Goal: Task Accomplishment & Management: Use online tool/utility

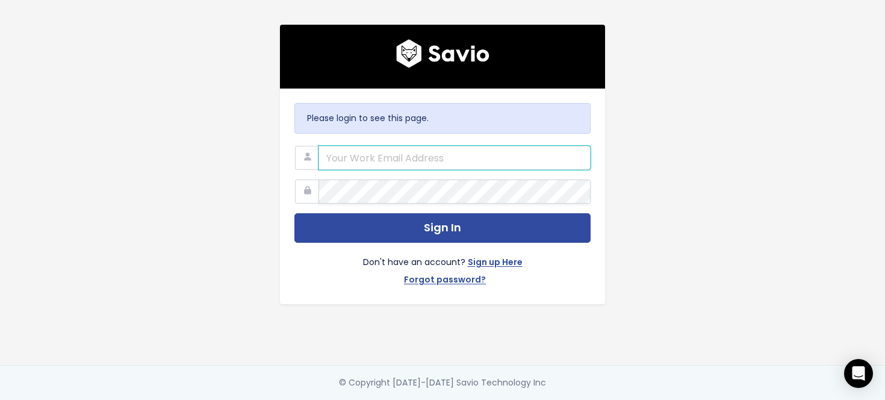
click at [369, 153] on input "email" at bounding box center [454, 158] width 272 height 24
click at [318, 146] on div at bounding box center [318, 146] width 0 height 0
click at [369, 167] on input "email" at bounding box center [454, 158] width 272 height 24
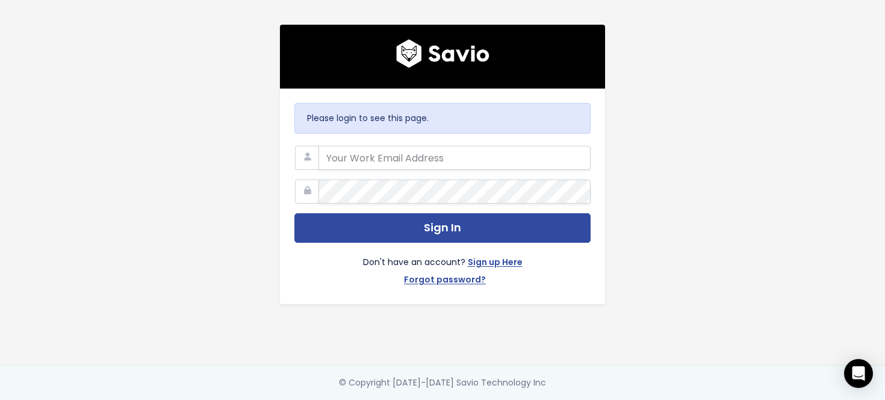
click at [226, 183] on div "Please login to see this page. Sign In Don't have an account? Sign up Here Forg…" at bounding box center [442, 182] width 686 height 365
click at [318, 146] on div at bounding box center [318, 146] width 0 height 0
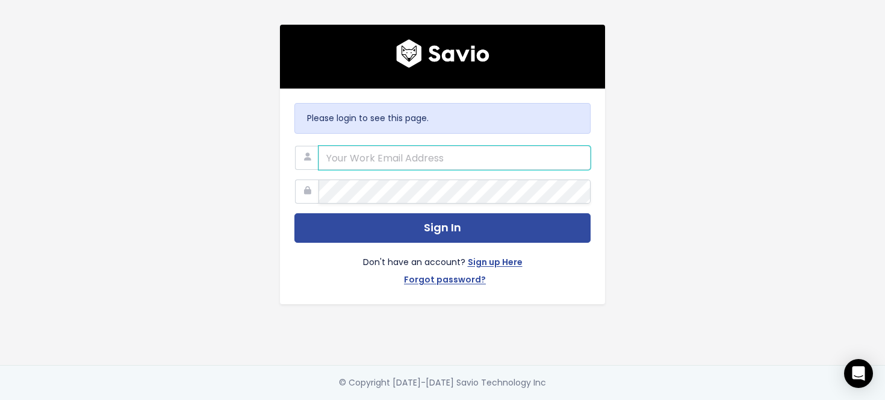
type input "vasilis.mavromatis@workable.com"
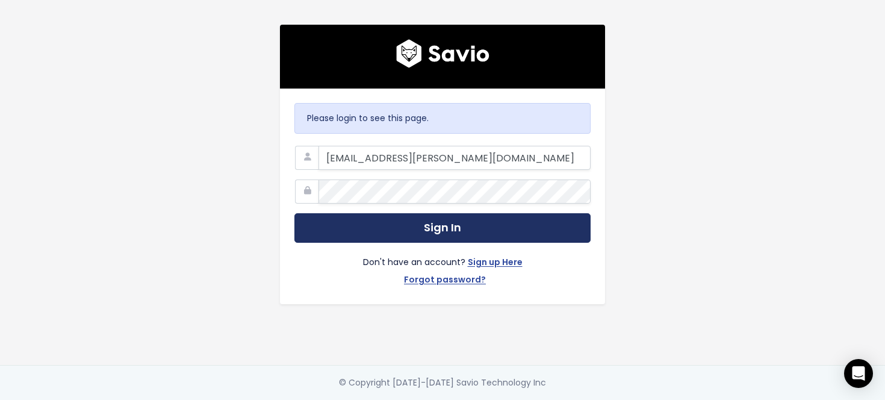
click at [410, 225] on button "Sign In" at bounding box center [442, 227] width 296 height 29
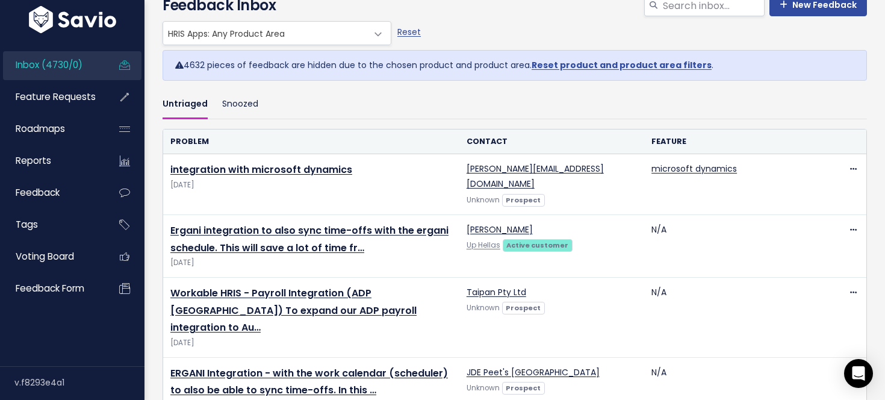
scroll to position [71, 0]
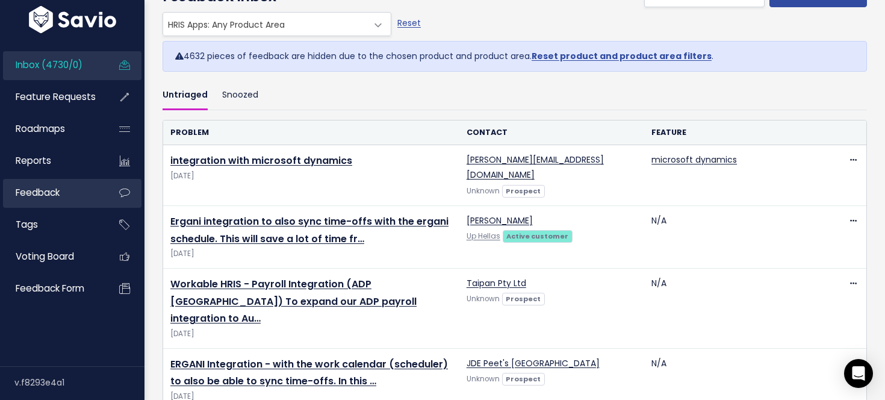
click at [82, 193] on link "Feedback" at bounding box center [51, 193] width 97 height 28
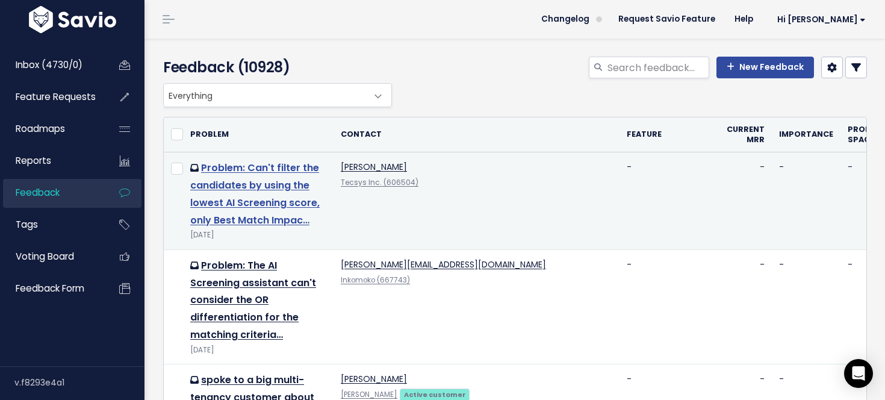
click at [273, 170] on link "Problem: Can't filter the candidates by using the lowest AI Screening score, on…" at bounding box center [254, 194] width 129 height 66
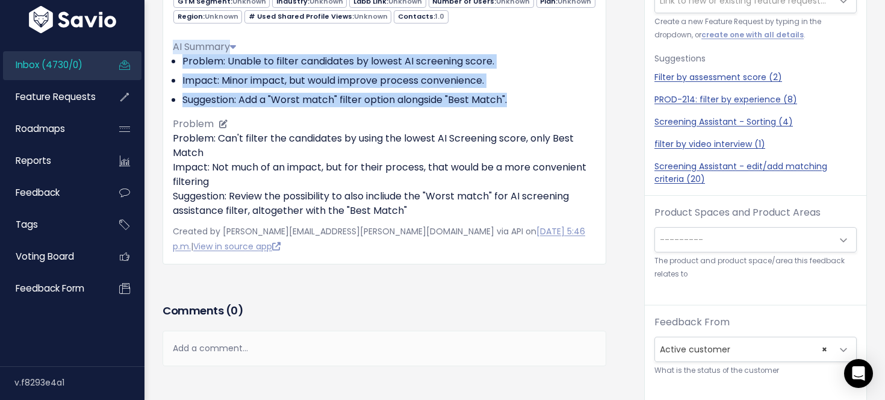
drag, startPoint x: 539, startPoint y: 37, endPoint x: 539, endPoint y: 101, distance: 63.8
click at [539, 101] on div "AI Summary Problem: Unable to filter candidates by lowest AI screening score. I…" at bounding box center [384, 124] width 423 height 188
click at [539, 101] on li "Suggestion: Add a "Worst match" filter option alongside "Best Match"." at bounding box center [388, 100] width 413 height 14
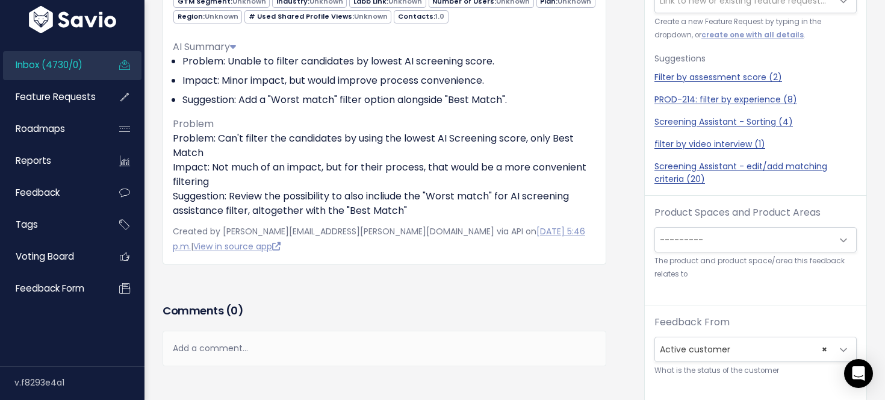
click at [740, 250] on span "---------" at bounding box center [743, 239] width 177 height 24
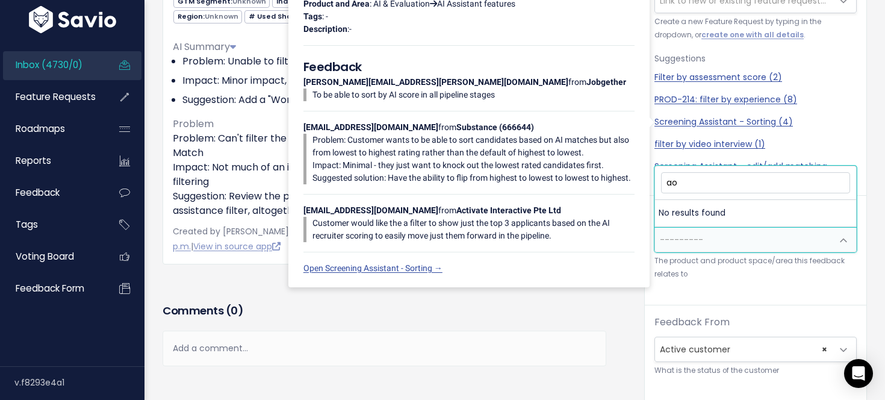
type input "a"
type input "α"
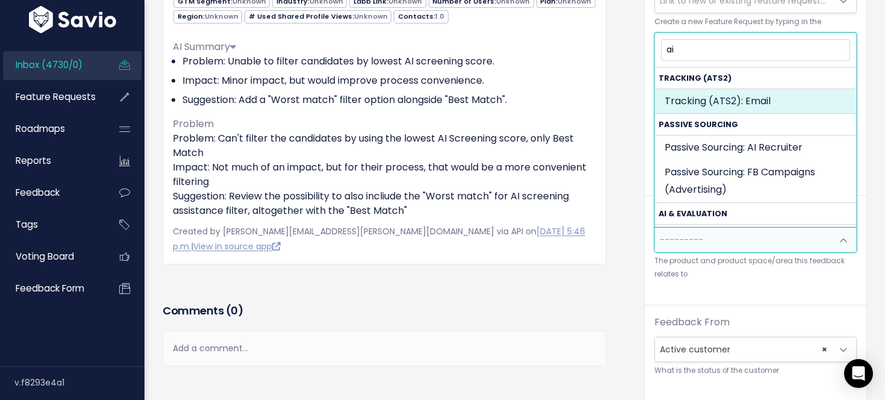
type input "a"
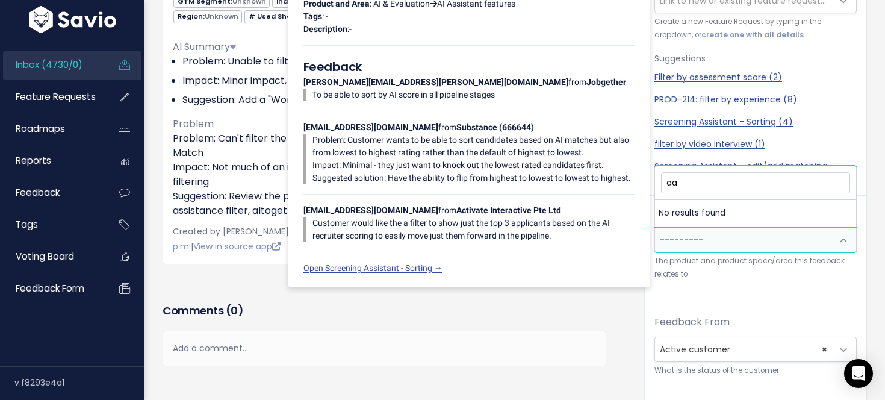
type input "a"
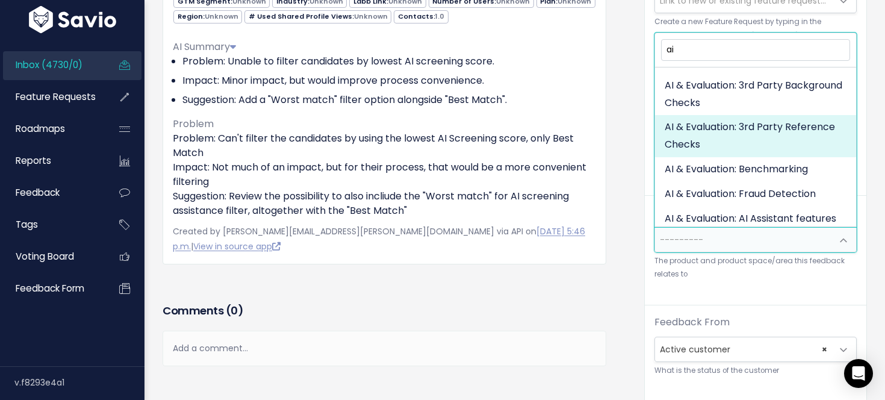
scroll to position [411, 0]
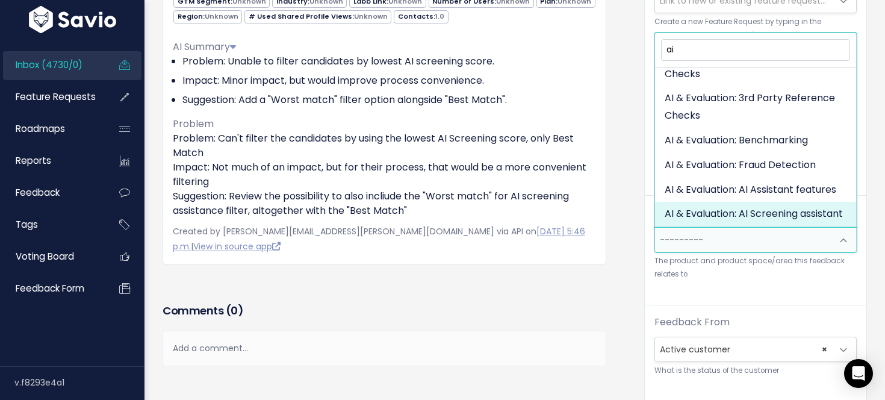
type input "ai"
select select "AI:AI_SCREENING_ASSISTANT"
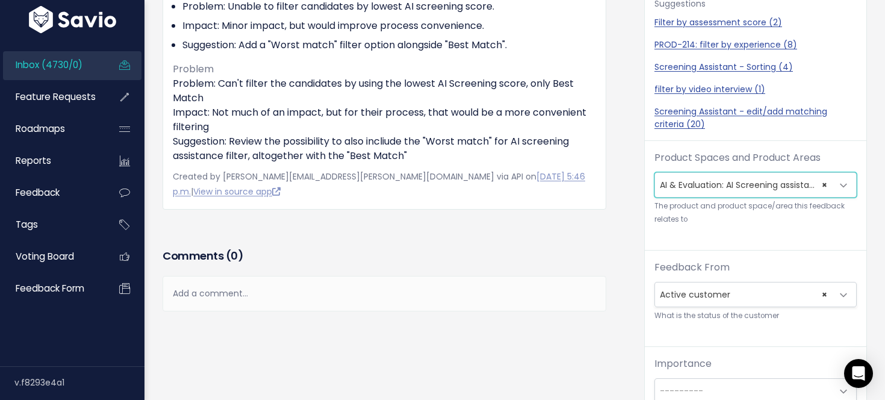
scroll to position [0, 0]
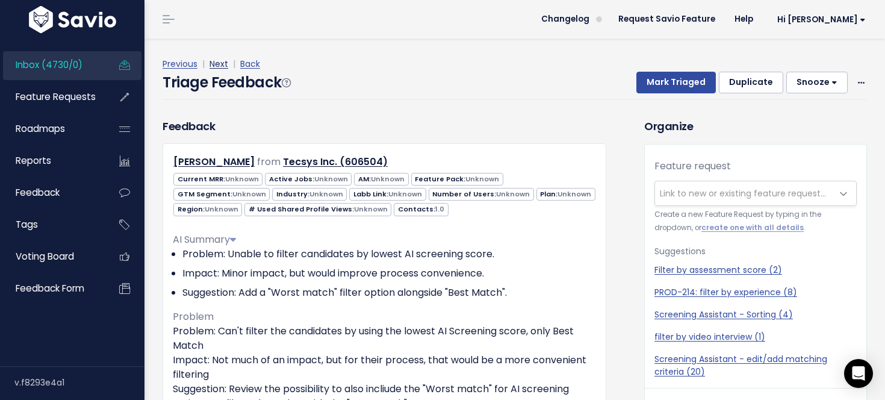
click at [221, 61] on link "Next" at bounding box center [218, 64] width 19 height 12
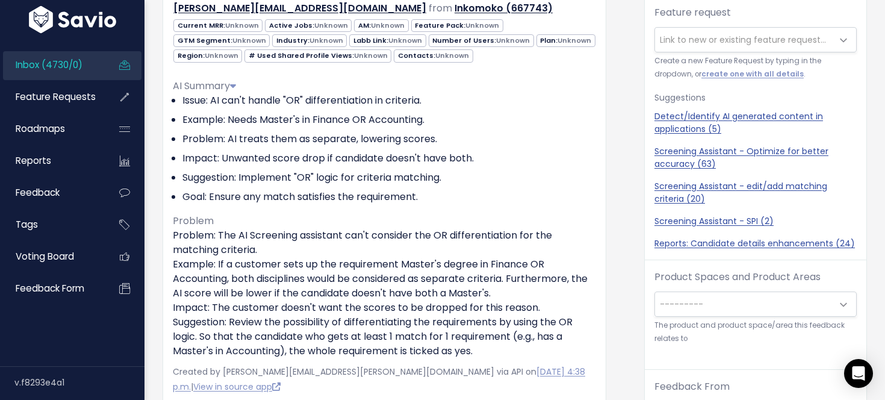
scroll to position [152, 0]
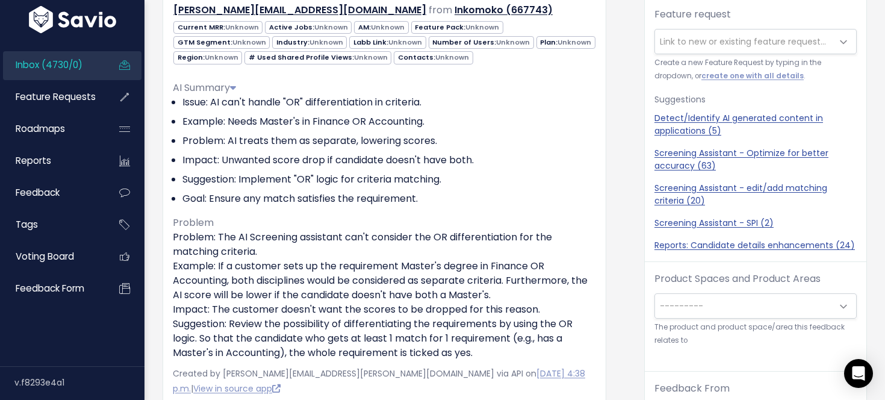
click at [721, 295] on span "---------" at bounding box center [743, 306] width 177 height 24
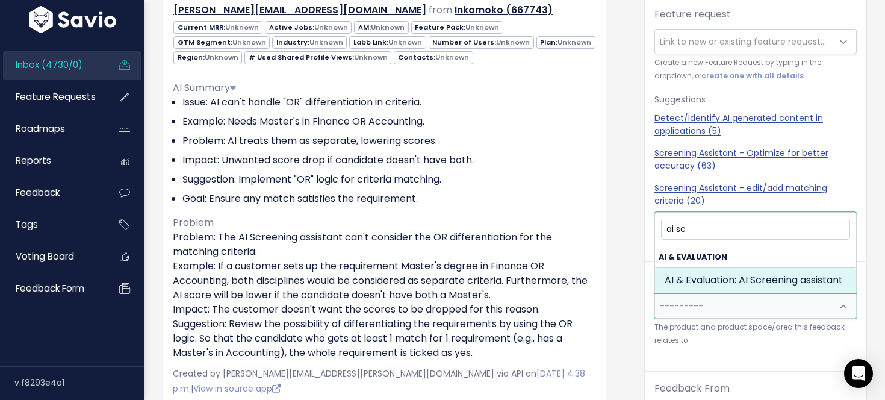
type input "ai sc"
select select "AI:AI_SCREENING_ASSISTANT"
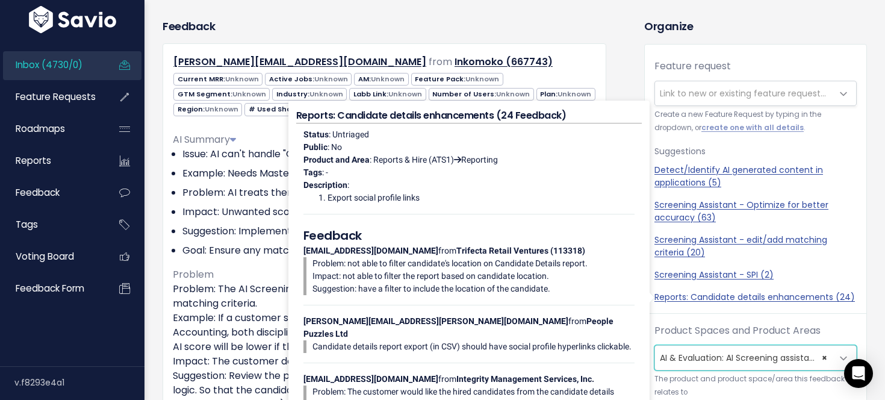
scroll to position [0, 0]
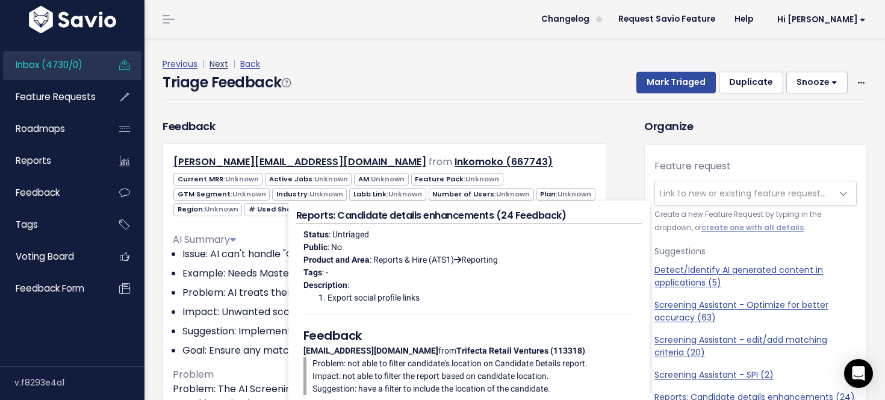
click at [217, 61] on link "Next" at bounding box center [218, 64] width 19 height 12
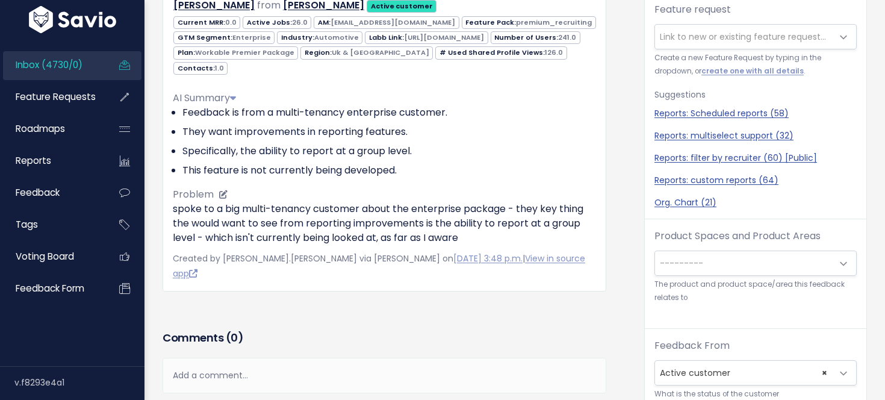
scroll to position [32, 0]
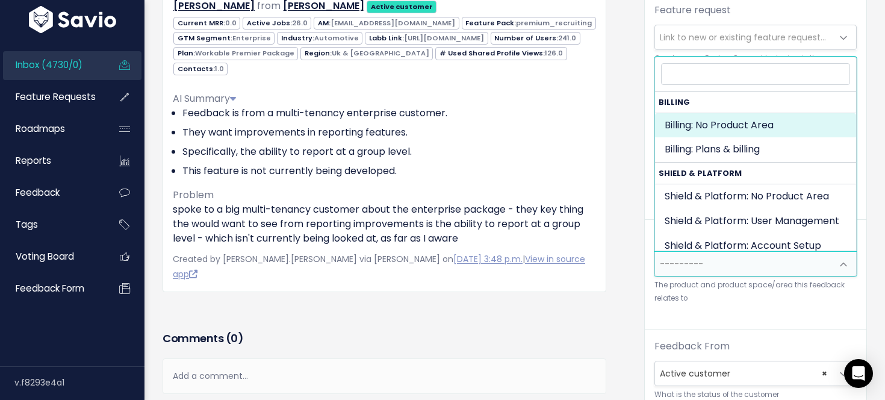
click at [674, 264] on span "---------" at bounding box center [680, 264] width 43 height 12
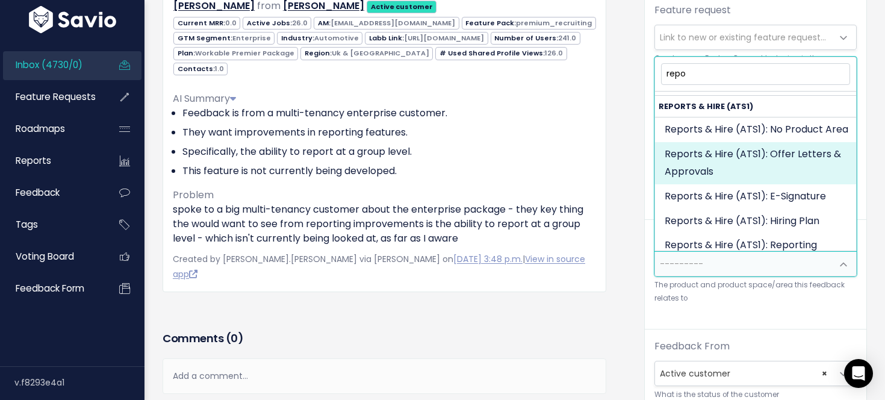
scroll to position [49, 0]
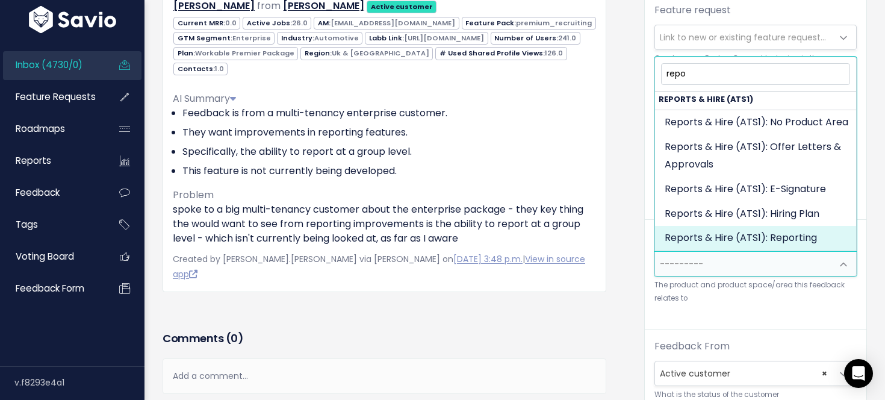
type input "repo"
select select "OFFER_HIRE:REPORTING"
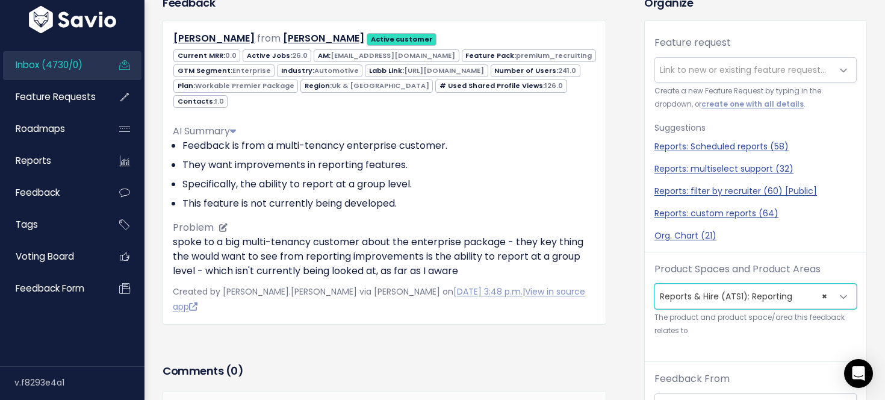
scroll to position [0, 0]
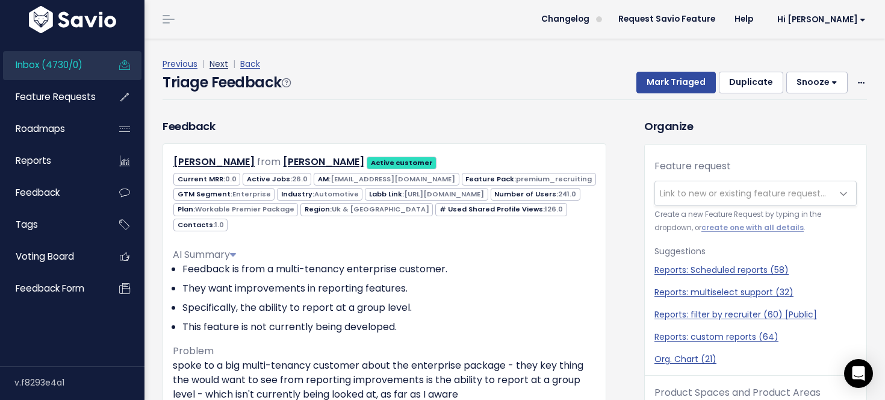
click at [213, 64] on link "Next" at bounding box center [218, 64] width 19 height 12
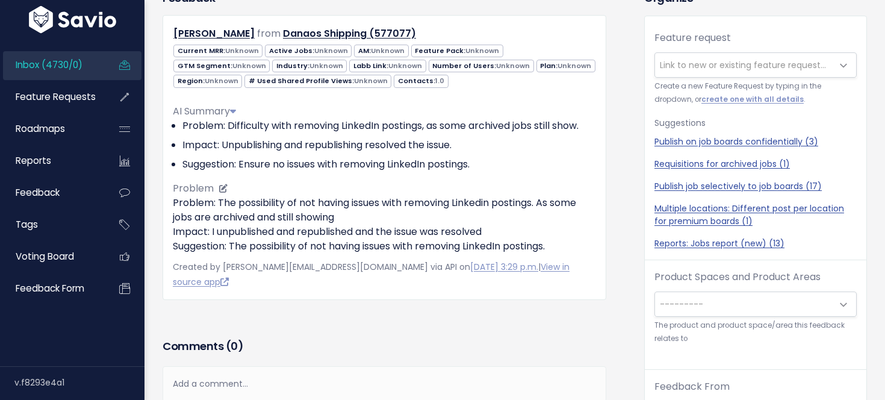
scroll to position [92, 0]
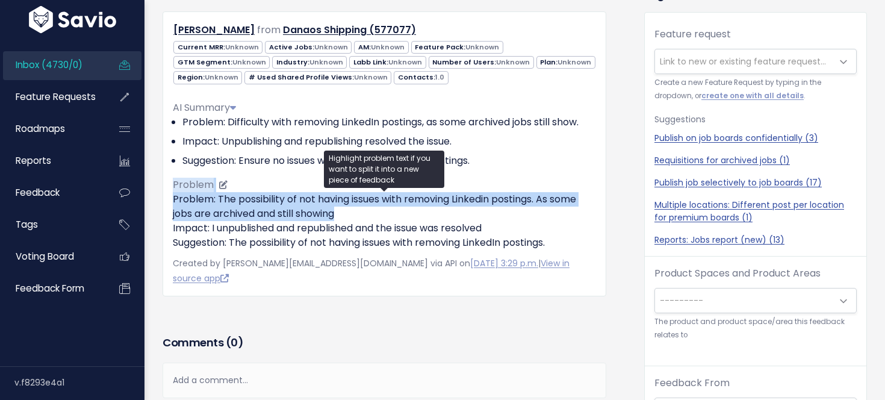
drag, startPoint x: 496, startPoint y: 156, endPoint x: 557, endPoint y: 213, distance: 83.4
click at [557, 213] on div "AI Summary Problem: Difficulty with removing LinkedIn postings, as some archive…" at bounding box center [384, 170] width 423 height 159
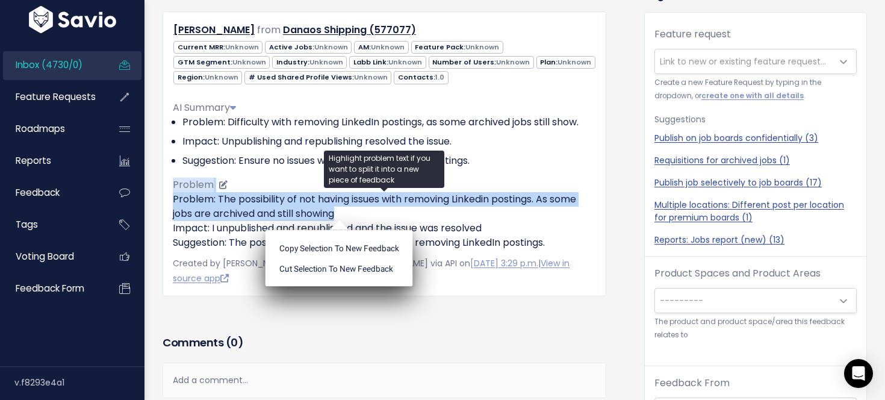
click at [557, 213] on p "Problem: The possibility of not having issues with removing Linkedin postings. …" at bounding box center [384, 221] width 423 height 58
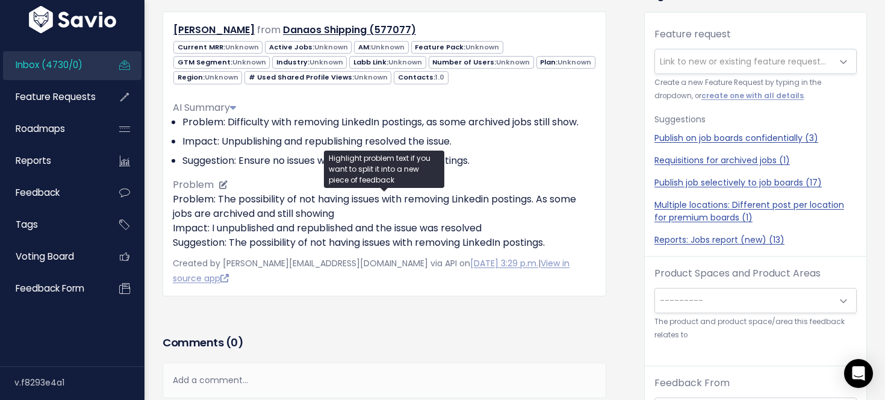
click at [557, 212] on p "Problem: The possibility of not having issues with removing Linkedin postings. …" at bounding box center [384, 221] width 423 height 58
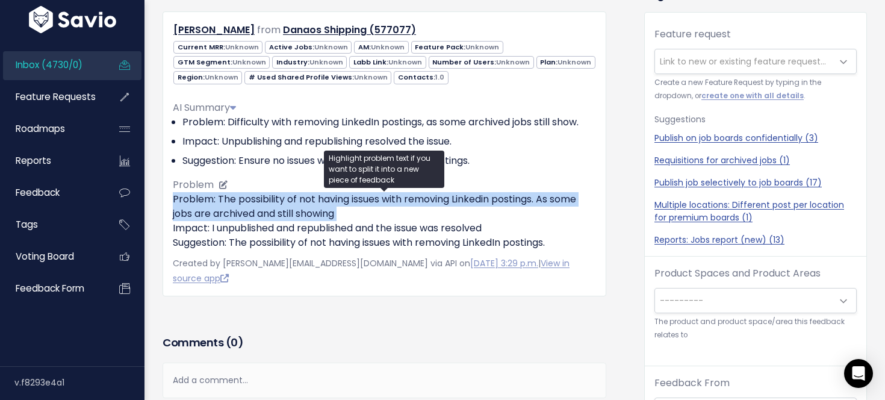
click at [557, 212] on p "Problem: The possibility of not having issues with removing Linkedin postings. …" at bounding box center [384, 221] width 423 height 58
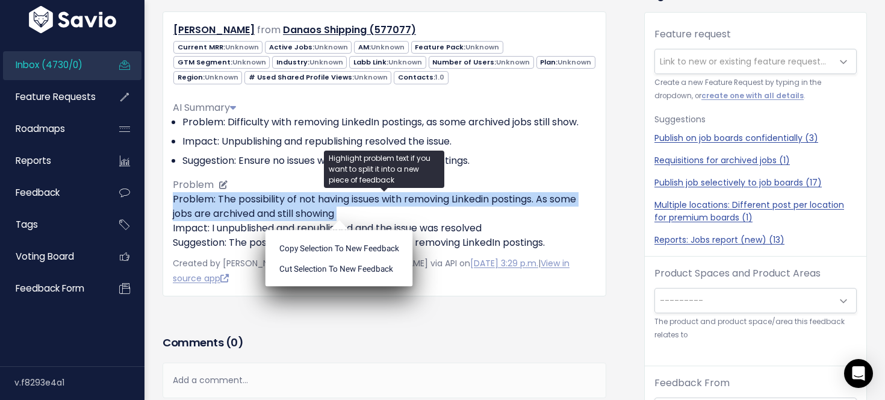
click at [567, 212] on p "Problem: The possibility of not having issues with removing Linkedin postings. …" at bounding box center [384, 221] width 423 height 58
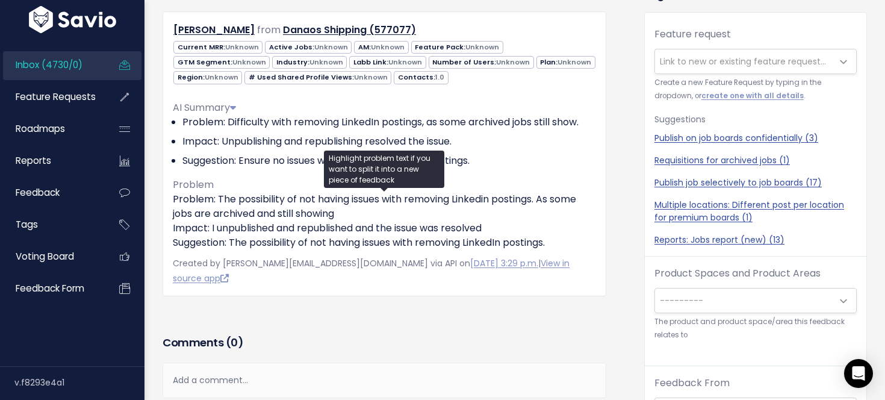
click at [776, 300] on span "---------" at bounding box center [743, 300] width 177 height 24
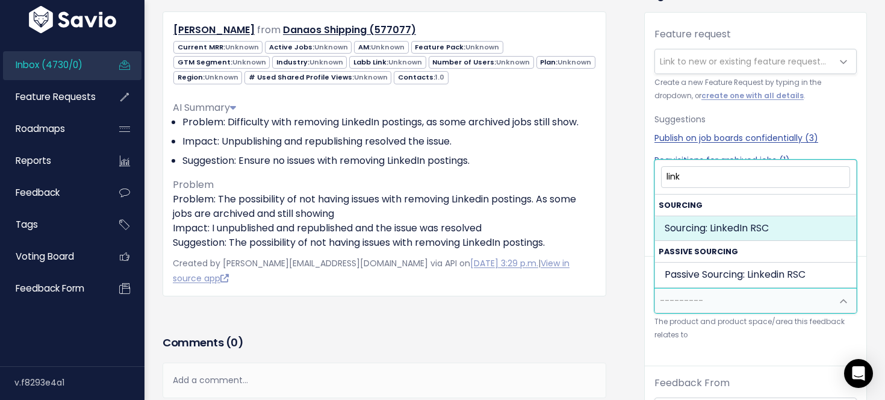
type input "link"
select select "JOB_POSTING:LINKEDIN_RSC"
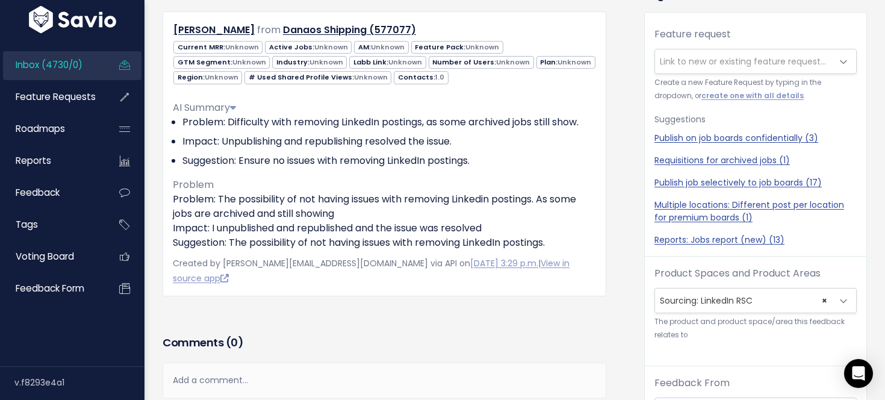
click at [621, 294] on div "Feedback Argyroula Papageorgiou from Danaos Shipping (577077)" at bounding box center [393, 350] width 481 height 728
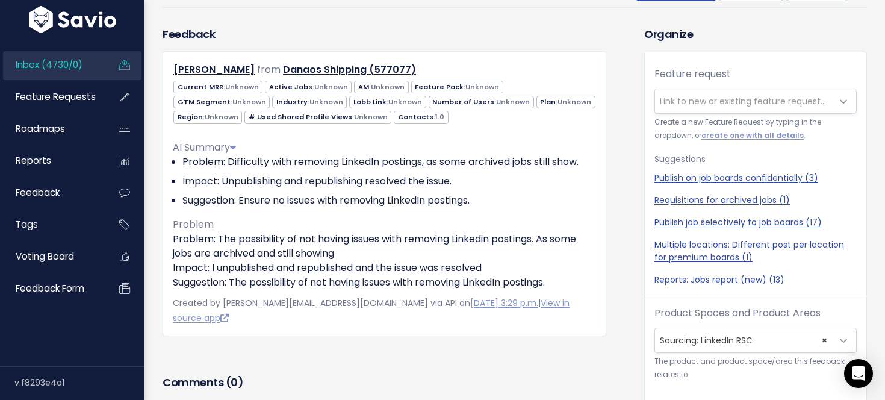
scroll to position [0, 0]
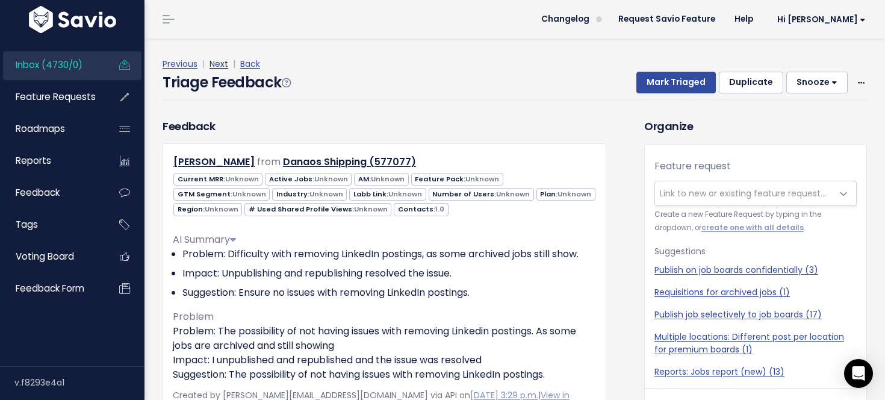
click at [214, 66] on link "Next" at bounding box center [218, 64] width 19 height 12
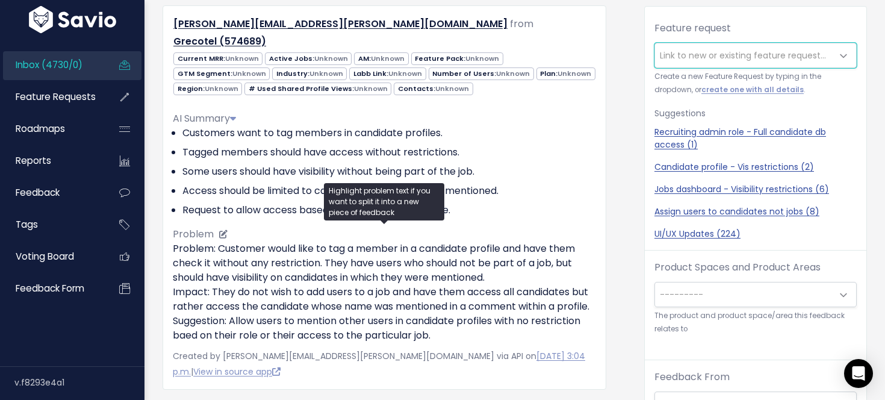
scroll to position [33, 0]
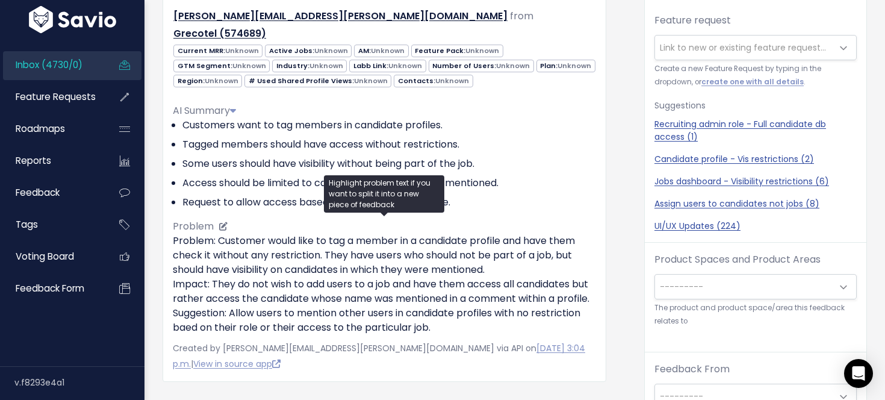
click at [406, 303] on p "Problem: Customer would like to tag a member in a candidate profile and have th…" at bounding box center [384, 283] width 423 height 101
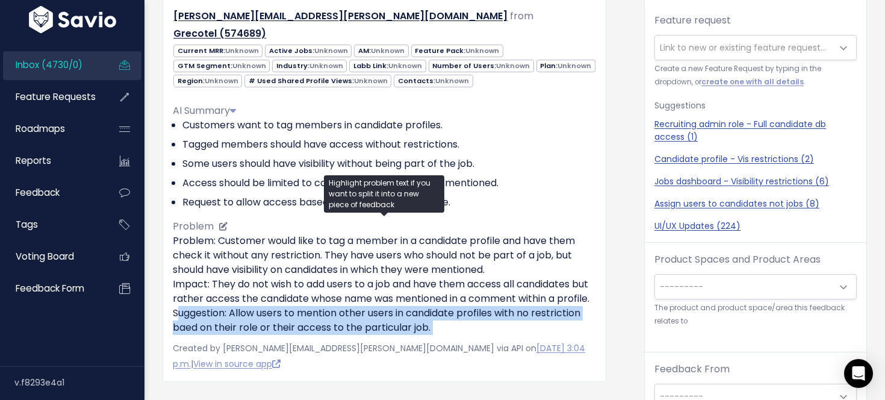
click at [406, 303] on p "Problem: Customer would like to tag a member in a candidate profile and have th…" at bounding box center [384, 283] width 423 height 101
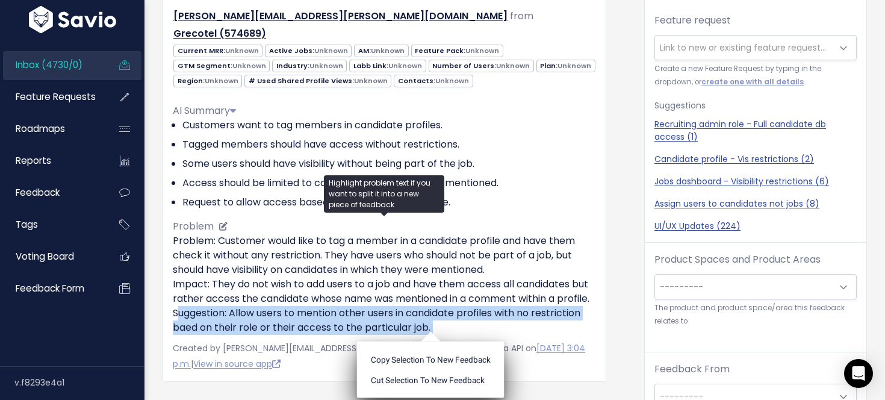
click at [421, 303] on p "Problem: Customer would like to tag a member in a candidate profile and have th…" at bounding box center [384, 283] width 423 height 101
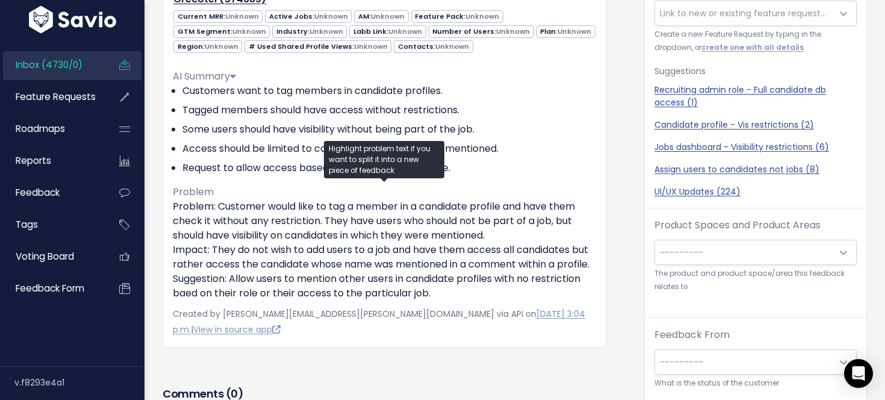
scroll to position [150, 0]
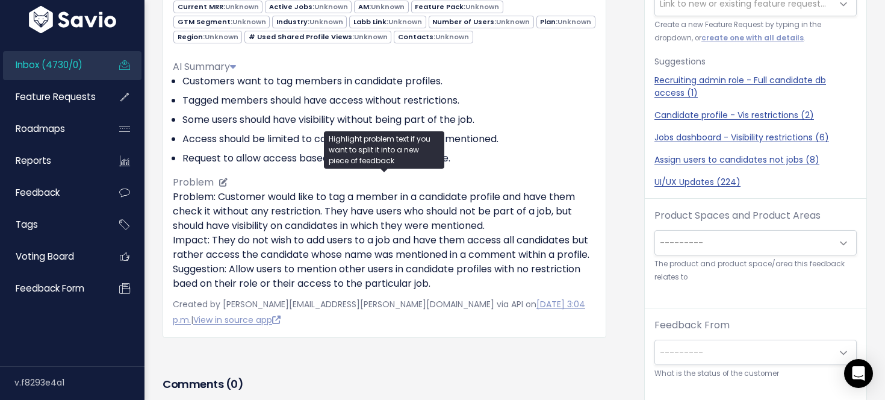
click at [413, 276] on p "Problem: Customer would like to tag a member in a candidate profile and have th…" at bounding box center [384, 240] width 423 height 101
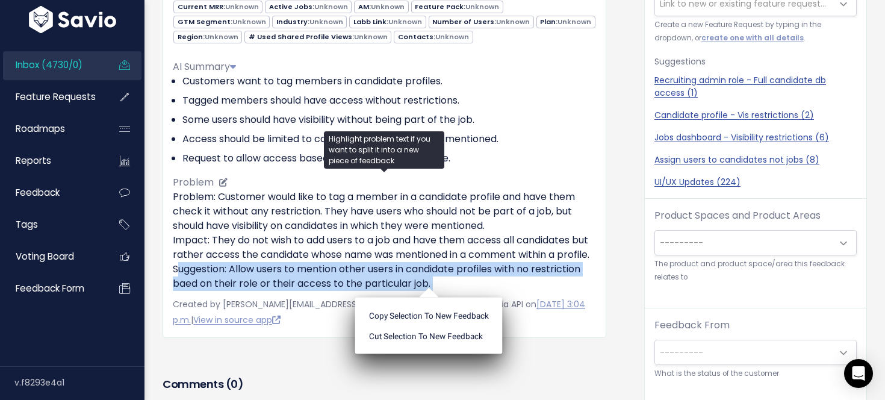
click at [413, 276] on p "Problem: Customer would like to tag a member in a candidate profile and have th…" at bounding box center [384, 240] width 423 height 101
click at [422, 276] on p "Problem: Customer would like to tag a member in a candidate profile and have th…" at bounding box center [384, 240] width 423 height 101
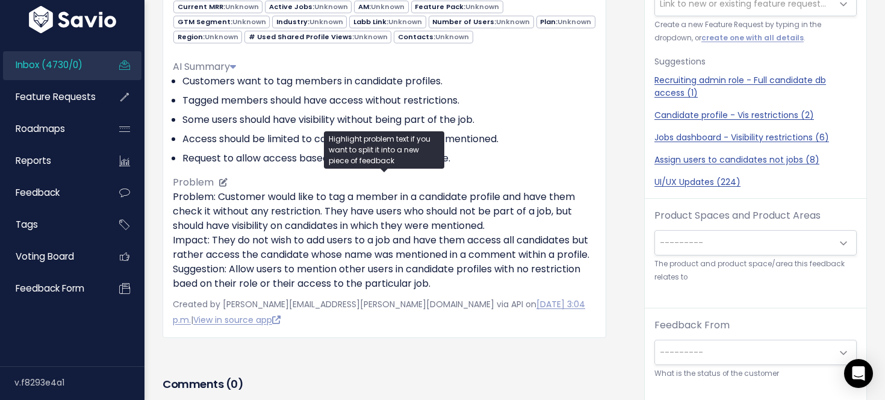
click at [385, 241] on p "Problem: Customer would like to tag a member in a candidate profile and have th…" at bounding box center [384, 240] width 423 height 101
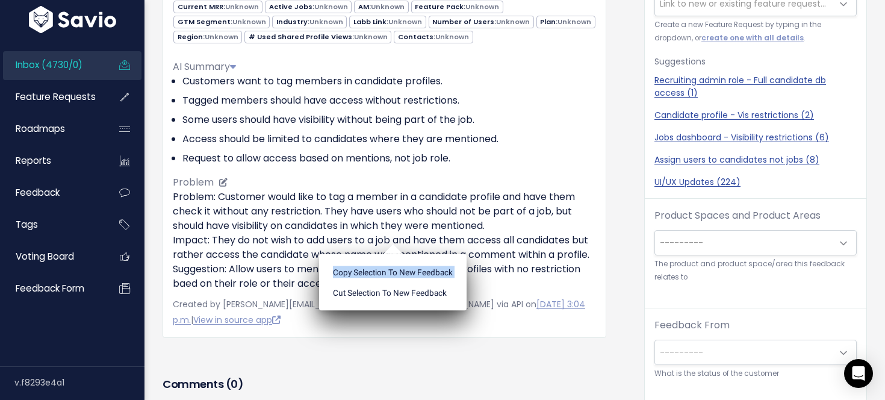
click at [385, 254] on ul "Copy selection to new Feedback Cut selection to new Feedback" at bounding box center [392, 282] width 147 height 57
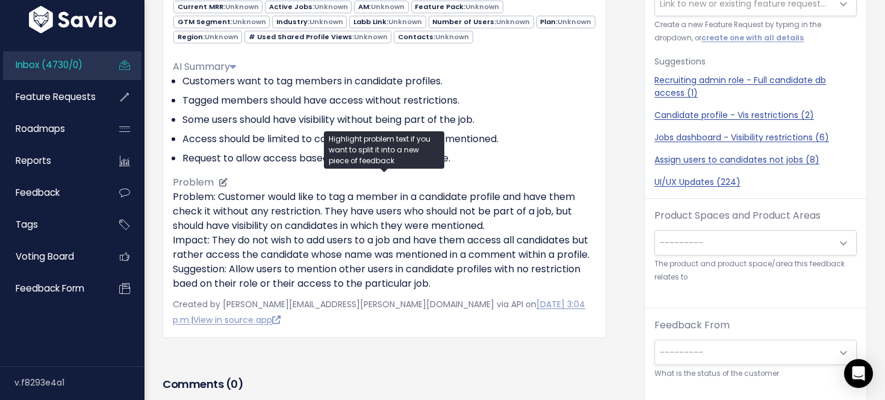
click at [391, 240] on p "Problem: Customer would like to tag a member in a candidate profile and have th…" at bounding box center [384, 240] width 423 height 101
click at [332, 247] on p "Problem: Customer would like to tag a member in a candidate profile and have th…" at bounding box center [384, 240] width 423 height 101
drag, startPoint x: 552, startPoint y: 156, endPoint x: 552, endPoint y: 258, distance: 102.3
click at [552, 258] on div "AI Summary Customers want to tag members in candidate profiles. Tagged members …" at bounding box center [384, 170] width 423 height 241
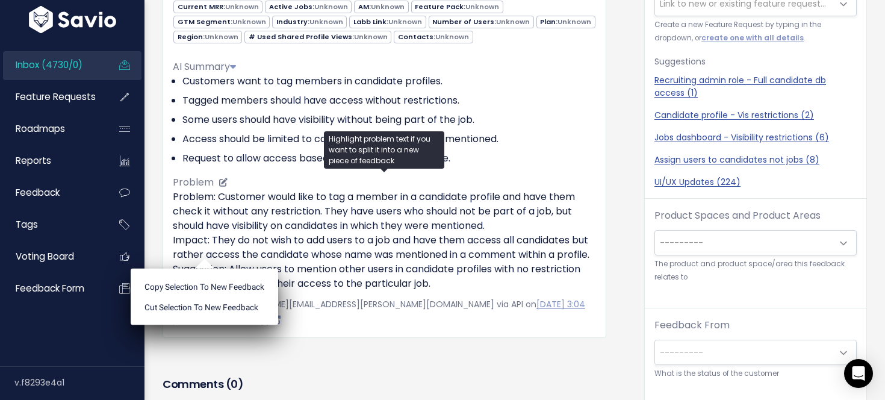
click at [552, 258] on p "Problem: Customer would like to tag a member in a candidate profile and have th…" at bounding box center [384, 240] width 423 height 101
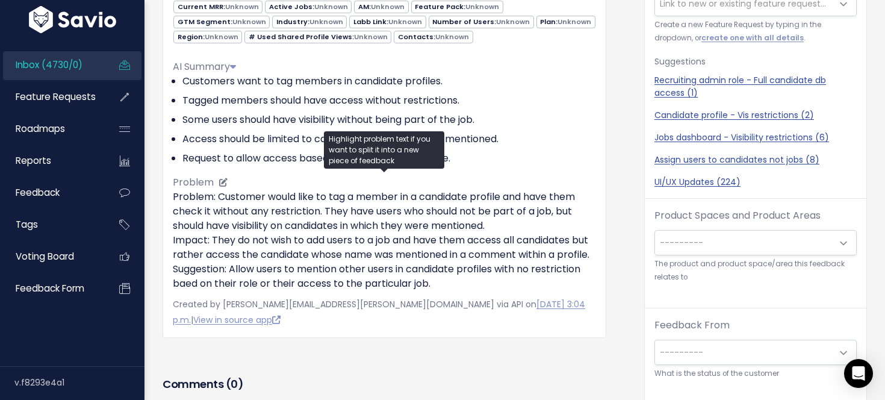
click at [271, 236] on p "Problem: Customer would like to tag a member in a candidate profile and have th…" at bounding box center [384, 240] width 423 height 101
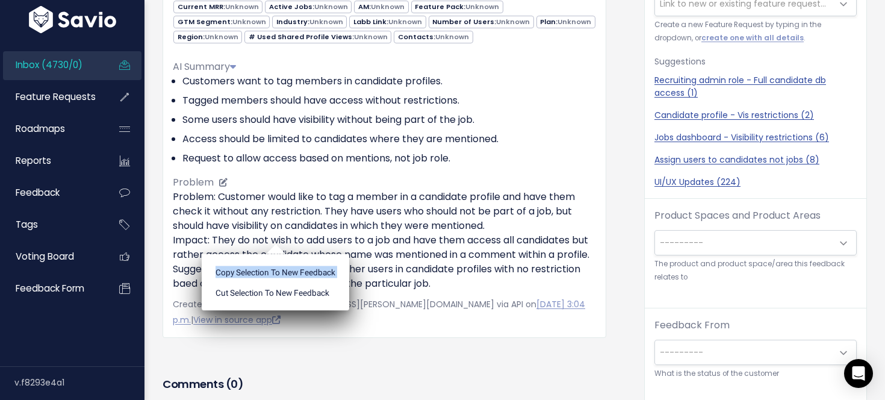
click at [271, 254] on ul "Copy selection to new Feedback Cut selection to new Feedback" at bounding box center [275, 282] width 147 height 57
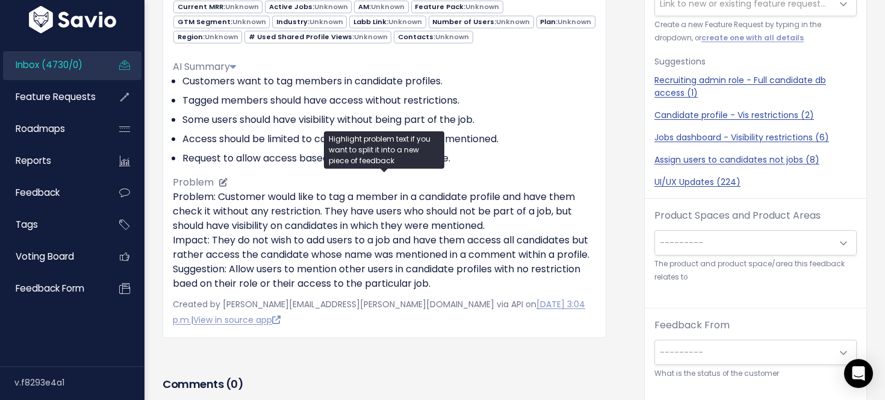
click at [350, 233] on p "Problem: Customer would like to tag a member in a candidate profile and have th…" at bounding box center [384, 240] width 423 height 101
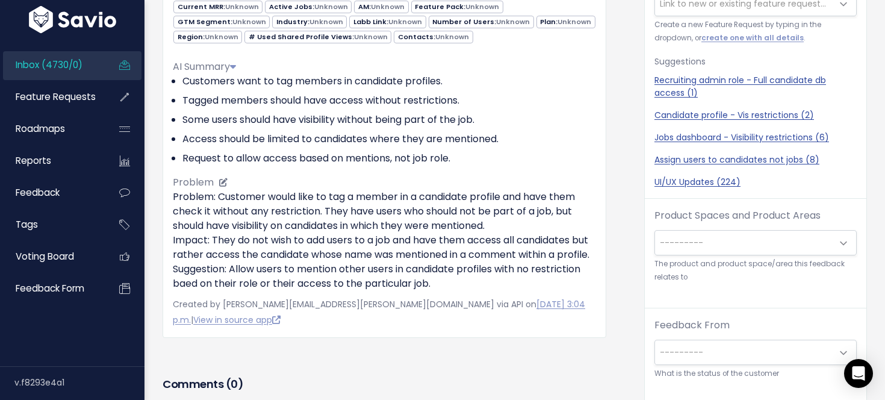
click at [486, 130] on ul "Customers want to tag members in candidate profiles. Tagged members should have…" at bounding box center [384, 119] width 423 height 91
click at [717, 250] on span "---------" at bounding box center [743, 242] width 177 height 24
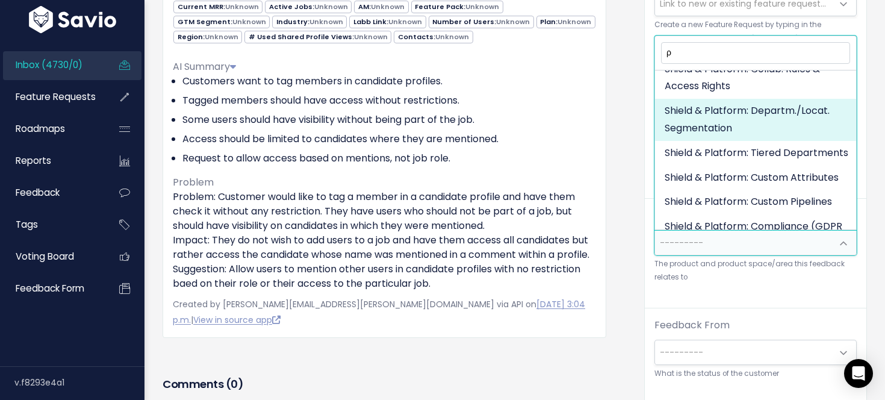
scroll to position [0, 0]
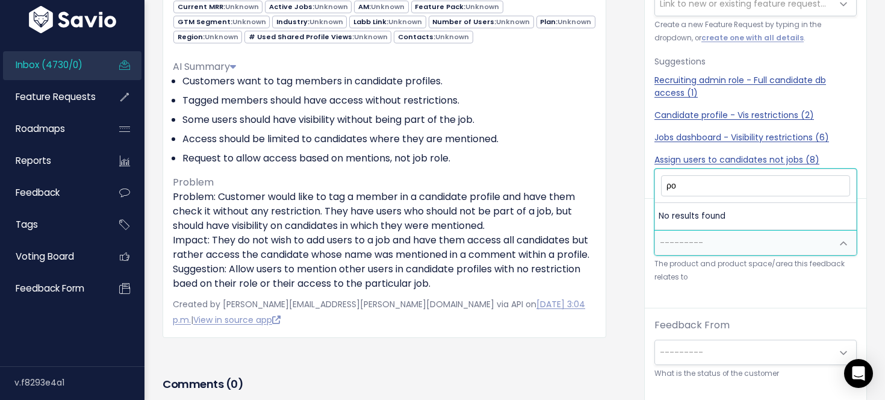
type input "ρ"
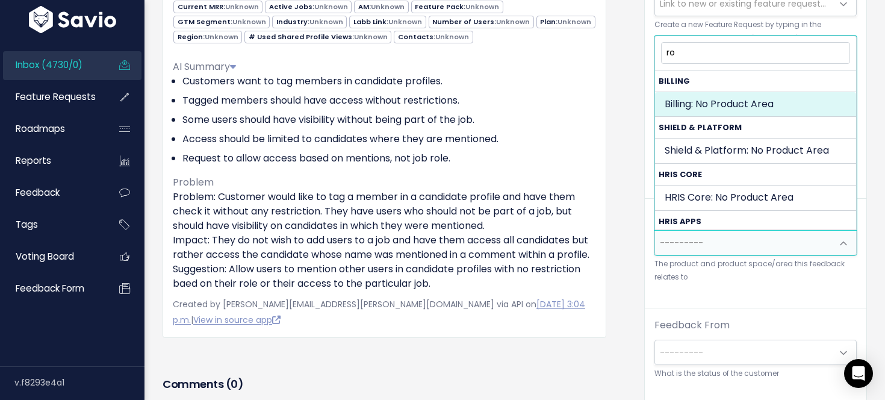
type input "r"
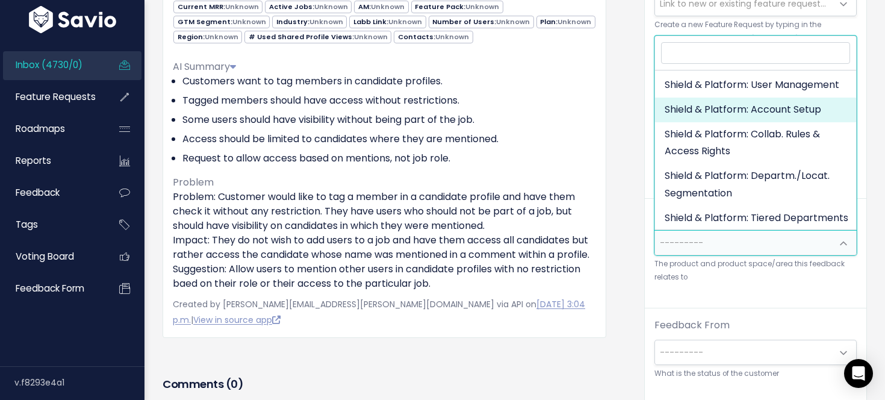
scroll to position [108, 0]
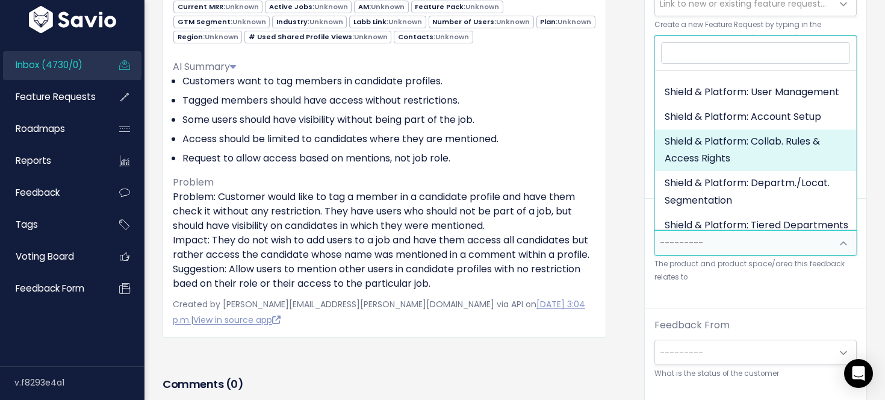
select select "MAIN:COLLABORATION_RULES_AND_ACCESS"
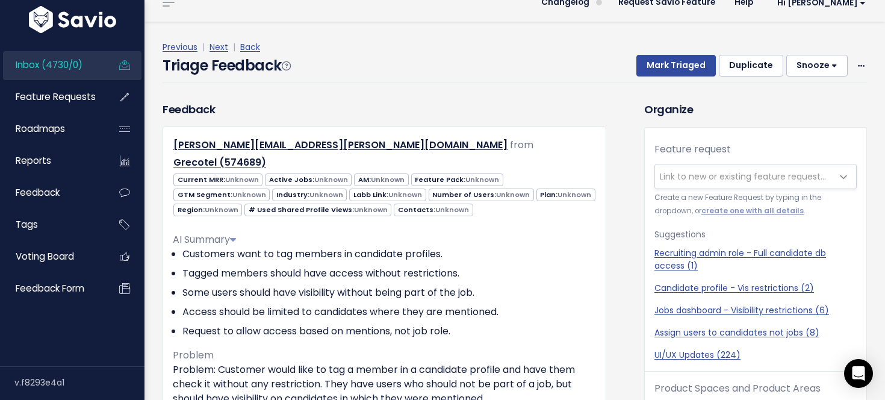
scroll to position [14, 0]
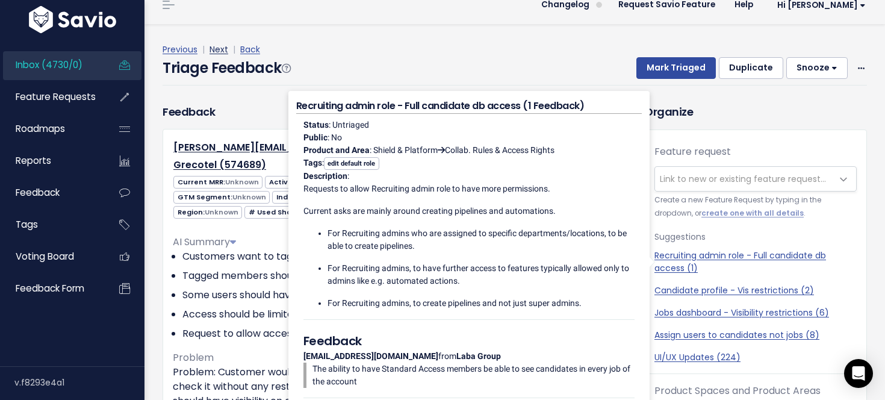
click at [211, 46] on link "Next" at bounding box center [218, 49] width 19 height 12
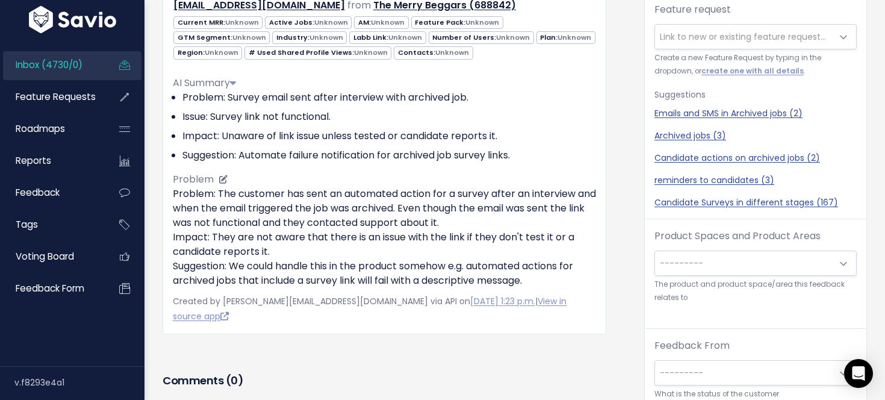
scroll to position [11, 0]
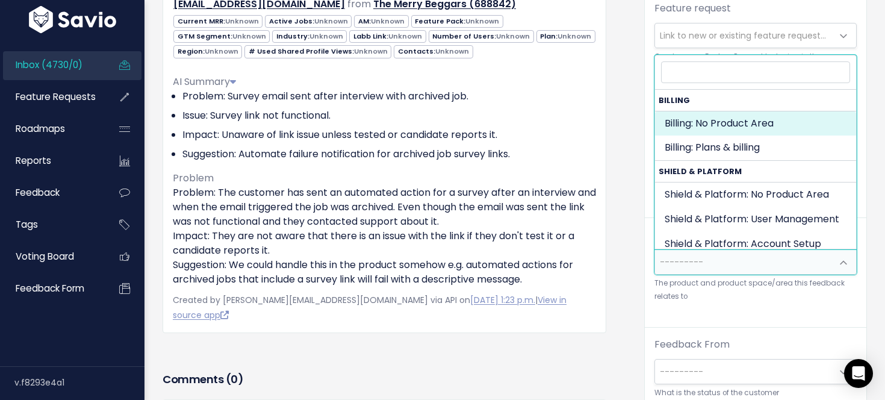
click at [726, 262] on span "---------" at bounding box center [743, 262] width 177 height 24
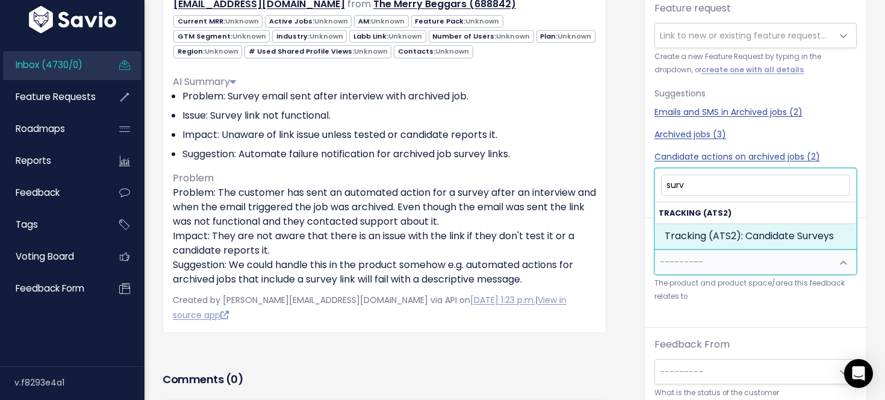
type input "surv"
select select "SCREEN:CANDIDATE_SURVEYS"
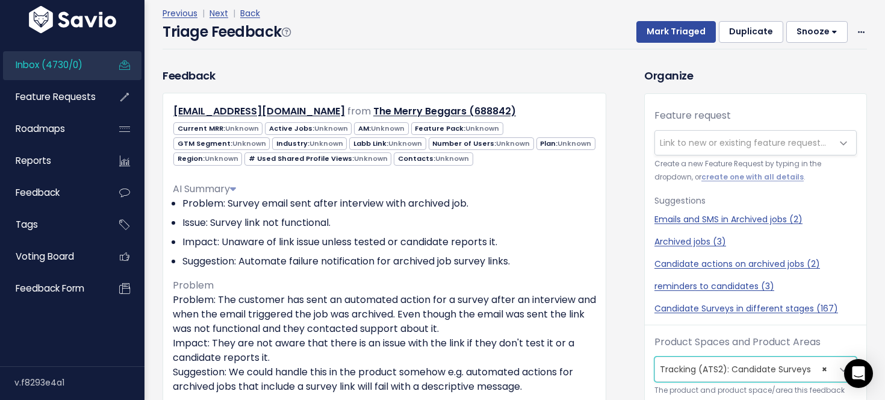
scroll to position [42, 0]
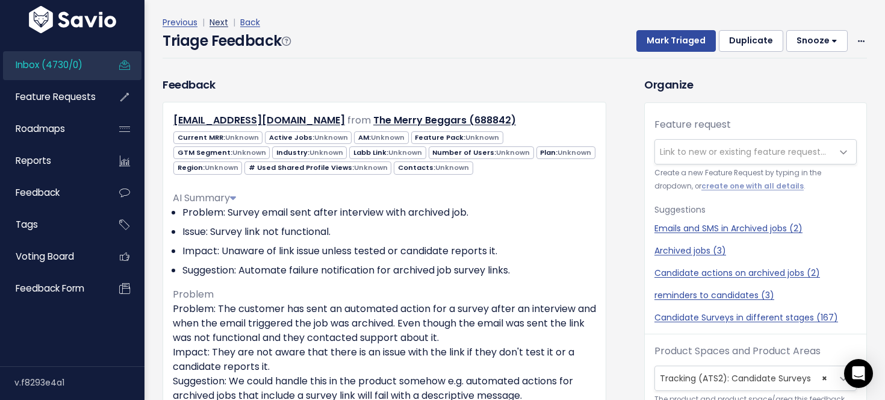
click at [224, 19] on link "Next" at bounding box center [218, 22] width 19 height 12
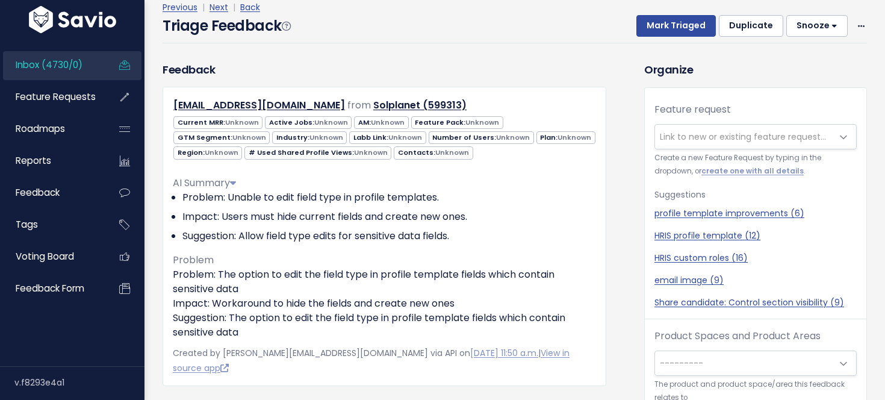
scroll to position [16, 0]
click at [406, 199] on li "Problem: Unable to edit field type in profile templates." at bounding box center [388, 198] width 413 height 14
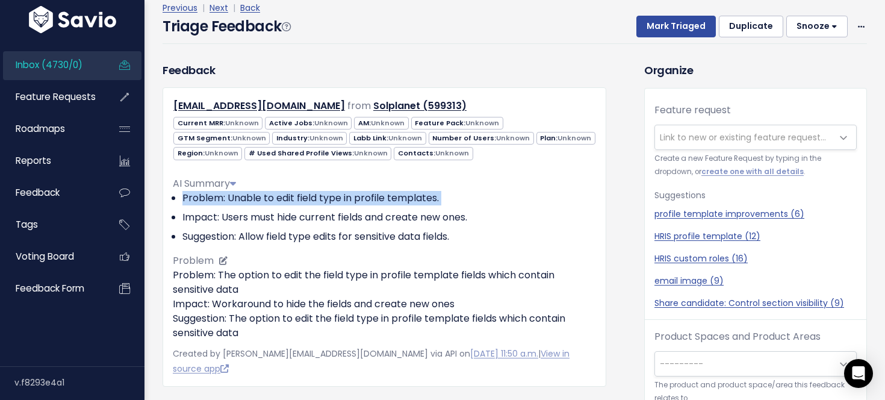
click at [406, 199] on li "Problem: Unable to edit field type in profile templates." at bounding box center [388, 198] width 413 height 14
click at [416, 199] on li "Problem: Unable to edit field type in profile templates." at bounding box center [388, 198] width 413 height 14
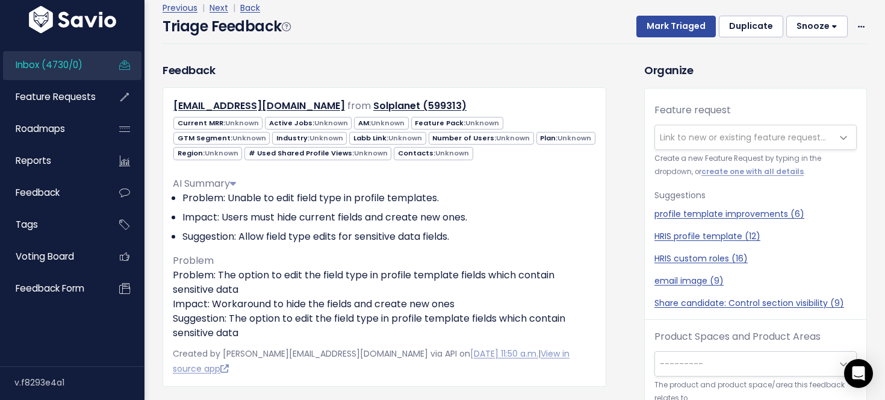
click at [737, 362] on span "---------" at bounding box center [743, 363] width 177 height 24
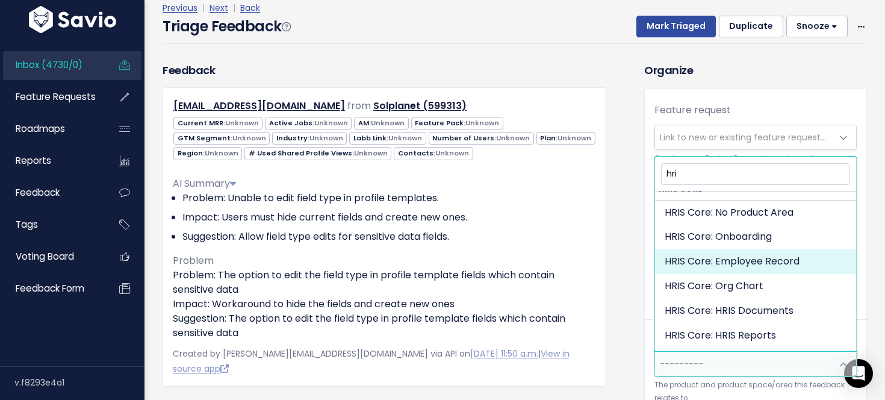
scroll to position [0, 0]
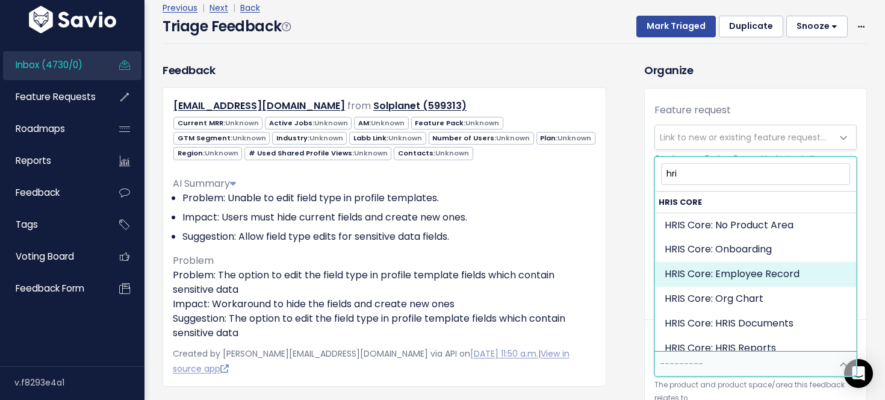
type input "hri"
select select "HRIS_CORE:EMPLOYEE_RECORD"
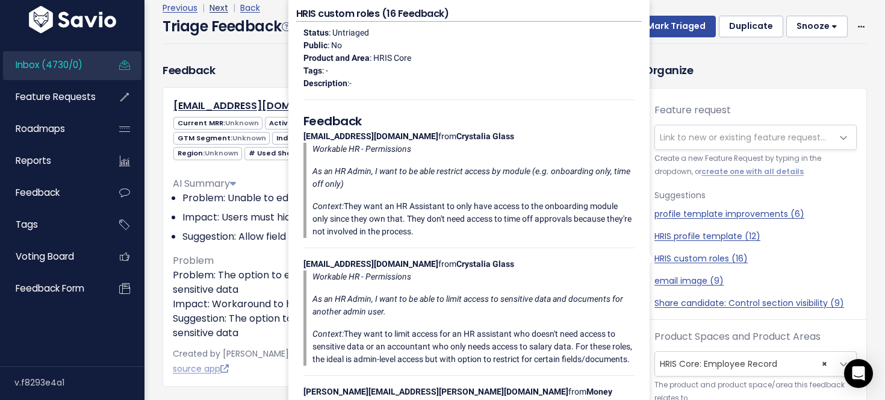
click at [217, 10] on link "Next" at bounding box center [218, 8] width 19 height 12
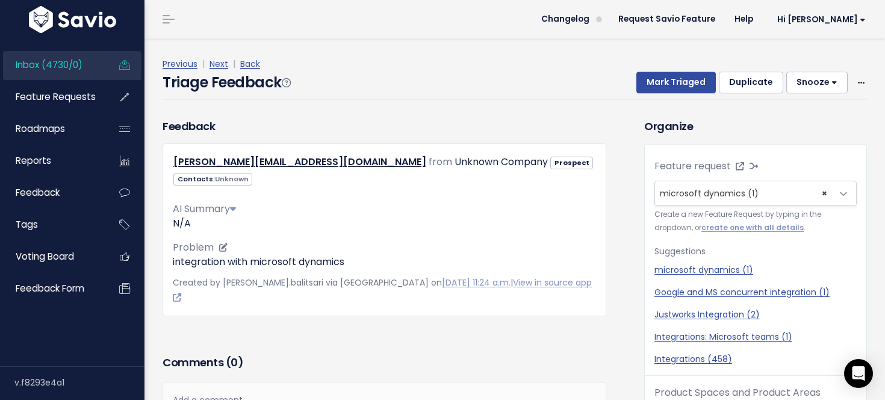
click at [406, 223] on div "N/A" at bounding box center [384, 223] width 423 height 14
click at [769, 190] on span "× microsoft dynamics (1)" at bounding box center [743, 193] width 177 height 24
click at [857, 160] on div "Feature request --------- microsoft dynamics (1) × microsoft dynamics (1) Creat…" at bounding box center [754, 267] width 221 height 217
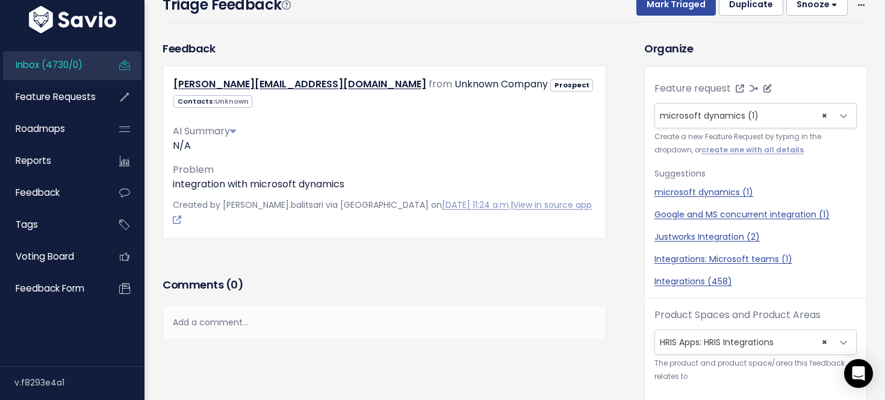
scroll to position [29, 0]
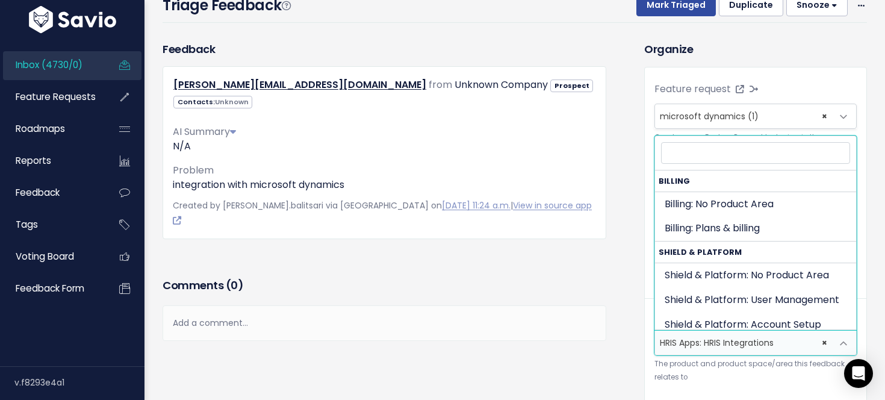
click at [764, 342] on span "× HRIS Apps: HRIS Integrations" at bounding box center [743, 342] width 177 height 24
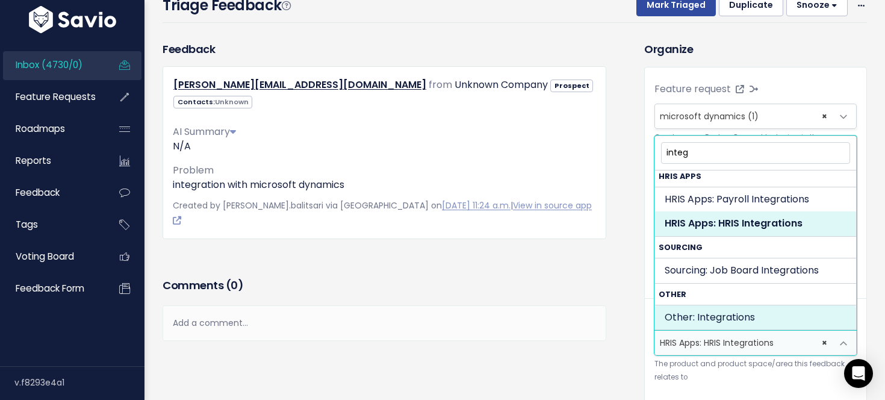
scroll to position [5, 0]
type input "integ"
select select "OTHER:INTEGRATIONS"
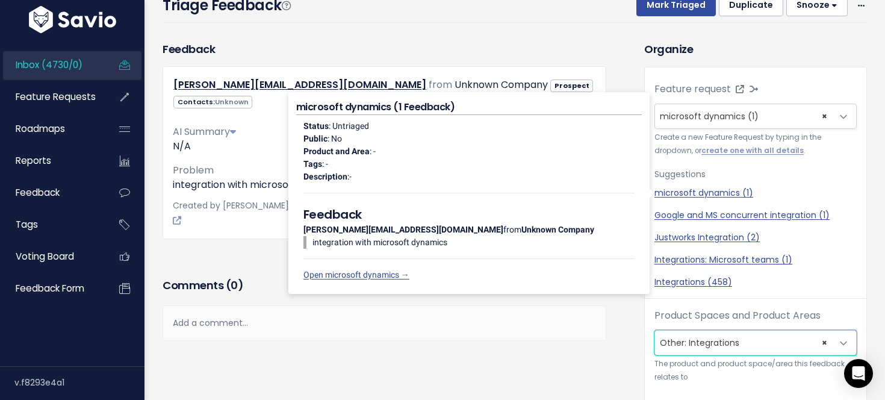
scroll to position [0, 0]
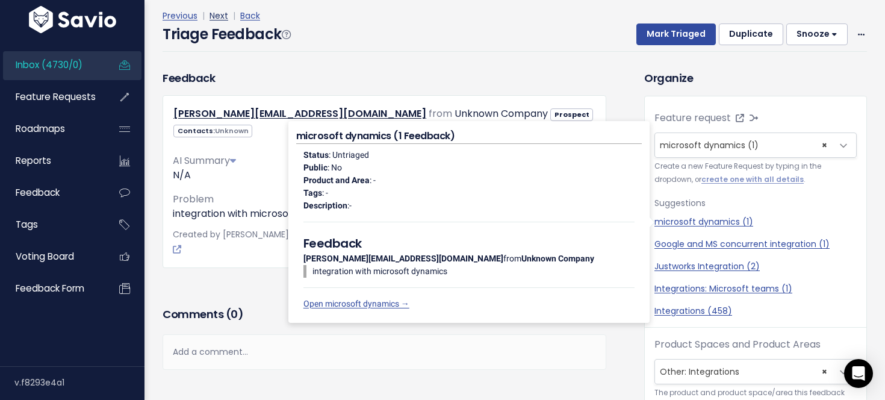
click at [221, 16] on link "Next" at bounding box center [218, 16] width 19 height 12
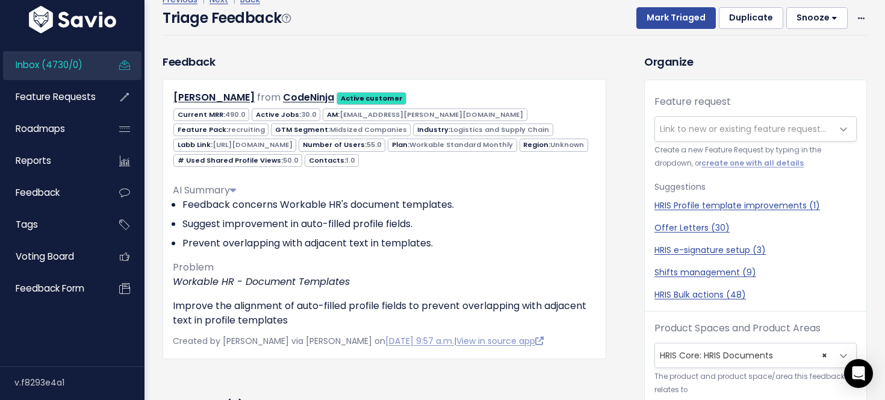
scroll to position [15, 0]
click at [326, 42] on div "Previous | Next | Back Triage Feedback Mark Triaged Duplicate [GEOGRAPHIC_DATA]…" at bounding box center [518, 13] width 713 height 79
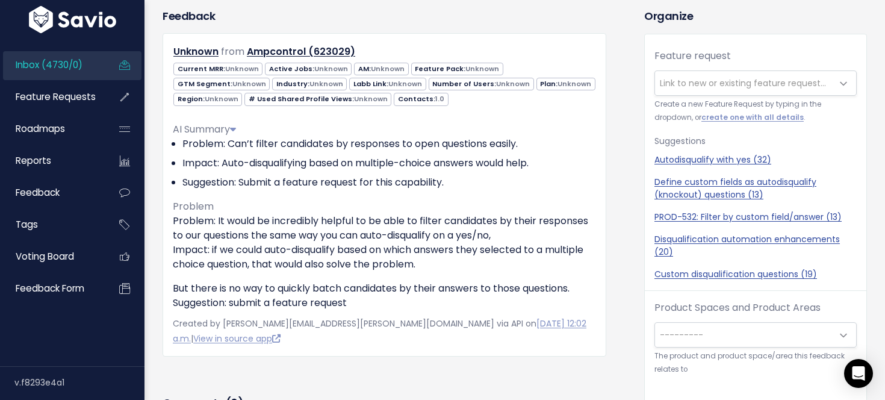
scroll to position [76, 0]
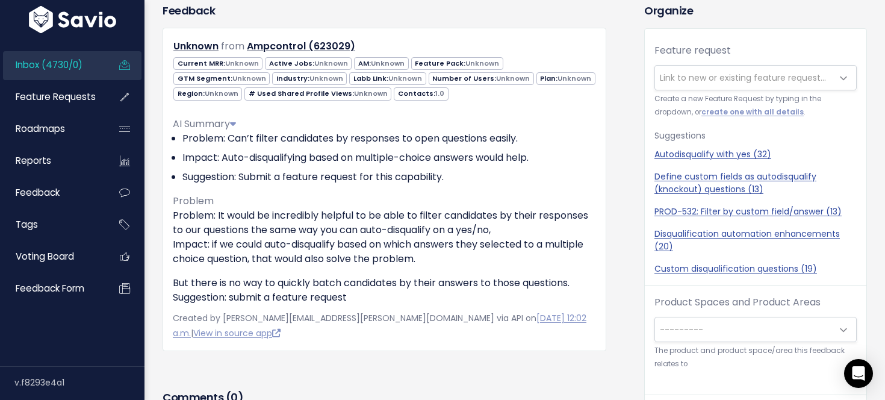
click at [795, 333] on span "---------" at bounding box center [743, 329] width 177 height 24
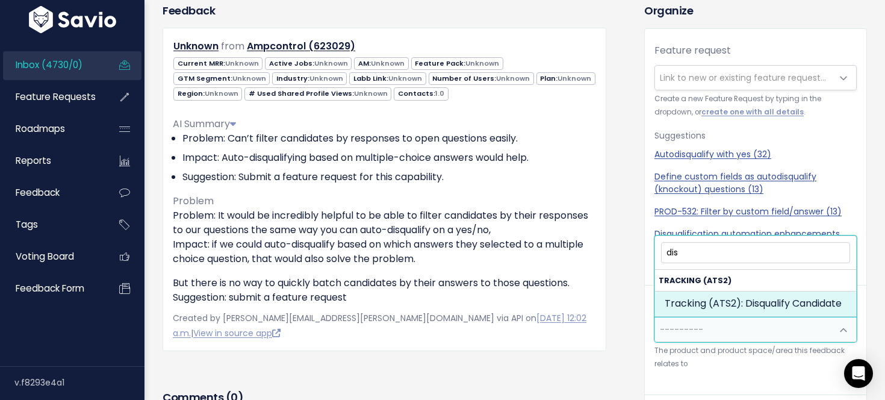
type input "dis"
select select "SCREEN:DISQUALIFY_CANDIDATE"
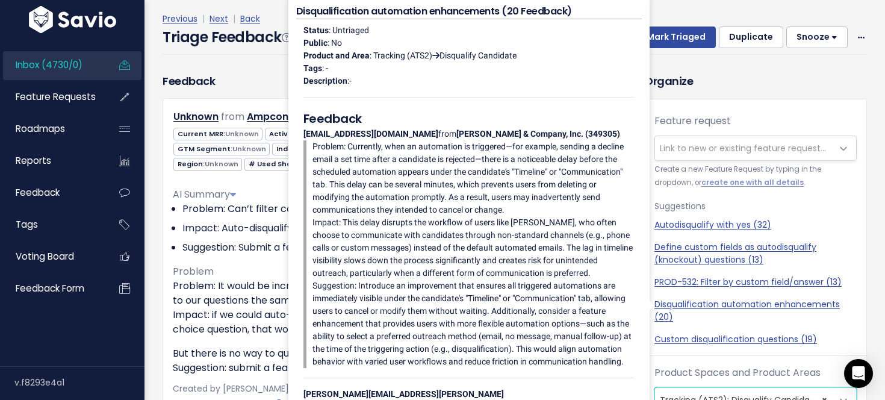
scroll to position [17, 0]
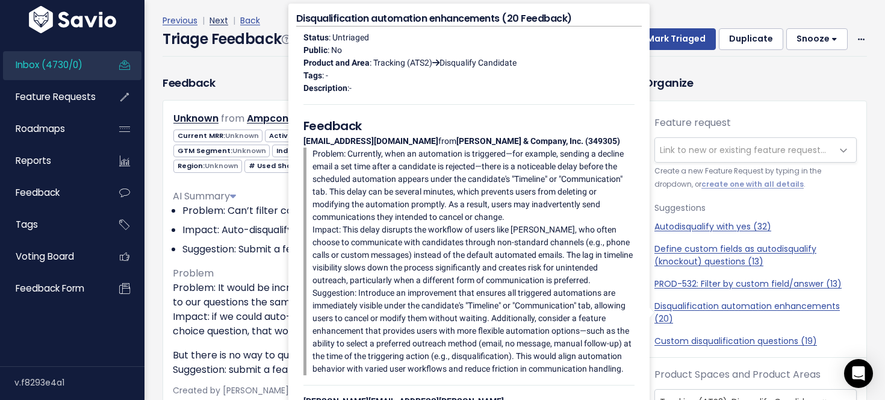
click at [221, 22] on link "Next" at bounding box center [218, 20] width 19 height 12
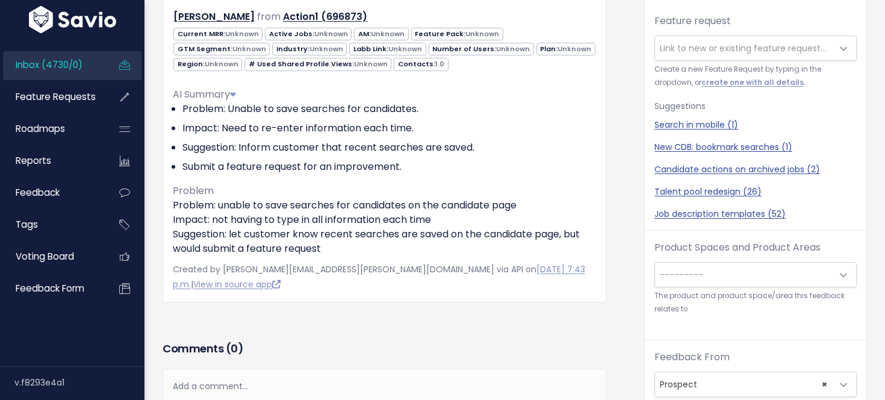
scroll to position [94, 0]
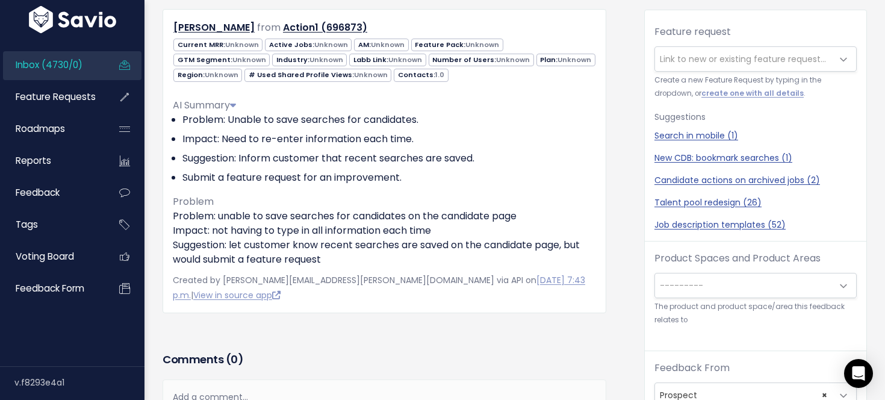
click at [743, 282] on span "---------" at bounding box center [743, 285] width 177 height 24
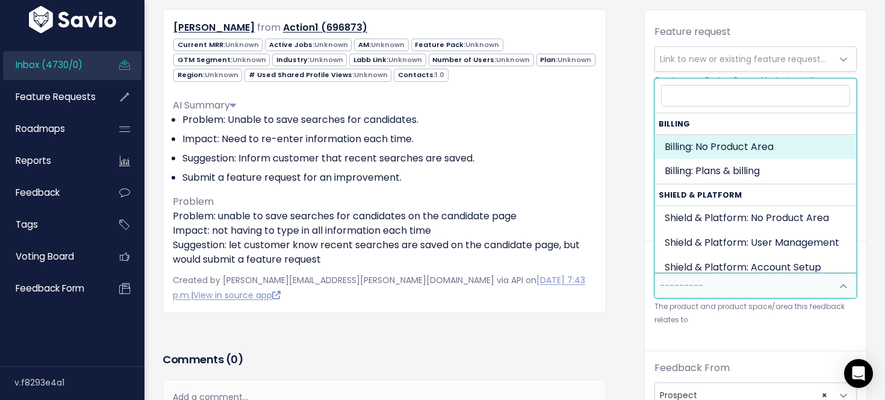
type input "t"
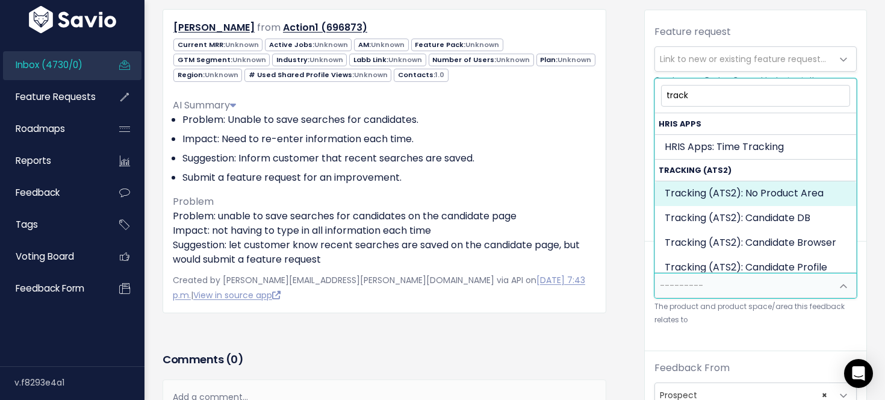
type input "track"
select select "SCREEN:"
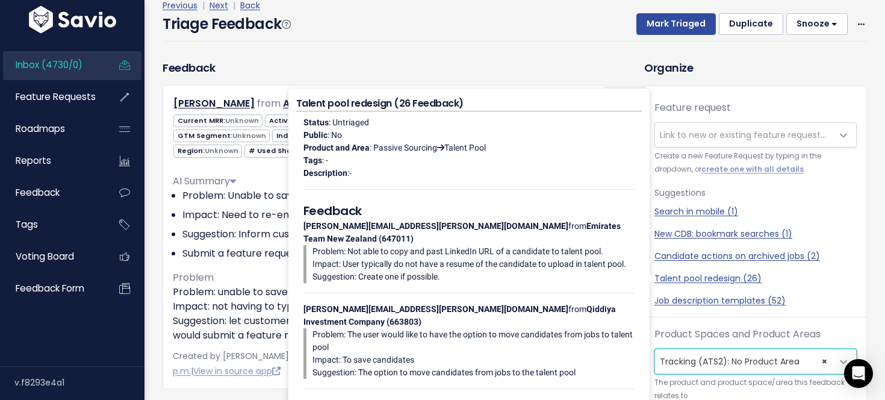
scroll to position [20, 0]
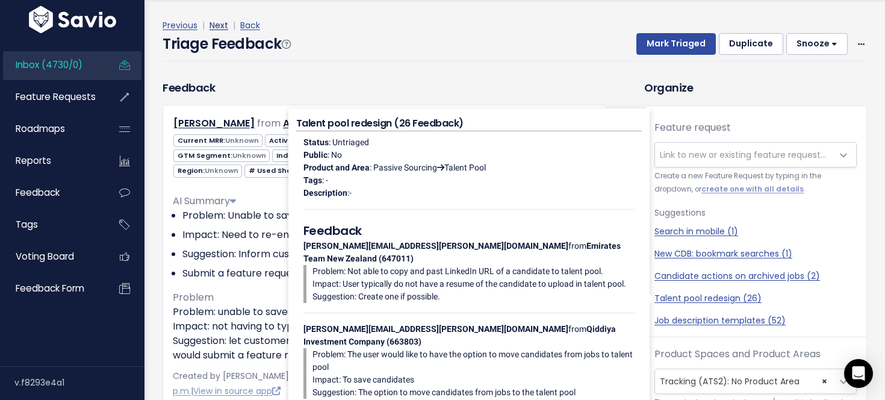
click at [213, 22] on link "Next" at bounding box center [218, 25] width 19 height 12
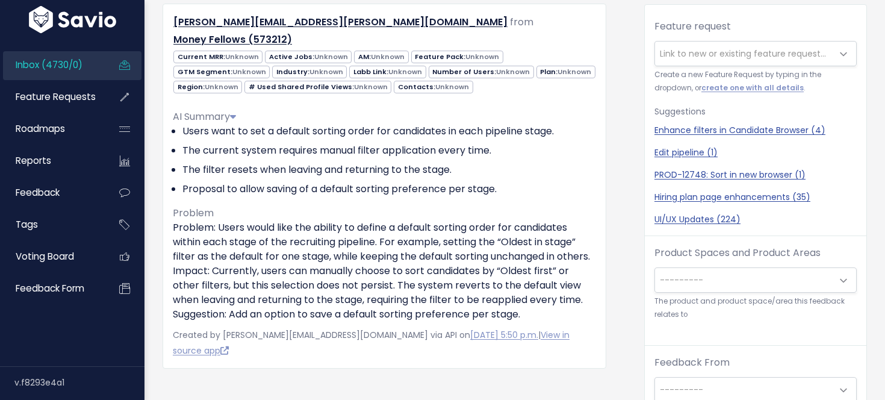
scroll to position [103, 0]
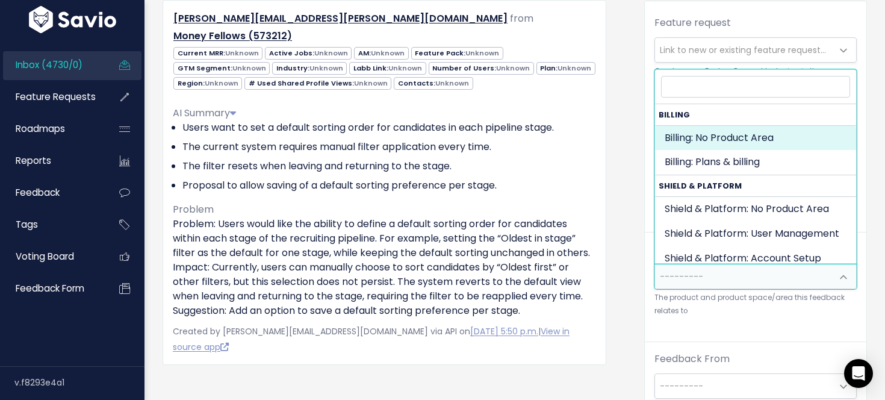
click at [750, 280] on span "---------" at bounding box center [743, 276] width 177 height 24
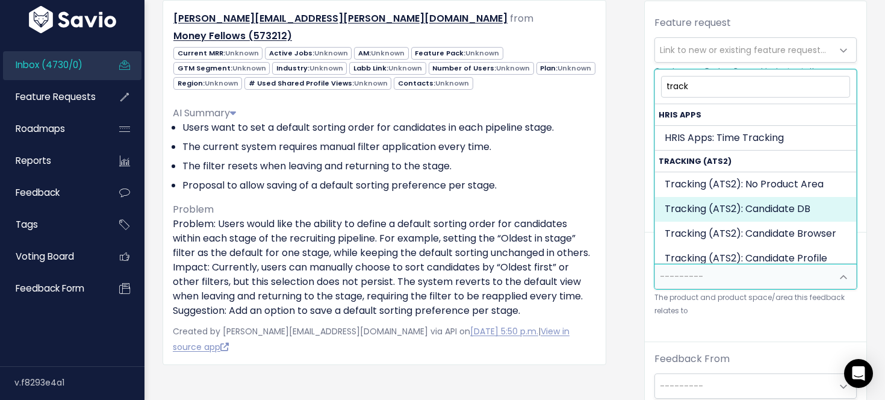
type input "track"
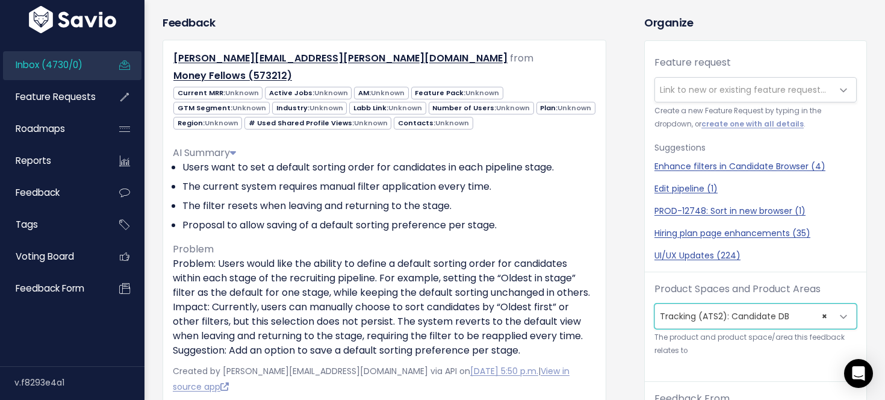
scroll to position [4, 0]
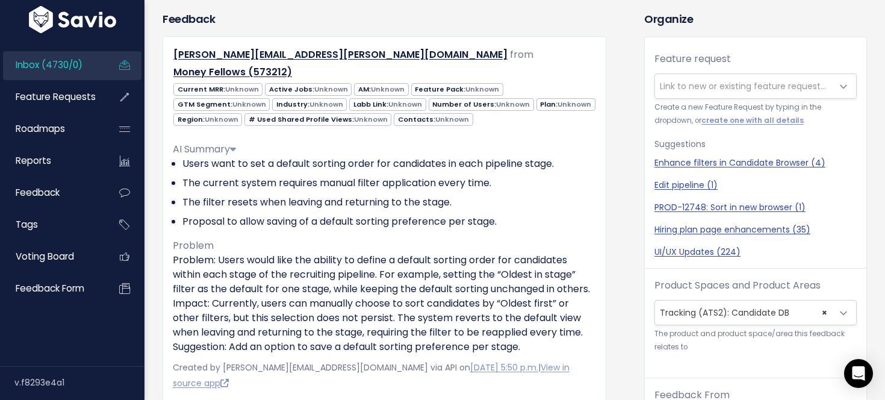
click at [742, 312] on span "× Tracking (ATS2): Candidate DB" at bounding box center [743, 312] width 177 height 24
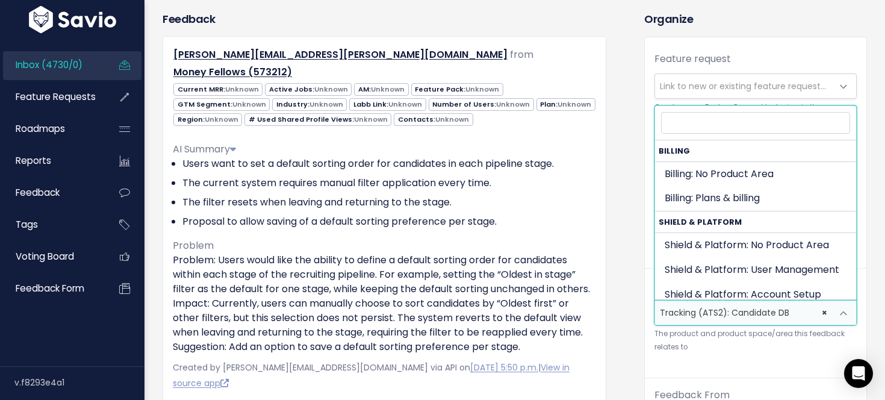
scroll to position [1129, 0]
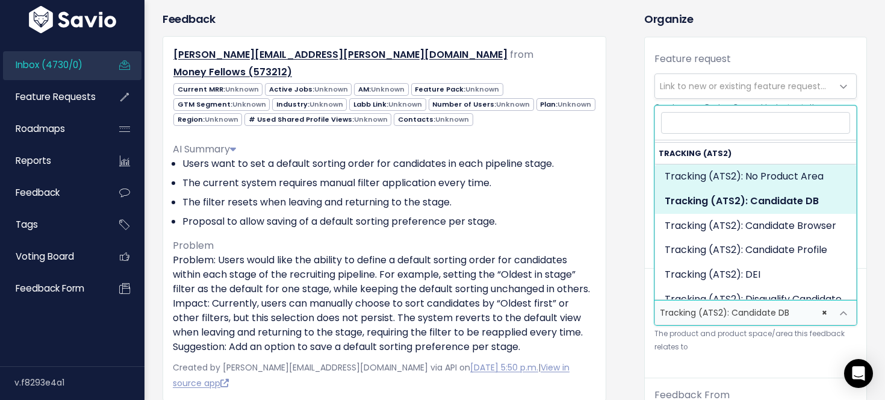
select select "SCREEN:"
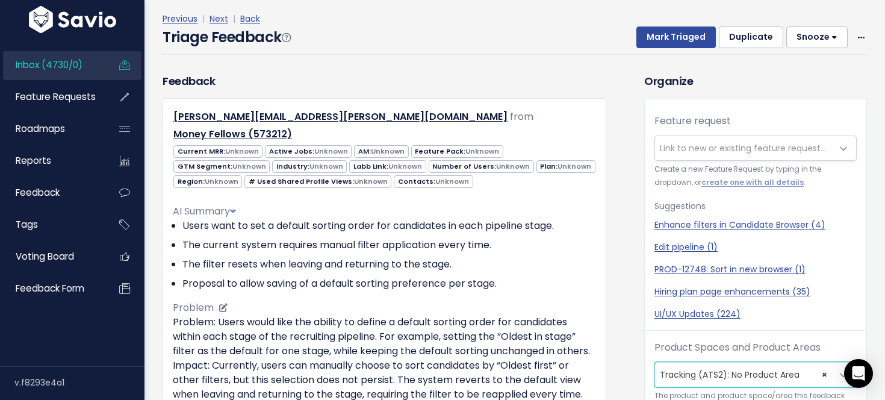
scroll to position [45, 0]
click at [223, 20] on link "Next" at bounding box center [218, 19] width 19 height 12
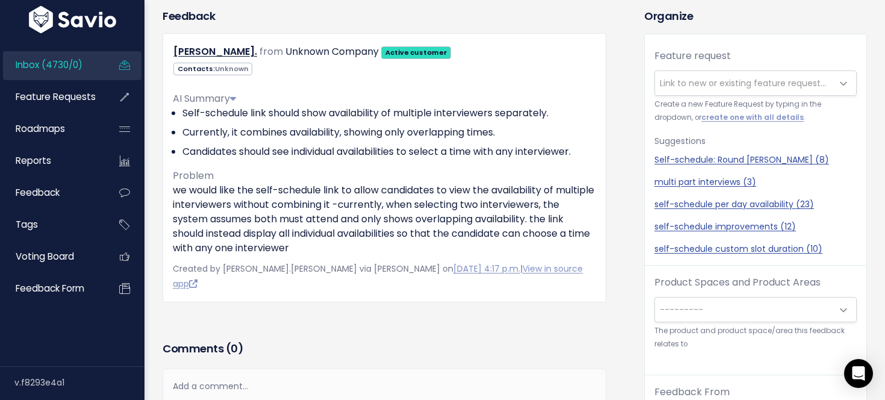
click at [694, 311] on span "---------" at bounding box center [680, 309] width 43 height 12
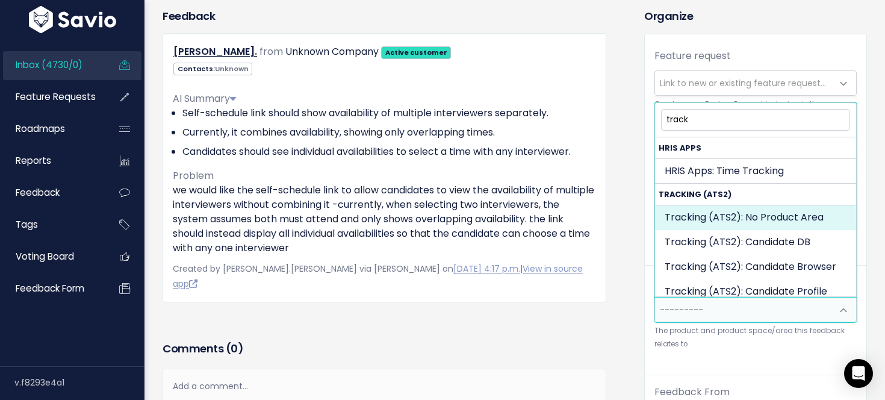
type input "track"
select select "SCREEN:"
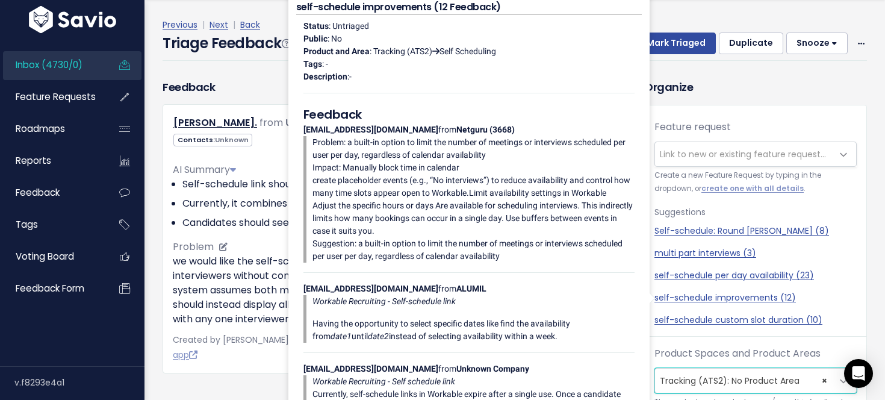
scroll to position [26, 0]
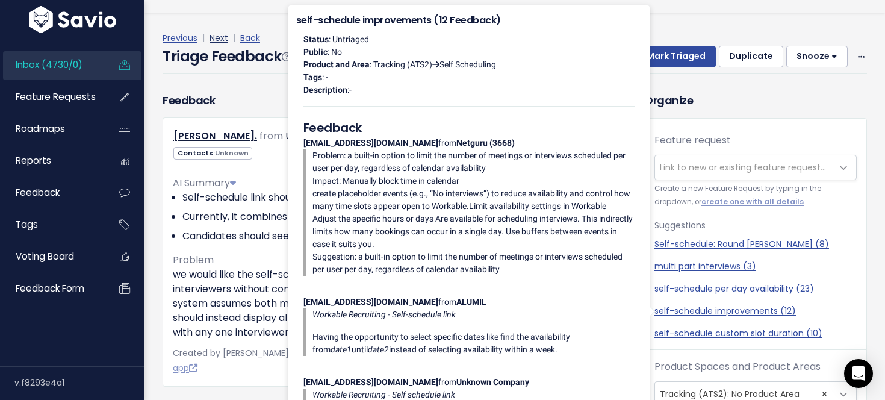
click at [220, 34] on link "Next" at bounding box center [218, 38] width 19 height 12
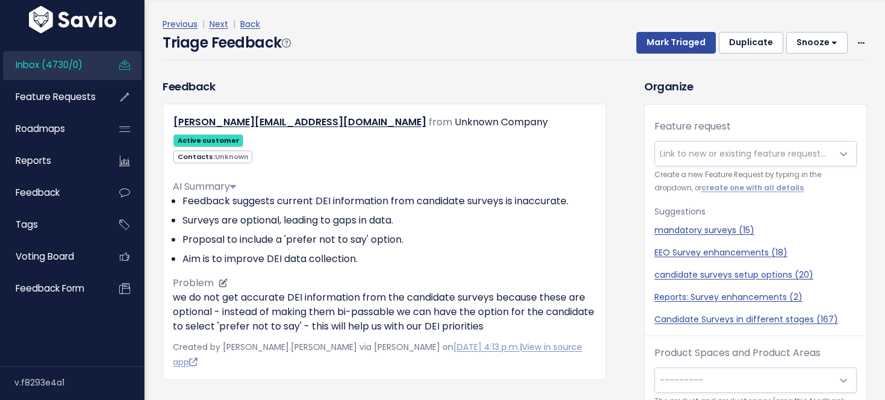
scroll to position [9, 0]
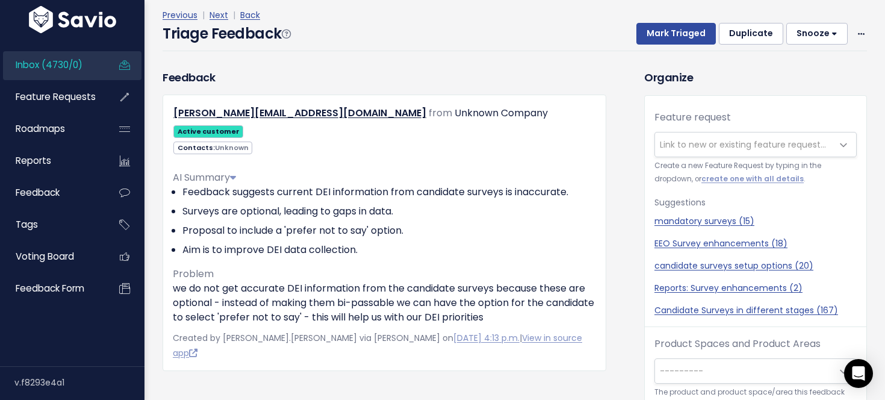
click at [726, 367] on span "---------" at bounding box center [743, 371] width 177 height 24
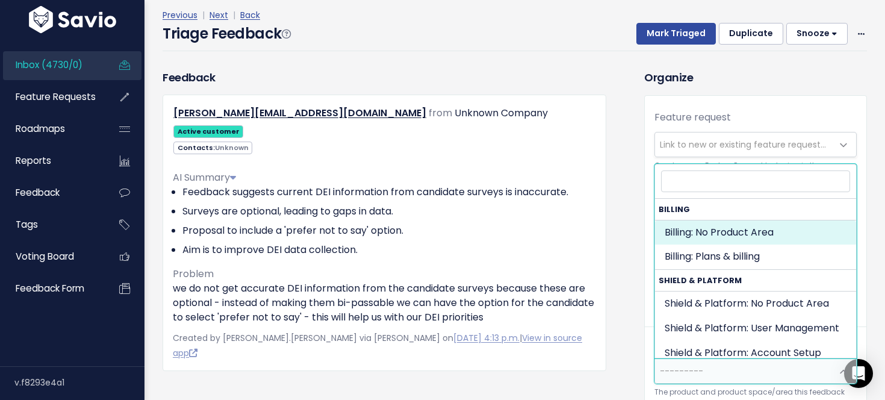
click at [611, 352] on div "Feedback [PERSON_NAME][EMAIL_ADDRESS][DOMAIN_NAME] from Unknown Company Active …" at bounding box center [384, 238] width 462 height 338
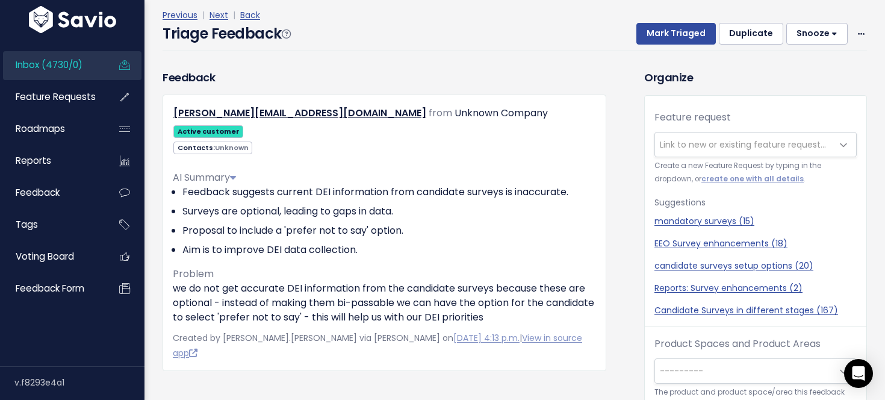
click at [753, 362] on span "---------" at bounding box center [743, 371] width 177 height 24
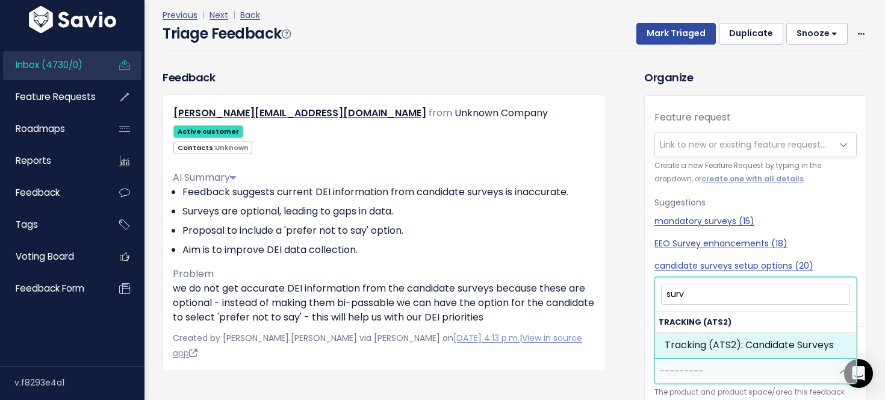
type input "surv"
select select "SCREEN:CANDIDATE_SURVEYS"
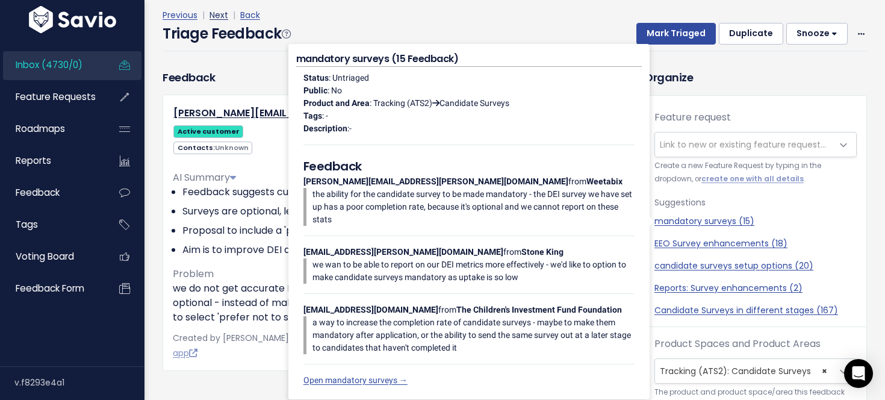
click at [221, 15] on link "Next" at bounding box center [218, 15] width 19 height 12
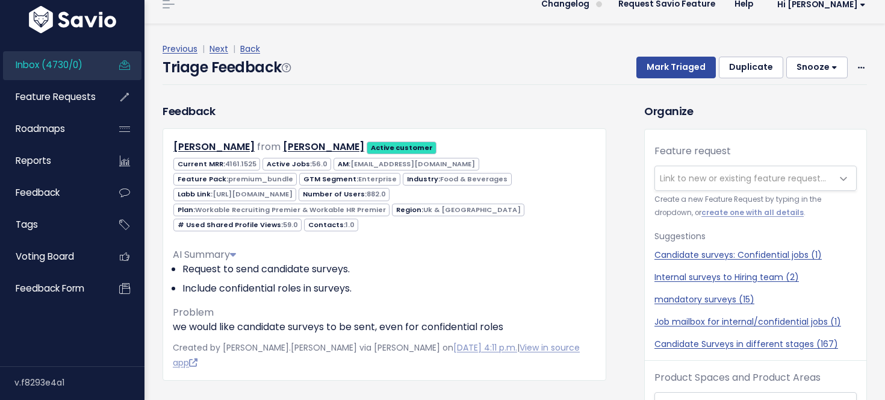
scroll to position [29, 0]
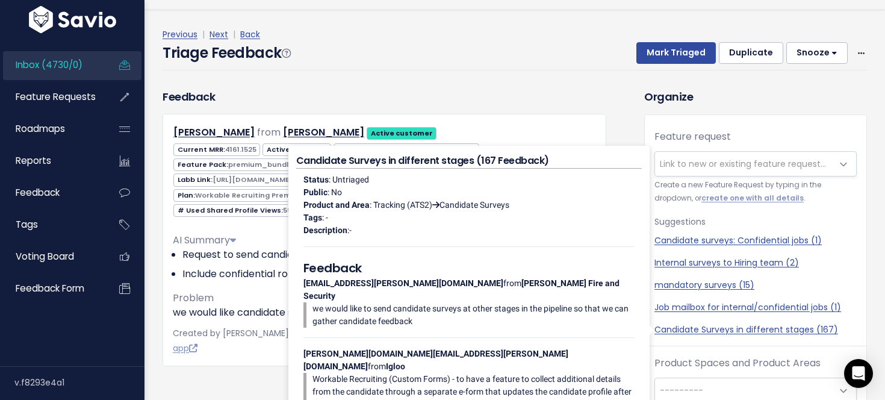
click at [422, 81] on div "Previous | Next | Back Triage Feedback Mark Triaged Duplicate [GEOGRAPHIC_DATA]…" at bounding box center [518, 48] width 713 height 79
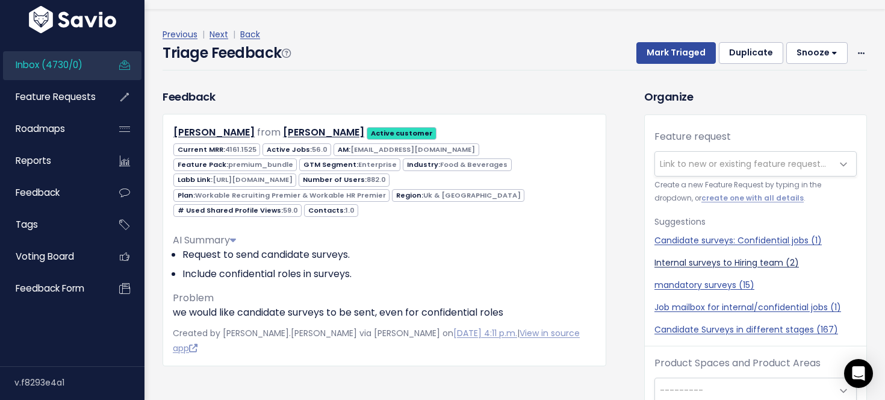
scroll to position [40, 0]
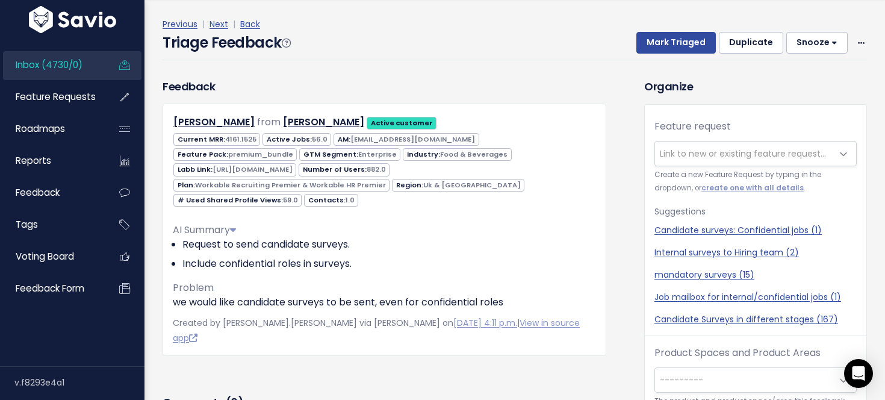
click at [720, 372] on span "---------" at bounding box center [743, 380] width 177 height 24
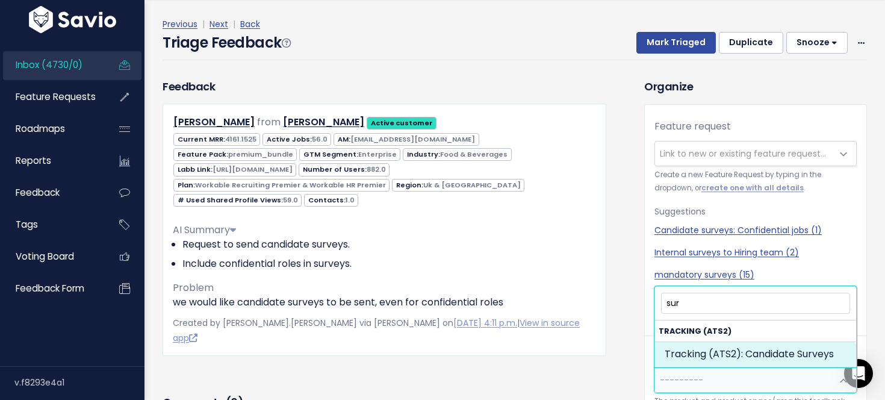
type input "sur"
select select "SCREEN:CANDIDATE_SURVEYS"
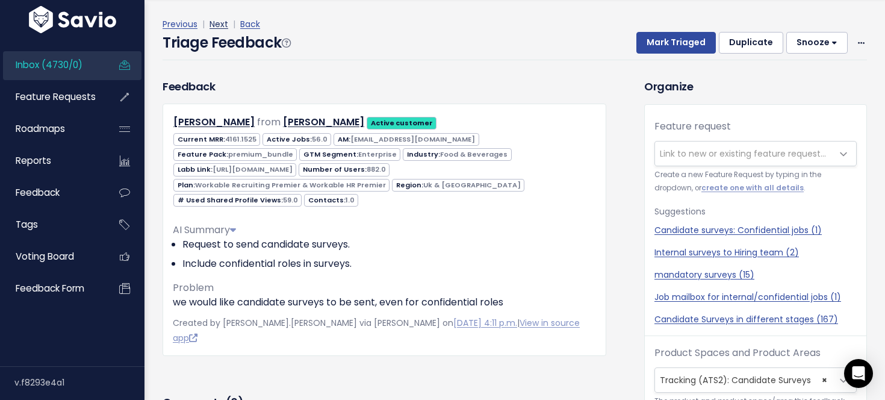
click at [214, 24] on link "Next" at bounding box center [218, 24] width 19 height 12
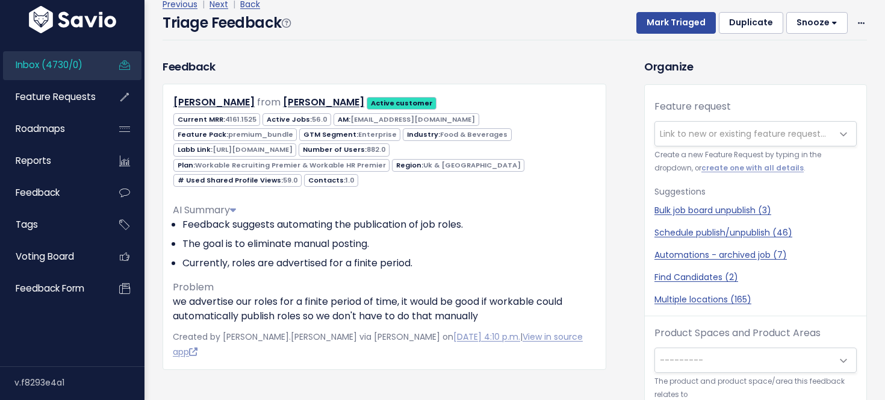
scroll to position [28, 0]
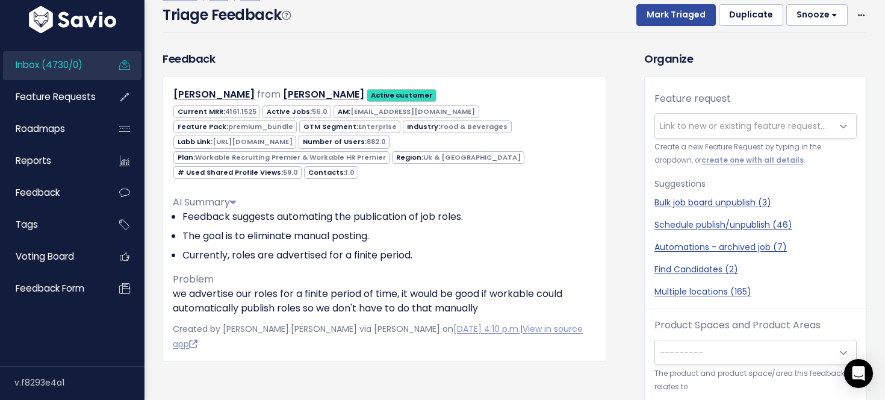
click at [714, 358] on span "---------" at bounding box center [743, 352] width 177 height 24
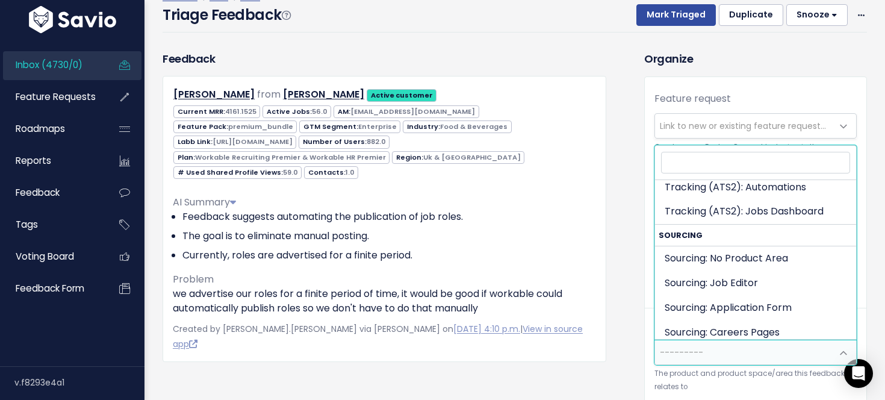
scroll to position [1438, 0]
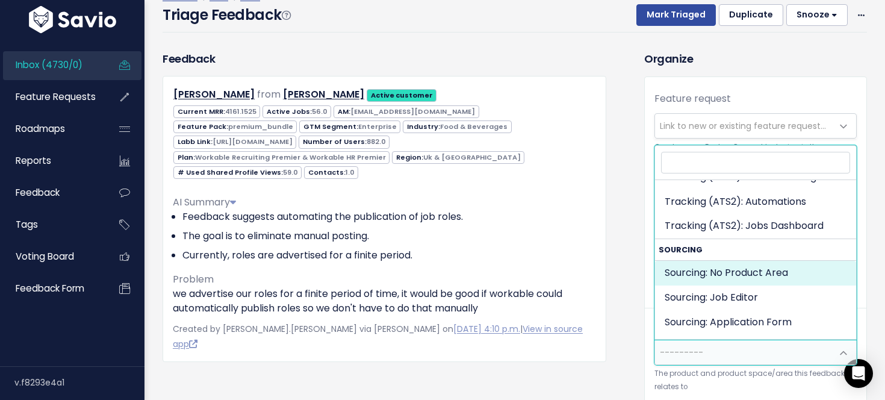
select select "JOB_POSTING:"
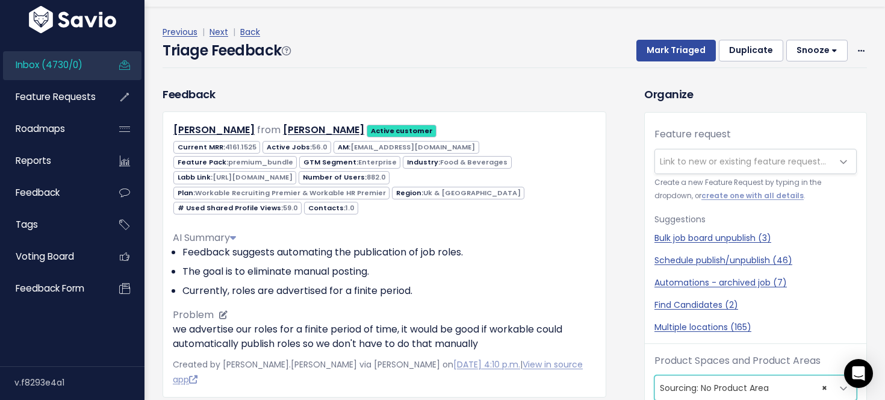
scroll to position [0, 0]
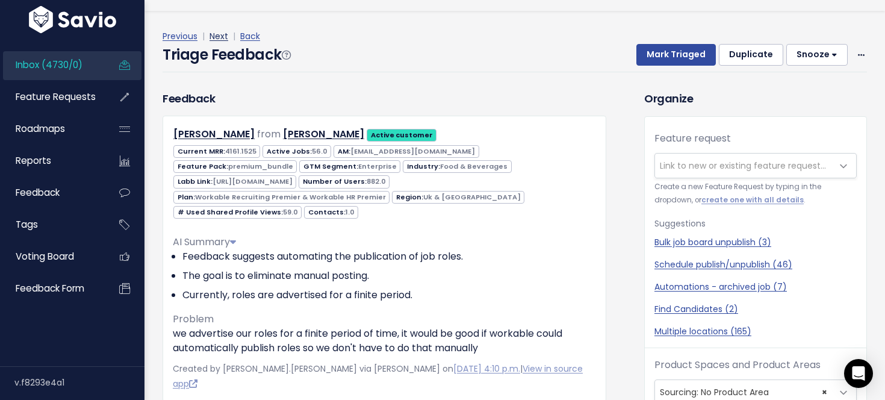
click at [216, 35] on link "Next" at bounding box center [218, 36] width 19 height 12
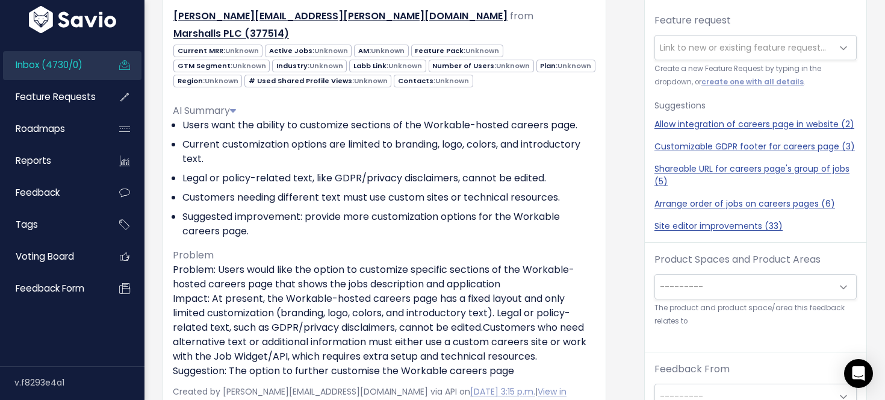
scroll to position [103, 0]
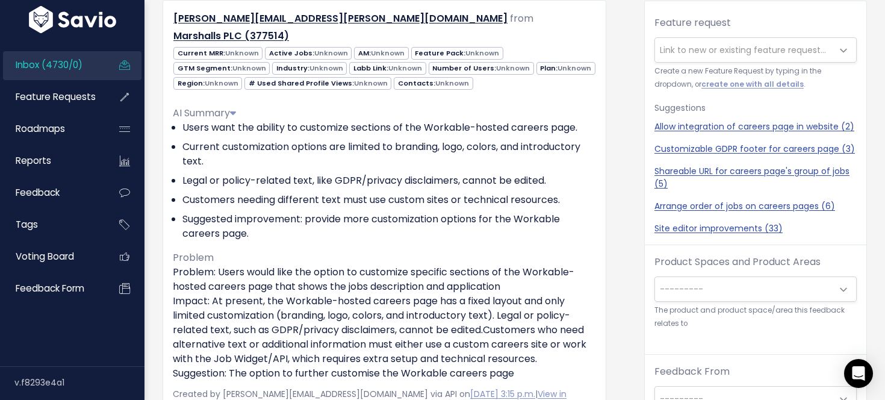
click at [704, 283] on span "---------" at bounding box center [743, 289] width 177 height 24
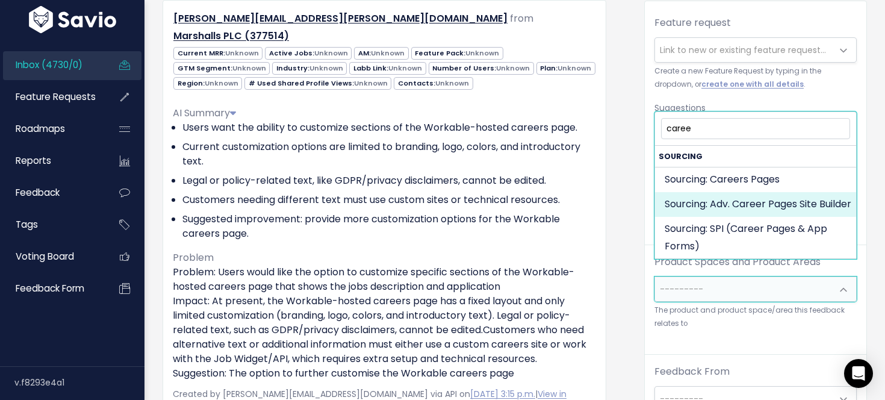
type input "caree"
select select "JOB_POSTING:ADV_CAREERS_PAGES_SITE_BUILDER"
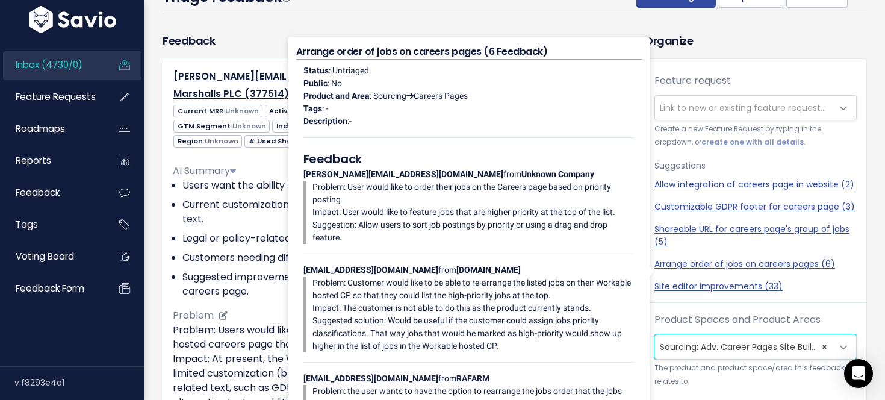
scroll to position [13, 0]
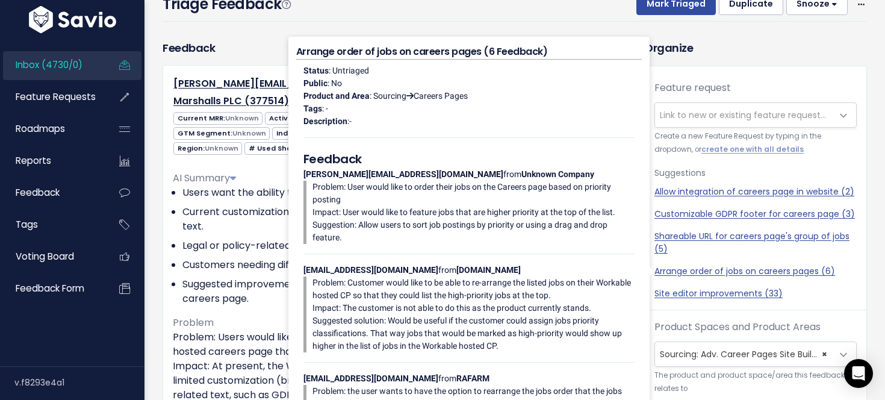
click at [729, 360] on span "× Sourcing: Adv. Career Pages Site Builder" at bounding box center [743, 354] width 177 height 24
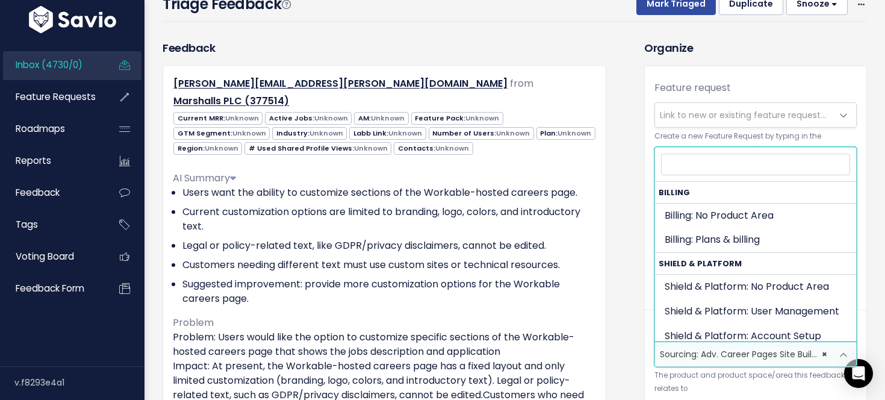
scroll to position [1534, 0]
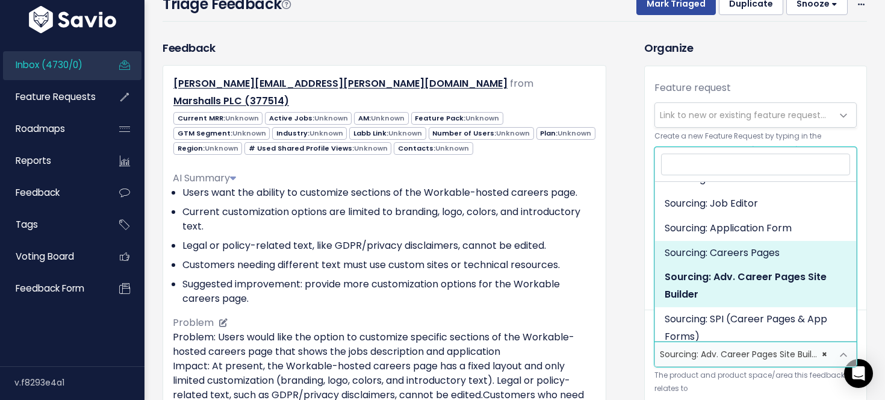
click at [594, 277] on li "Suggested improvement: provide more customization options for the Workable care…" at bounding box center [388, 291] width 413 height 29
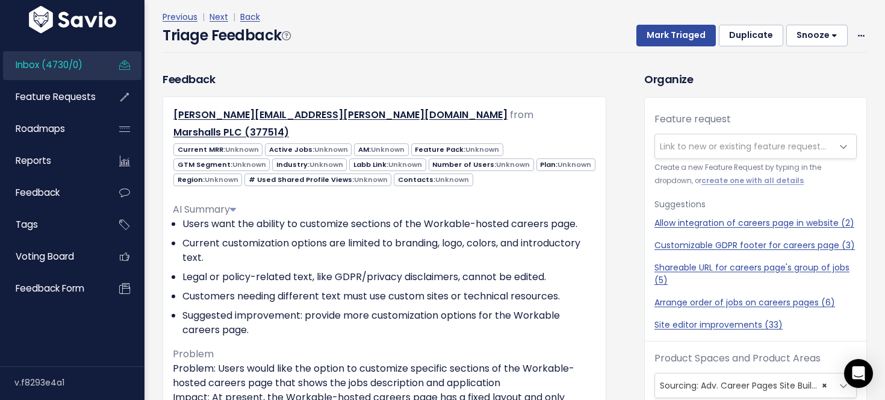
scroll to position [46, 0]
click at [221, 19] on link "Next" at bounding box center [218, 17] width 19 height 12
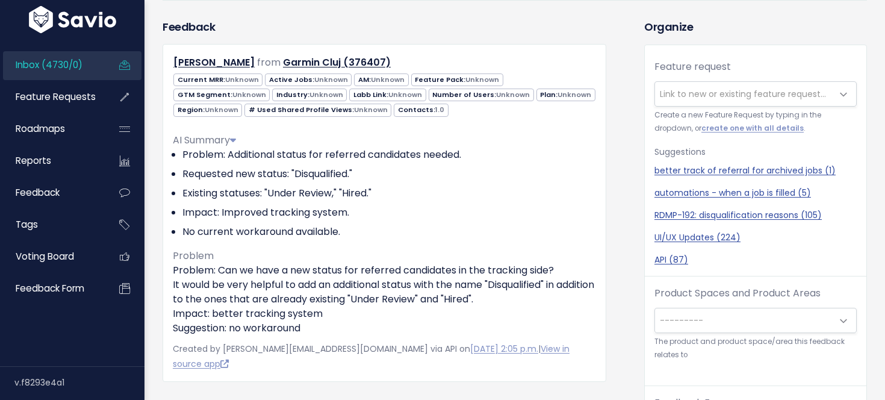
scroll to position [111, 0]
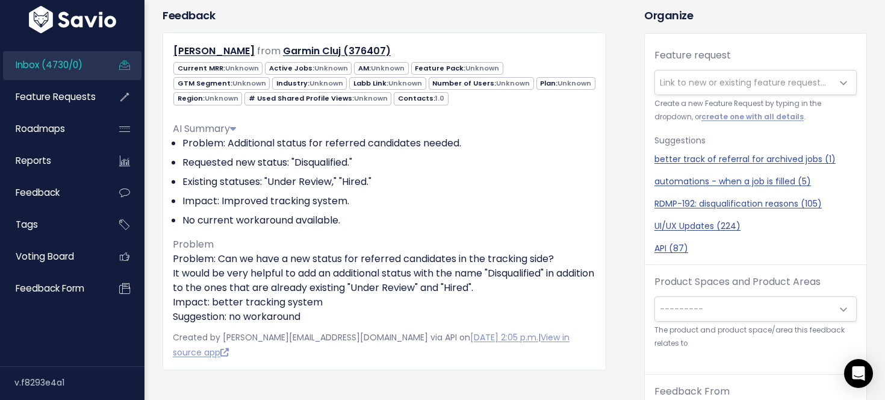
click at [693, 304] on span "---------" at bounding box center [680, 309] width 43 height 12
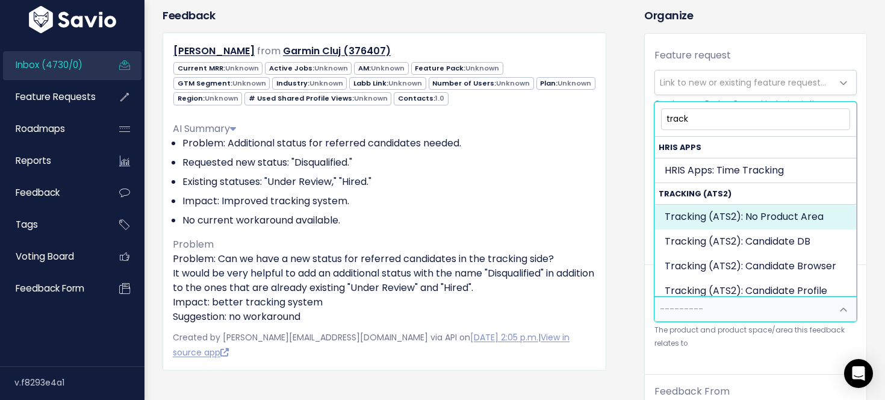
type input "track"
select select "SCREEN:"
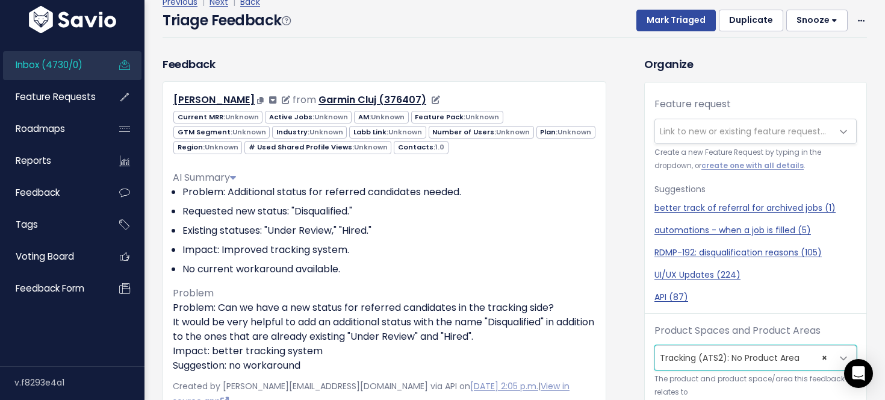
scroll to position [39, 0]
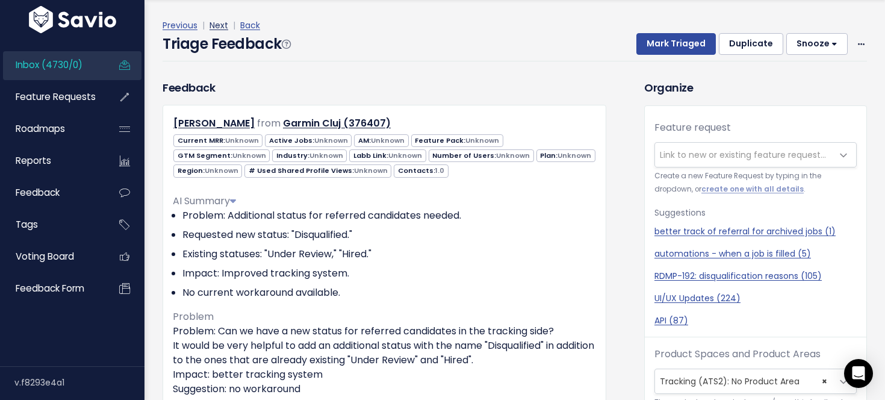
click at [220, 22] on link "Next" at bounding box center [218, 25] width 19 height 12
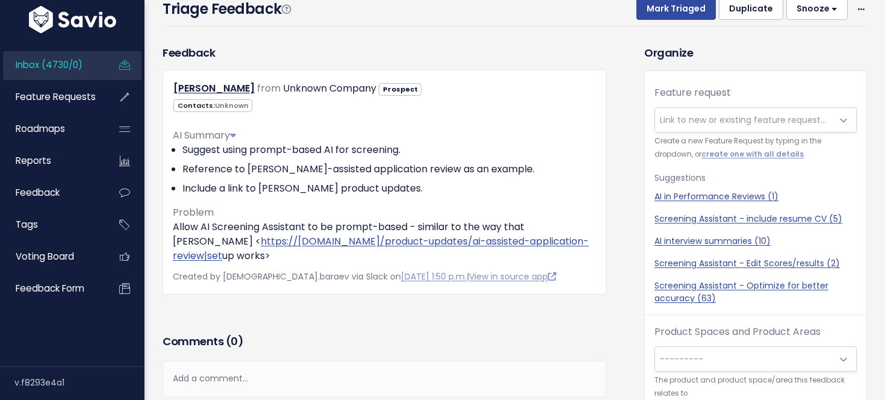
scroll to position [37, 0]
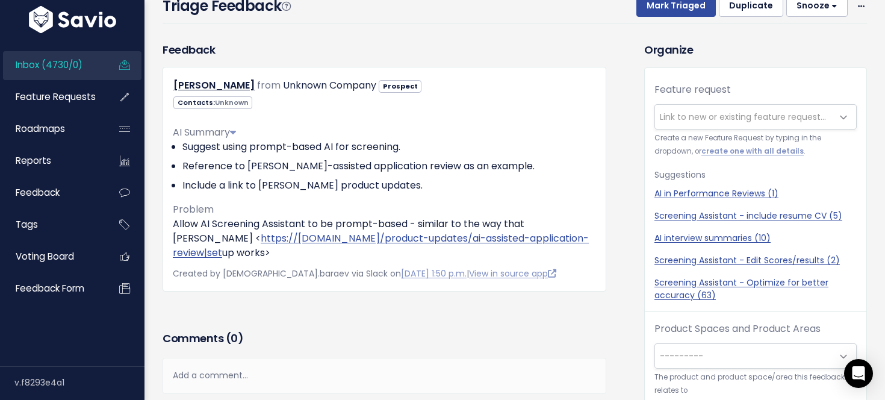
click at [738, 348] on span "---------" at bounding box center [743, 356] width 177 height 24
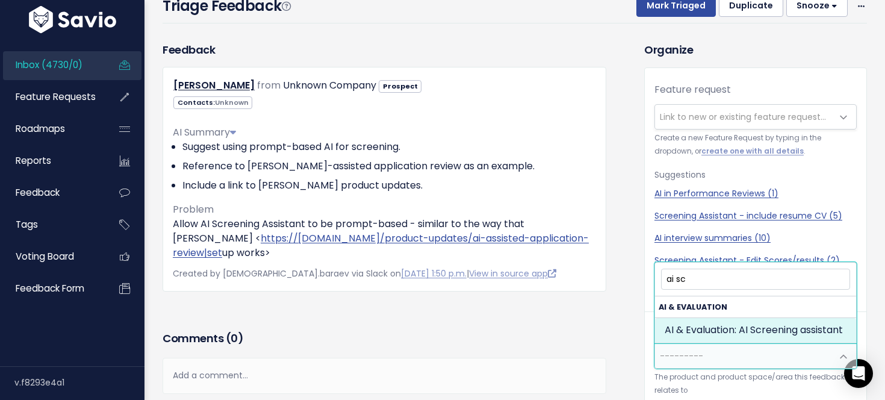
type input "ai sc"
select select "AI:AI_SCREENING_ASSISTANT"
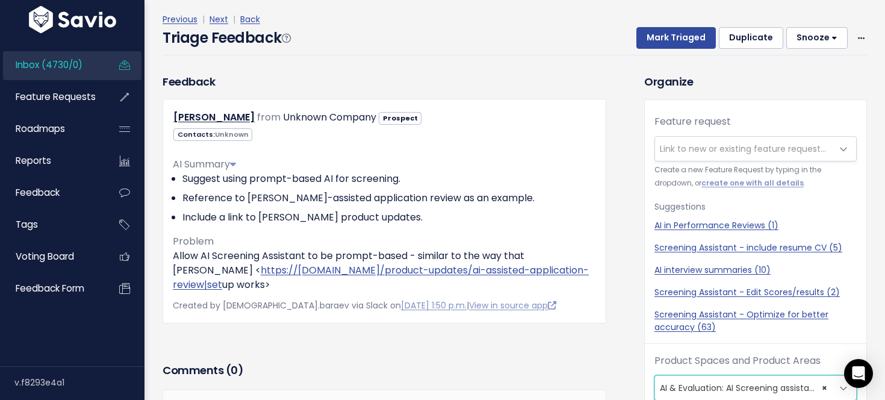
scroll to position [0, 0]
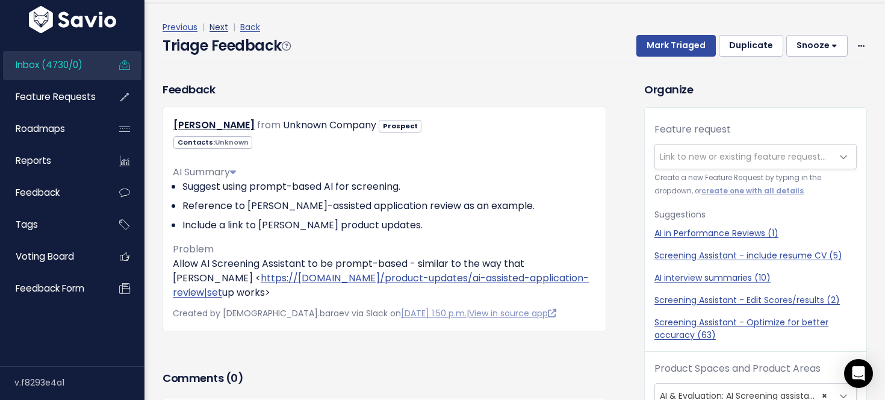
click at [221, 26] on link "Next" at bounding box center [218, 27] width 19 height 12
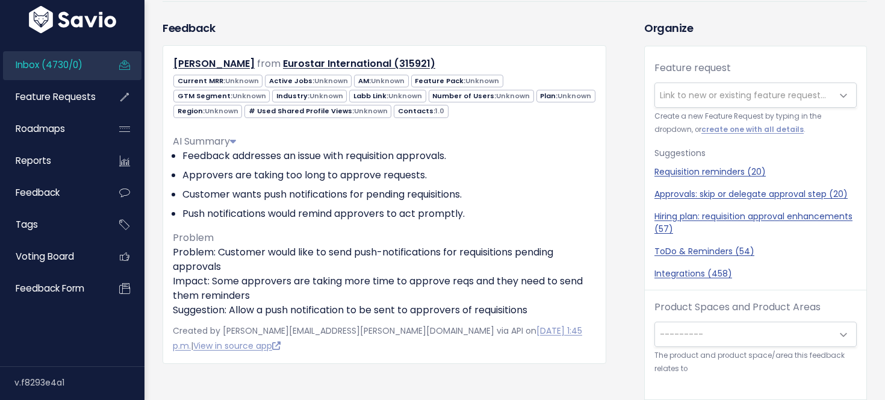
scroll to position [67, 0]
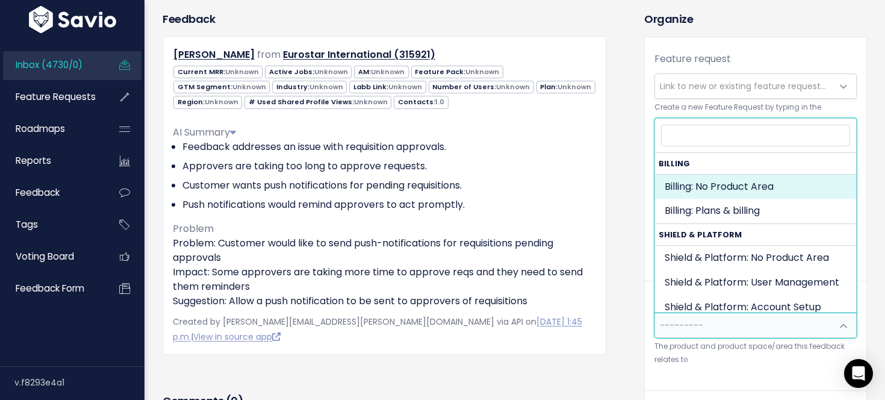
click at [697, 326] on span "---------" at bounding box center [680, 325] width 43 height 12
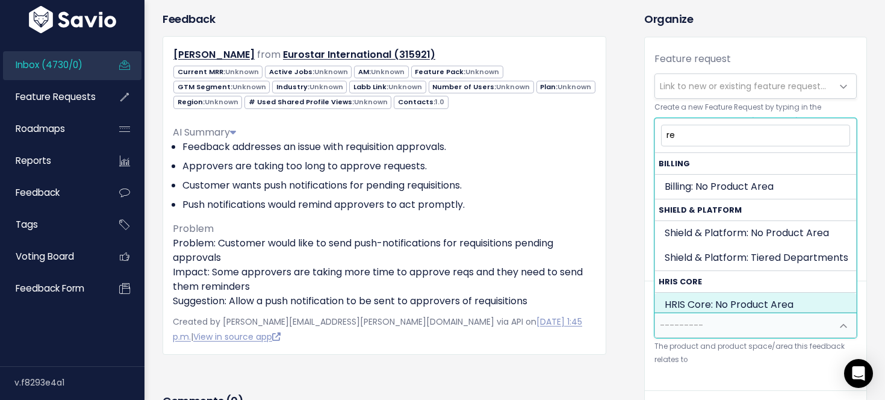
type input "r"
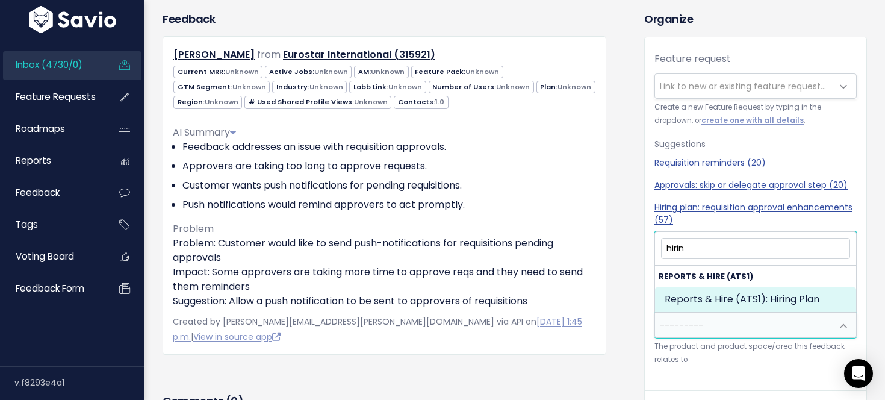
type input "hirin"
select select "OFFER_HIRE:HIRING_PLAN"
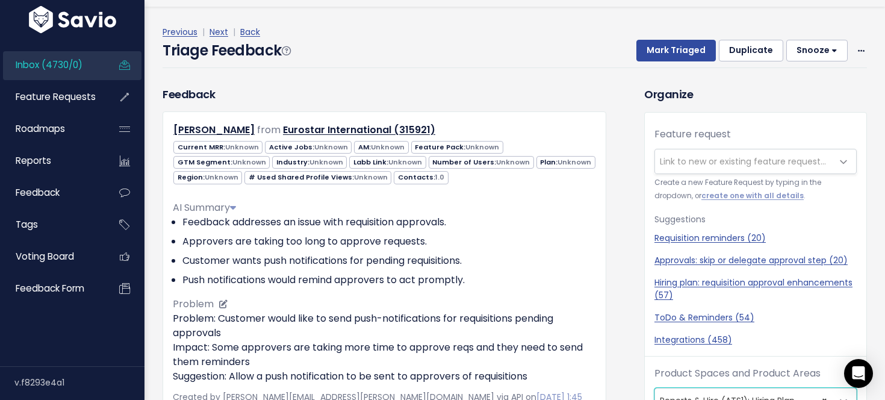
scroll to position [4, 0]
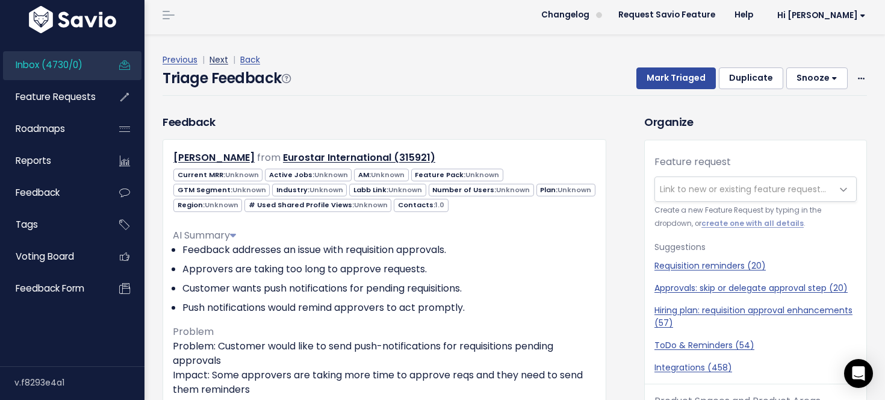
click at [214, 56] on link "Next" at bounding box center [218, 60] width 19 height 12
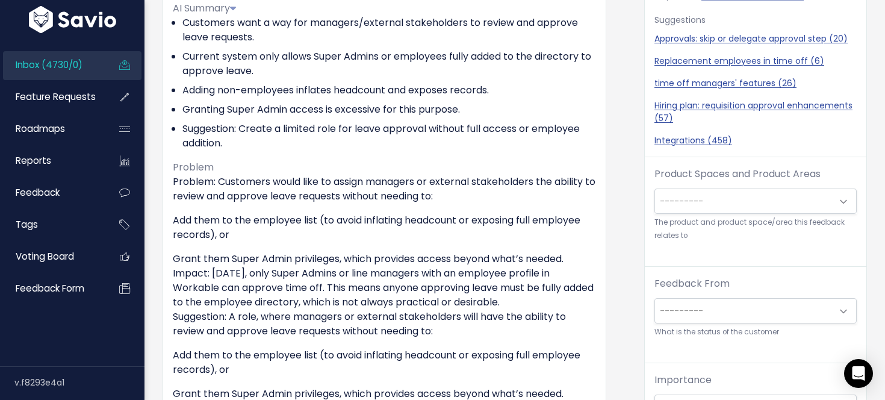
scroll to position [229, 0]
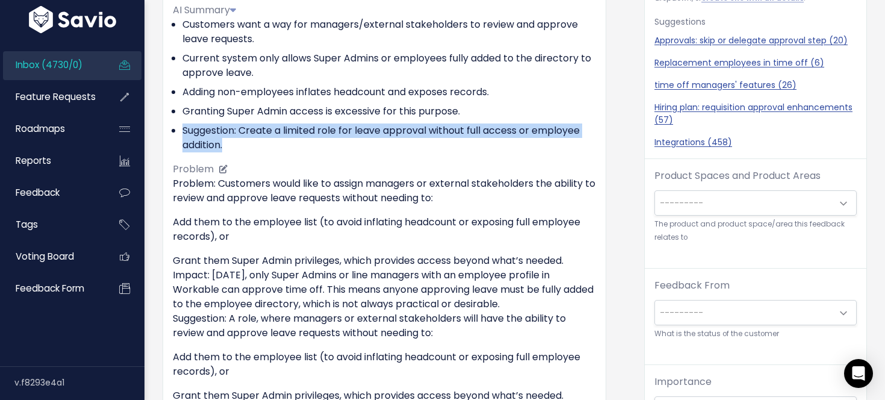
drag, startPoint x: 522, startPoint y: 118, endPoint x: 528, endPoint y: 143, distance: 26.1
click at [528, 144] on ul "Customers want a way for managers/external stakeholders to review and approve l…" at bounding box center [384, 84] width 423 height 135
click at [528, 143] on li "Suggestion: Create a limited role for leave approval without full access or emp…" at bounding box center [388, 137] width 413 height 29
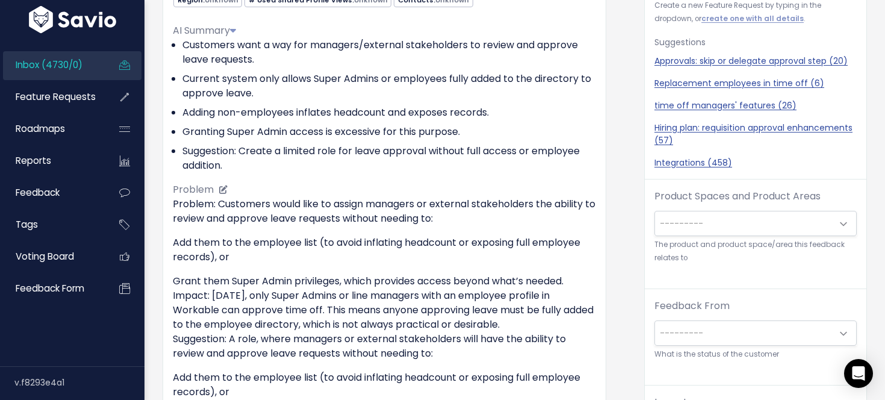
scroll to position [203, 0]
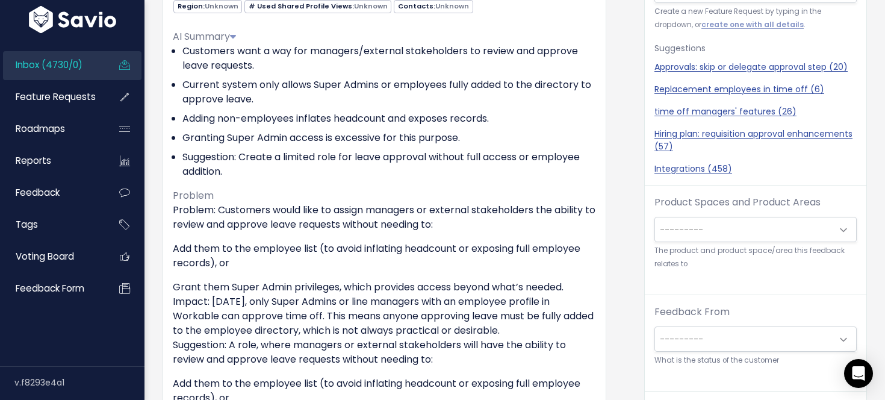
click at [715, 226] on span "---------" at bounding box center [743, 229] width 177 height 24
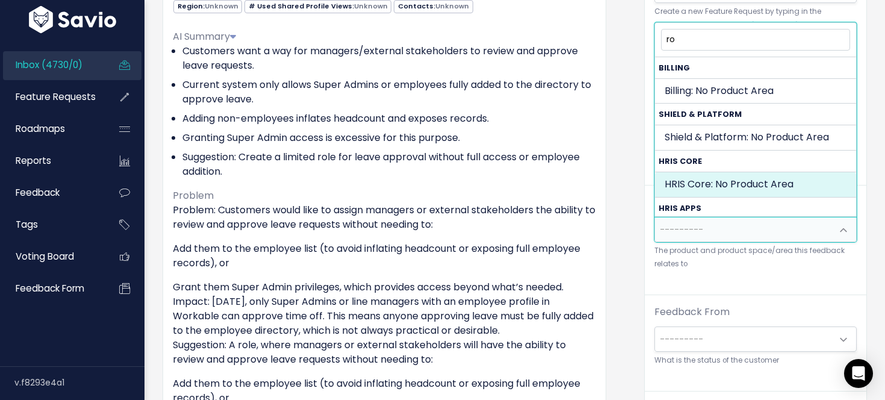
type input "r"
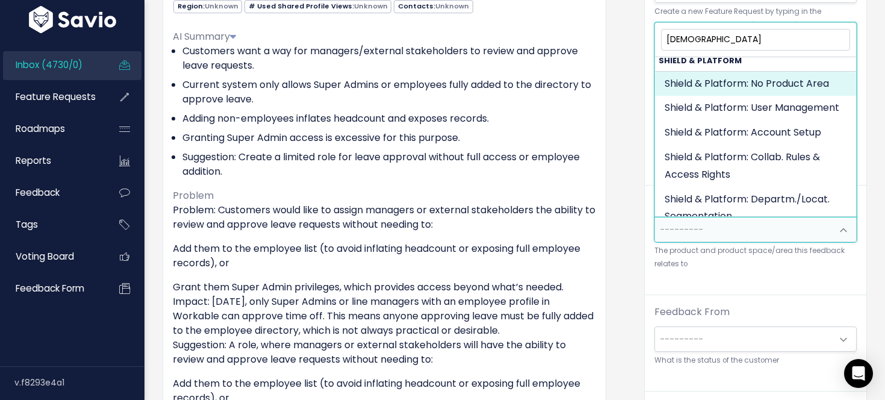
scroll to position [0, 0]
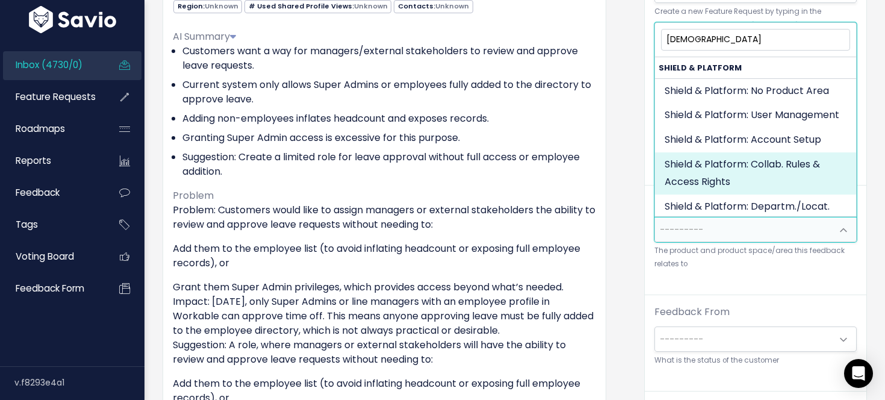
type input "shie"
select select "MAIN:COLLABORATION_RULES_AND_ACCESS"
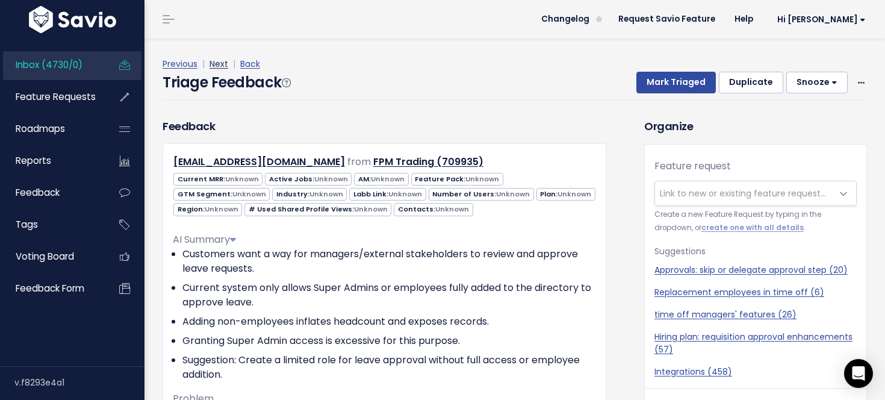
click at [218, 62] on link "Next" at bounding box center [218, 64] width 19 height 12
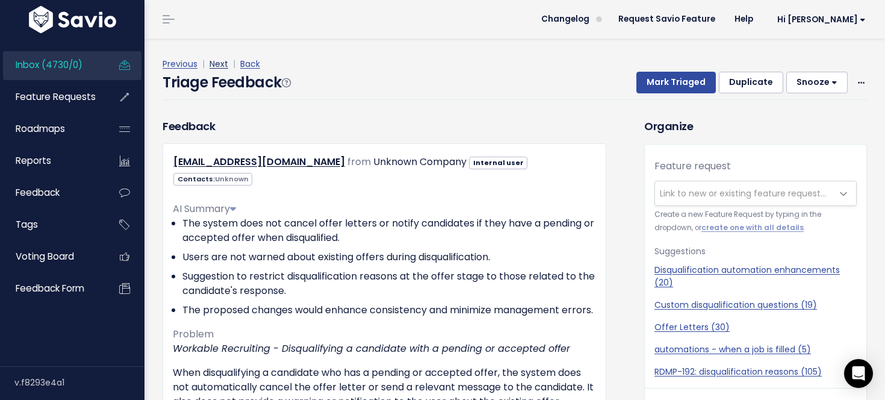
click at [220, 63] on link "Next" at bounding box center [218, 64] width 19 height 12
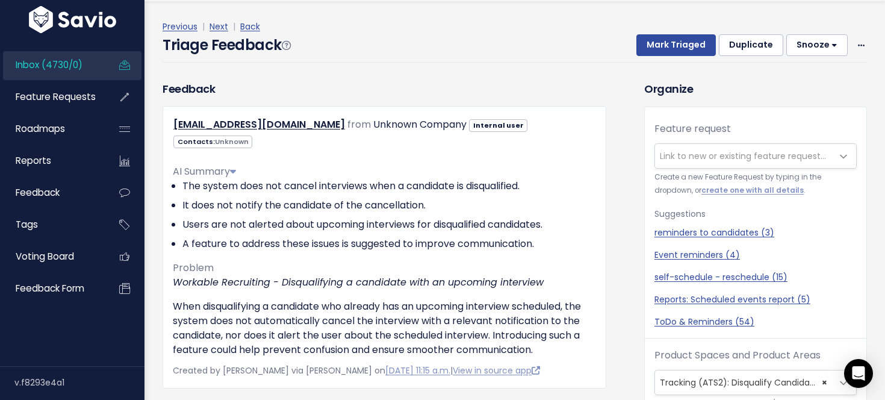
scroll to position [34, 0]
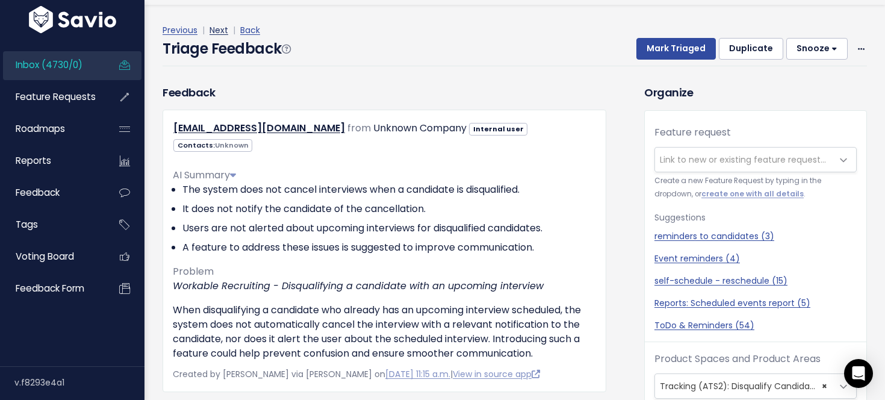
click at [219, 25] on link "Next" at bounding box center [218, 30] width 19 height 12
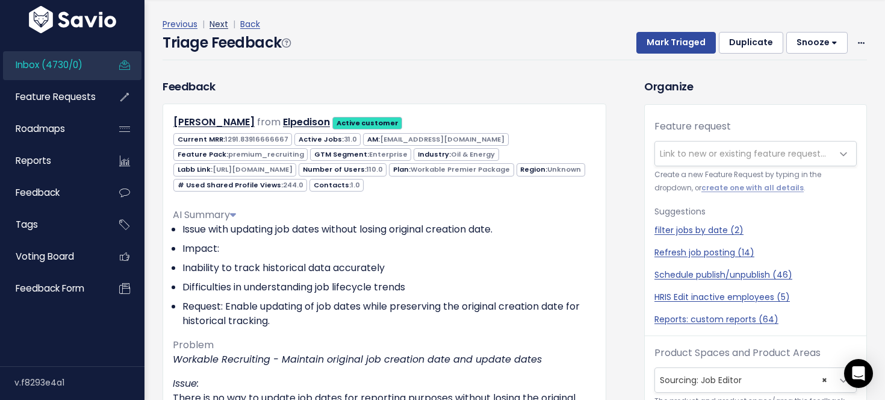
click at [220, 23] on link "Next" at bounding box center [218, 24] width 19 height 12
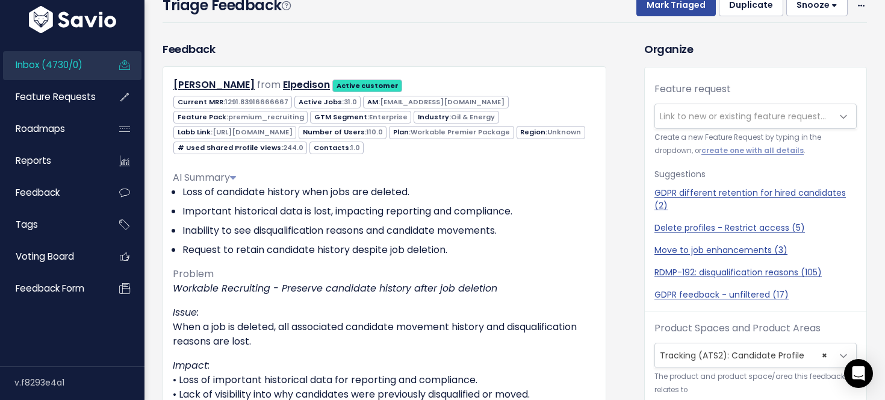
scroll to position [84, 0]
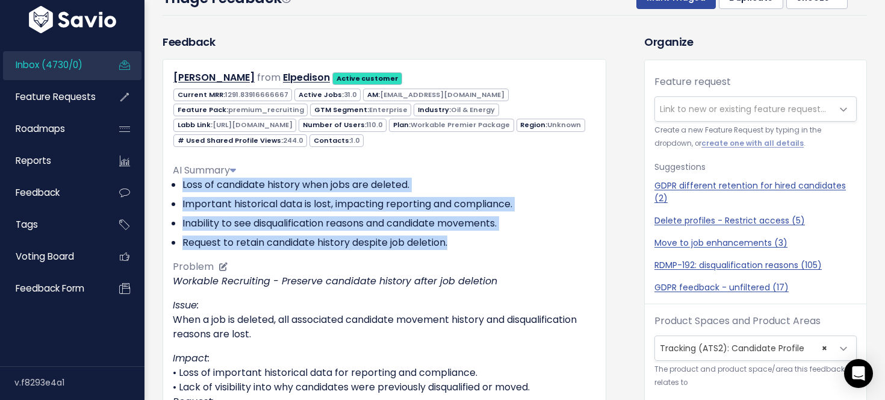
drag, startPoint x: 317, startPoint y: 166, endPoint x: 502, endPoint y: 250, distance: 203.6
click at [502, 250] on div "AI Summary Loss of candidate history when jobs are deleted. Important historica…" at bounding box center [384, 295] width 423 height 284
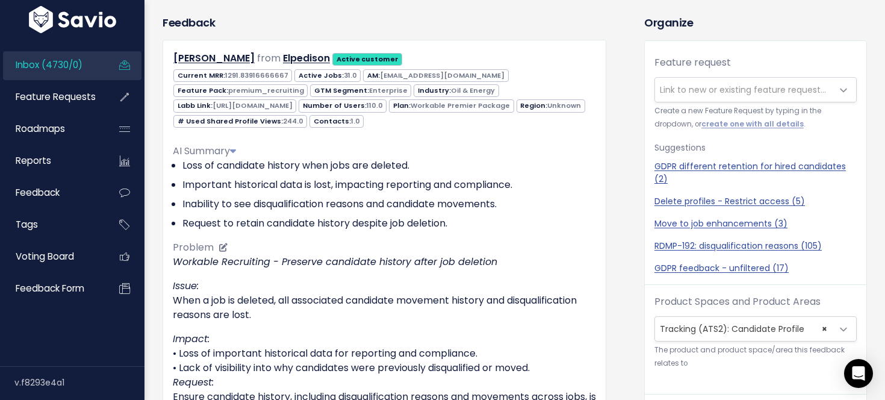
scroll to position [40, 0]
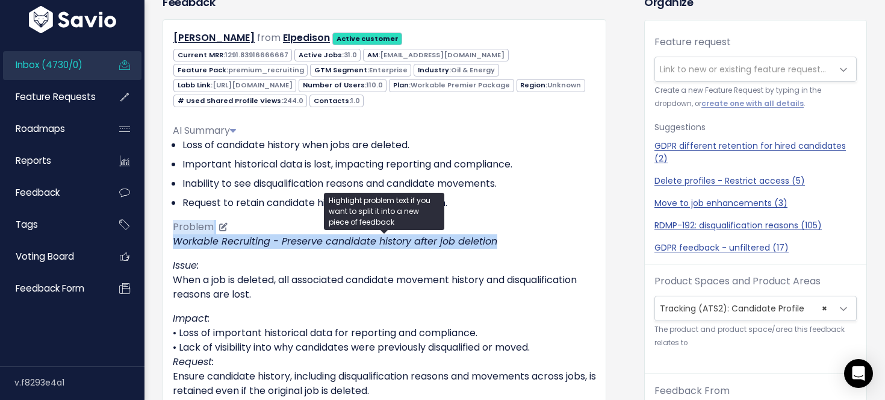
drag, startPoint x: 512, startPoint y: 238, endPoint x: 513, endPoint y: 215, distance: 22.3
click at [513, 215] on div "AI Summary Loss of candidate history when jobs are deleted. Important historica…" at bounding box center [384, 256] width 423 height 284
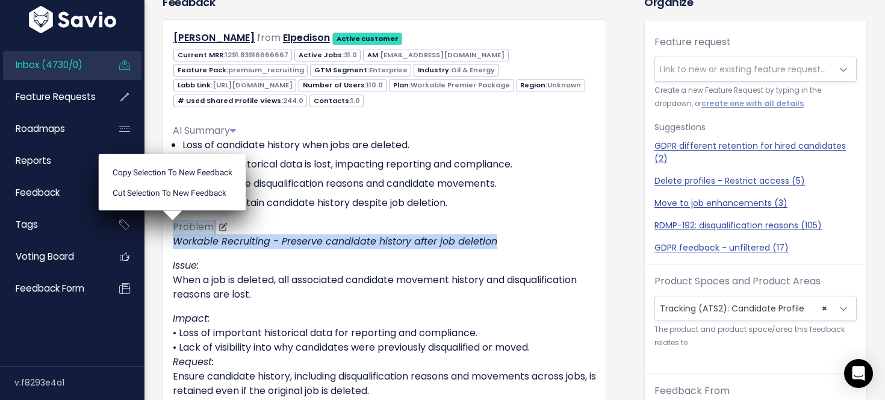
click at [513, 215] on div "AI Summary Loss of candidate history when jobs are deleted. Important historica…" at bounding box center [384, 256] width 423 height 284
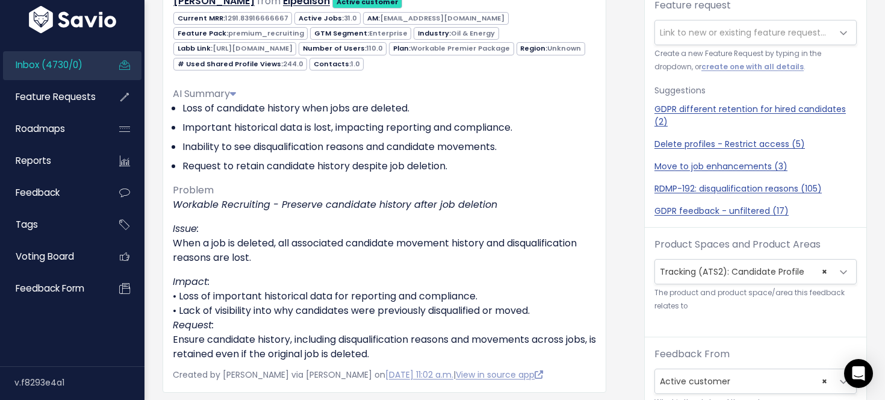
scroll to position [119, 0]
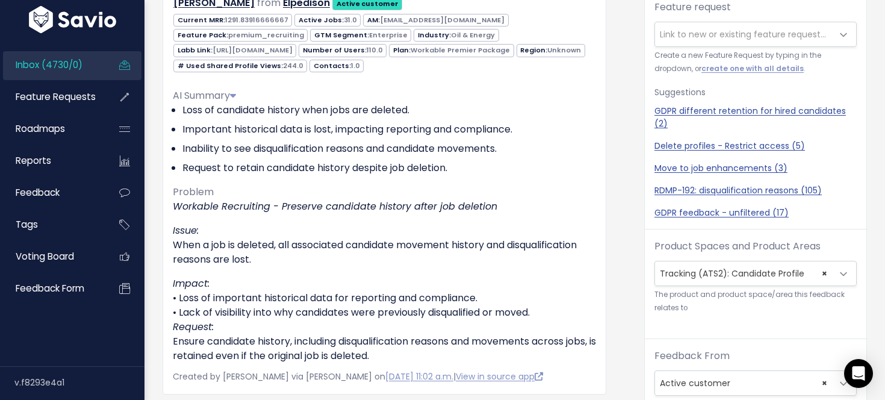
click at [705, 286] on div "Product Spaces and Product Areas --------- Billing: No Product Area Billing: Pl…" at bounding box center [755, 276] width 202 height 75
click at [705, 276] on span "× Tracking (ATS2): Candidate Profile" at bounding box center [743, 273] width 177 height 24
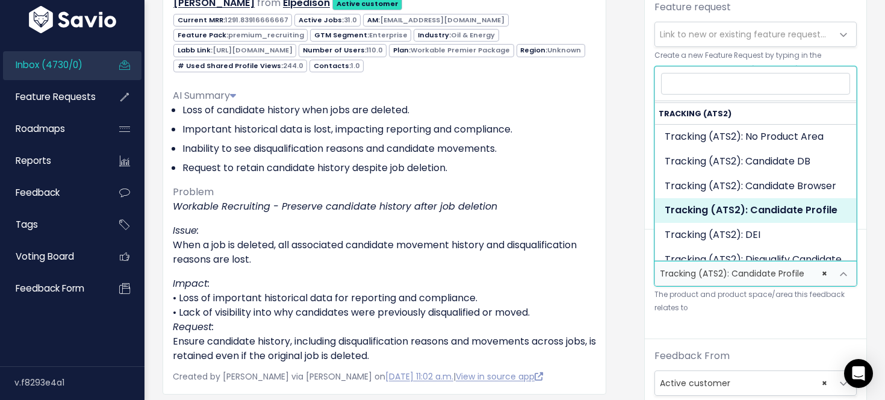
scroll to position [1128, 0]
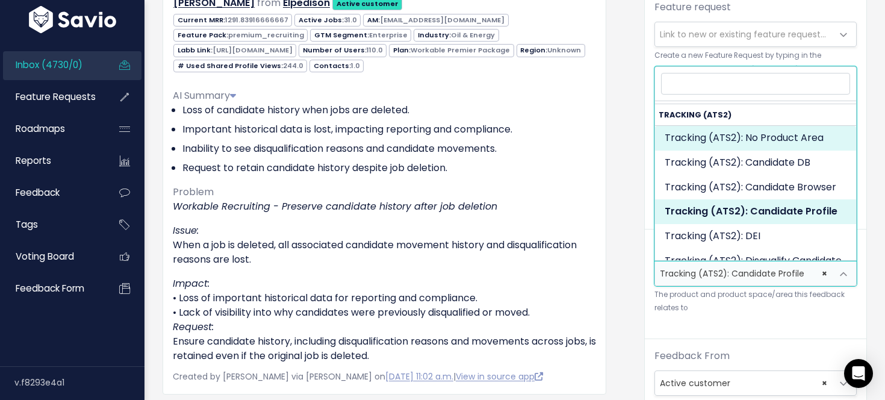
select select "SCREEN:"
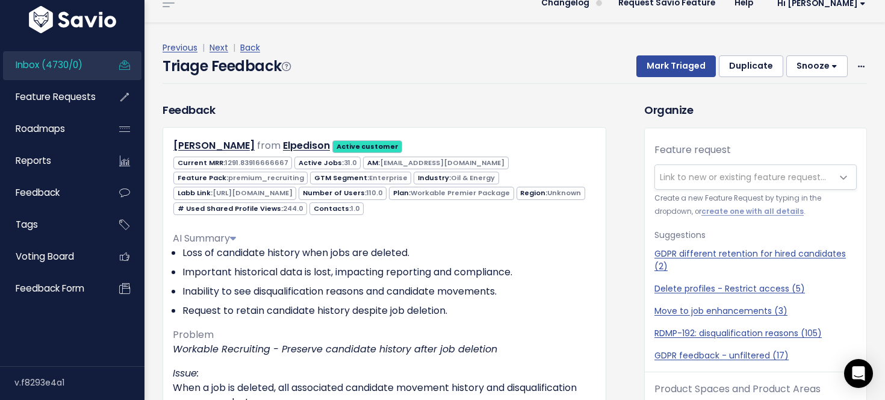
scroll to position [12, 0]
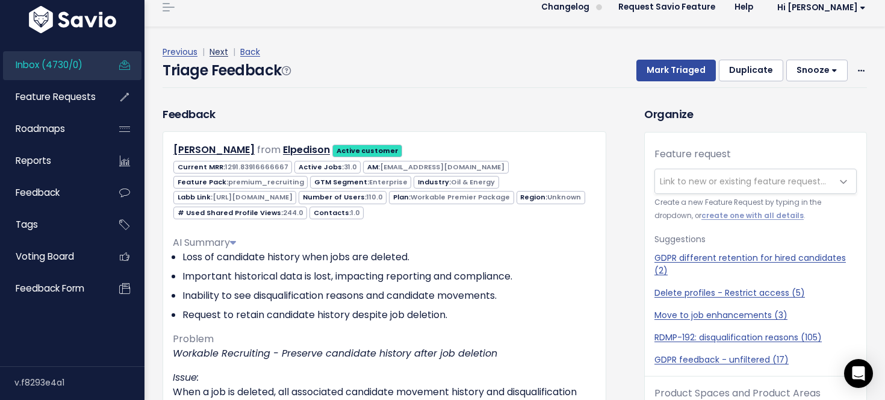
click at [224, 52] on link "Next" at bounding box center [218, 52] width 19 height 12
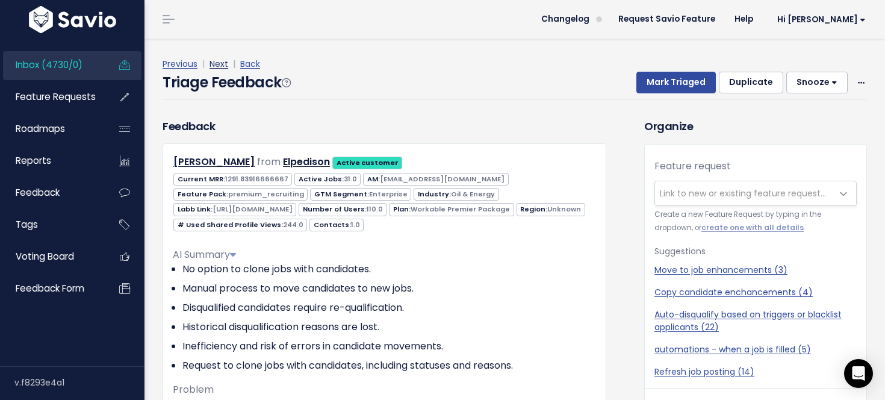
click at [221, 62] on link "Next" at bounding box center [218, 64] width 19 height 12
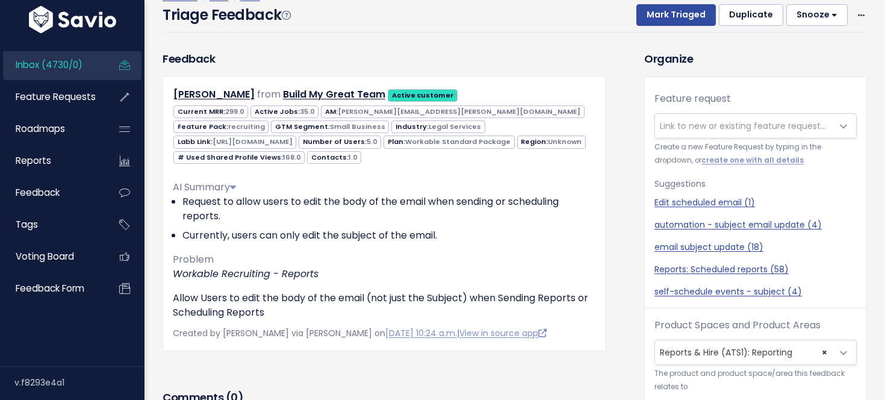
scroll to position [29, 0]
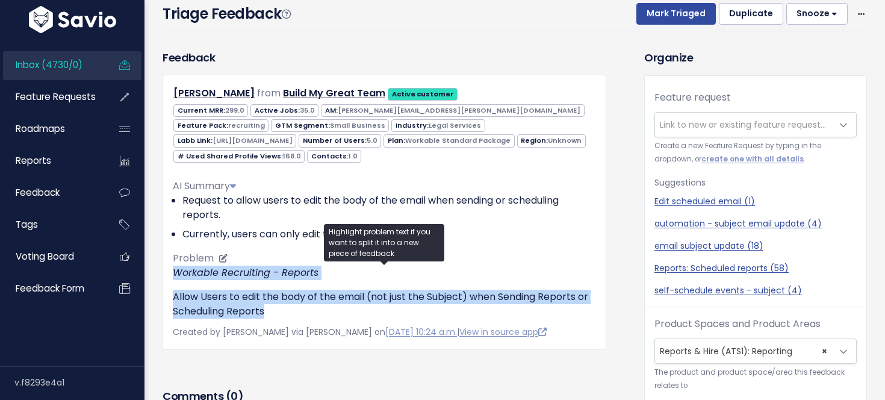
drag, startPoint x: 542, startPoint y: 307, endPoint x: 561, endPoint y: 253, distance: 58.0
click at [561, 253] on div "AI Summary Request to allow users to edit the body of the email when sending or…" at bounding box center [384, 243] width 423 height 149
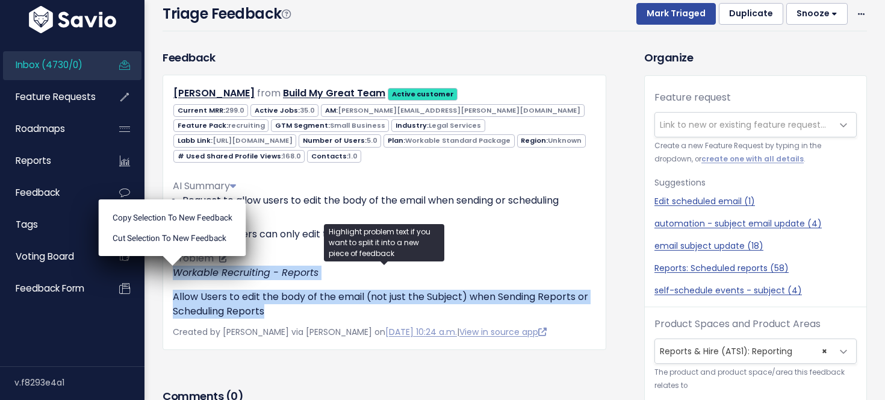
click at [561, 253] on div "AI Summary Request to allow users to edit the body of the email when sending or…" at bounding box center [384, 243] width 423 height 149
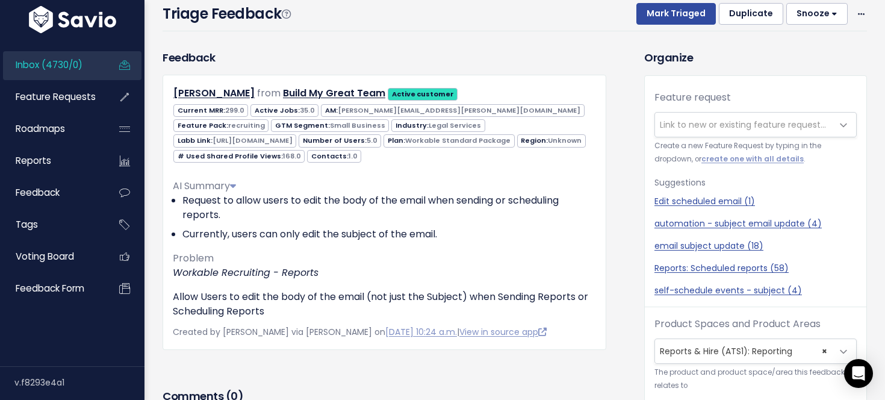
scroll to position [0, 0]
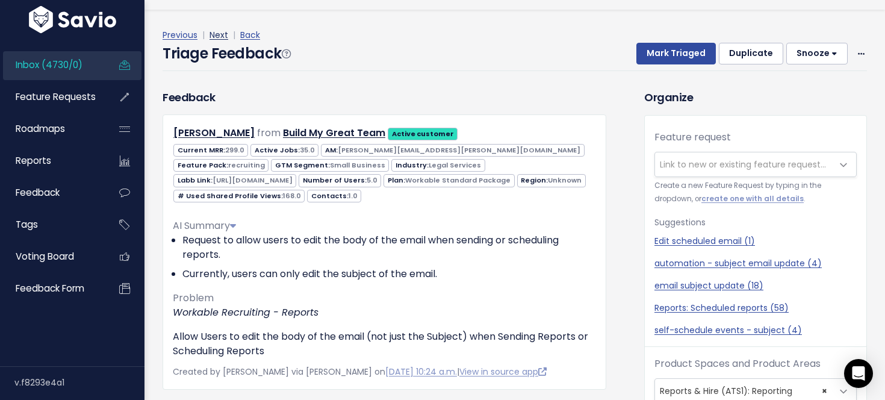
click at [212, 32] on link "Next" at bounding box center [218, 35] width 19 height 12
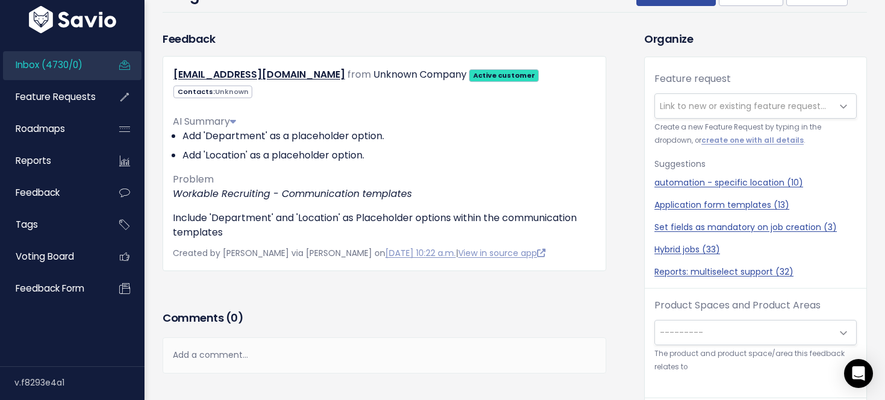
scroll to position [48, 0]
click at [705, 331] on span "---------" at bounding box center [743, 332] width 177 height 24
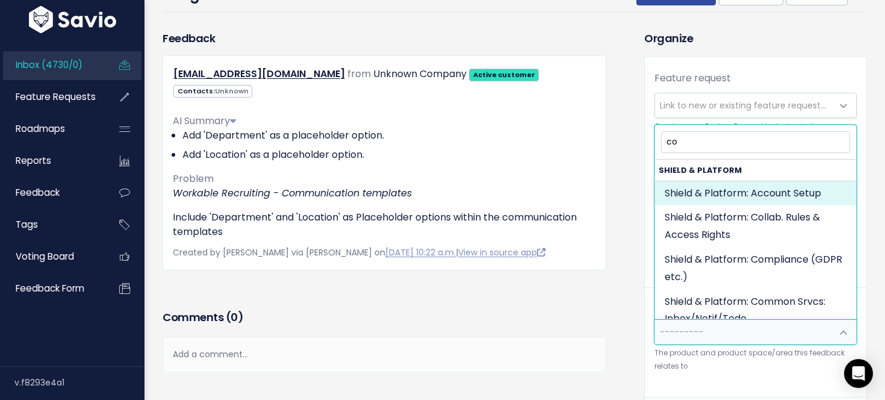
type input "c"
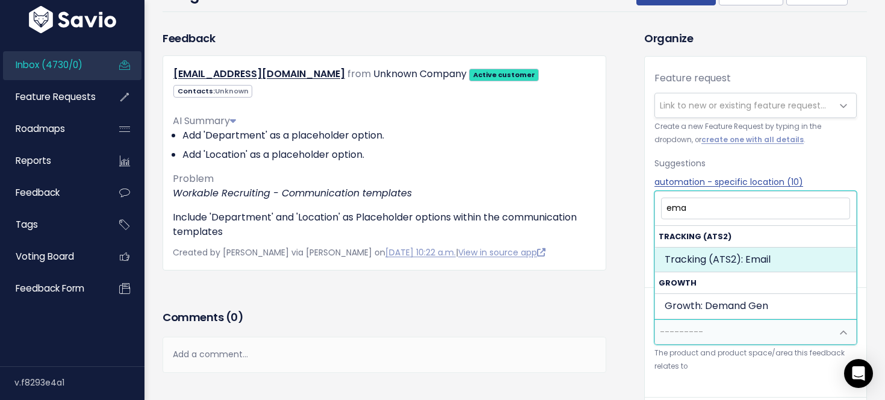
type input "emai"
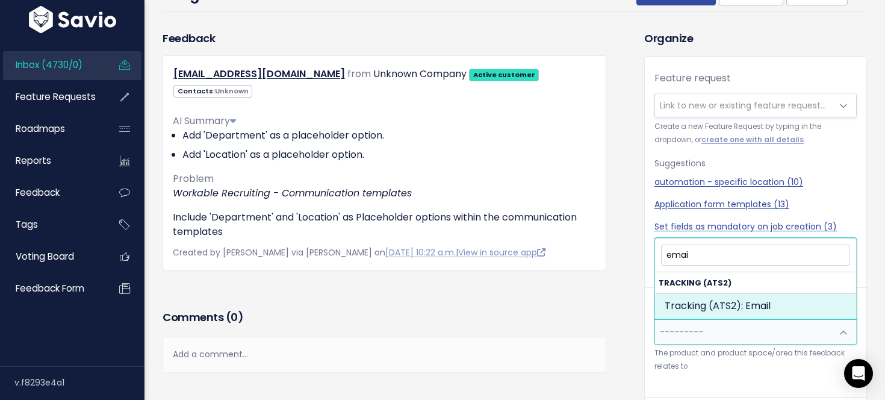
select select "SCREEN:EMAIL"
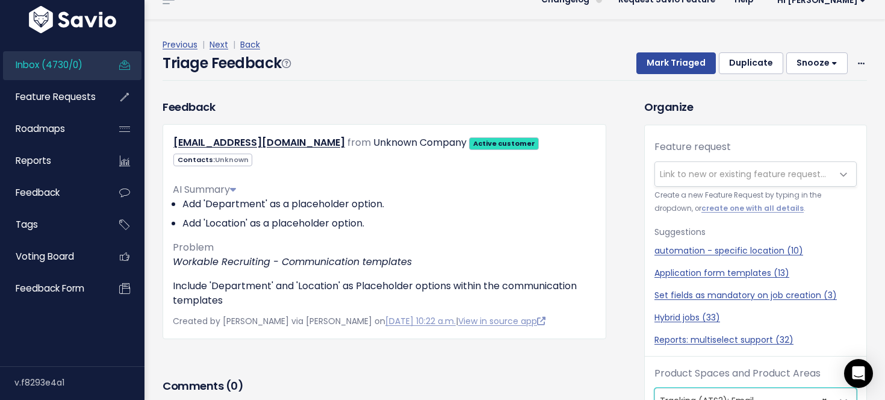
scroll to position [0, 0]
click at [217, 40] on link "Next" at bounding box center [218, 45] width 19 height 12
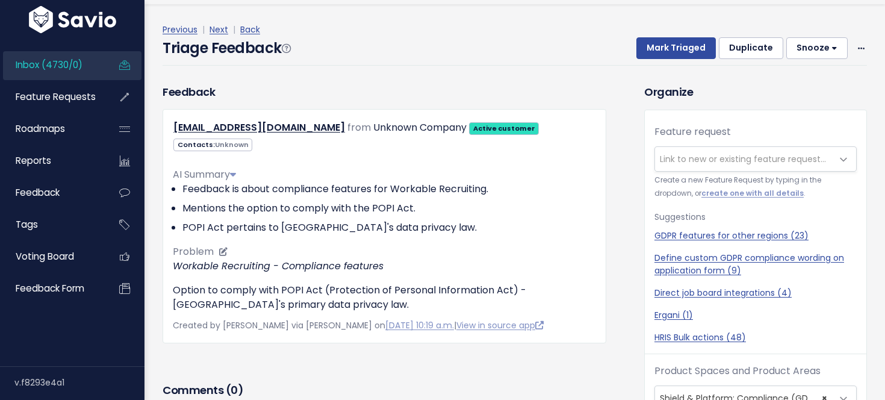
scroll to position [35, 0]
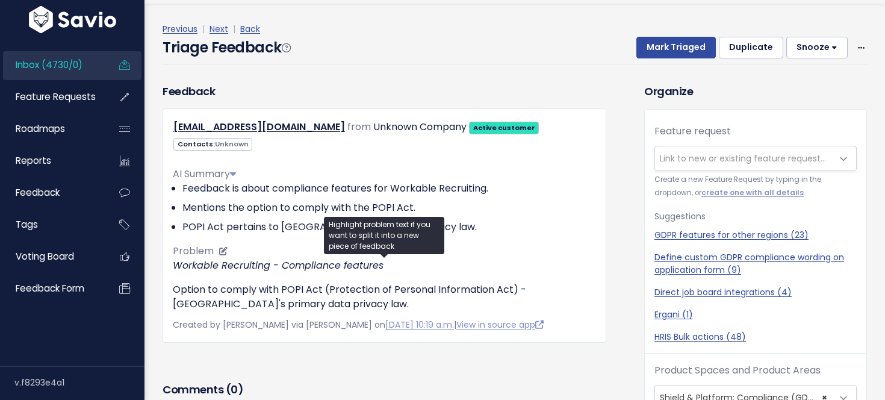
click at [378, 288] on p "Option to comply with POPI Act (Protection of Personal Information Act) - South…" at bounding box center [384, 296] width 423 height 29
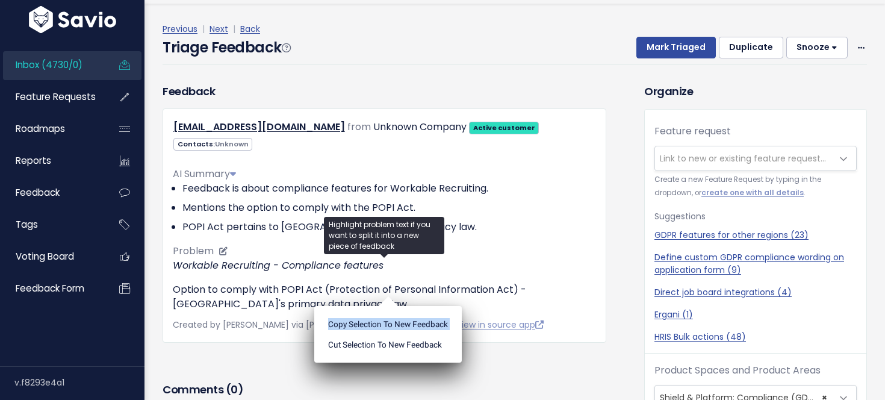
click at [378, 306] on ul "Copy selection to new Feedback Cut selection to new Feedback" at bounding box center [387, 334] width 147 height 57
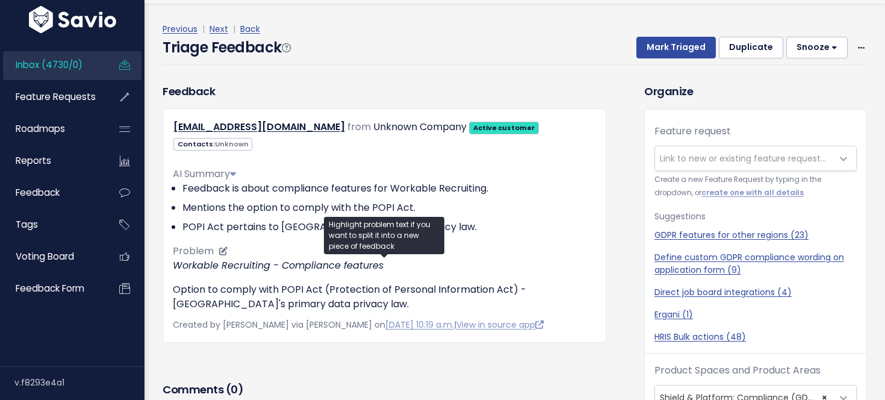
click at [401, 288] on p "Option to comply with POPI Act (Protection of Personal Information Act) - South…" at bounding box center [384, 296] width 423 height 29
click at [481, 303] on p "Option to comply with POPI Act (Protection of Personal Information Act) - South…" at bounding box center [384, 296] width 423 height 29
click at [502, 303] on p "Option to comply with POPI Act (Protection of Personal Information Act) - South…" at bounding box center [384, 296] width 423 height 29
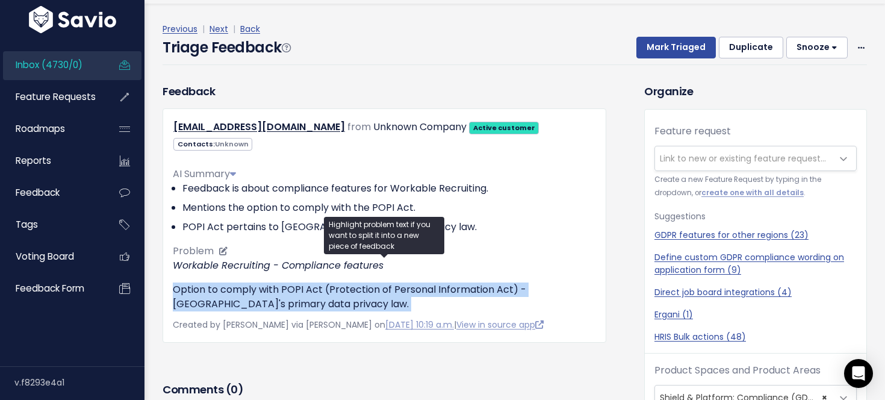
click at [502, 303] on p "Option to comply with POPI Act (Protection of Personal Information Act) - South…" at bounding box center [384, 296] width 423 height 29
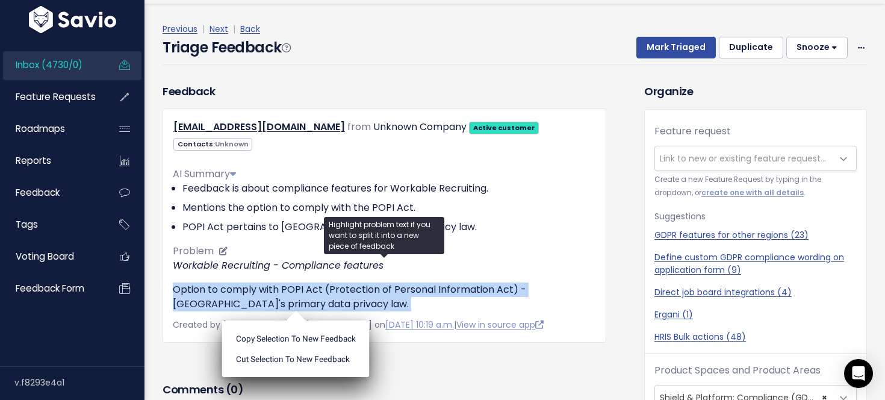
click at [533, 303] on p "Option to comply with POPI Act (Protection of Personal Information Act) - South…" at bounding box center [384, 296] width 423 height 29
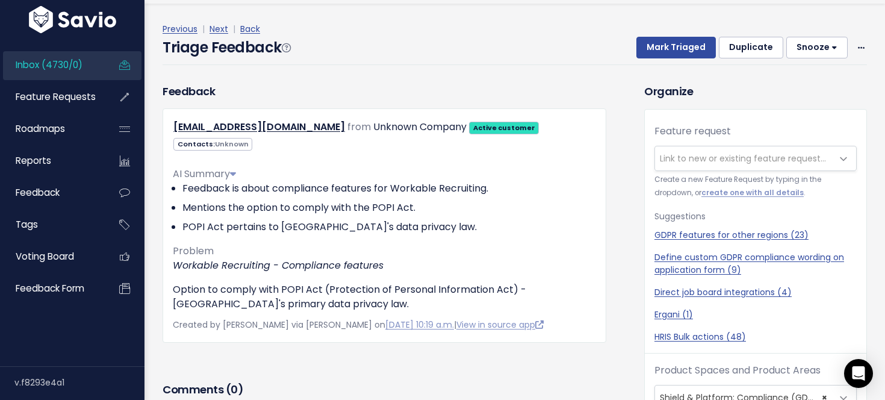
scroll to position [40, 0]
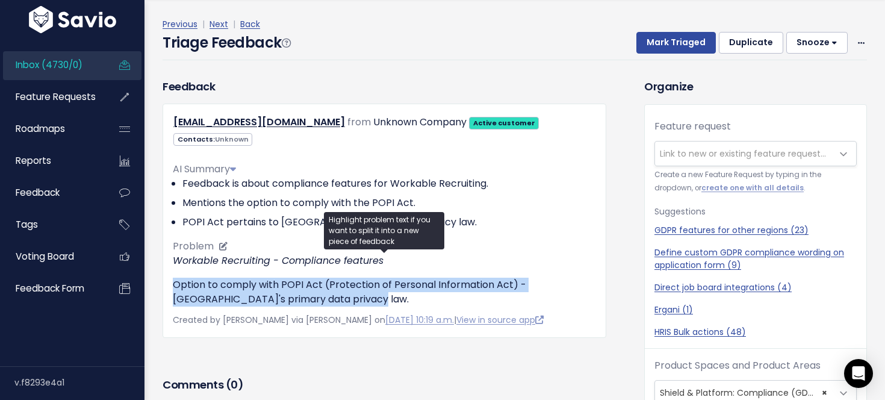
drag, startPoint x: 543, startPoint y: 298, endPoint x: 555, endPoint y: 268, distance: 32.2
click at [555, 268] on div "Workable Recruiting - Compliance features Option to comply with POPI Act (Prote…" at bounding box center [384, 279] width 423 height 53
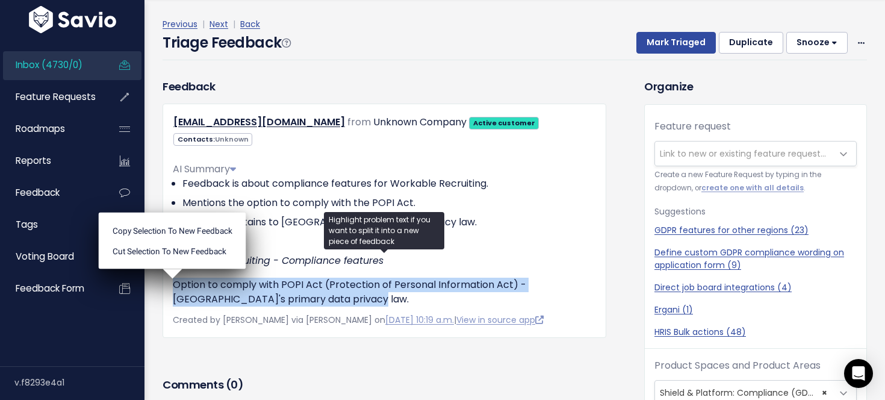
click at [555, 268] on div "Workable Recruiting - Compliance features Option to comply with POPI Act (Prote…" at bounding box center [384, 279] width 423 height 53
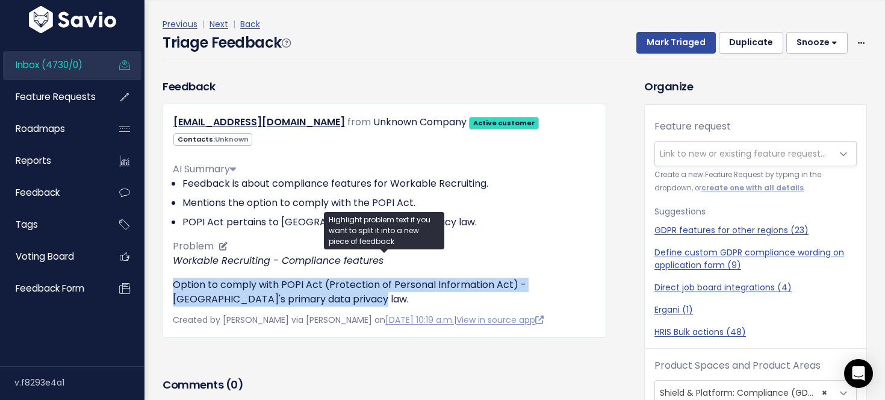
drag, startPoint x: 557, startPoint y: 263, endPoint x: 555, endPoint y: 296, distance: 33.1
click at [555, 296] on div "Workable Recruiting - Compliance features Option to comply with POPI Act (Prote…" at bounding box center [384, 279] width 423 height 53
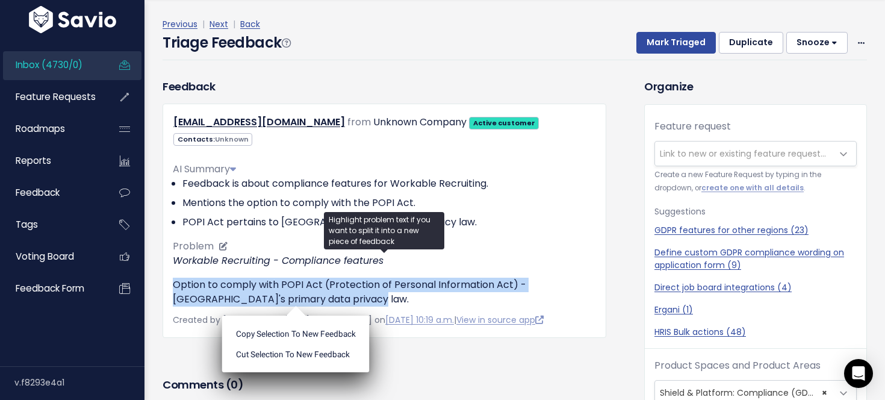
click at [555, 296] on p "Option to comply with POPI Act (Protection of Personal Information Act) - South…" at bounding box center [384, 291] width 423 height 29
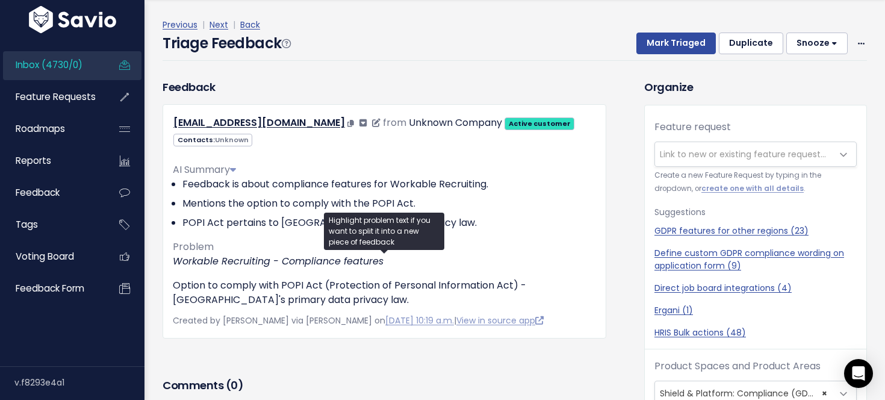
scroll to position [0, 0]
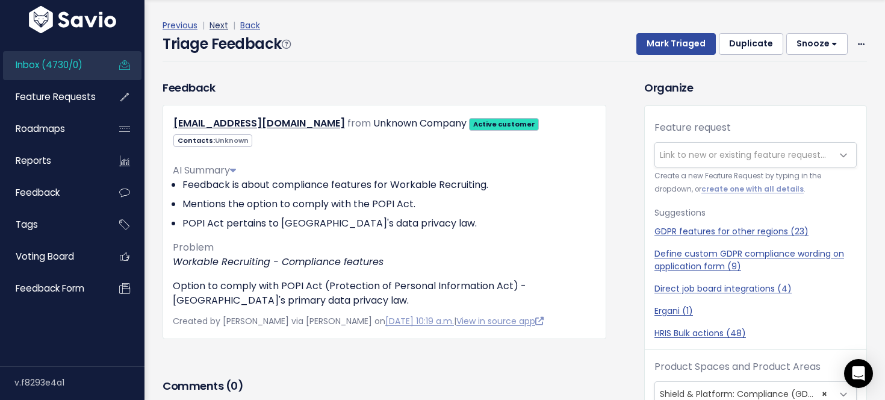
click at [218, 22] on link "Next" at bounding box center [218, 25] width 19 height 12
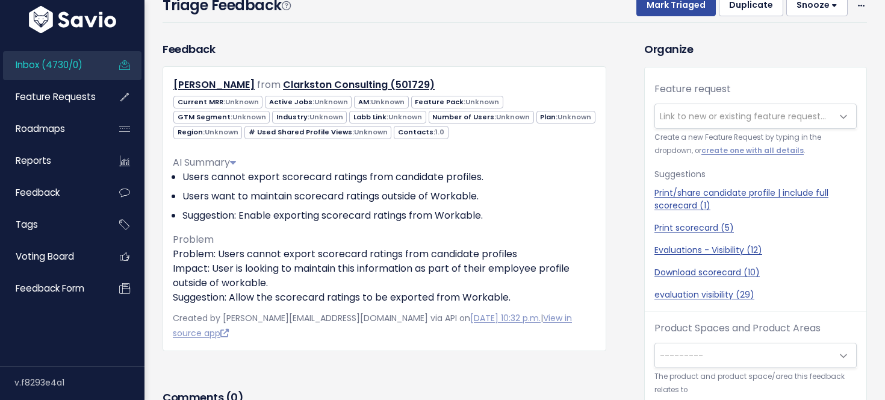
scroll to position [40, 0]
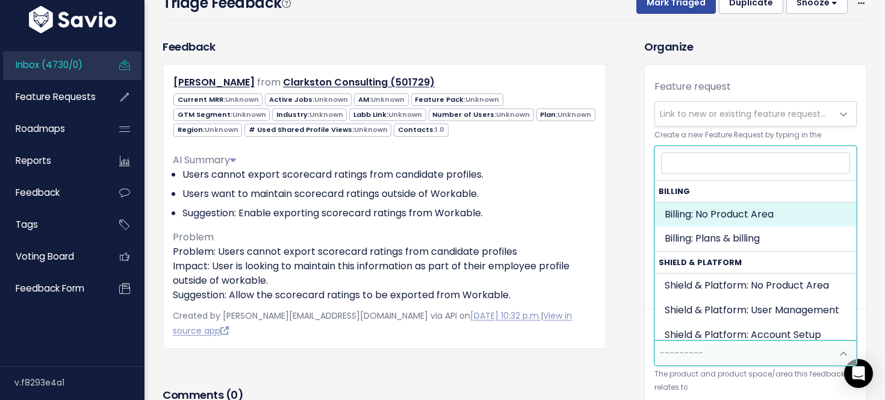
click at [693, 353] on span "---------" at bounding box center [680, 353] width 43 height 12
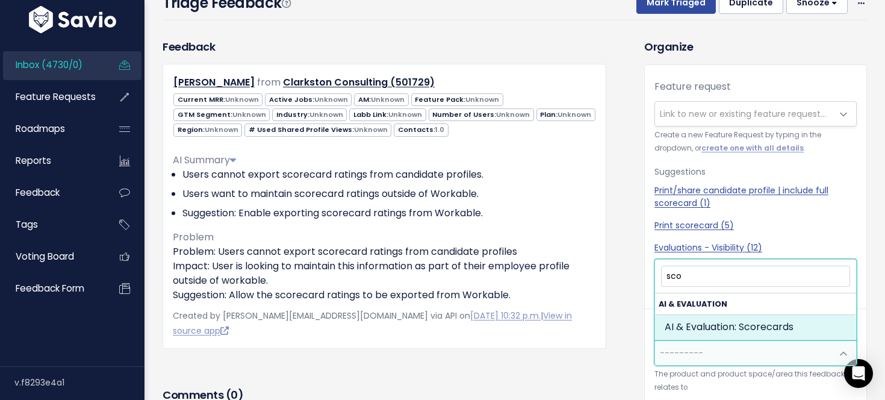
type input "sco"
select select "AI:SCORECARDS"
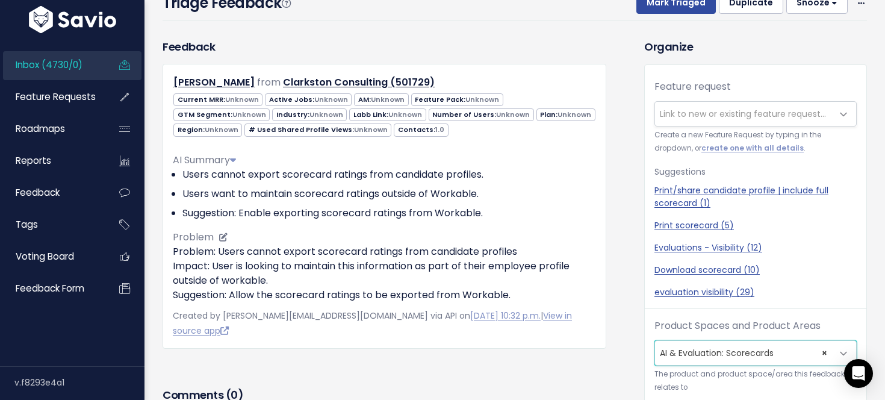
scroll to position [0, 0]
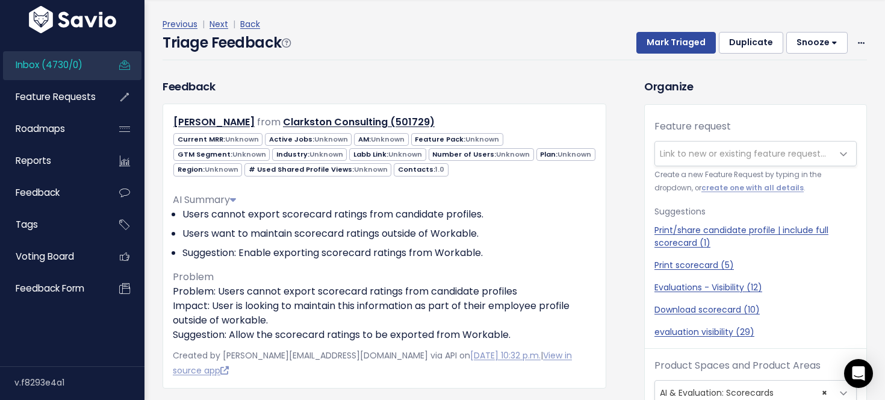
drag, startPoint x: 219, startPoint y: 22, endPoint x: 265, endPoint y: 22, distance: 46.3
click at [219, 22] on link "Next" at bounding box center [218, 24] width 19 height 12
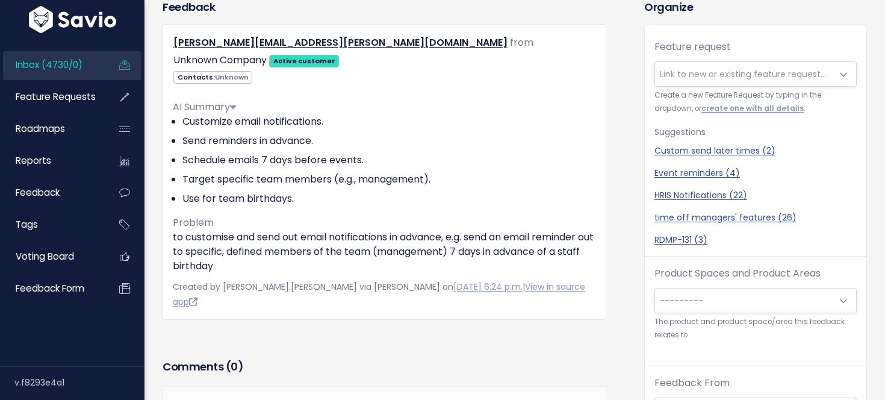
scroll to position [96, 0]
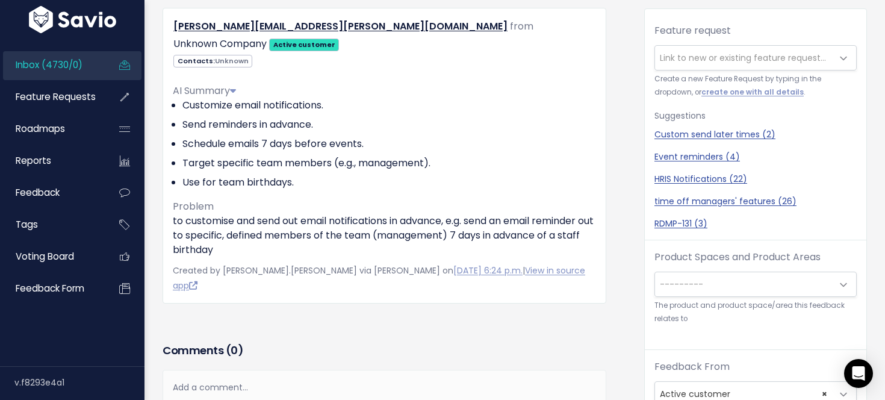
click at [669, 294] on span "---------" at bounding box center [743, 284] width 177 height 24
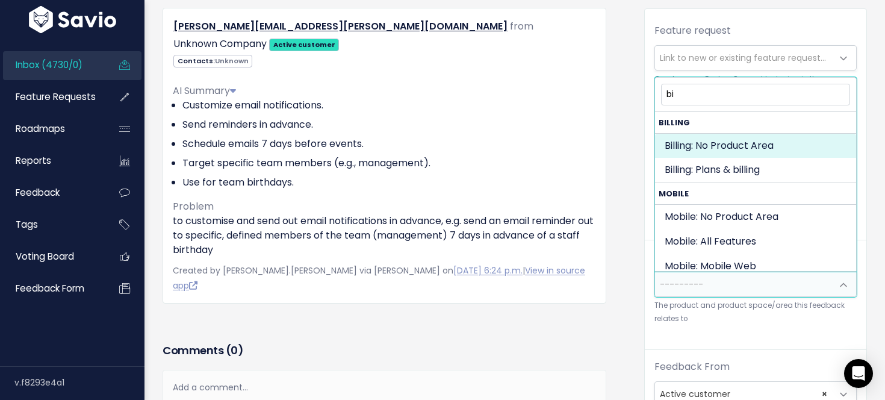
type input "b"
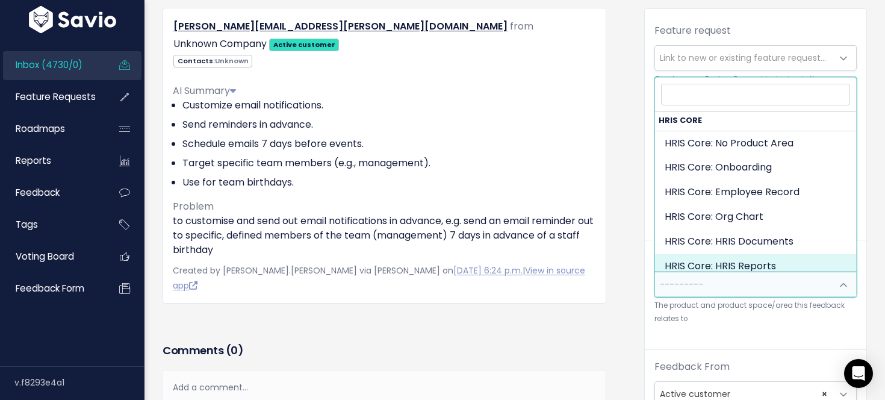
scroll to position [496, 0]
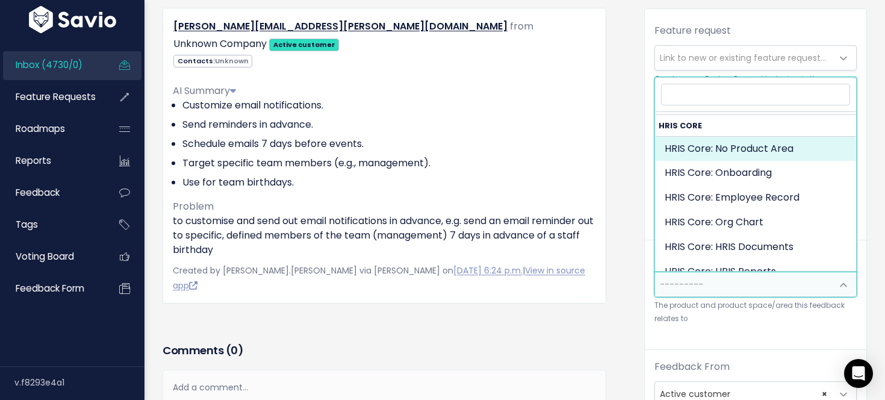
select select "HRIS_CORE:"
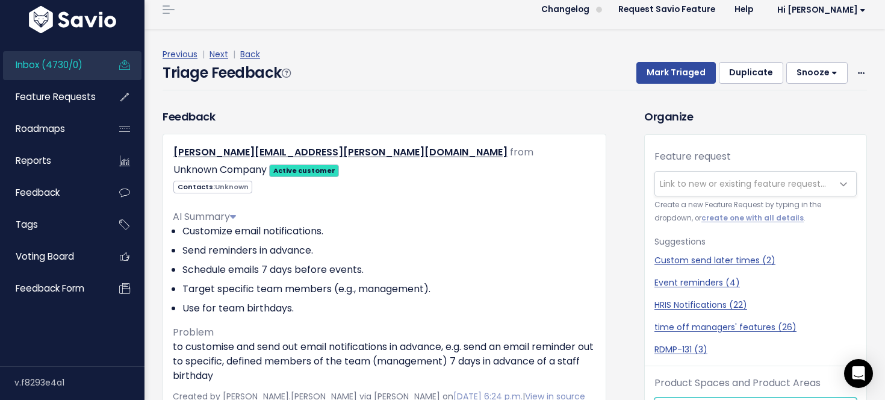
scroll to position [0, 0]
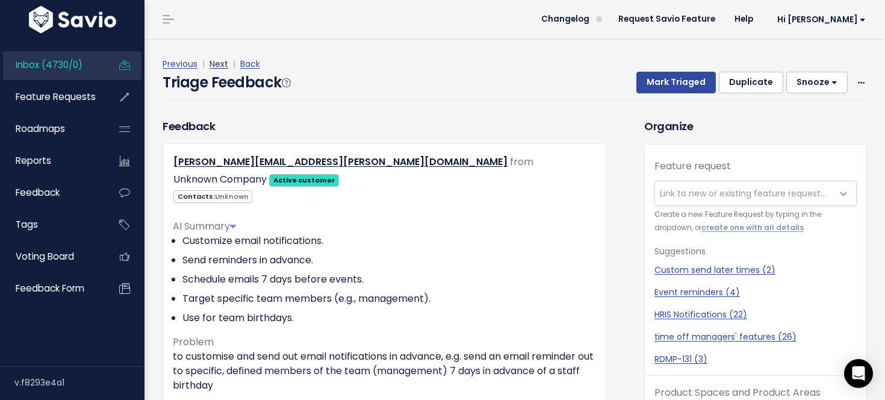
click at [217, 63] on link "Next" at bounding box center [218, 64] width 19 height 12
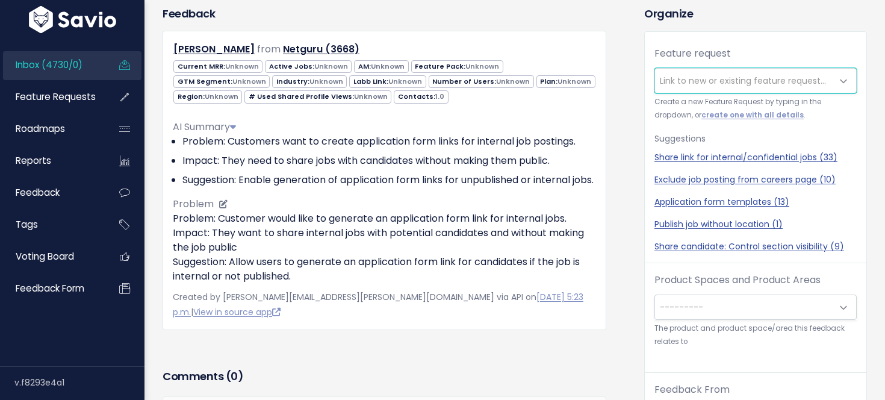
scroll to position [73, 0]
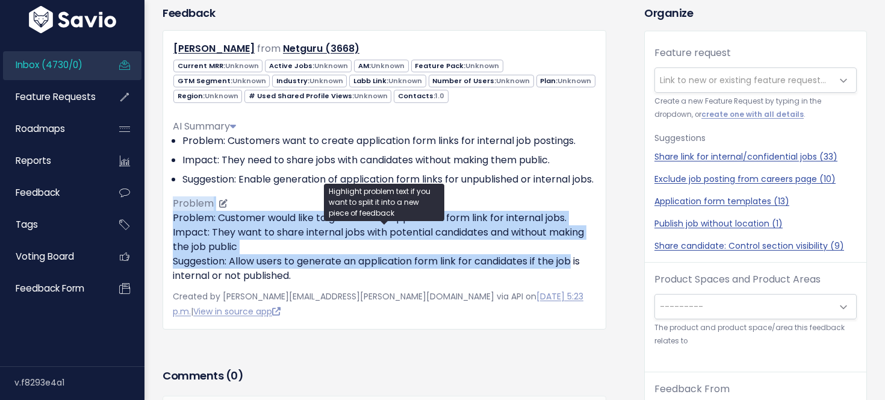
drag, startPoint x: 555, startPoint y: 193, endPoint x: 573, endPoint y: 274, distance: 83.3
click at [573, 274] on div "AI Summary Problem: Customers want to create application form links for interna…" at bounding box center [384, 196] width 423 height 173
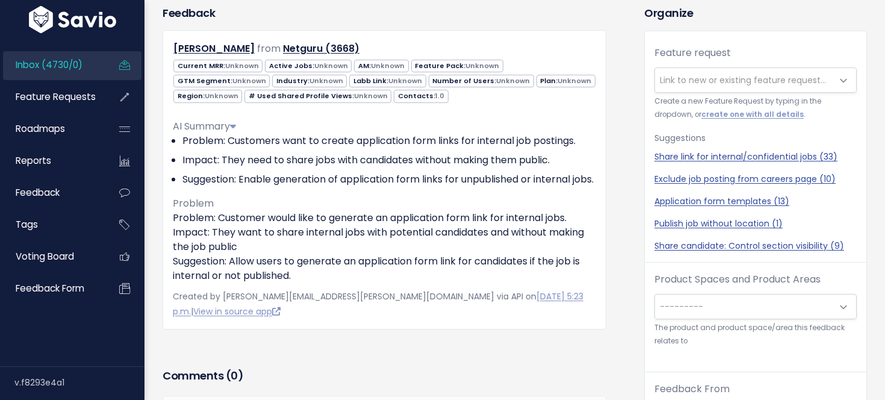
click at [621, 274] on div "Feedback Marta Stachowska-De Freitas from Netguru (3668)" at bounding box center [393, 362] width 481 height 715
click at [709, 303] on span "---------" at bounding box center [743, 306] width 177 height 24
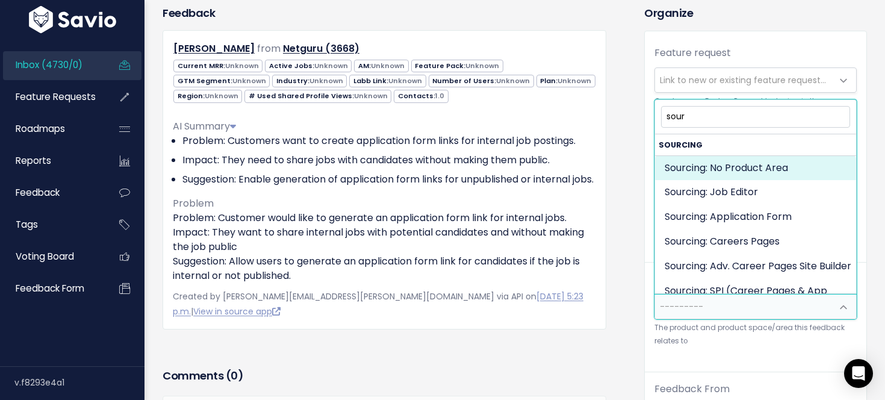
type input "sour"
select select "JOB_POSTING:"
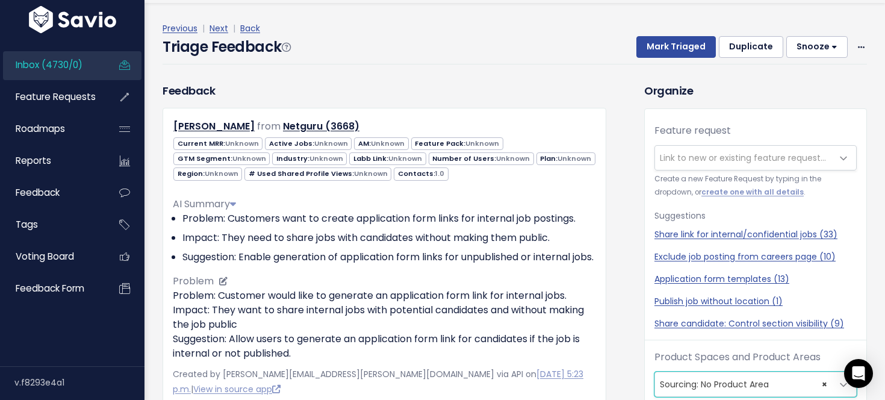
scroll to position [23, 0]
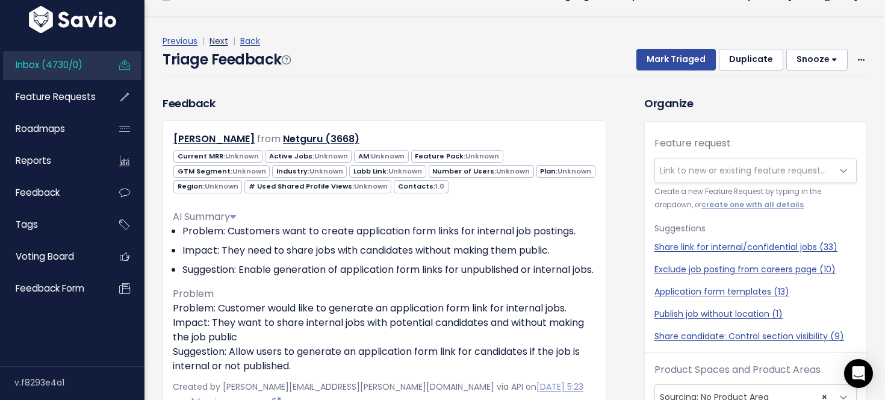
click at [224, 42] on link "Next" at bounding box center [218, 41] width 19 height 12
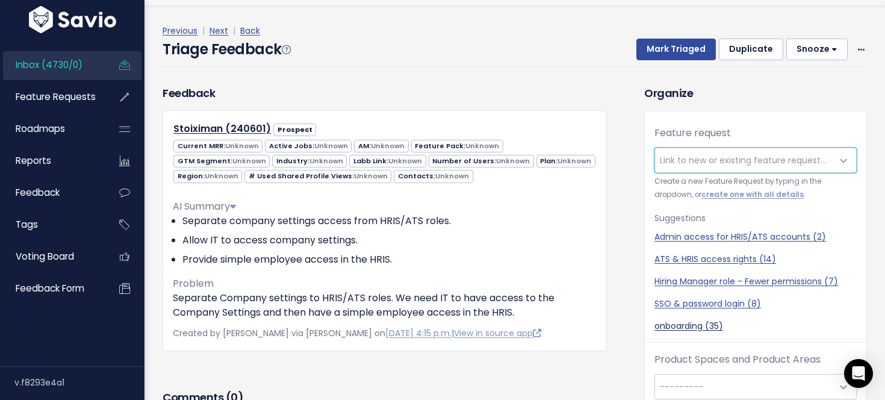
scroll to position [40, 0]
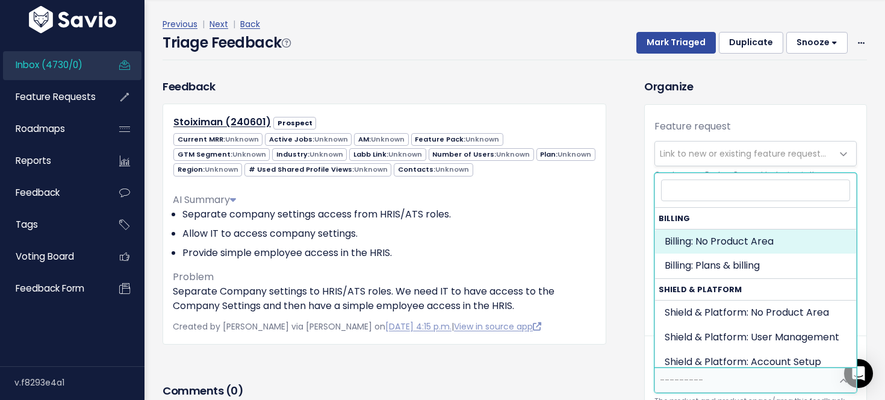
click at [713, 379] on span "---------" at bounding box center [743, 380] width 177 height 24
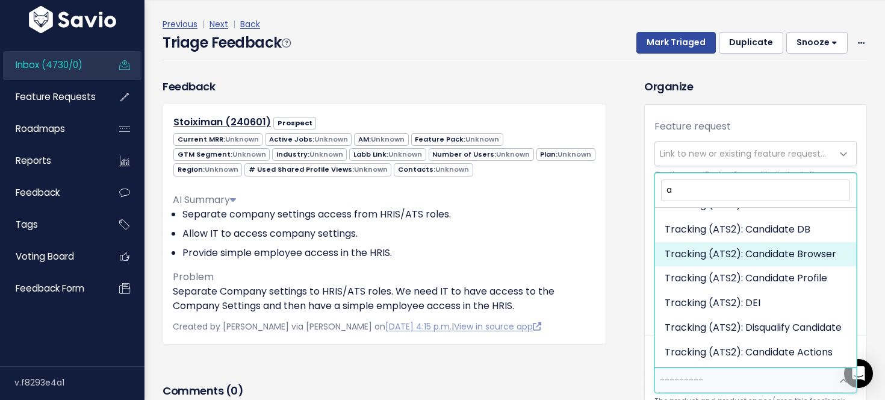
scroll to position [0, 0]
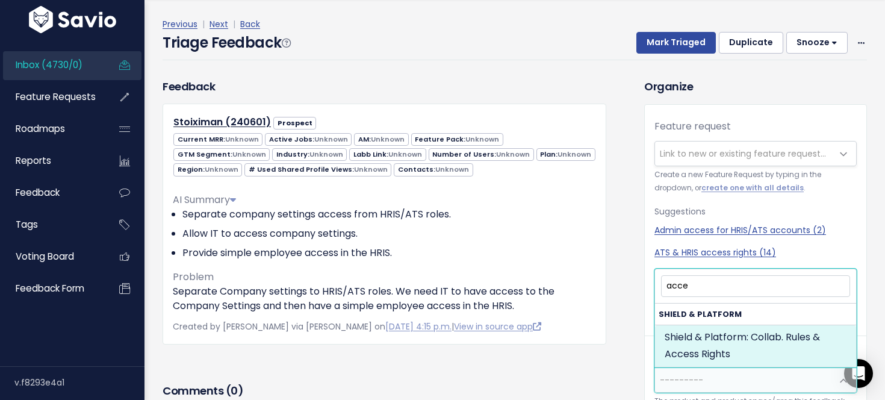
type input "acce"
select select "MAIN:COLLABORATION_RULES_AND_ACCESS"
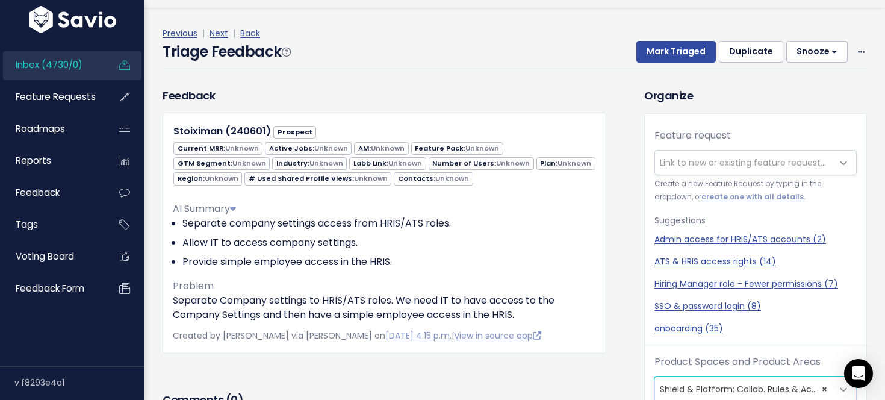
scroll to position [29, 0]
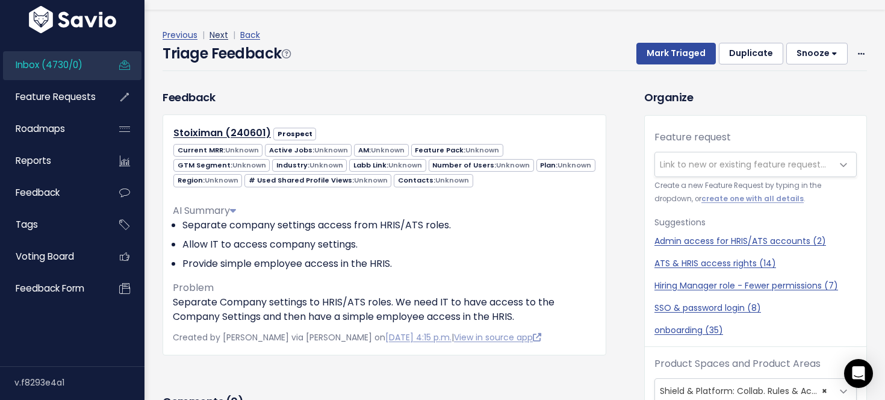
click at [224, 36] on link "Next" at bounding box center [218, 35] width 19 height 12
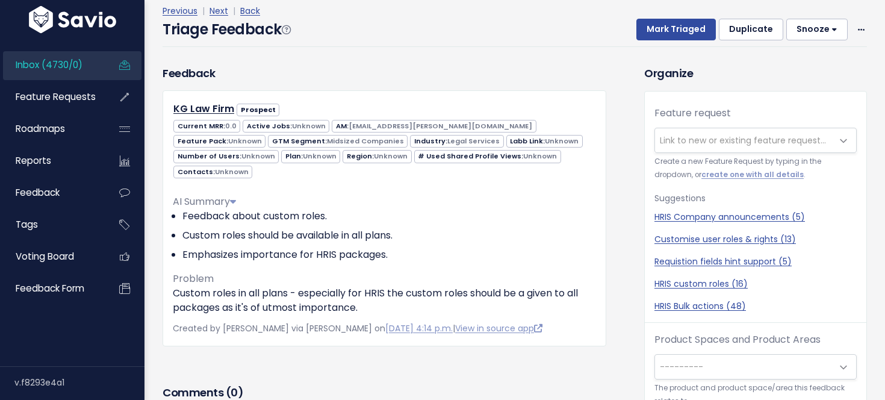
scroll to position [13, 0]
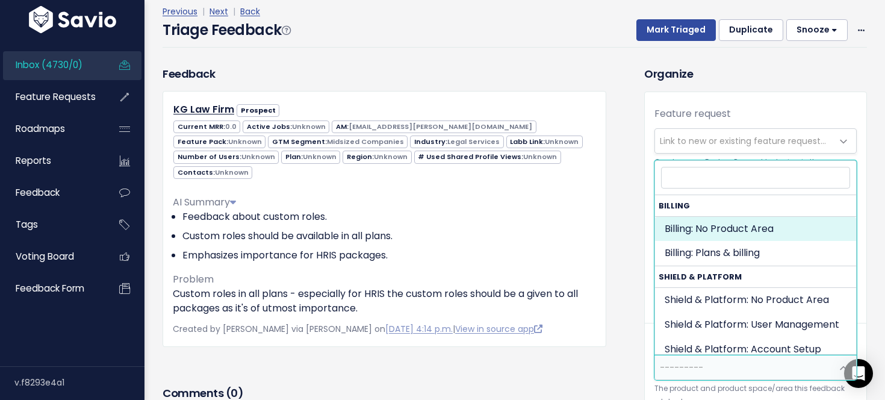
click at [718, 365] on span "---------" at bounding box center [743, 367] width 177 height 24
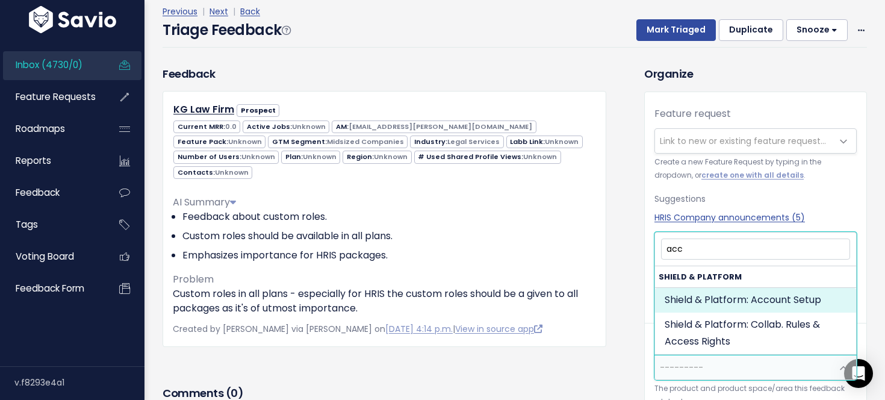
type input "acc"
select select "MAIN:ACCOUNT_SETUP"
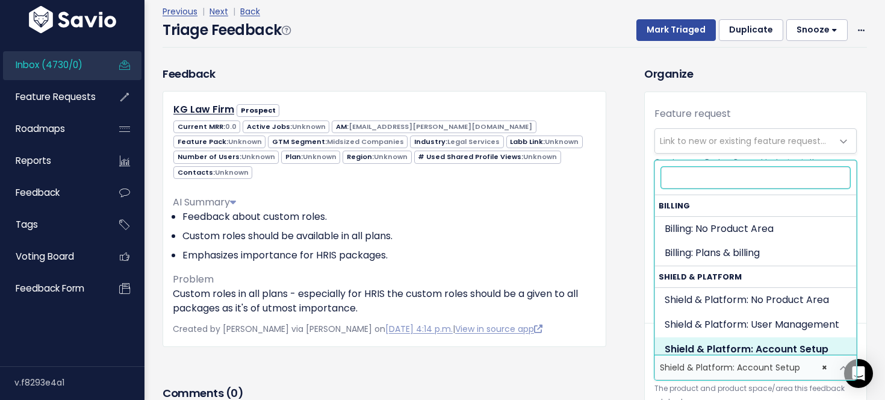
click at [704, 368] on span "× Shield & Platform: Account Setup" at bounding box center [743, 367] width 177 height 24
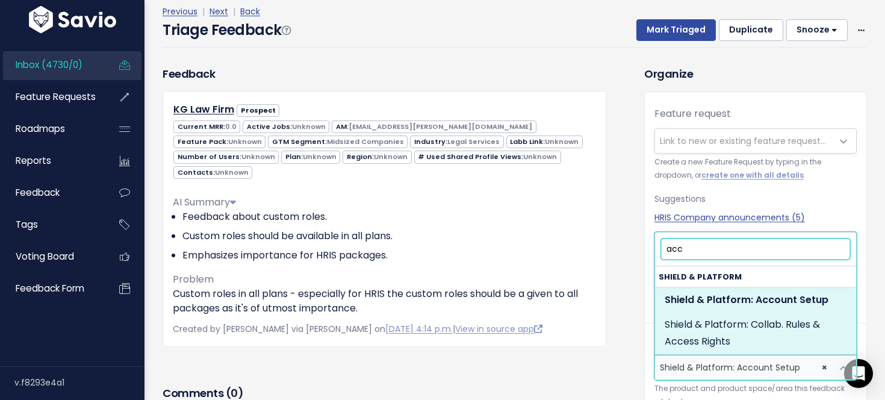
type input "acc"
select select "MAIN:COLLABORATION_RULES_AND_ACCESS"
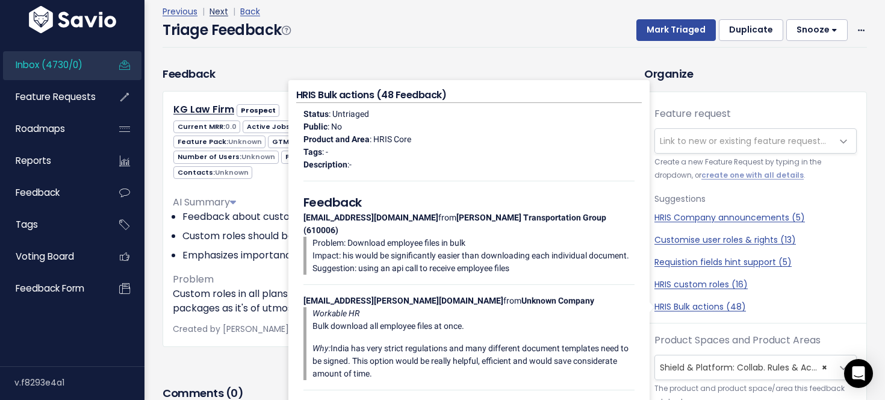
click at [218, 11] on link "Next" at bounding box center [218, 11] width 19 height 12
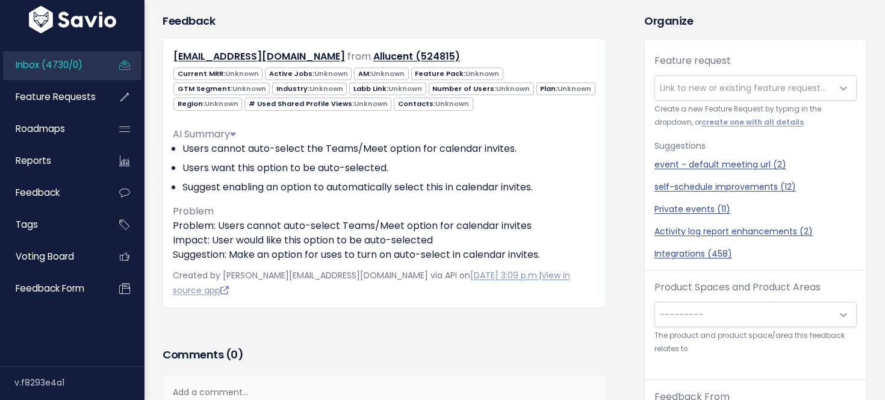
scroll to position [66, 0]
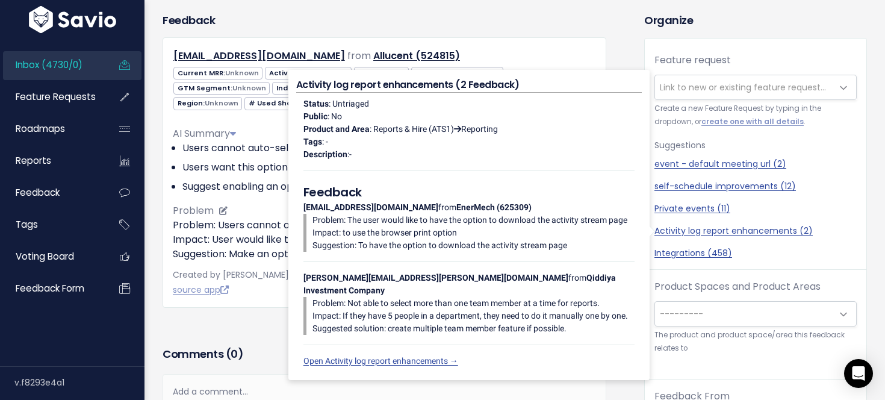
click at [194, 165] on li "Users want this option to be auto-selected." at bounding box center [388, 167] width 413 height 14
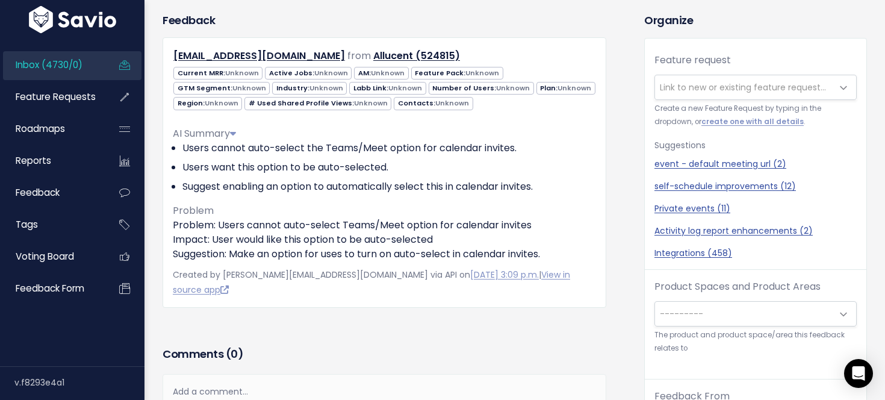
click at [732, 309] on span "---------" at bounding box center [743, 313] width 177 height 24
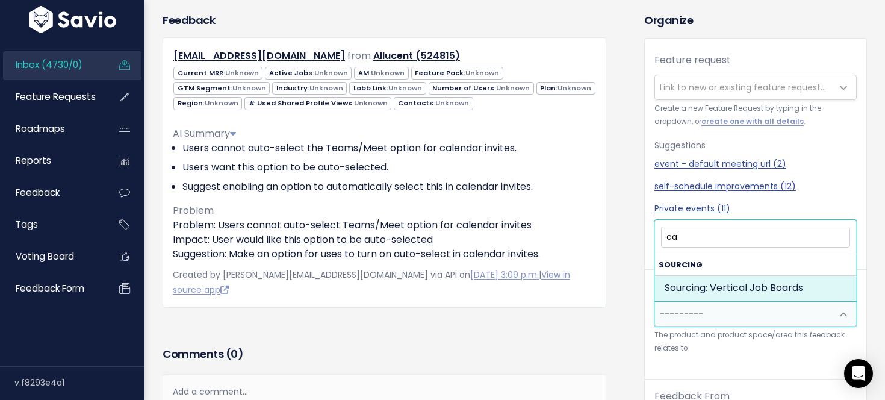
type input "c"
type input "self s"
select select "SCREEN:SELF_SCHEDULING"
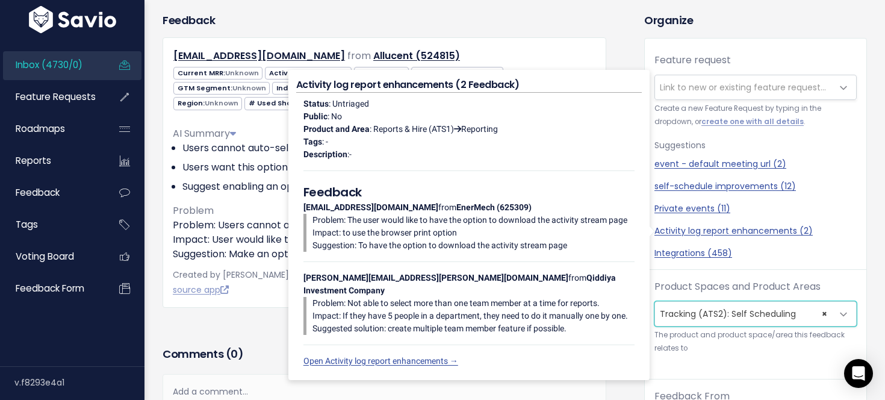
scroll to position [0, 0]
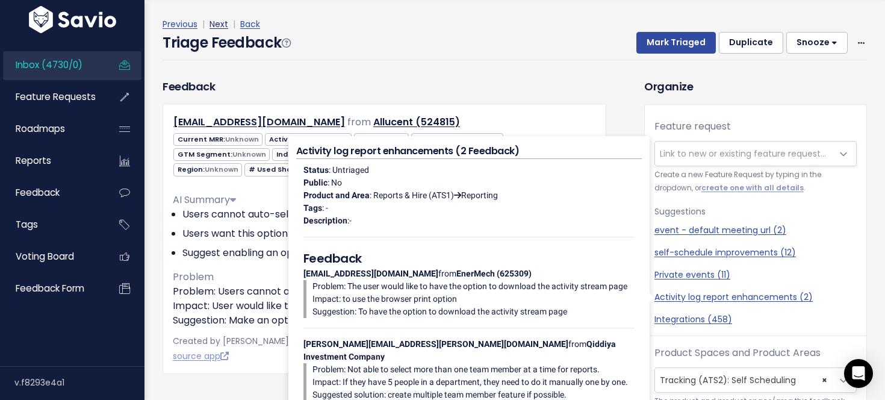
click at [218, 21] on link "Next" at bounding box center [218, 24] width 19 height 12
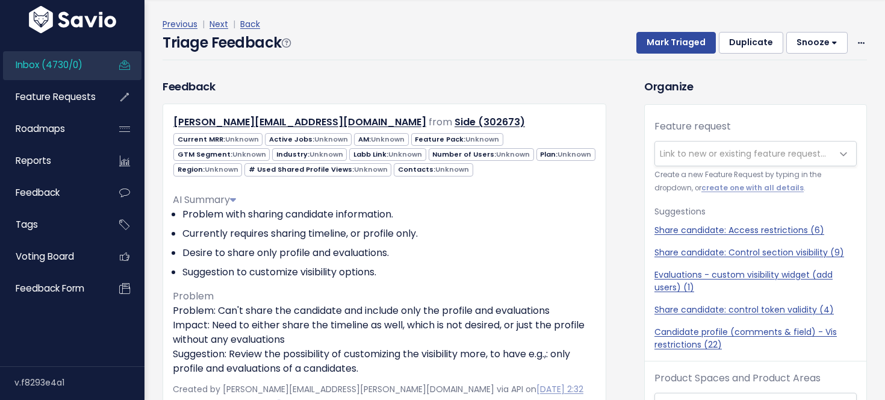
scroll to position [60, 0]
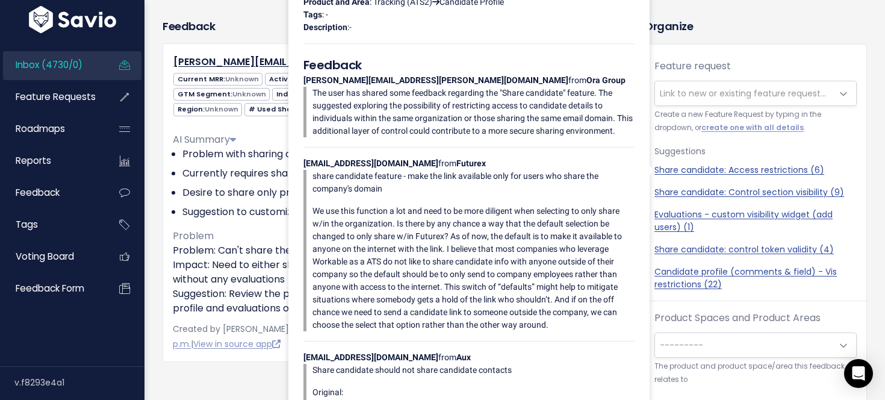
click at [167, 167] on div "[PERSON_NAME][EMAIL_ADDRESS][DOMAIN_NAME] from Side (302673)" at bounding box center [383, 202] width 443 height 318
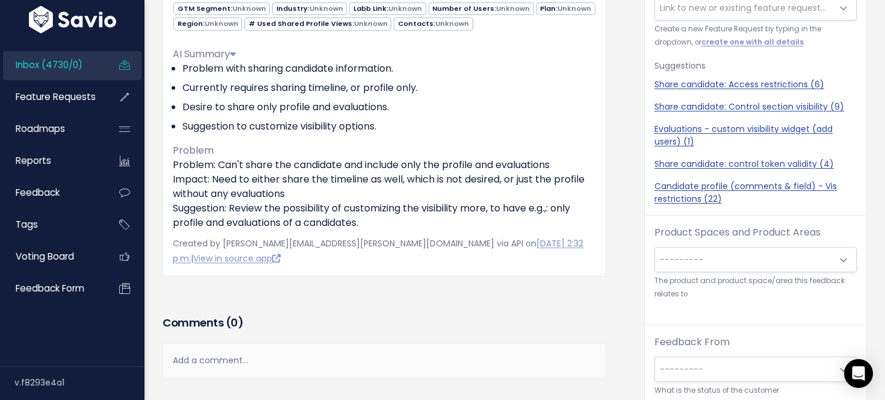
scroll to position [155, 0]
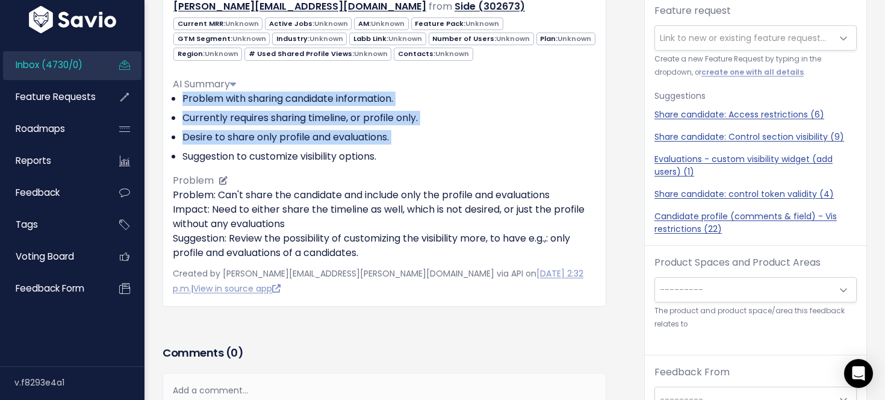
drag, startPoint x: 528, startPoint y: 85, endPoint x: 531, endPoint y: 149, distance: 63.8
click at [531, 149] on div "AI Summary Problem with sharing candidate information. Currently requires shari…" at bounding box center [384, 120] width 423 height 87
click at [531, 149] on li "Suggestion to customize visibility options." at bounding box center [388, 156] width 413 height 14
drag, startPoint x: 531, startPoint y: 167, endPoint x: 531, endPoint y: 87, distance: 80.0
click at [531, 87] on div "AI Summary Problem with sharing candidate information. Currently requires shari…" at bounding box center [384, 163] width 423 height 193
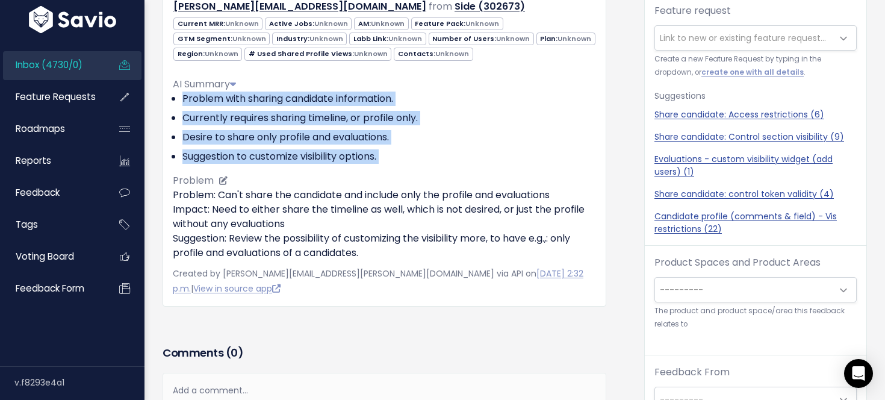
click at [531, 87] on div "AI Summary" at bounding box center [384, 84] width 423 height 14
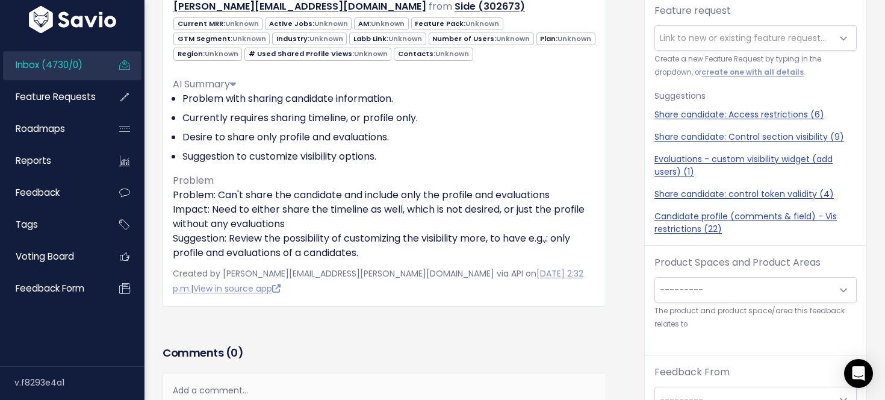
click at [631, 305] on div "Feedback angeline.roguel@side.inc from Side (302673)" at bounding box center [393, 333] width 481 height 741
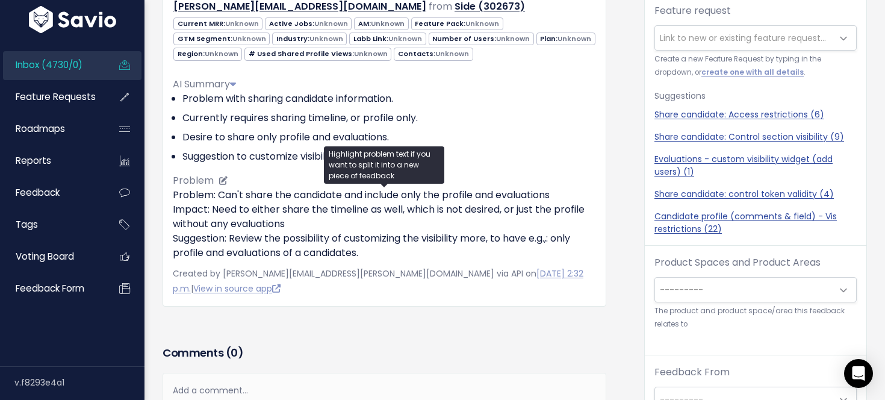
drag, startPoint x: 552, startPoint y: 169, endPoint x: 556, endPoint y: 251, distance: 81.9
click at [556, 252] on div "AI Summary Problem with sharing candidate information. Currently requires shari…" at bounding box center [384, 163] width 423 height 193
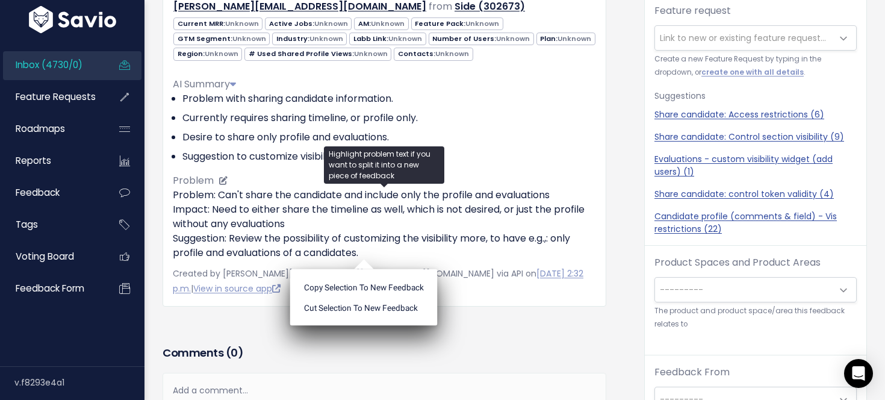
click at [556, 251] on p "Problem: Can't share the candidate and include only the profile and evaluations…" at bounding box center [384, 224] width 423 height 72
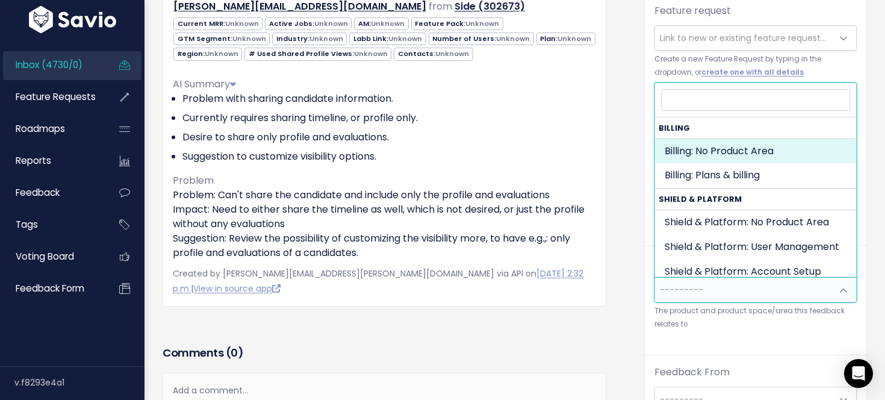
click at [748, 291] on span "---------" at bounding box center [743, 289] width 177 height 24
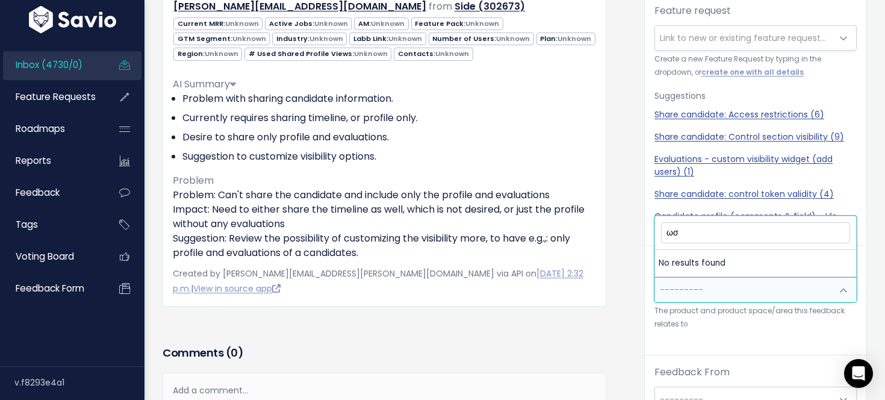
type input "ω"
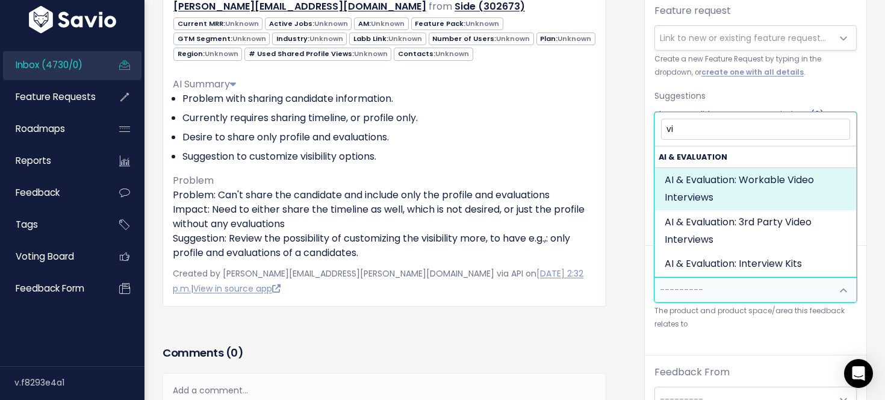
type input "v"
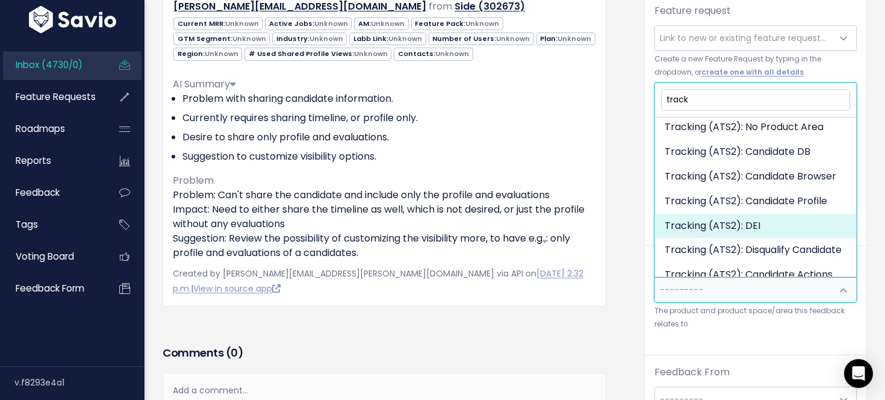
scroll to position [68, 0]
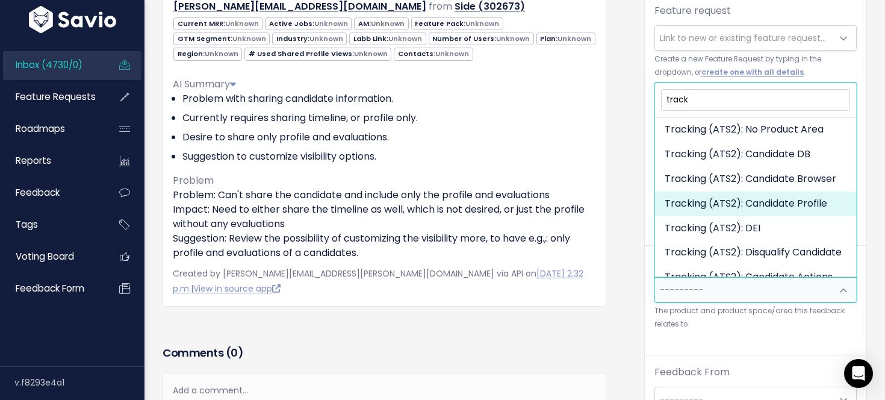
type input "track"
select select "SCREEN:CANDIDATE_PROFILE"
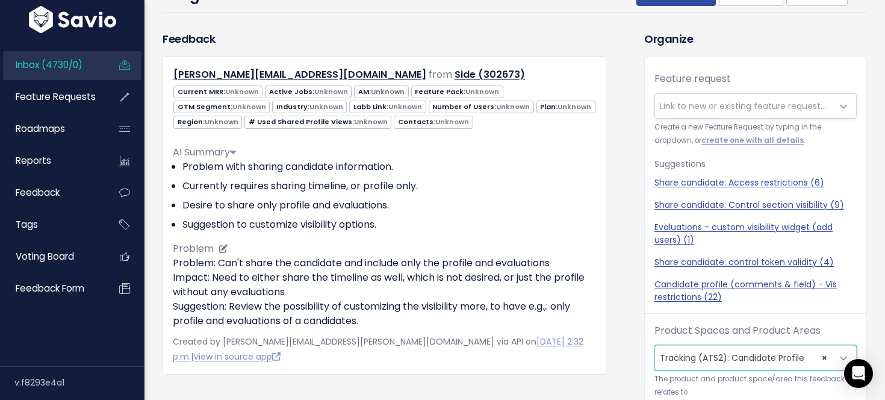
scroll to position [0, 0]
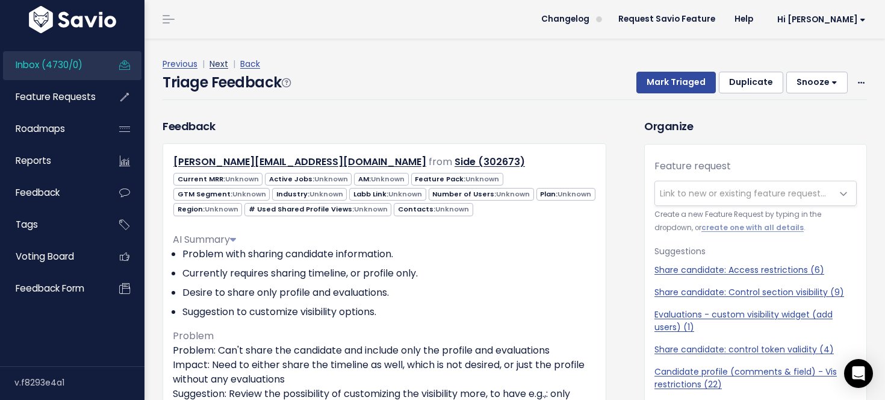
click at [217, 64] on link "Next" at bounding box center [218, 64] width 19 height 12
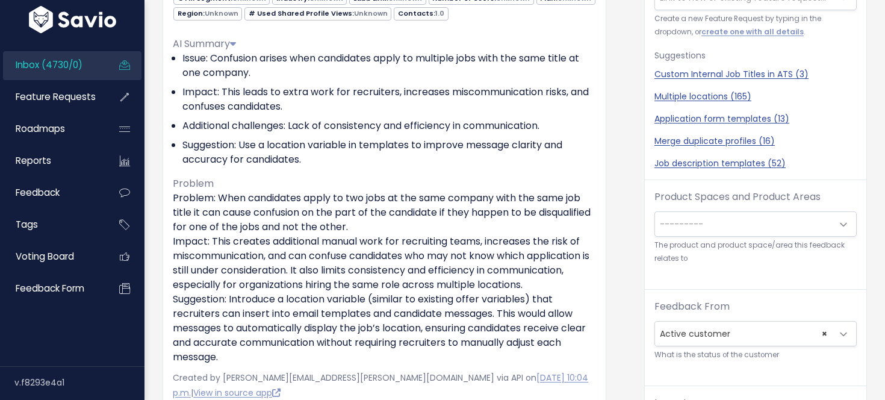
scroll to position [130, 0]
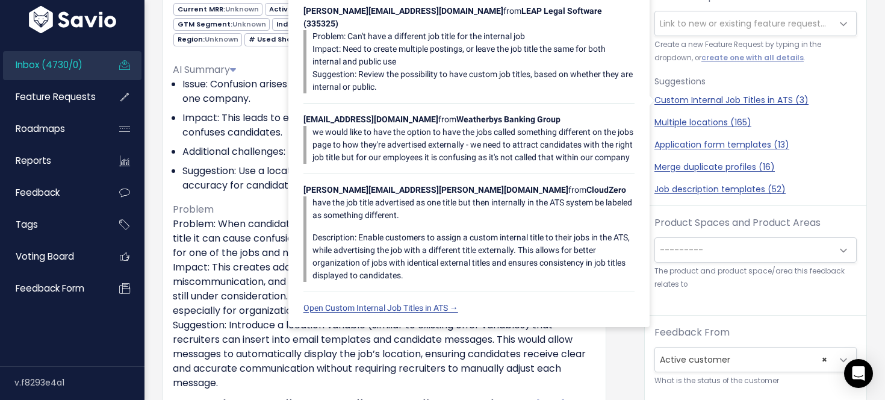
click at [158, 94] on div "Feedback Iesha Vann from QualDerm Partners (682544)" at bounding box center [384, 192] width 462 height 488
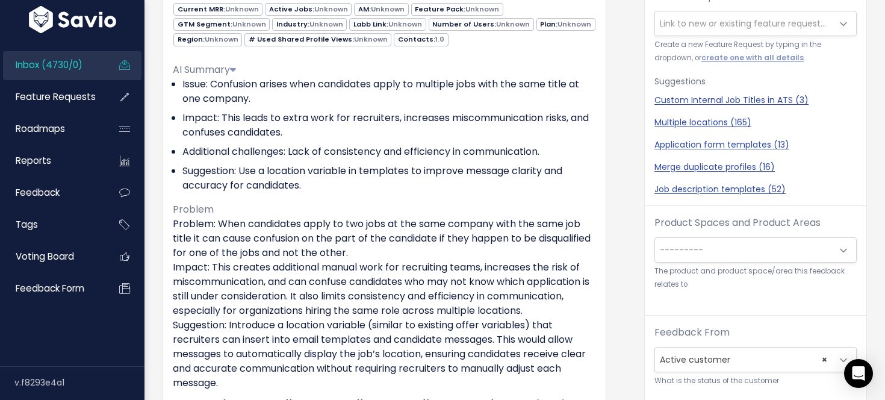
click at [667, 255] on span "---------" at bounding box center [680, 250] width 43 height 12
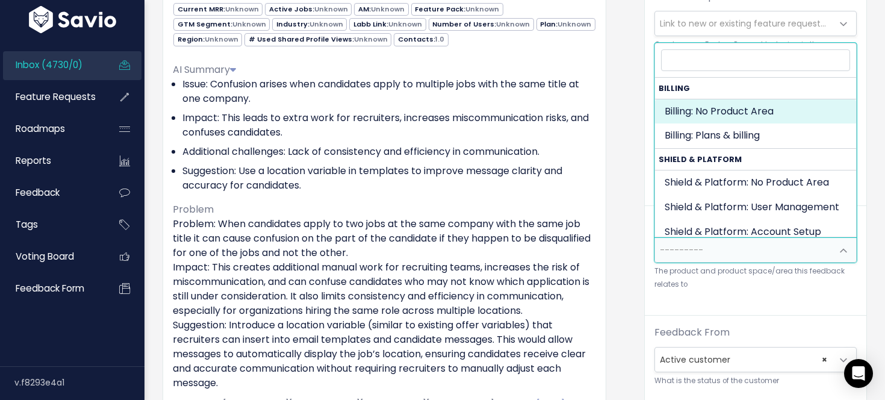
click at [630, 215] on div "Feedback Iesha Vann from QualDerm Partners (682544)" at bounding box center [393, 305] width 481 height 715
click at [755, 250] on span "---------" at bounding box center [743, 250] width 177 height 24
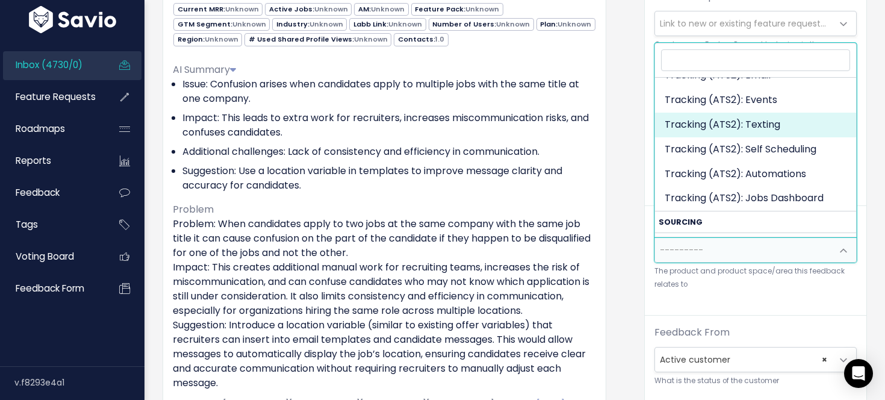
scroll to position [1362, 0]
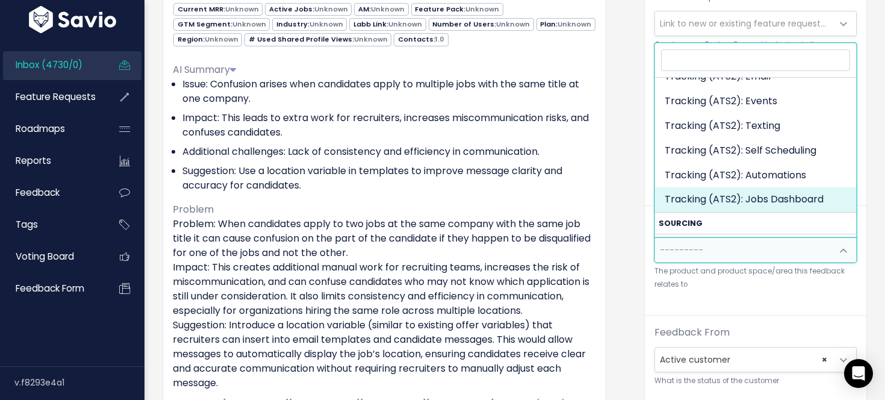
select select "SCREEN:JOBS_PAGE"
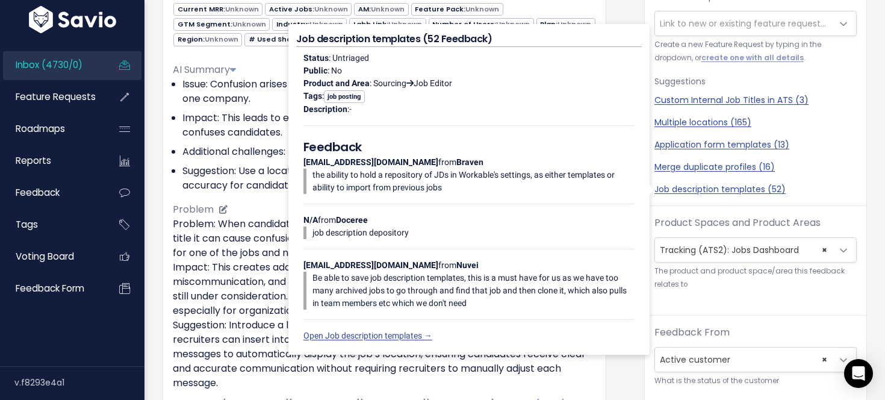
click at [259, 170] on li "Suggestion: Use a location variable in templates to improve message clarity and…" at bounding box center [388, 178] width 413 height 29
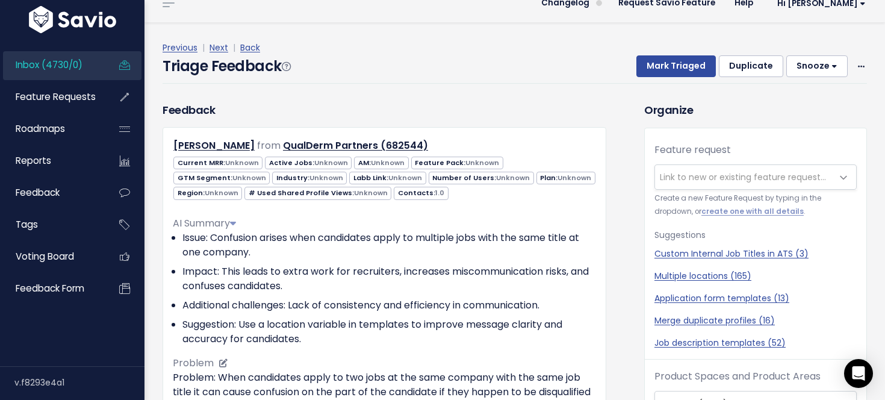
scroll to position [0, 0]
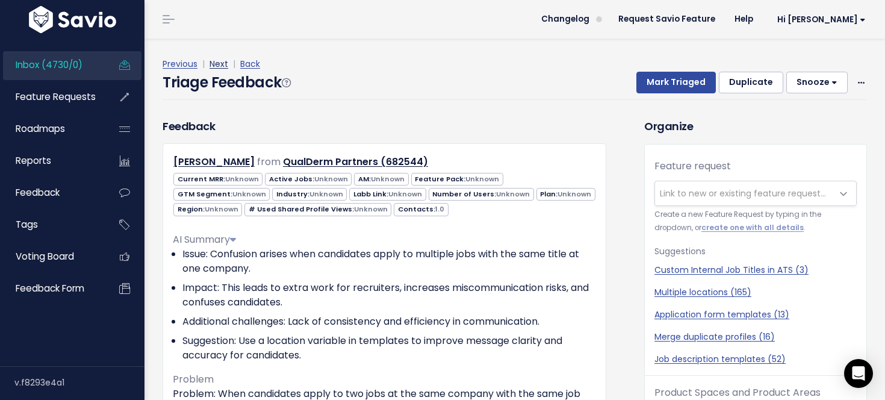
click at [225, 63] on link "Next" at bounding box center [218, 64] width 19 height 12
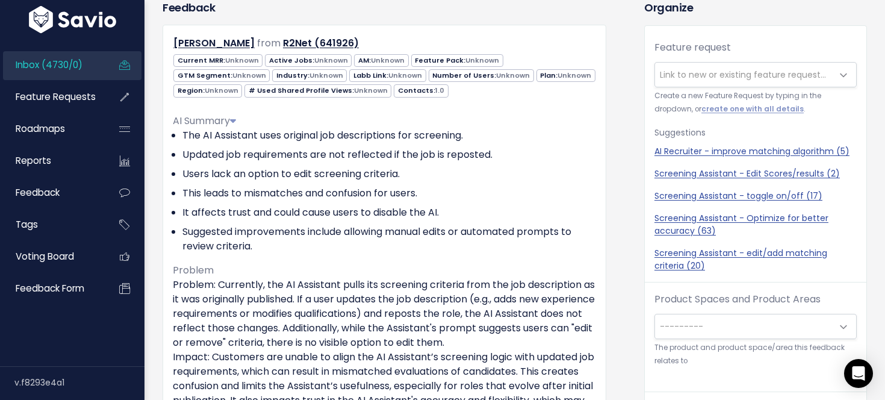
scroll to position [93, 0]
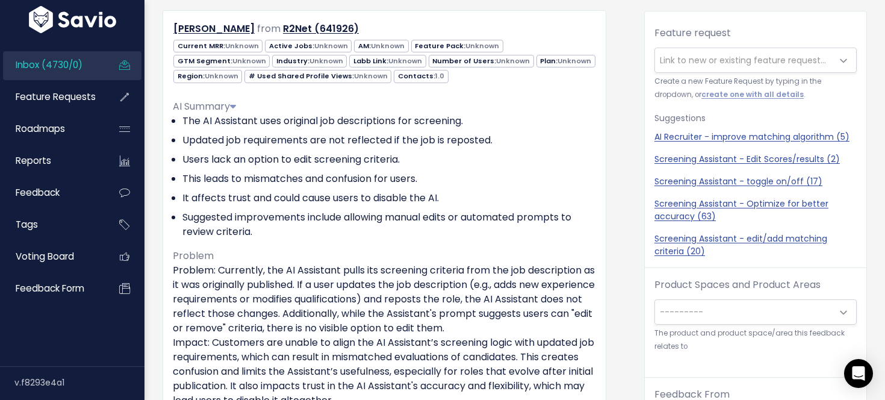
click at [710, 302] on span "---------" at bounding box center [743, 312] width 177 height 24
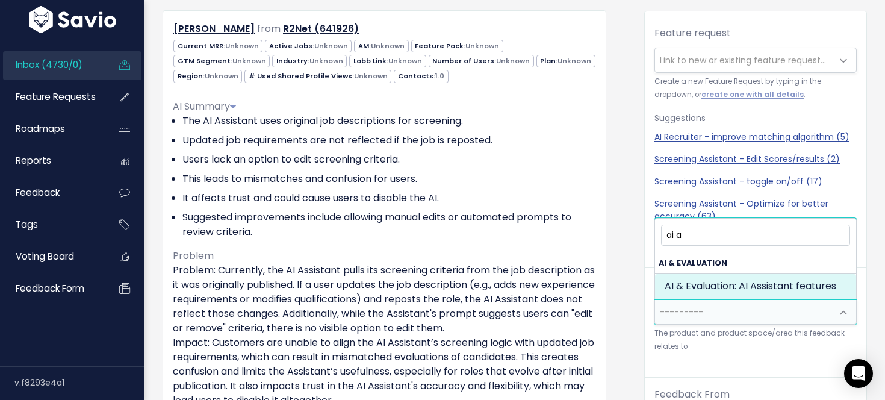
type input "ai a"
select select "AI:AI_ASSISTANT_FEATURES"
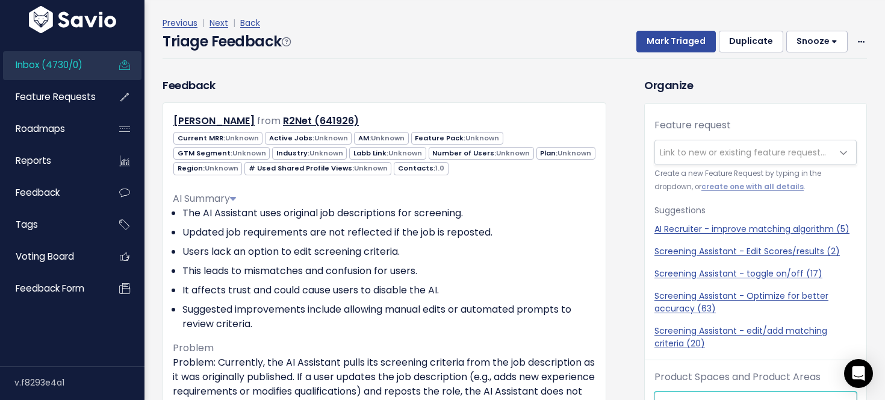
scroll to position [39, 0]
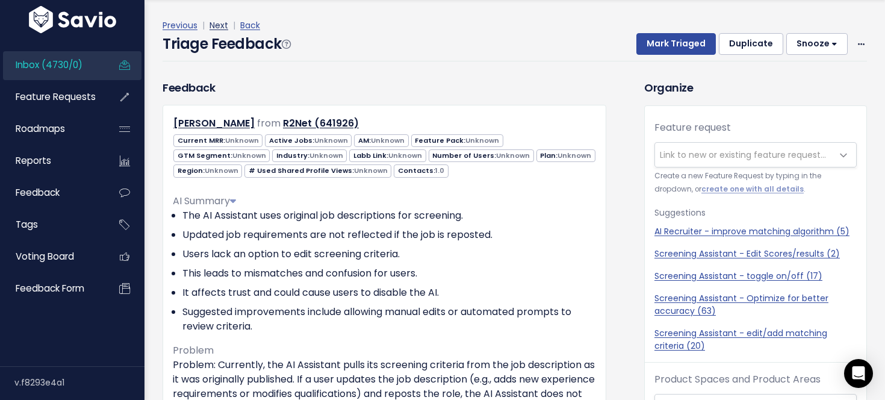
click at [219, 22] on link "Next" at bounding box center [218, 25] width 19 height 12
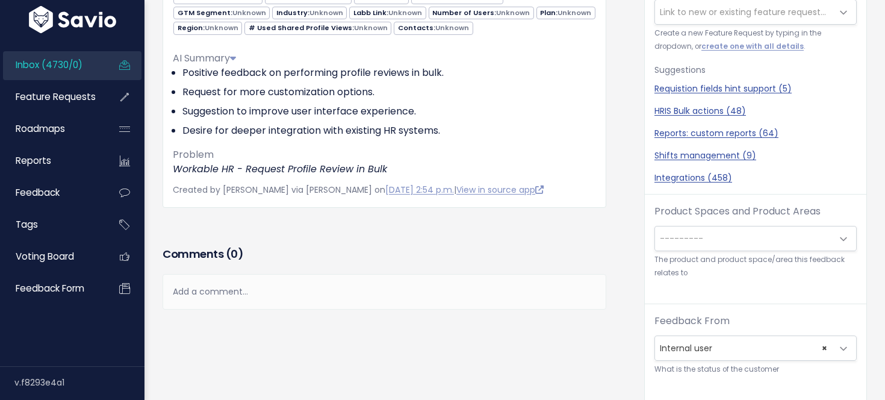
scroll to position [178, 0]
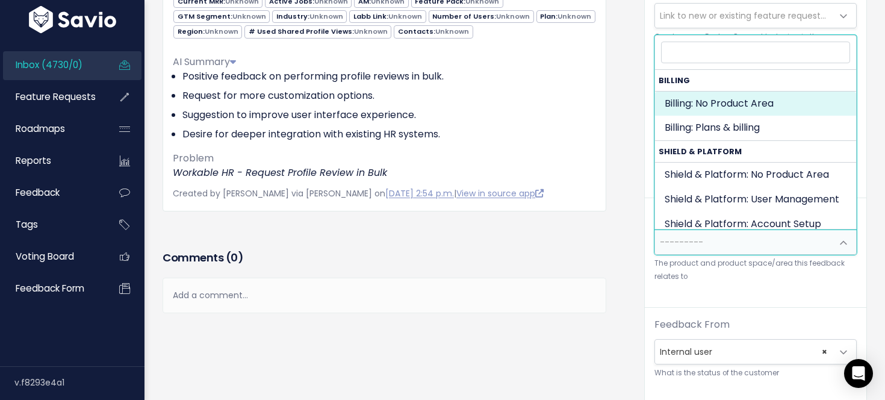
click at [740, 241] on span "---------" at bounding box center [743, 242] width 177 height 24
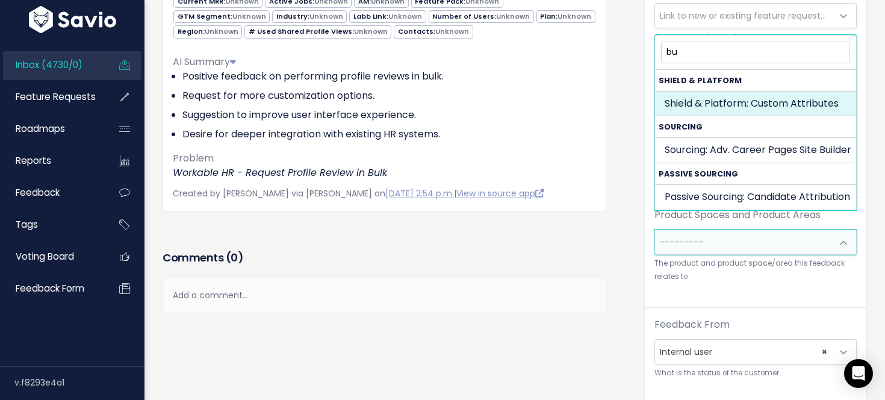
type input "b"
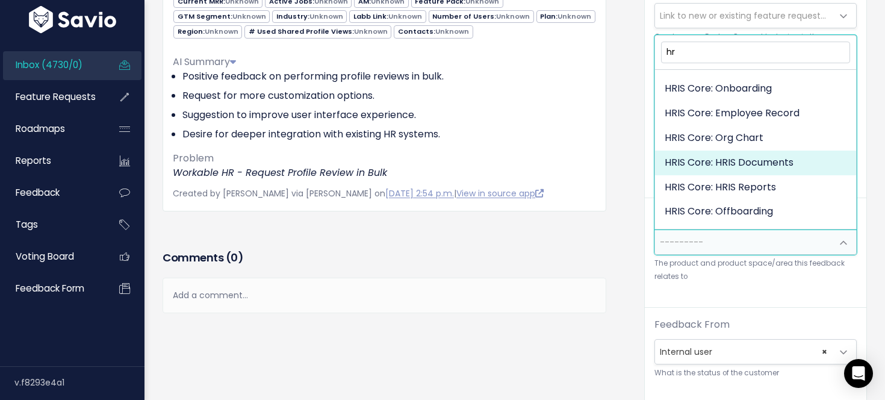
scroll to position [28, 0]
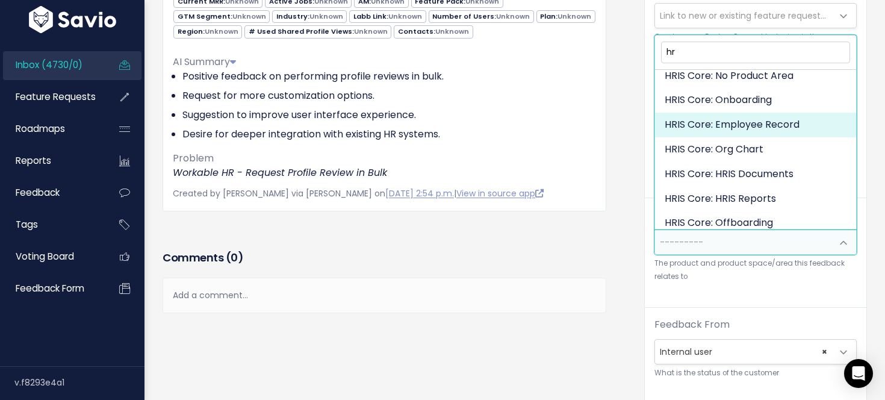
type input "hr"
select select "HRIS_CORE:EMPLOYEE_RECORD"
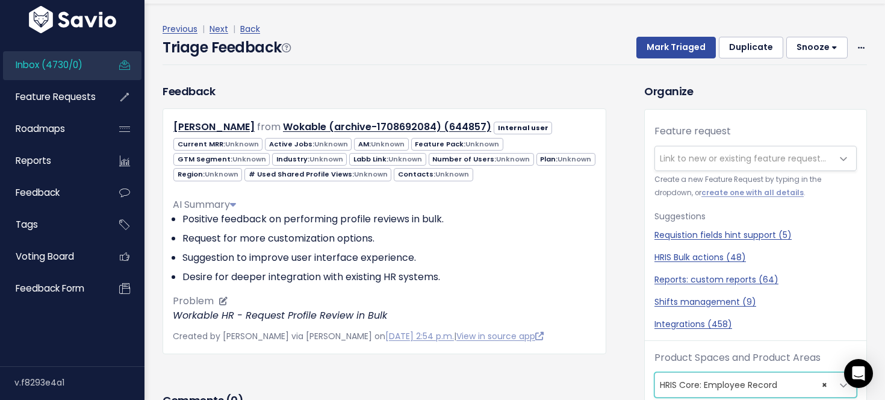
scroll to position [0, 0]
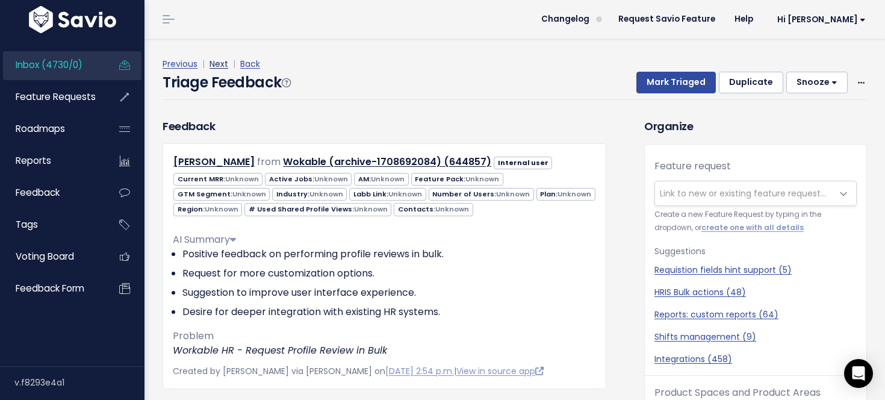
click at [224, 65] on link "Next" at bounding box center [218, 64] width 19 height 12
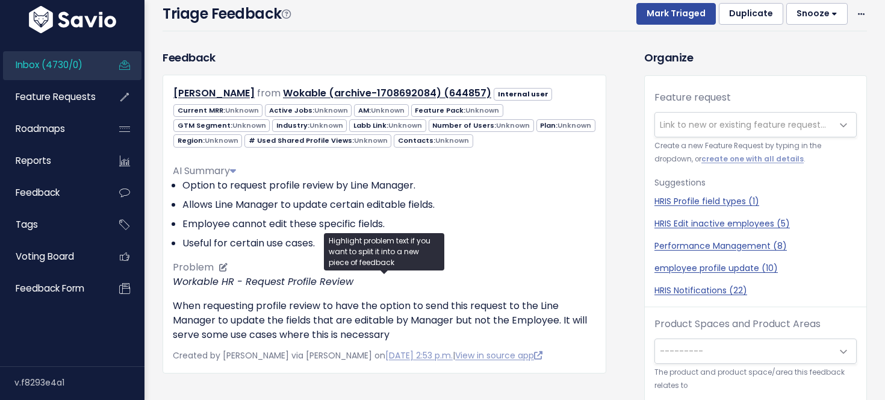
scroll to position [38, 0]
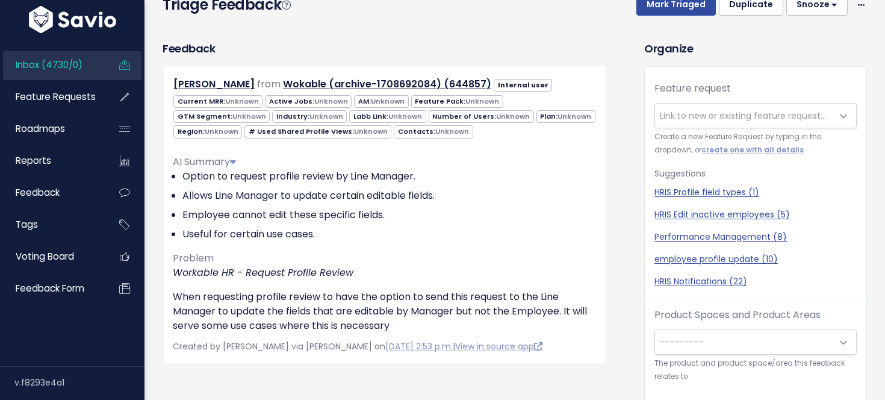
click at [760, 349] on span "---------" at bounding box center [743, 342] width 177 height 24
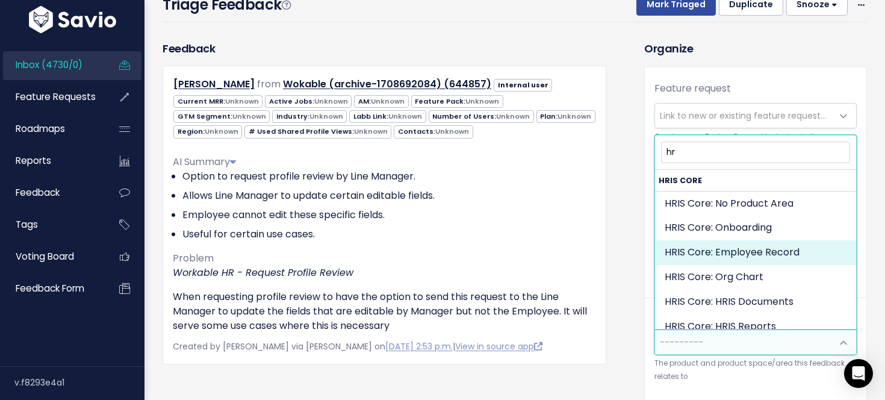
scroll to position [10, 0]
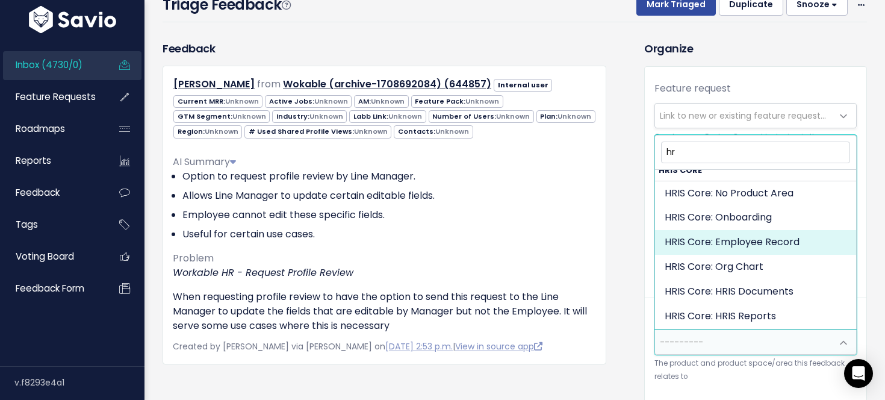
type input "hr"
select select "HRIS_CORE:EMPLOYEE_RECORD"
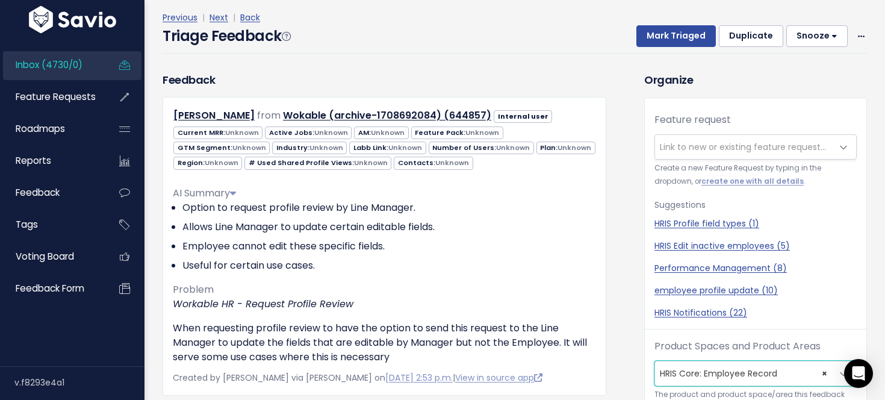
scroll to position [0, 0]
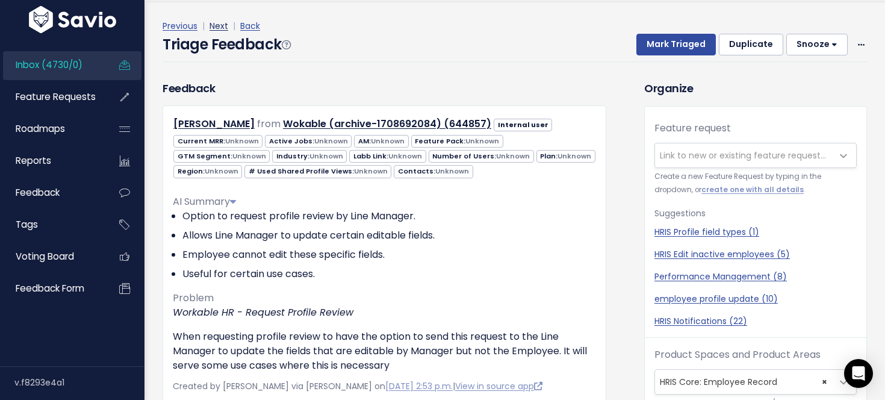
click at [217, 26] on link "Next" at bounding box center [218, 26] width 19 height 12
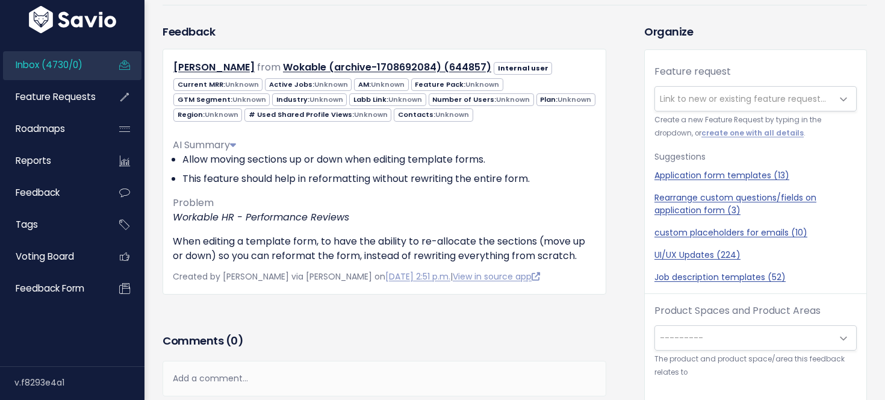
scroll to position [57, 0]
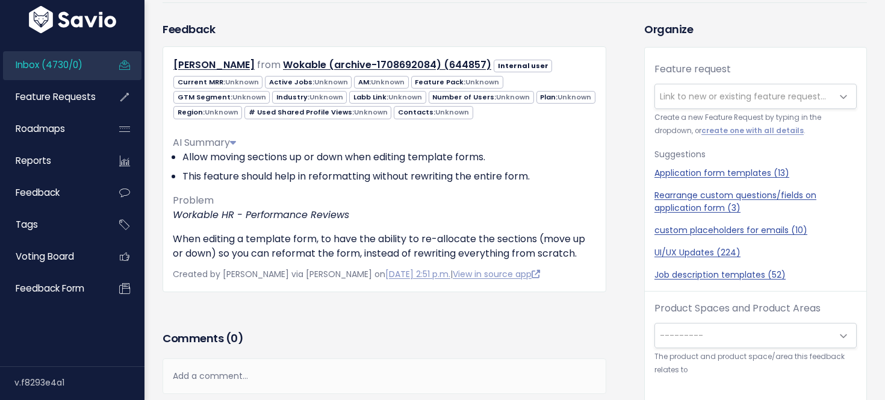
click at [695, 334] on span "---------" at bounding box center [680, 335] width 43 height 12
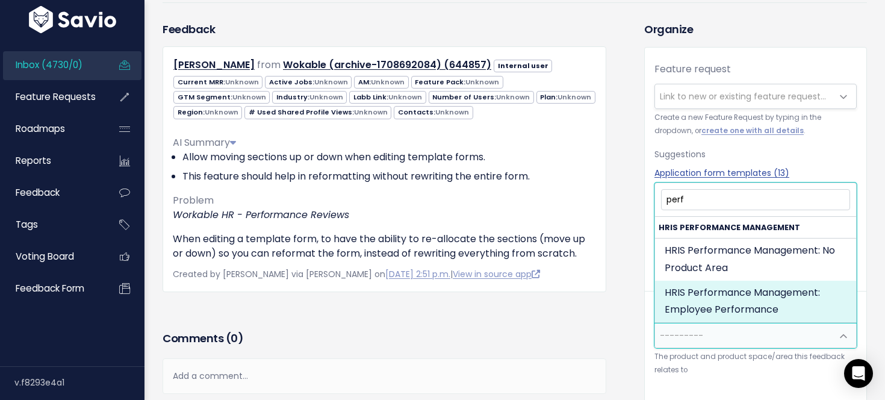
type input "perf"
select select "HRIS_PAYROLL:EMPLOYEE_PERFORMANCE"
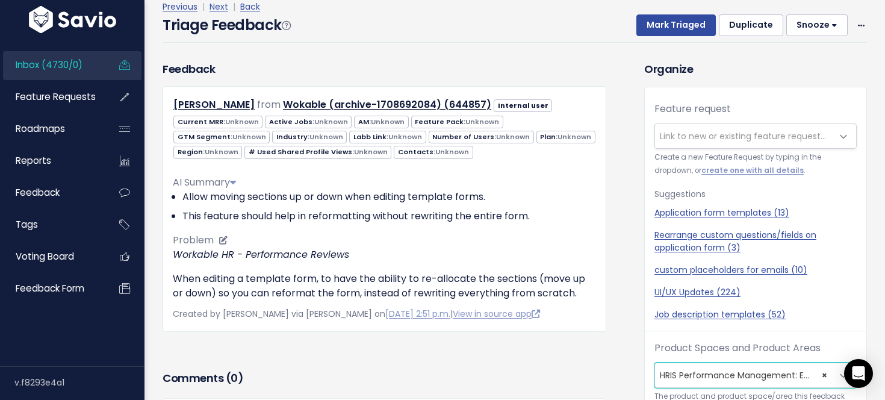
scroll to position [23, 0]
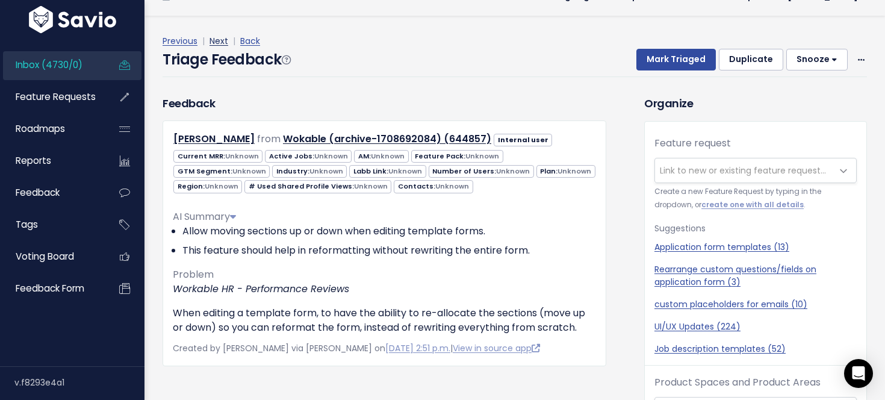
click at [222, 39] on link "Next" at bounding box center [218, 41] width 19 height 12
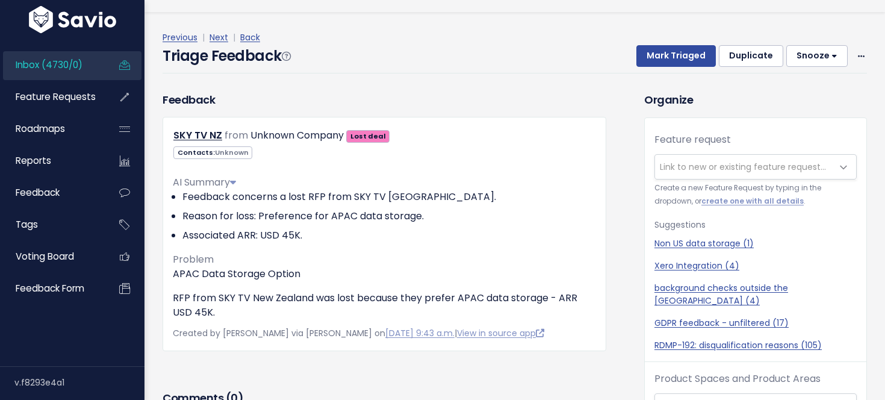
scroll to position [40, 0]
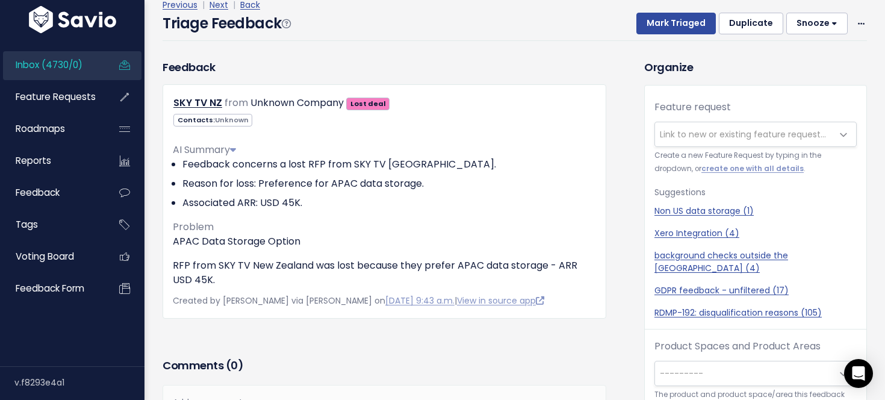
scroll to position [21, 0]
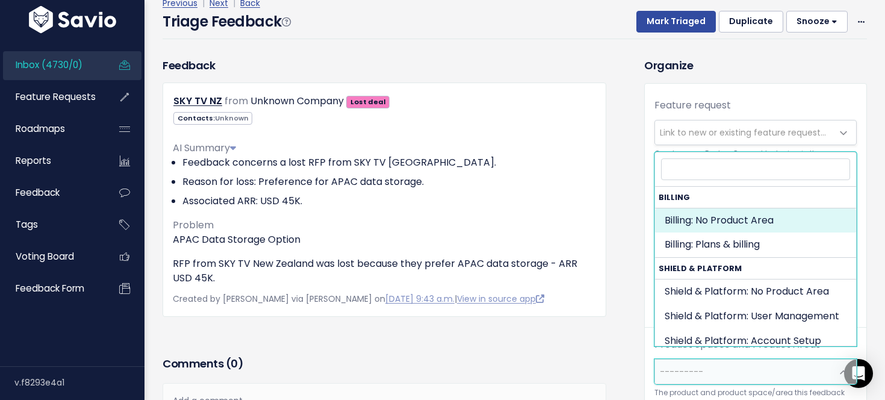
click at [708, 359] on span "---------" at bounding box center [743, 371] width 177 height 24
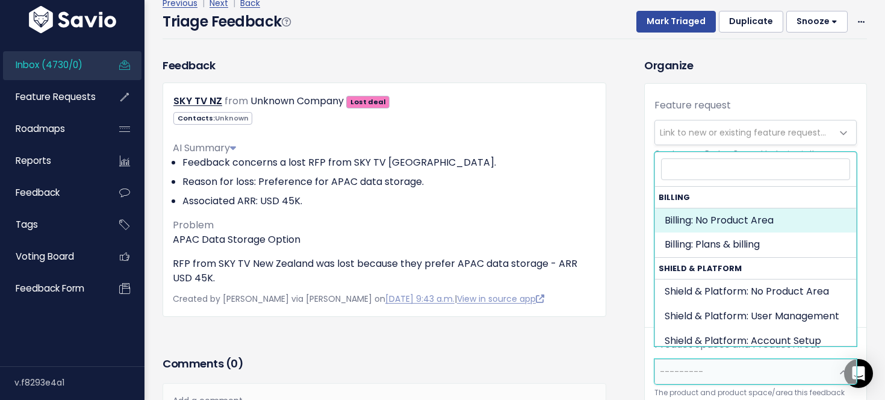
click at [761, 359] on span "---------" at bounding box center [743, 371] width 177 height 24
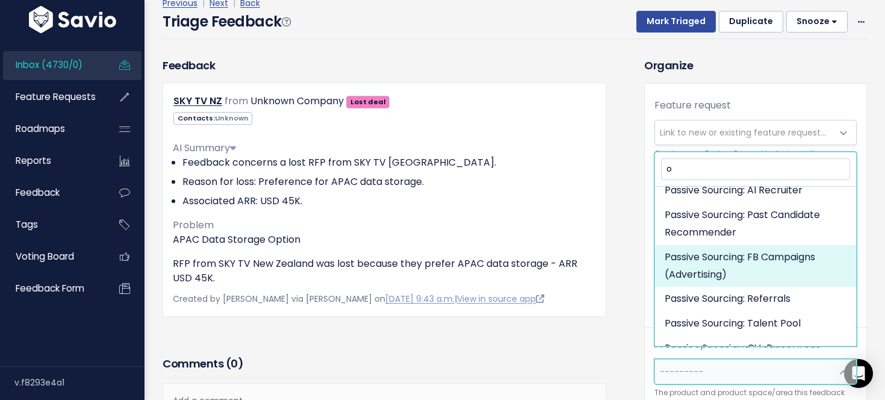
scroll to position [0, 0]
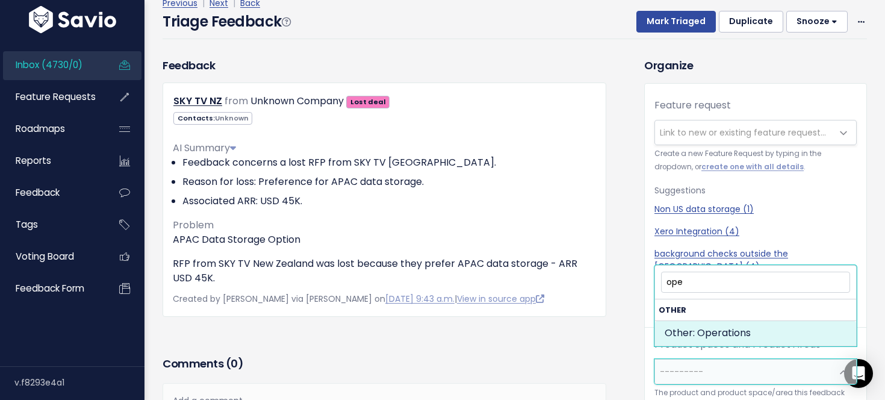
type input "ope"
select select "OTHER:OPERATIONS"
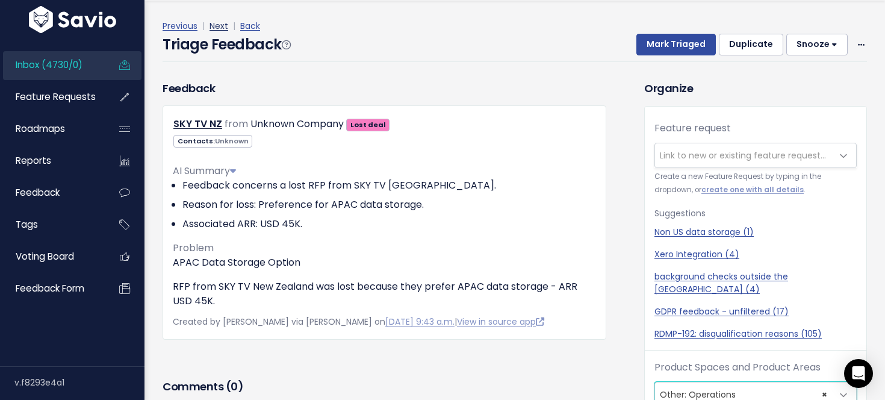
scroll to position [17, 0]
click at [221, 26] on link "Next" at bounding box center [218, 25] width 19 height 12
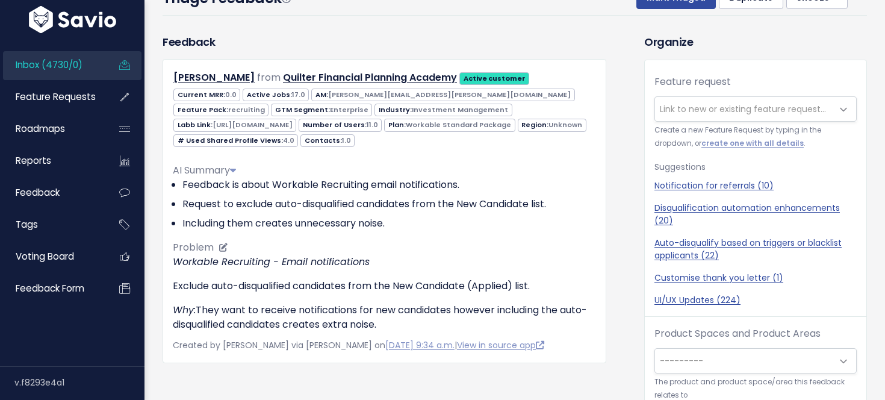
scroll to position [76, 0]
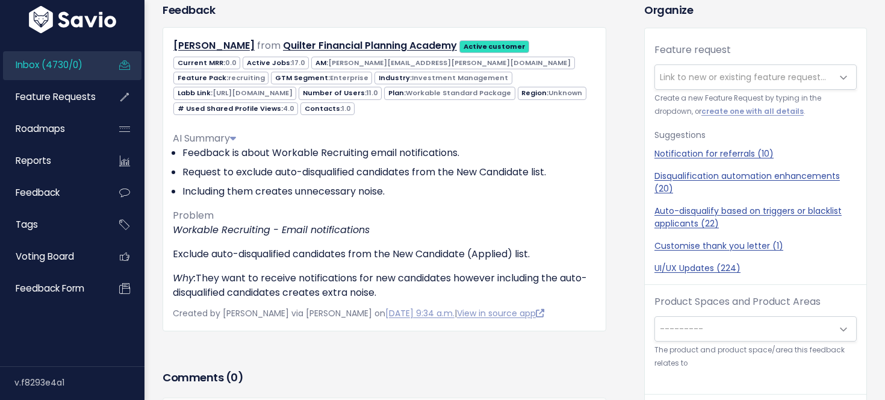
click at [711, 324] on span "---------" at bounding box center [743, 329] width 177 height 24
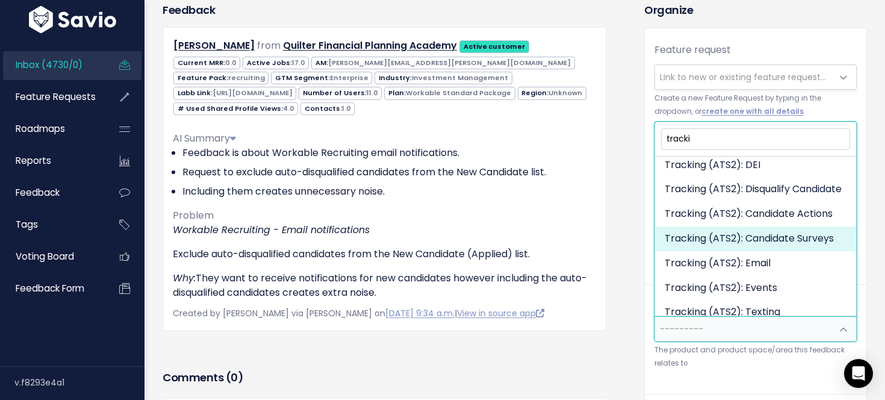
scroll to position [165, 0]
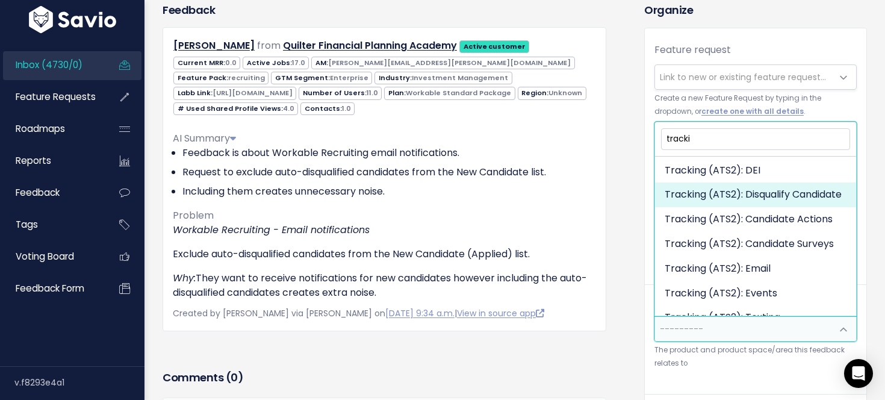
type input "tracki"
select select "SCREEN:DISQUALIFY_CANDIDATE"
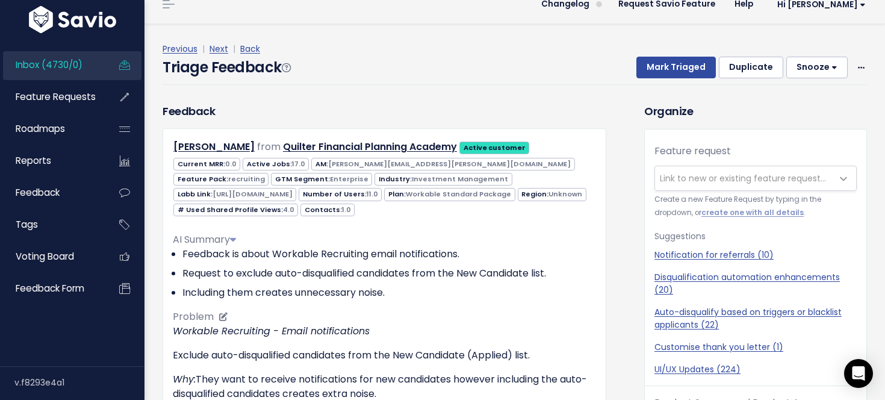
scroll to position [0, 0]
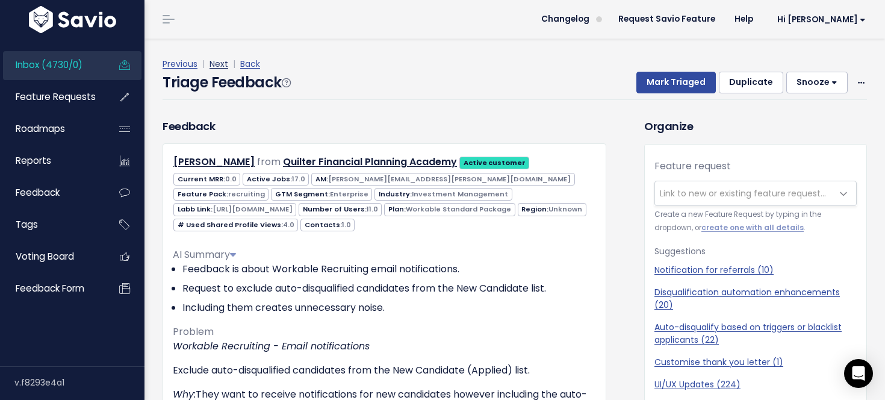
click at [219, 62] on link "Next" at bounding box center [218, 64] width 19 height 12
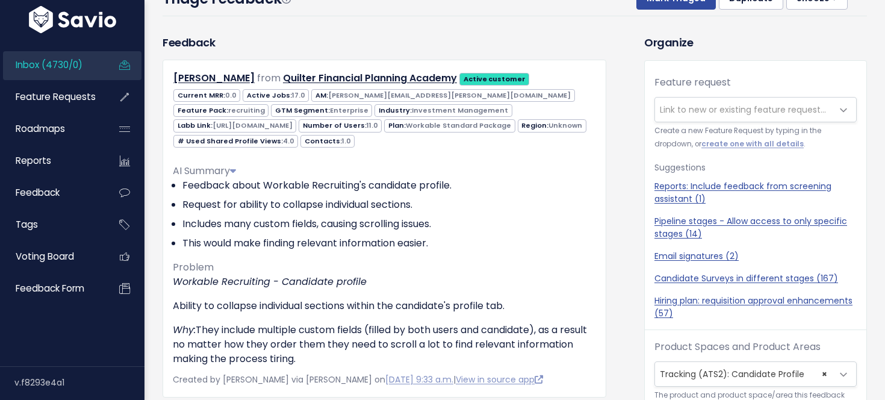
scroll to position [48, 0]
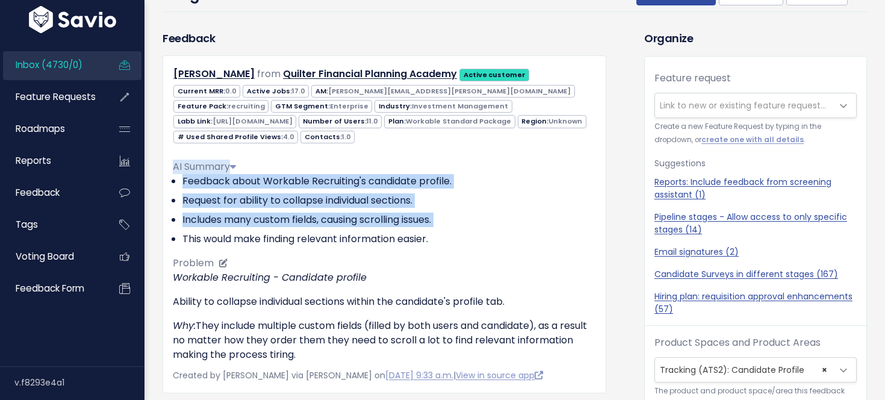
drag, startPoint x: 449, startPoint y: 150, endPoint x: 473, endPoint y: 227, distance: 80.7
click at [473, 227] on div "AI Summary Feedback about Workable Recruiting's candidate profile. Request for …" at bounding box center [384, 256] width 423 height 212
click at [473, 227] on ul "Feedback about Workable Recruiting's candidate profile. Request for ability to …" at bounding box center [384, 210] width 423 height 72
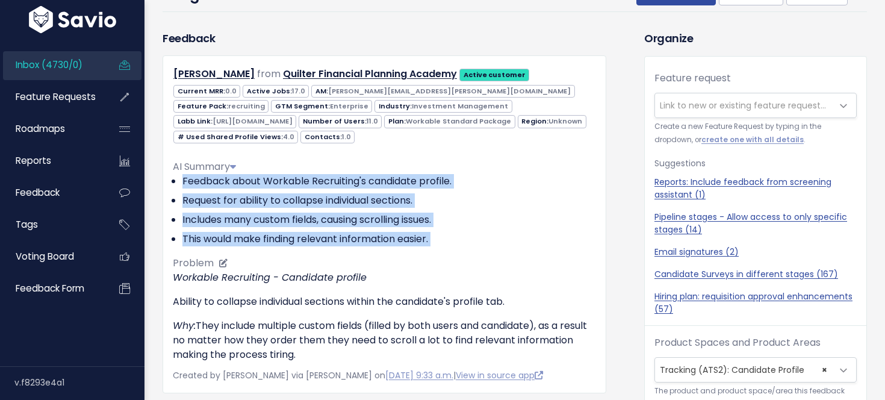
drag, startPoint x: 473, startPoint y: 249, endPoint x: 487, endPoint y: 165, distance: 84.8
click at [486, 166] on div "AI Summary Feedback about Workable Recruiting's candidate profile. Request for …" at bounding box center [384, 256] width 423 height 212
click at [487, 165] on div "AI Summary" at bounding box center [384, 166] width 423 height 14
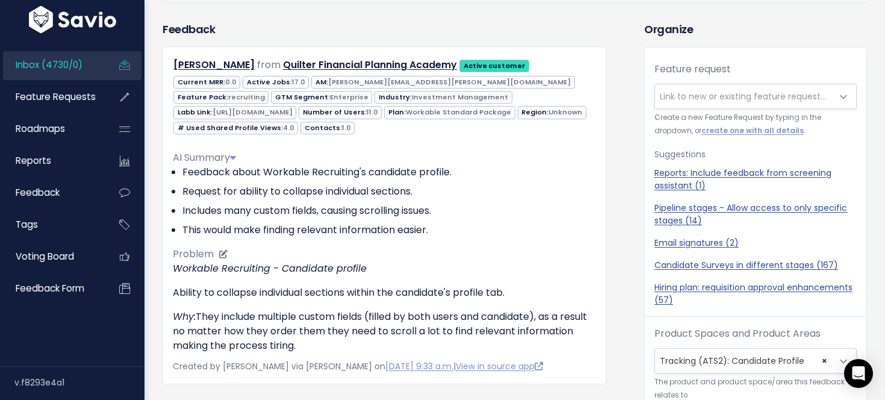
scroll to position [25, 0]
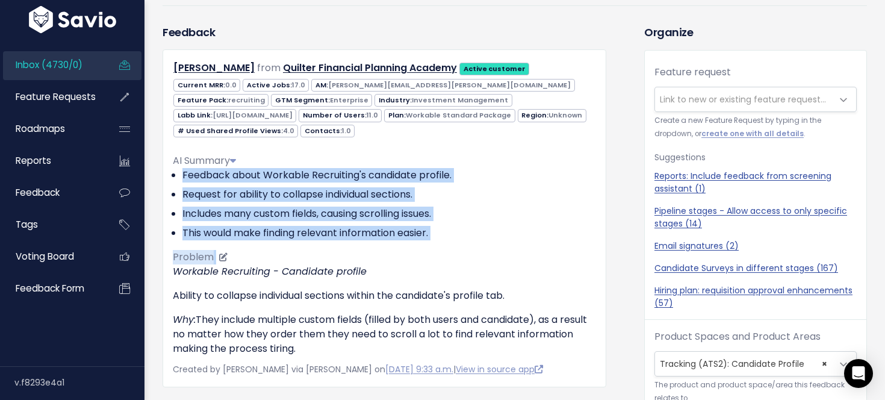
drag, startPoint x: 488, startPoint y: 162, endPoint x: 488, endPoint y: 262, distance: 99.9
click at [488, 262] on div "AI Summary Feedback about Workable Recruiting's candidate profile. Request for …" at bounding box center [384, 250] width 423 height 212
click at [487, 262] on div "AI Summary Feedback about Workable Recruiting's candidate profile. Request for …" at bounding box center [384, 250] width 423 height 212
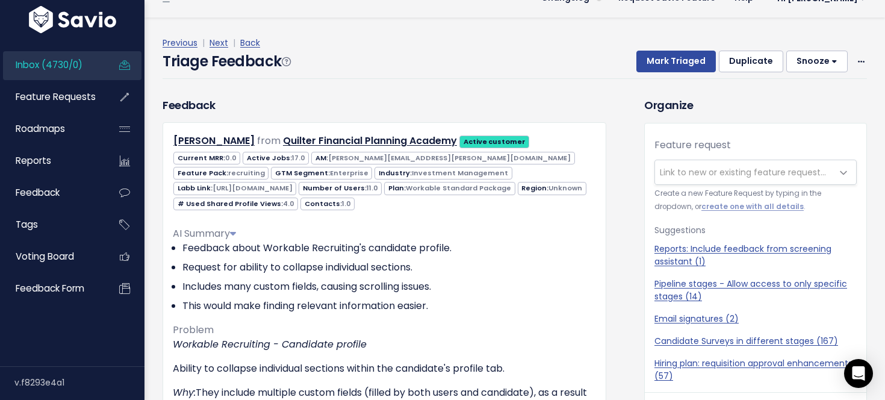
scroll to position [20, 0]
click at [224, 41] on link "Next" at bounding box center [218, 43] width 19 height 12
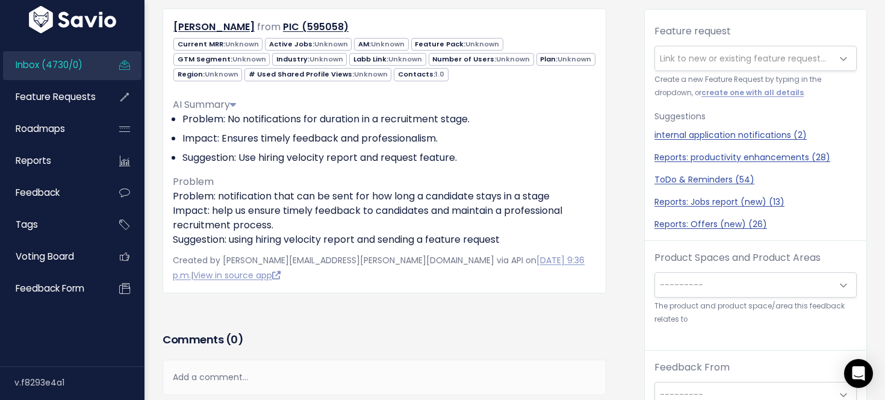
click at [725, 282] on span "---------" at bounding box center [743, 285] width 177 height 24
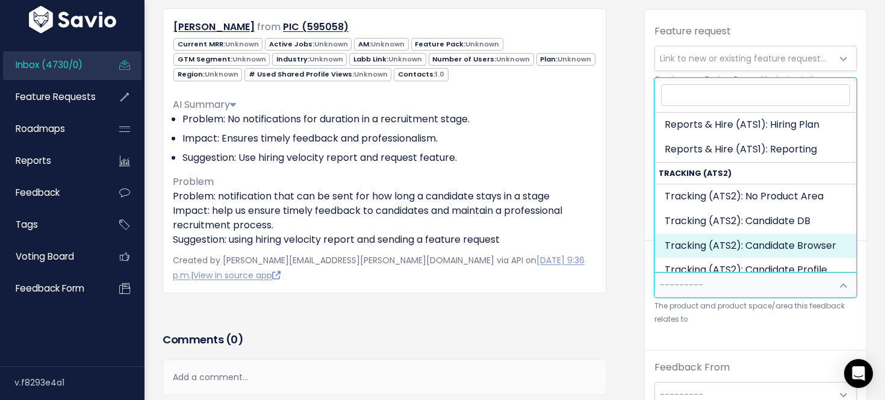
scroll to position [1081, 0]
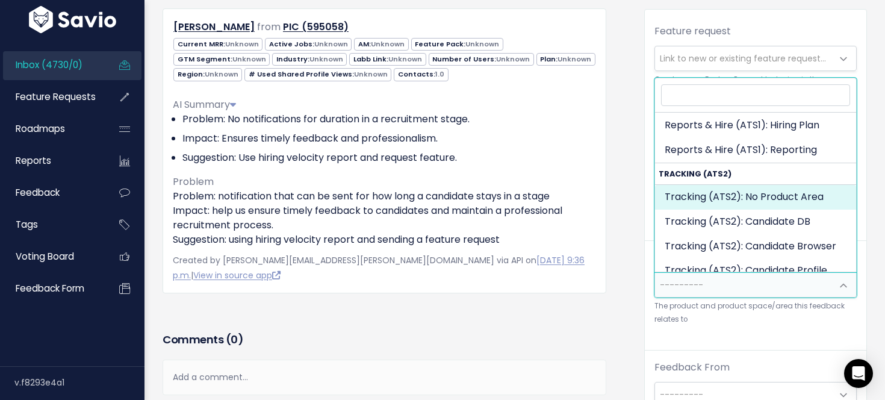
select select "SCREEN:"
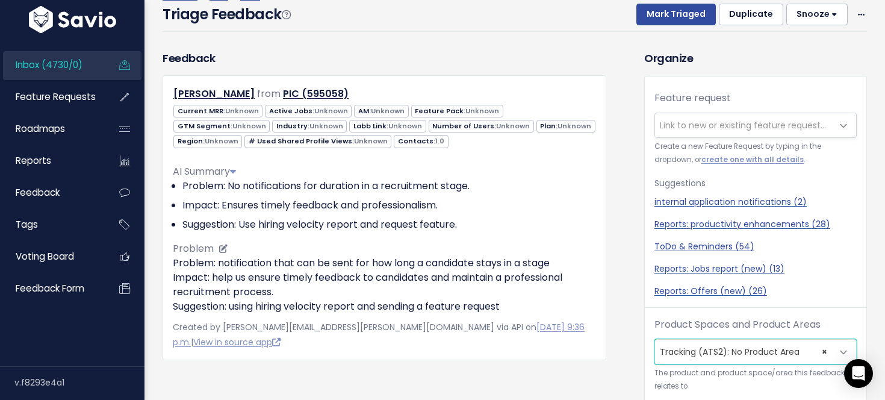
scroll to position [0, 0]
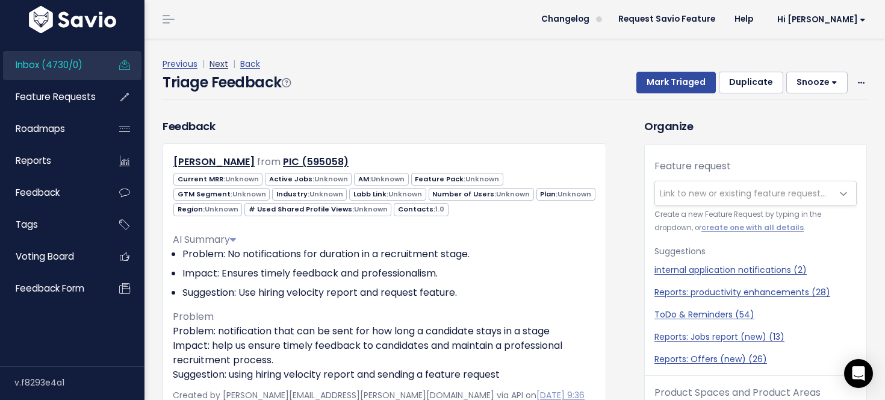
click at [222, 63] on link "Next" at bounding box center [218, 64] width 19 height 12
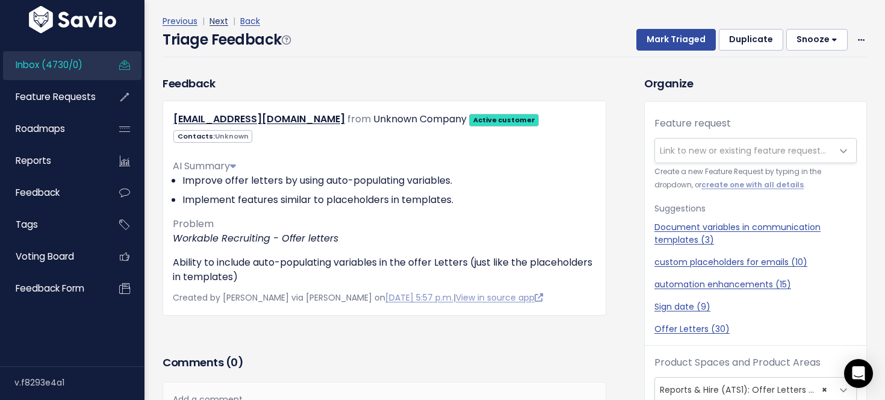
click at [218, 20] on link "Next" at bounding box center [218, 21] width 19 height 12
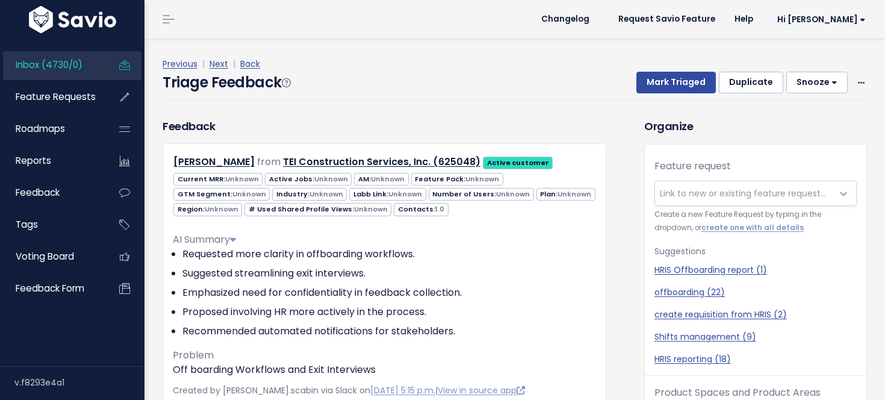
scroll to position [40, 0]
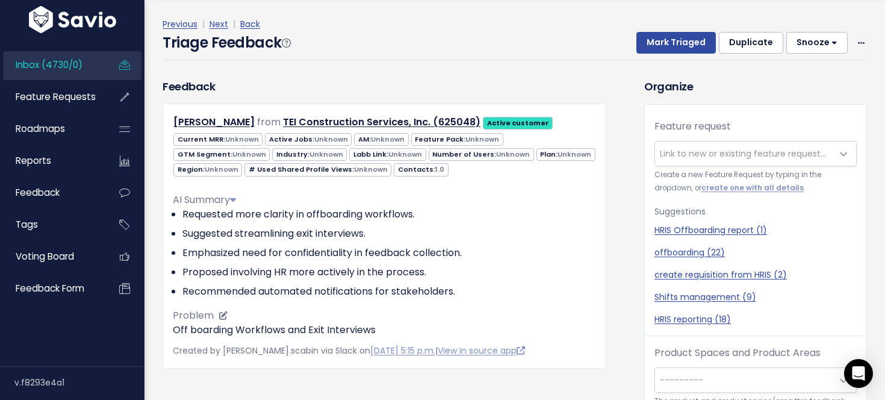
click at [383, 205] on div "AI Summary" at bounding box center [384, 200] width 423 height 14
click at [381, 210] on li "Requested more clarity in offboarding workflows." at bounding box center [388, 214] width 413 height 14
click at [403, 210] on li "Requested more clarity in offboarding workflows." at bounding box center [388, 214] width 413 height 14
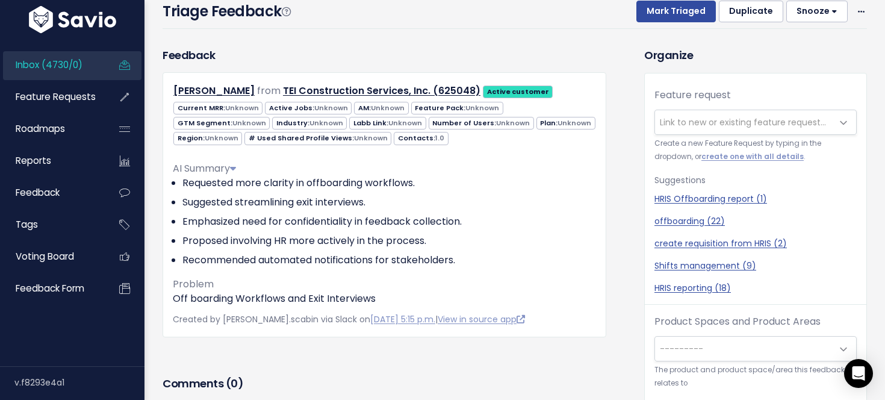
scroll to position [46, 0]
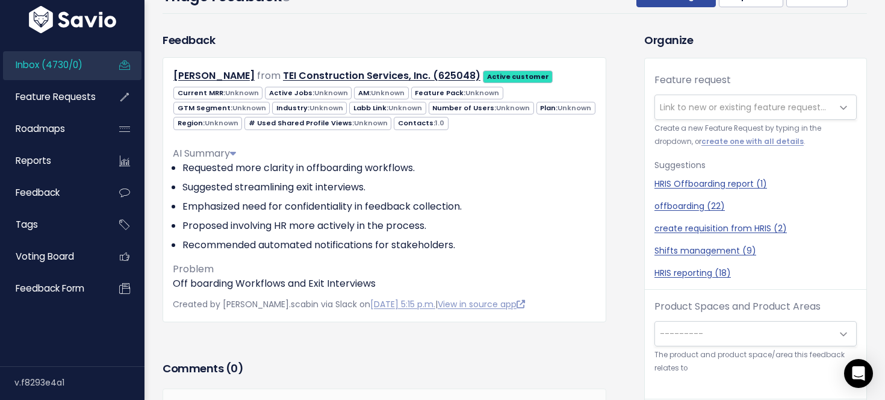
click at [706, 327] on span "---------" at bounding box center [743, 333] width 177 height 24
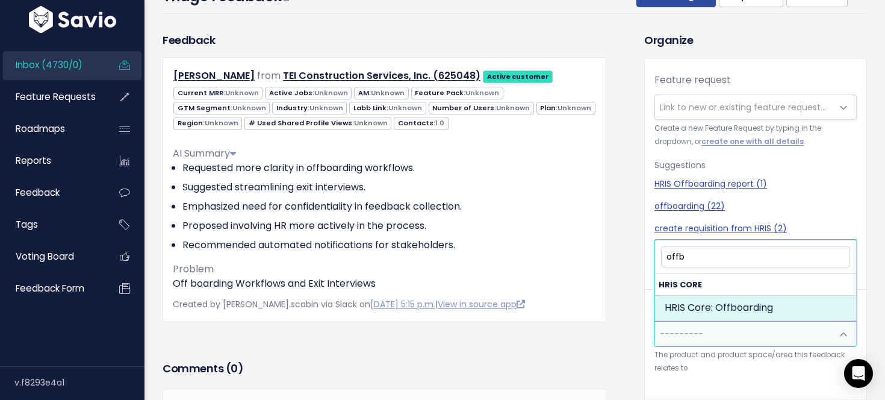
type input "offb"
select select "HRIS_CORE:OFFBOARDING"
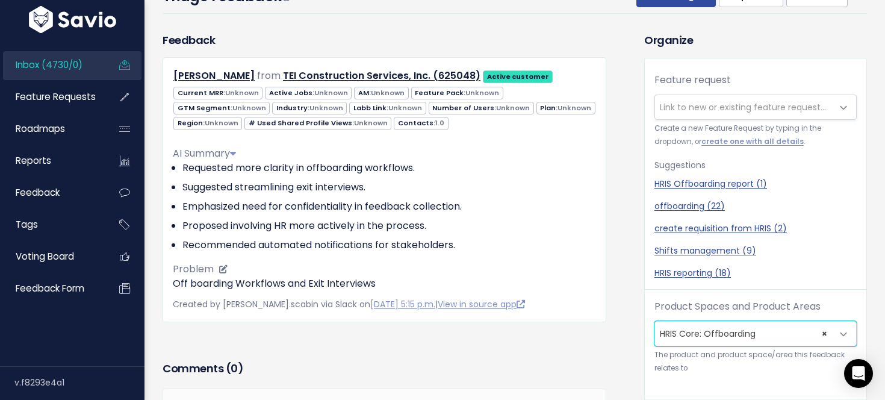
scroll to position [0, 0]
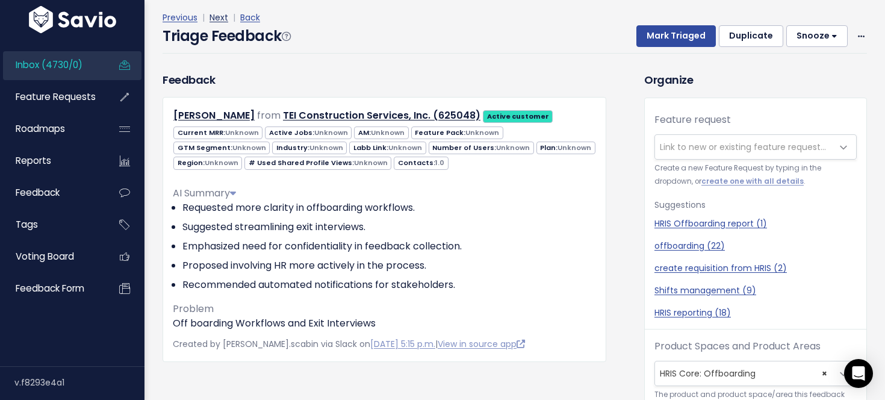
click at [220, 20] on link "Next" at bounding box center [218, 17] width 19 height 12
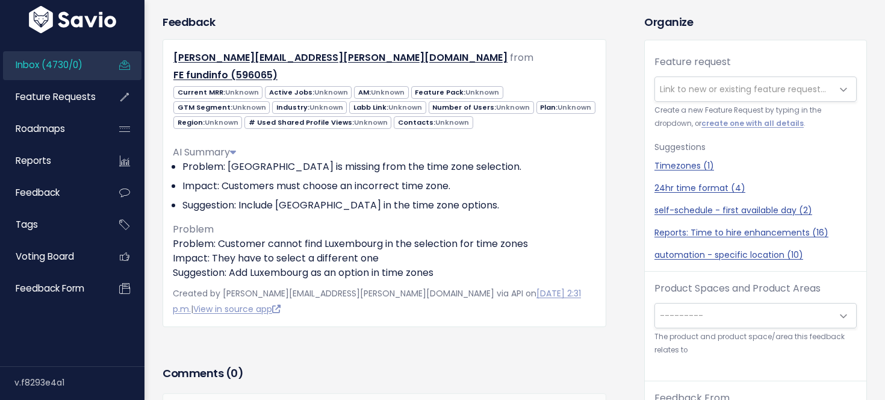
scroll to position [65, 0]
click at [743, 316] on span "---------" at bounding box center [743, 315] width 177 height 24
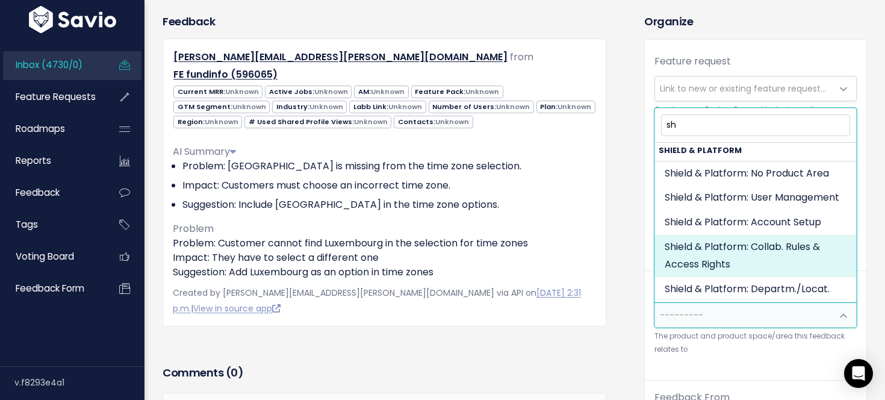
scroll to position [0, 0]
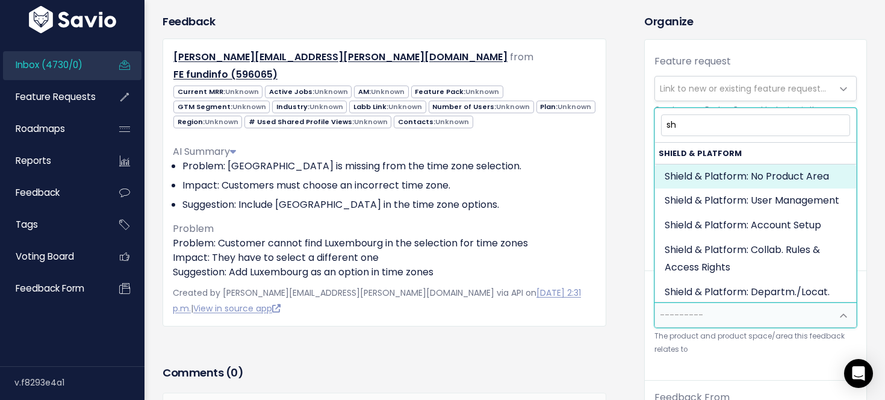
type input "sh"
select select "MAIN:"
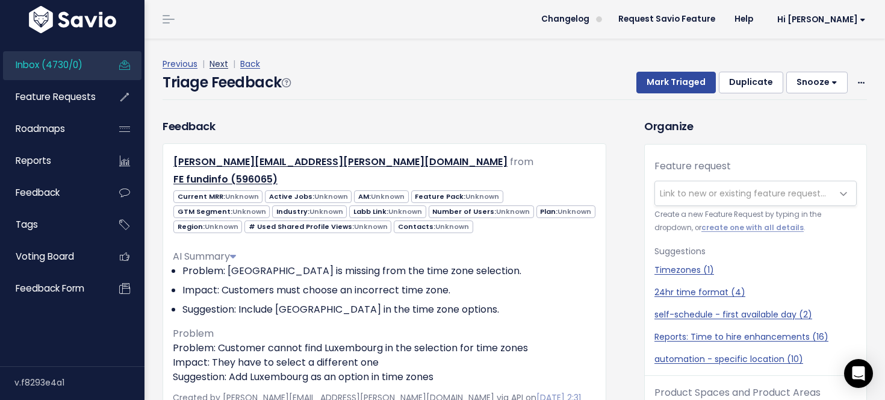
click at [218, 63] on link "Next" at bounding box center [218, 64] width 19 height 12
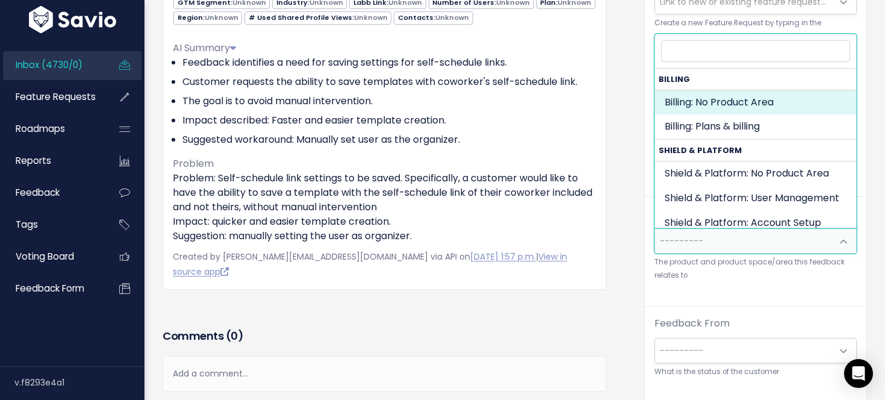
click at [756, 246] on span "---------" at bounding box center [743, 241] width 177 height 24
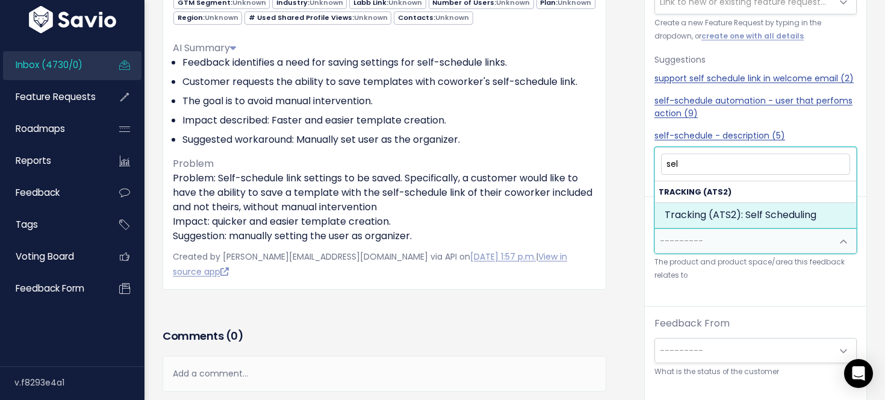
type input "sel"
select select "SCREEN:SELF_SCHEDULING"
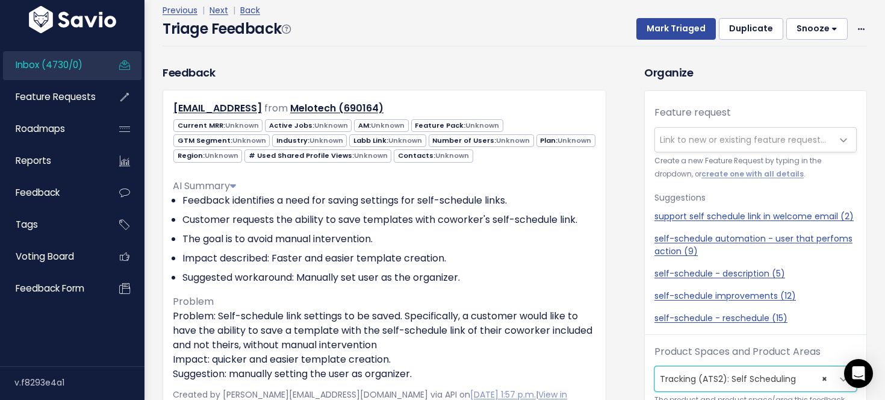
scroll to position [15, 0]
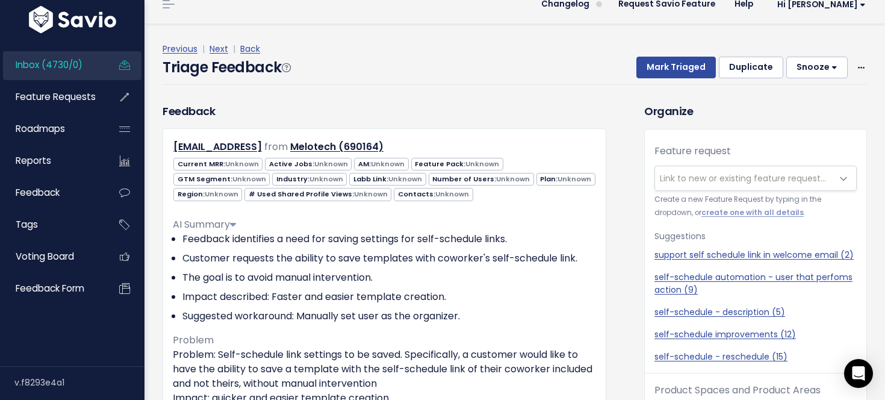
drag, startPoint x: 218, startPoint y: 47, endPoint x: 229, endPoint y: 45, distance: 10.4
click at [218, 47] on link "Next" at bounding box center [218, 49] width 19 height 12
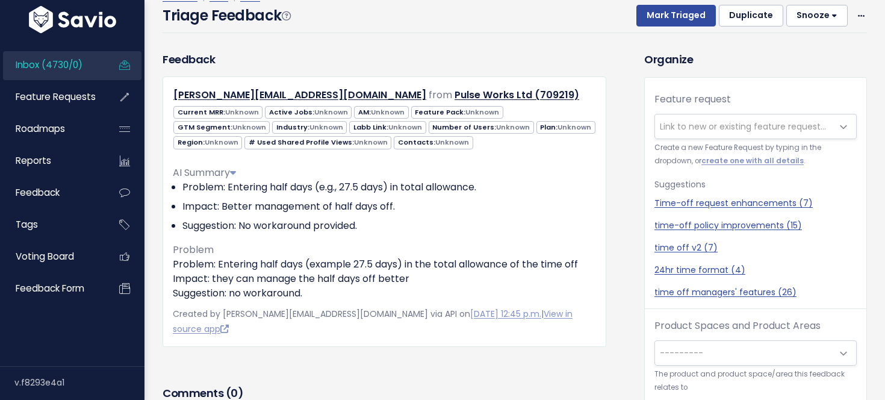
scroll to position [31, 0]
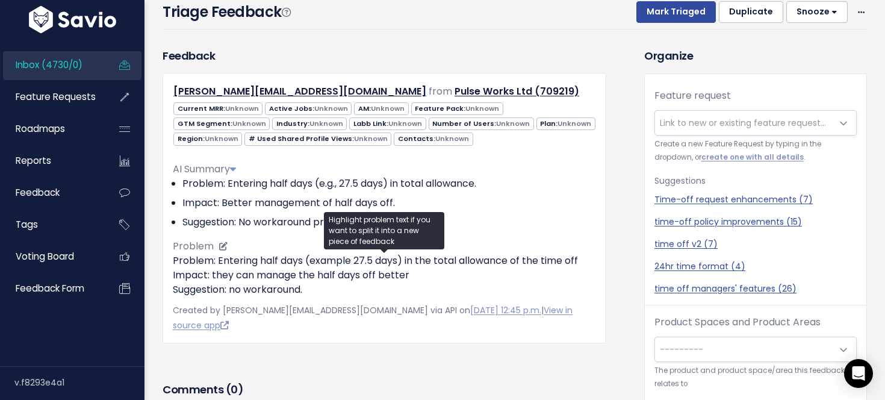
drag, startPoint x: 519, startPoint y: 250, endPoint x: 519, endPoint y: 294, distance: 44.5
click at [519, 294] on div "AI Summary Problem: Entering half days (e.g., 27.5 days) in total allowance. Im…" at bounding box center [384, 224] width 423 height 144
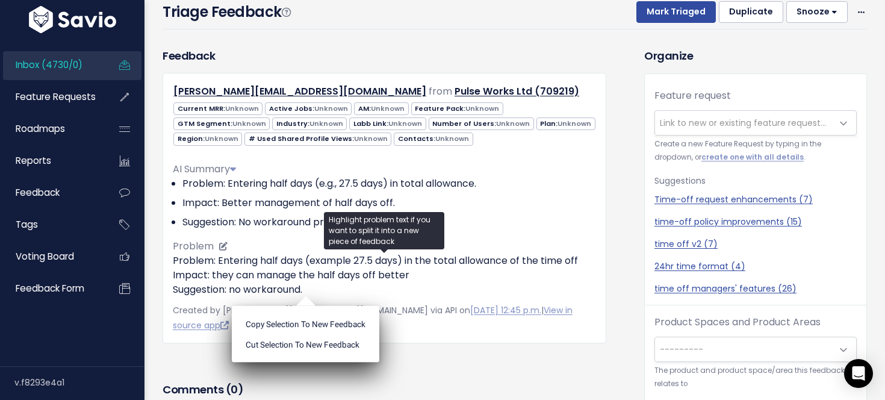
click at [519, 294] on p "Problem: Entering half days (example 27.5 days) in the total allowance of the t…" at bounding box center [384, 274] width 423 height 43
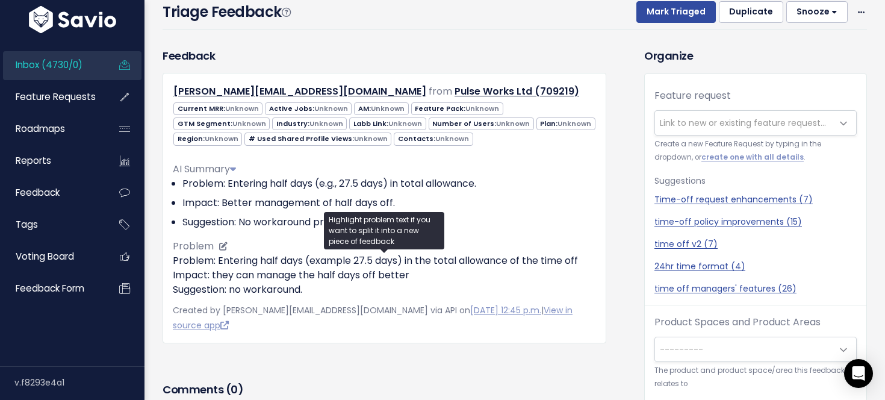
drag, startPoint x: 519, startPoint y: 294, endPoint x: 539, endPoint y: 247, distance: 51.8
click at [539, 247] on div "AI Summary Problem: Entering half days (e.g., 27.5 days) in total allowance. Im…" at bounding box center [384, 224] width 423 height 144
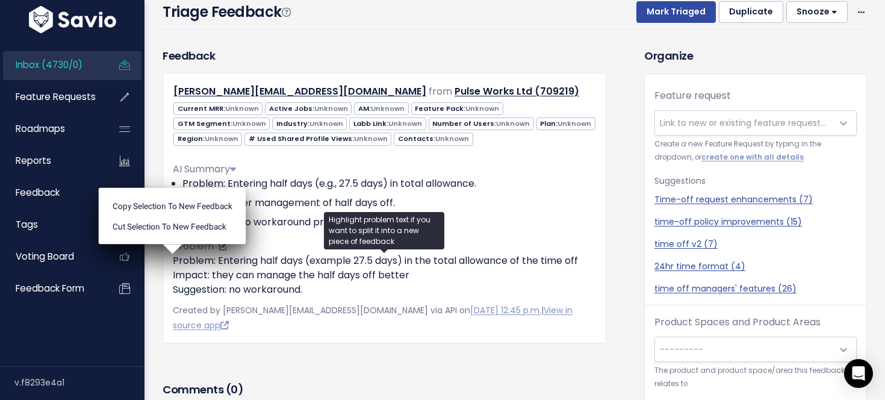
click at [539, 247] on div "AI Summary Problem: Entering half days (e.g., 27.5 days) in total allowance. Im…" at bounding box center [384, 224] width 423 height 144
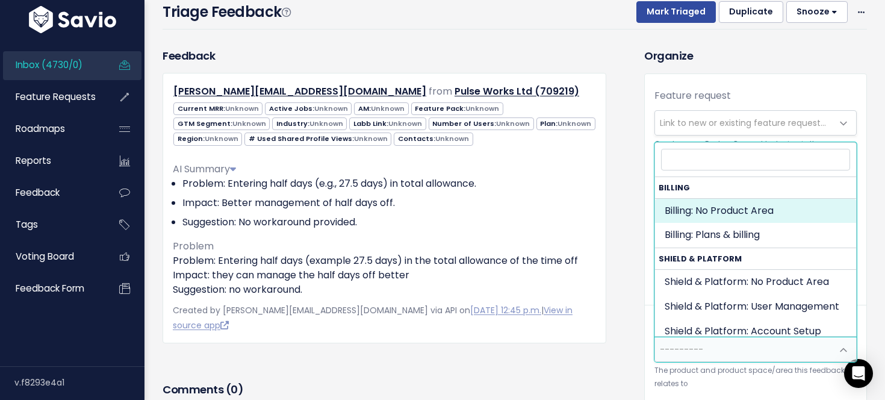
click at [752, 346] on span "---------" at bounding box center [743, 349] width 177 height 24
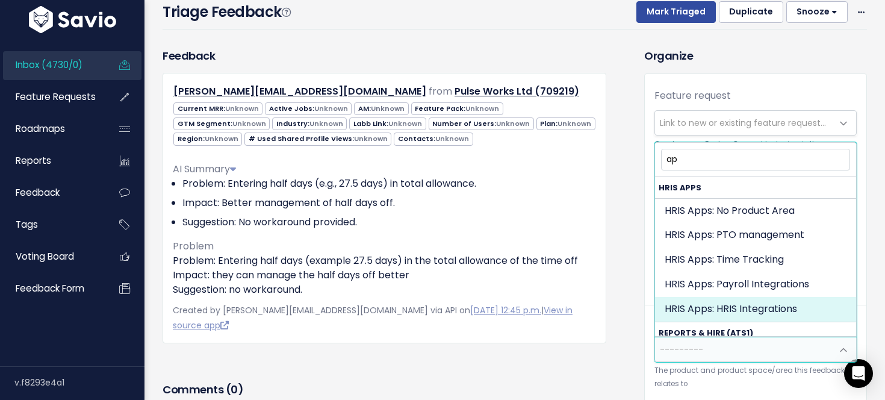
type input "a"
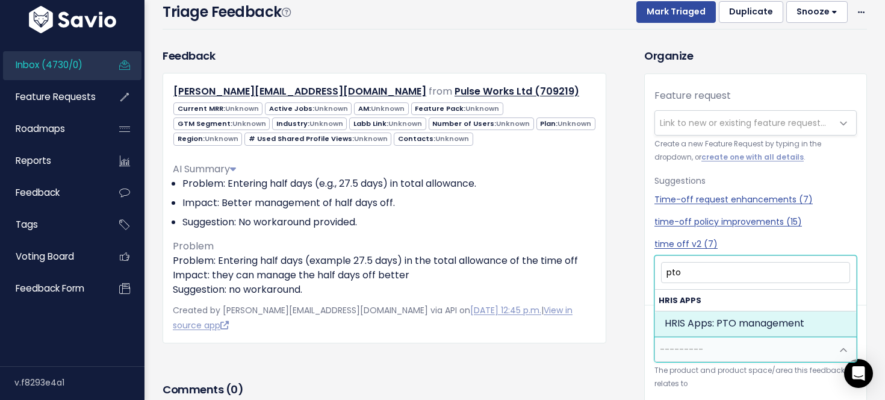
type input "pto"
select select "HRIS_APPS:PTO_MANAGEMENT"
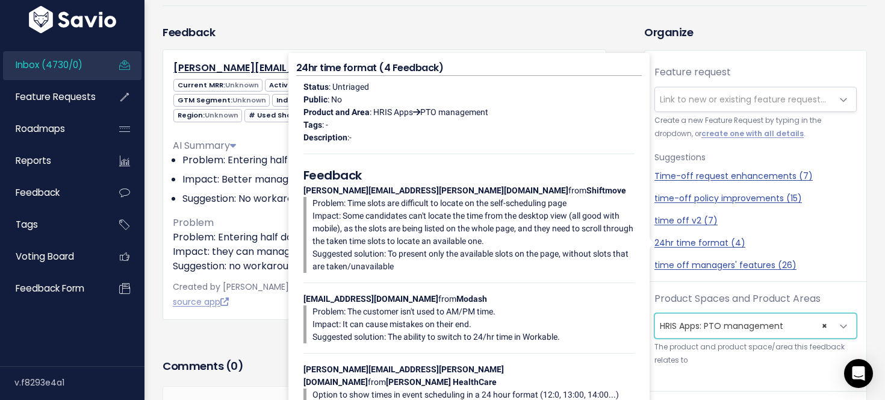
scroll to position [0, 0]
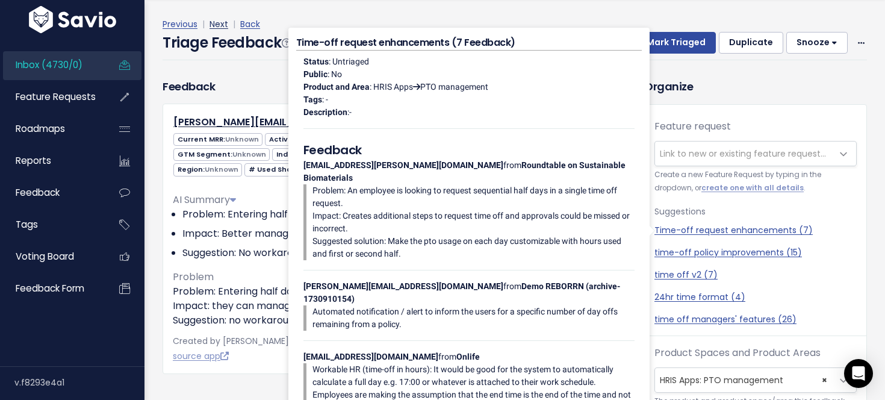
click at [214, 23] on link "Next" at bounding box center [218, 24] width 19 height 12
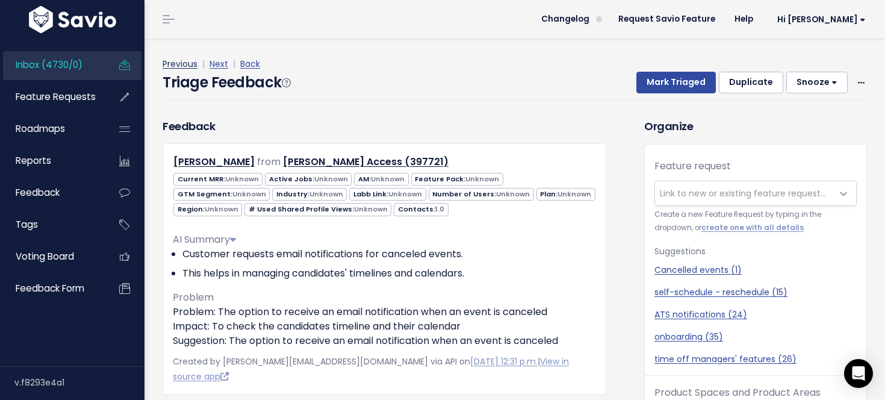
click at [174, 60] on link "Previous" at bounding box center [179, 64] width 35 height 12
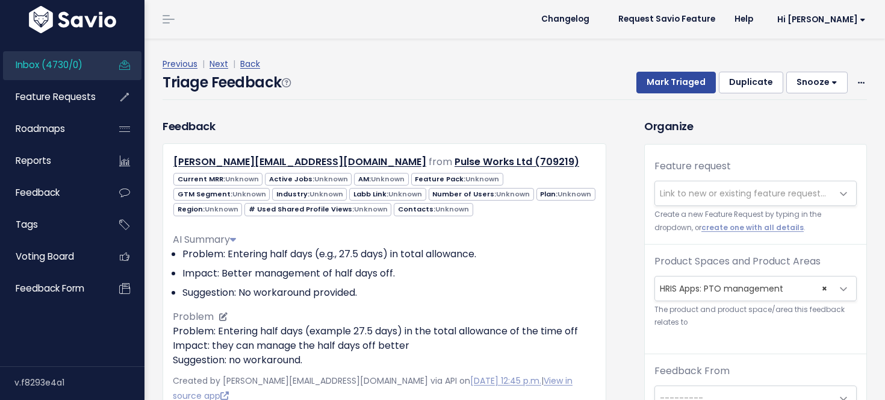
scroll to position [14, 0]
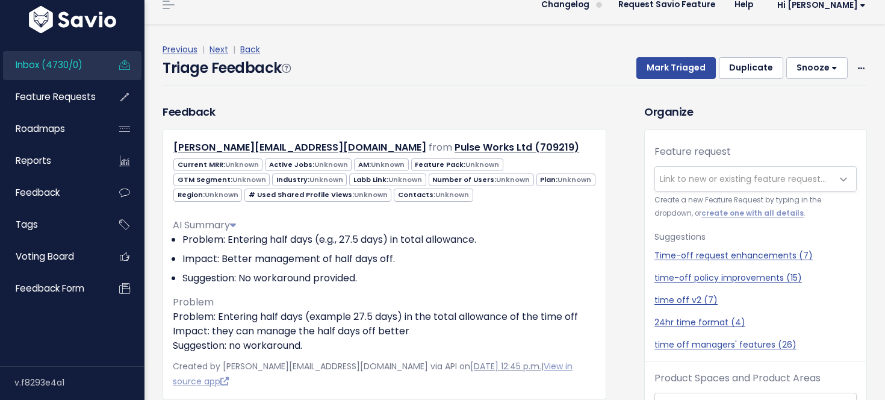
click at [489, 368] on link "[DATE] 12:45 p.m." at bounding box center [505, 366] width 71 height 12
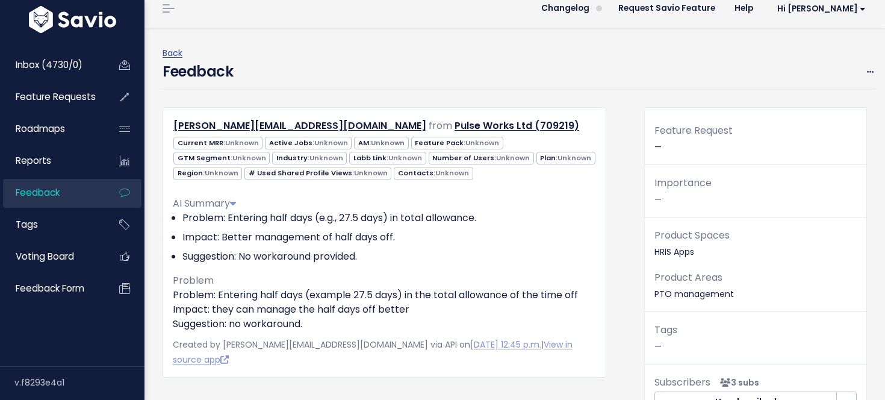
scroll to position [11, 0]
click at [540, 341] on link "View in source app" at bounding box center [373, 351] width 400 height 27
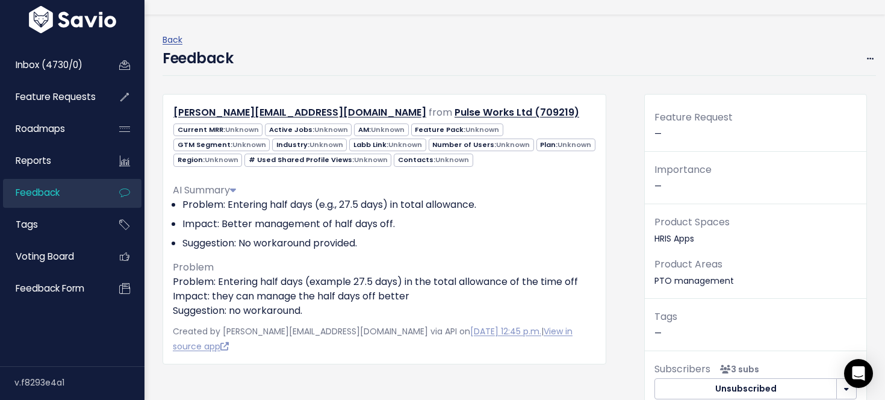
scroll to position [0, 0]
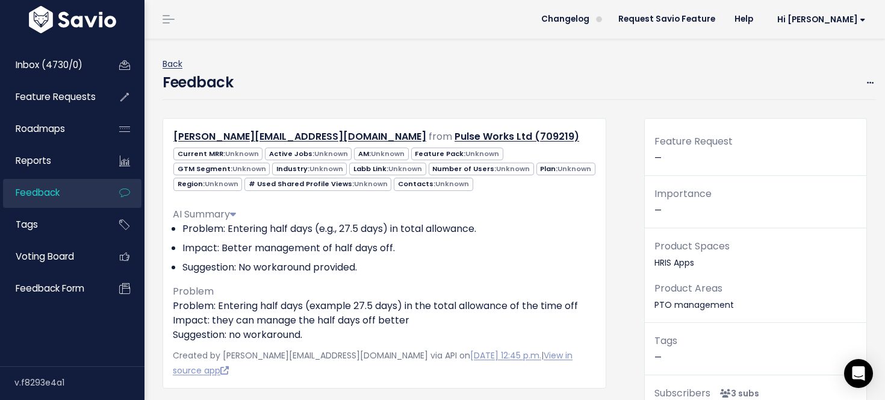
click at [175, 63] on link "Back" at bounding box center [172, 64] width 20 height 12
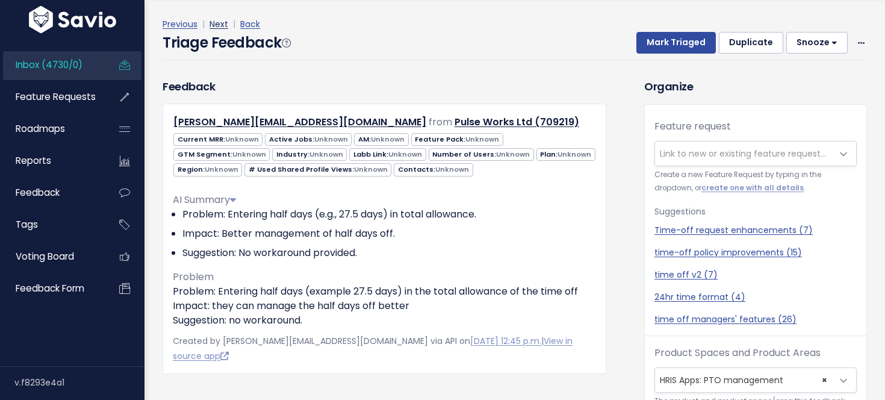
click at [218, 23] on link "Next" at bounding box center [218, 24] width 19 height 12
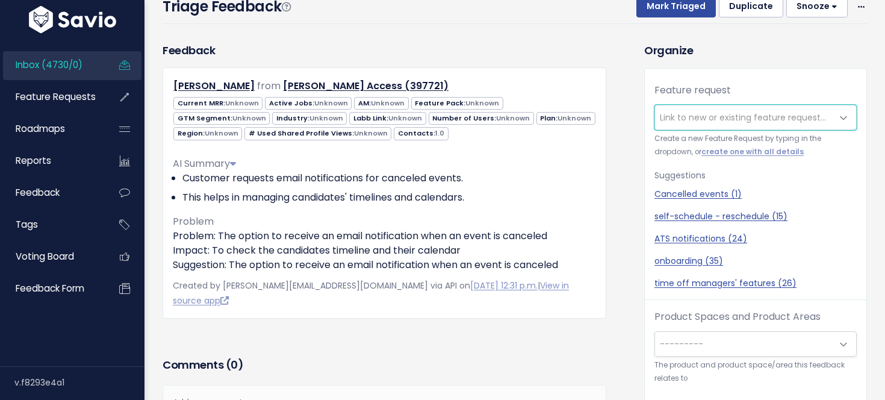
scroll to position [63, 0]
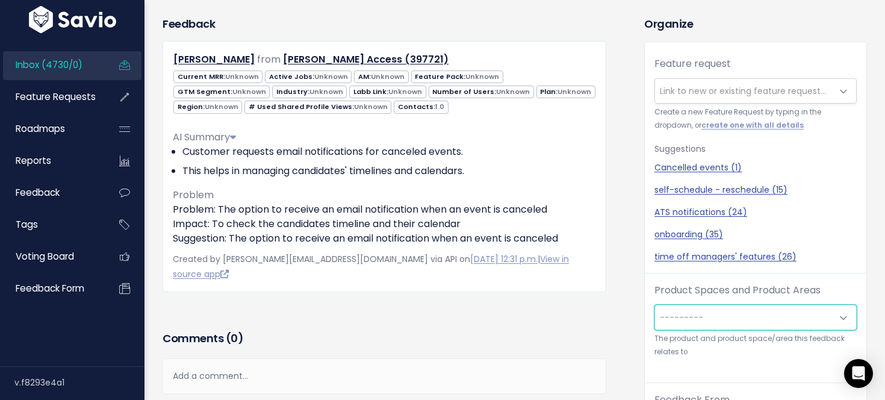
click at [731, 313] on span "---------" at bounding box center [743, 317] width 177 height 24
click at [622, 357] on div "Feedback [PERSON_NAME] from [PERSON_NAME] Access (397721)" at bounding box center [393, 373] width 481 height 715
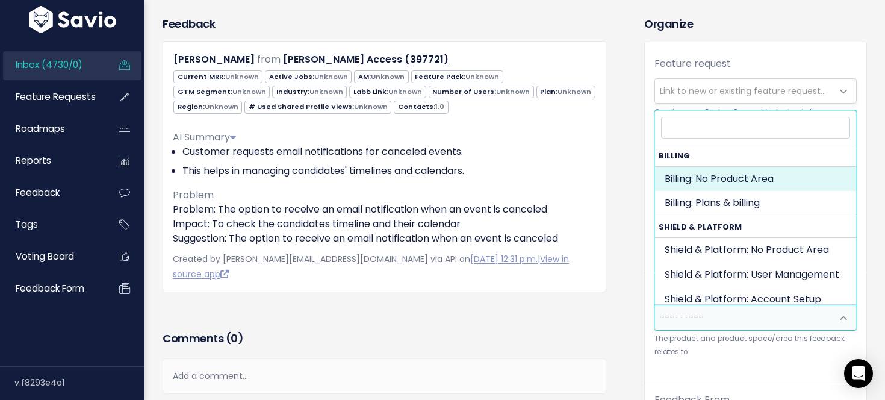
click at [709, 312] on span "---------" at bounding box center [743, 317] width 177 height 24
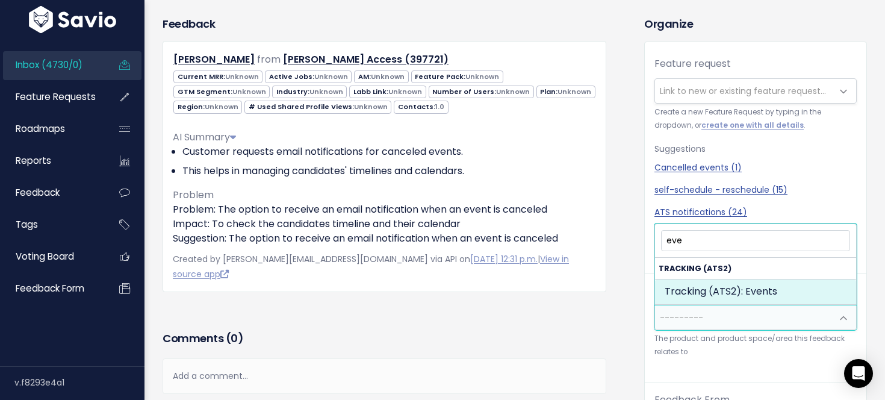
type input "eve"
select select "SCREEN:EVENTS"
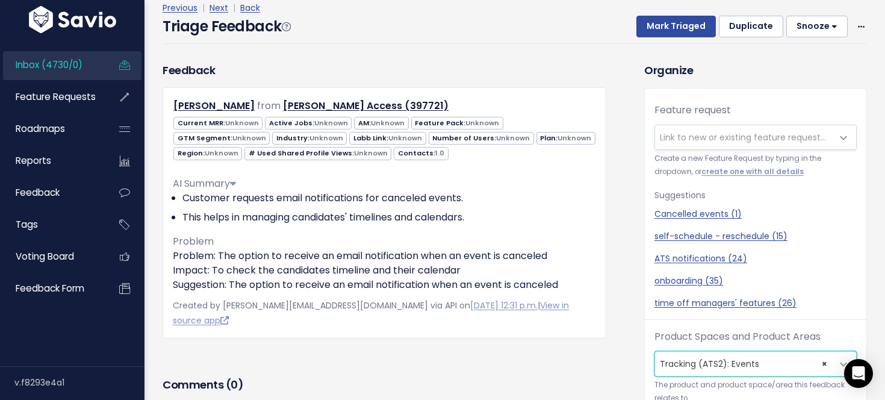
scroll to position [55, 0]
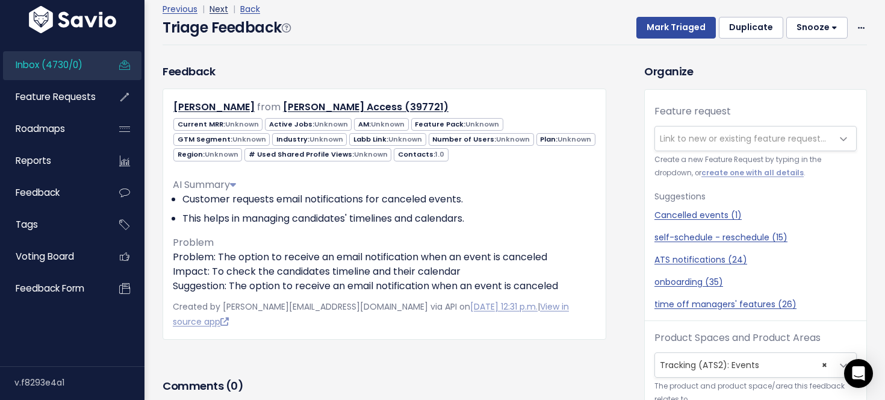
click at [217, 11] on link "Next" at bounding box center [218, 9] width 19 height 12
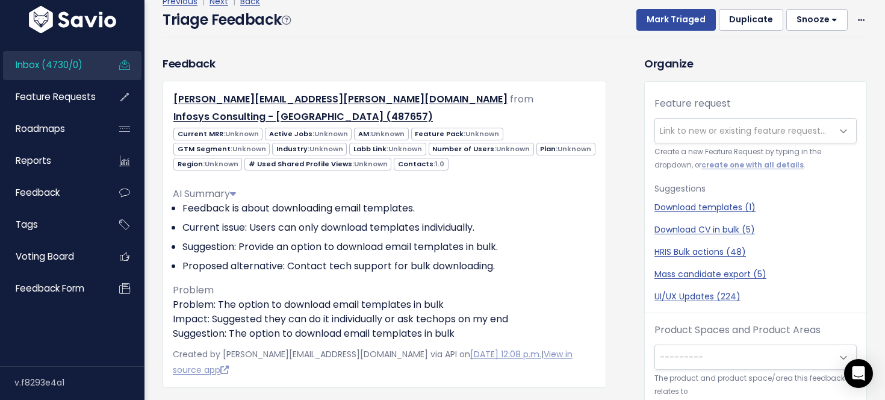
scroll to position [41, 0]
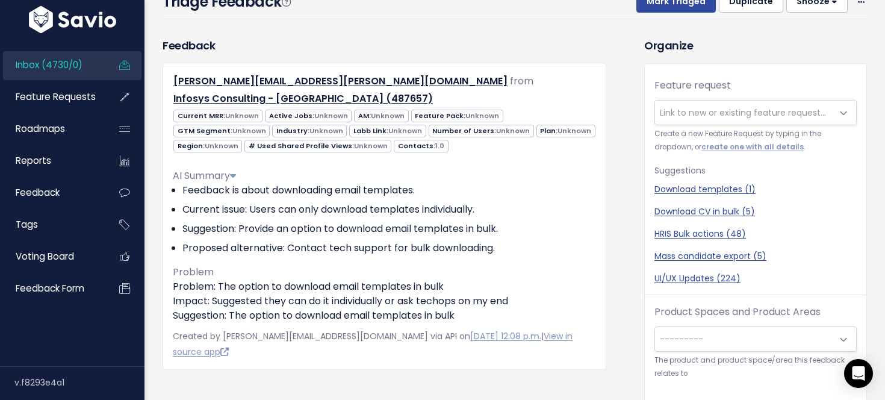
click at [745, 338] on span "---------" at bounding box center [743, 339] width 177 height 24
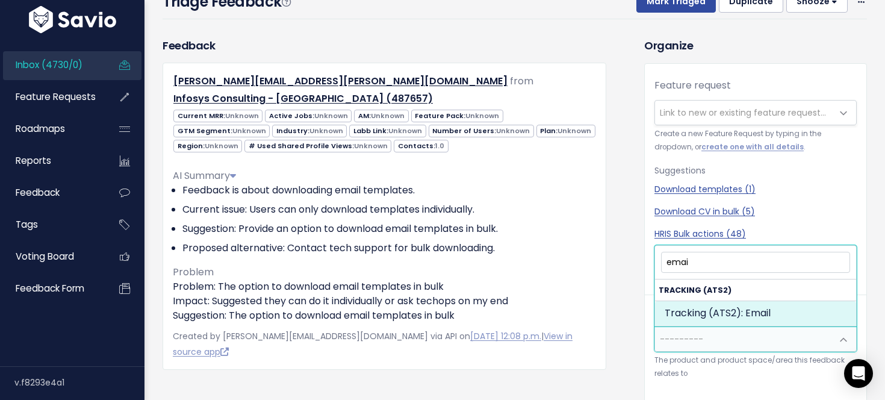
type input "emai"
select select "SCREEN:EMAIL"
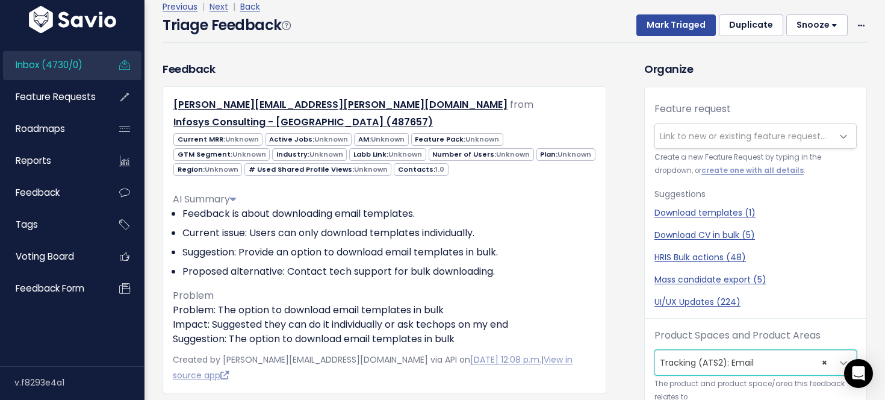
scroll to position [0, 0]
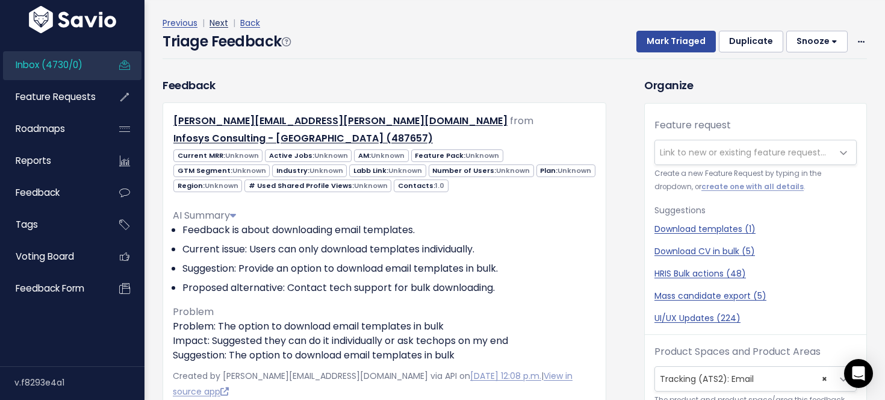
click at [225, 24] on link "Next" at bounding box center [218, 23] width 19 height 12
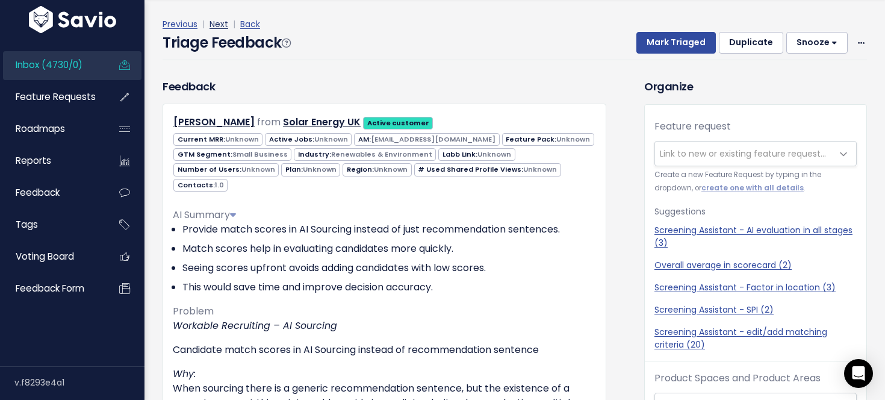
click at [220, 22] on link "Next" at bounding box center [218, 24] width 19 height 12
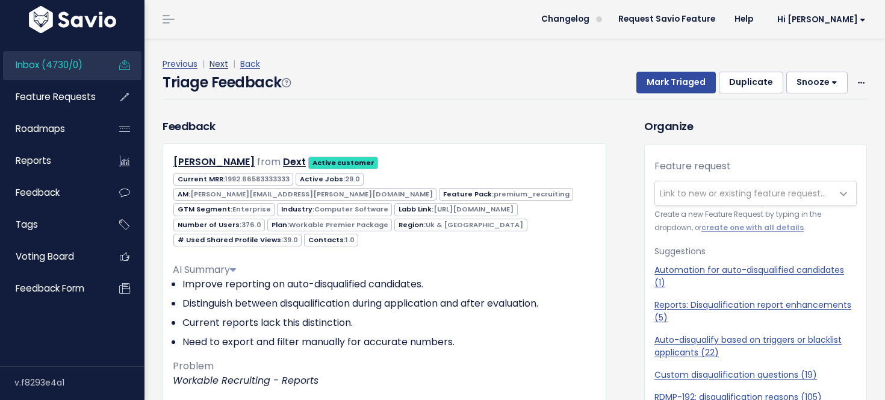
click at [221, 67] on link "Next" at bounding box center [218, 64] width 19 height 12
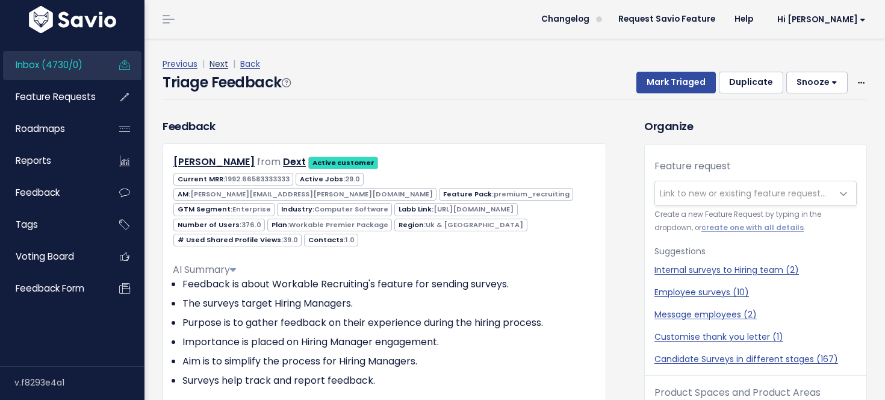
click at [221, 60] on link "Next" at bounding box center [218, 64] width 19 height 12
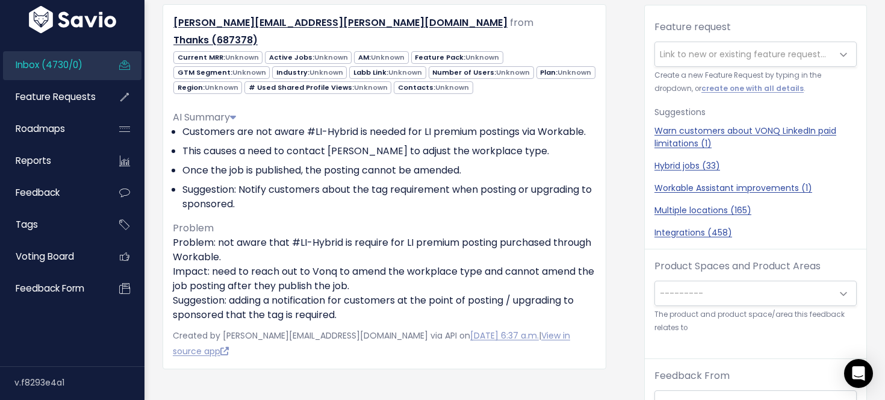
scroll to position [137, 0]
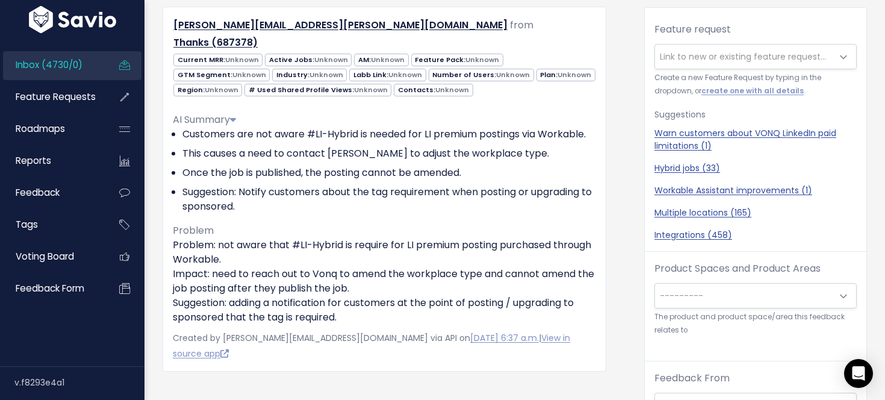
click at [734, 310] on small "The product and product space/area this feedback relates to" at bounding box center [755, 323] width 202 height 26
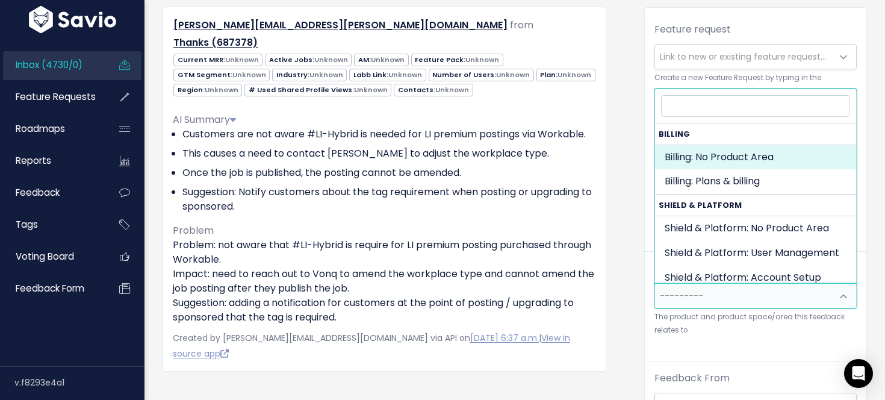
click at [734, 306] on span "---------" at bounding box center [743, 295] width 177 height 24
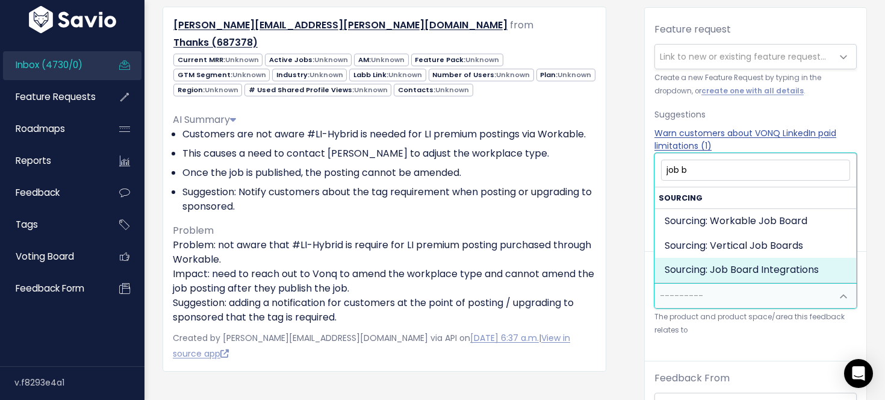
type input "job b"
select select "JOB_POSTING:JOB_BOARD_INTEGRATIONS"
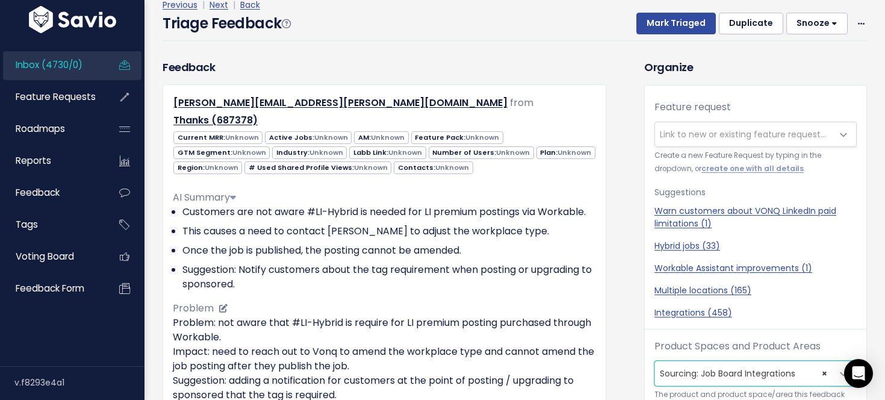
scroll to position [50, 0]
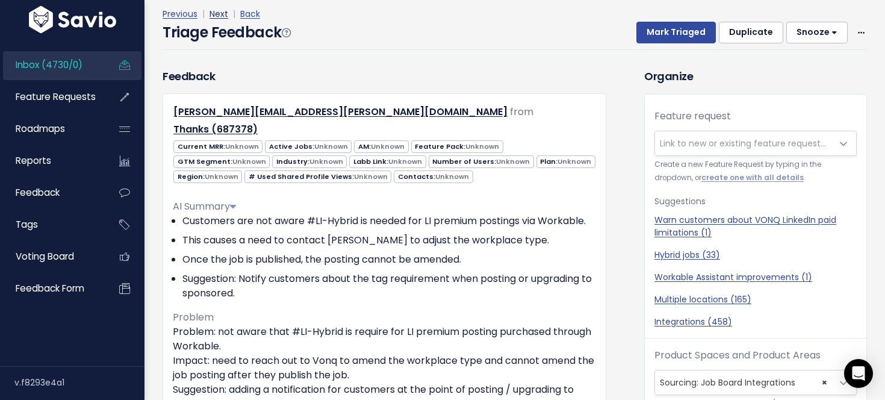
click at [218, 11] on link "Next" at bounding box center [218, 14] width 19 height 12
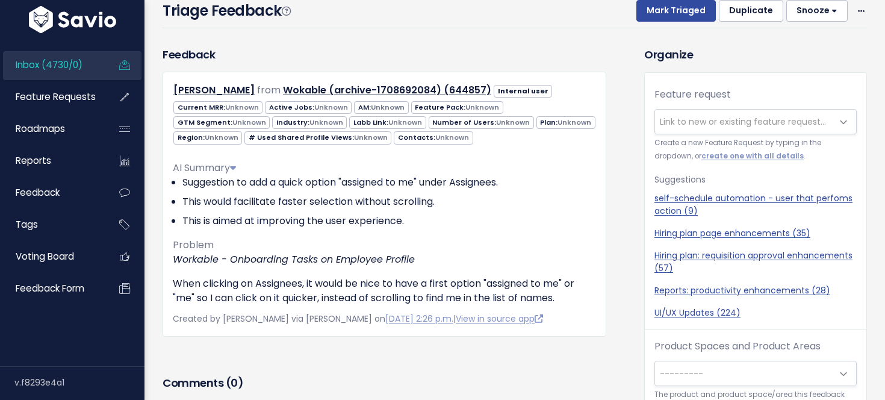
scroll to position [37, 0]
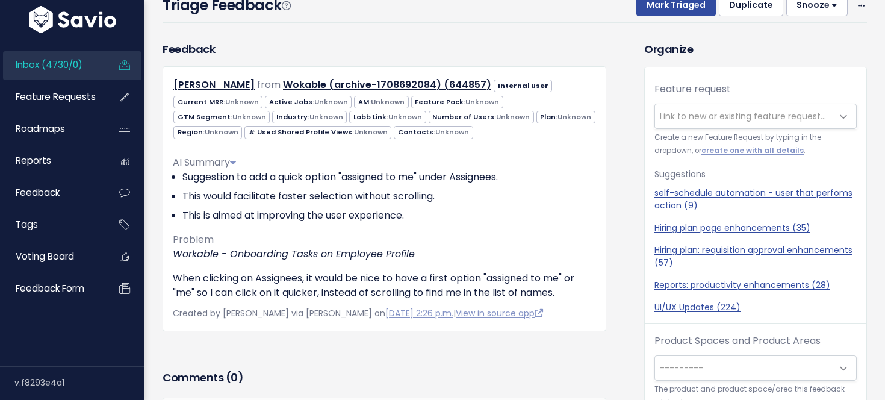
click at [735, 370] on span "---------" at bounding box center [743, 368] width 177 height 24
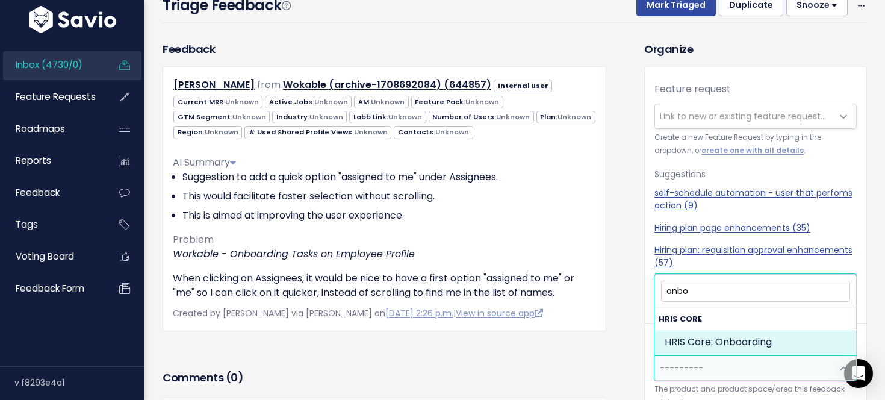
type input "onbo"
select select "HRIS_CORE:ONBOARDING"
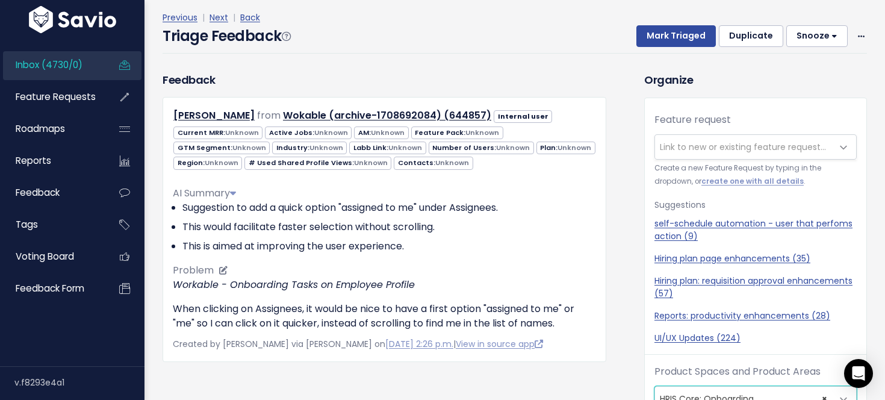
scroll to position [0, 0]
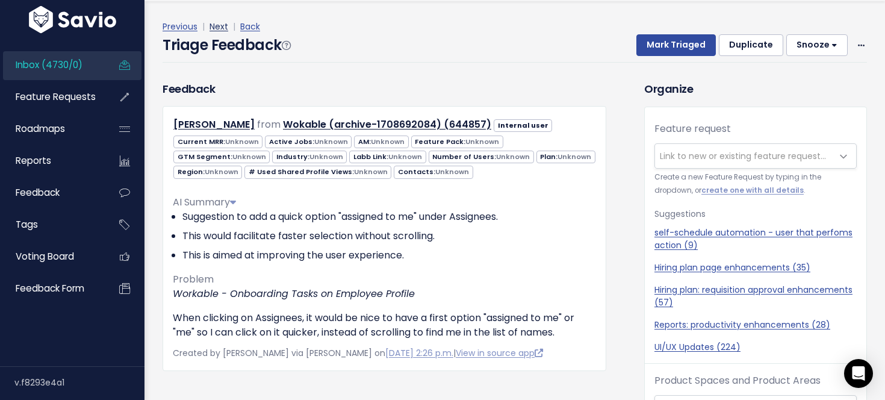
click at [217, 23] on link "Next" at bounding box center [218, 26] width 19 height 12
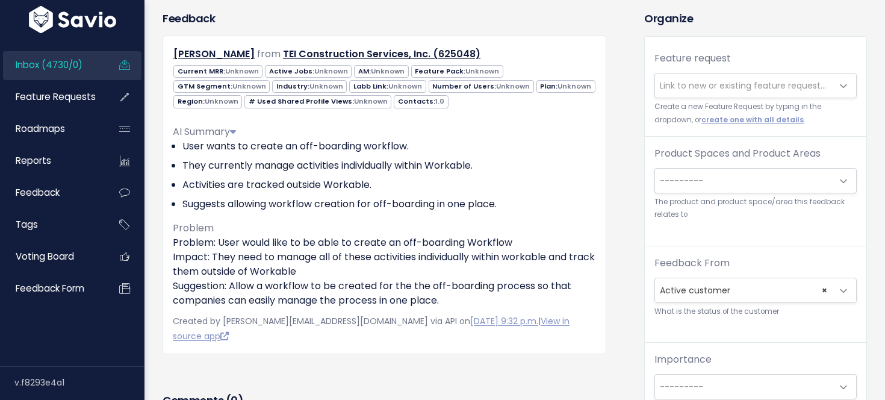
scroll to position [187, 0]
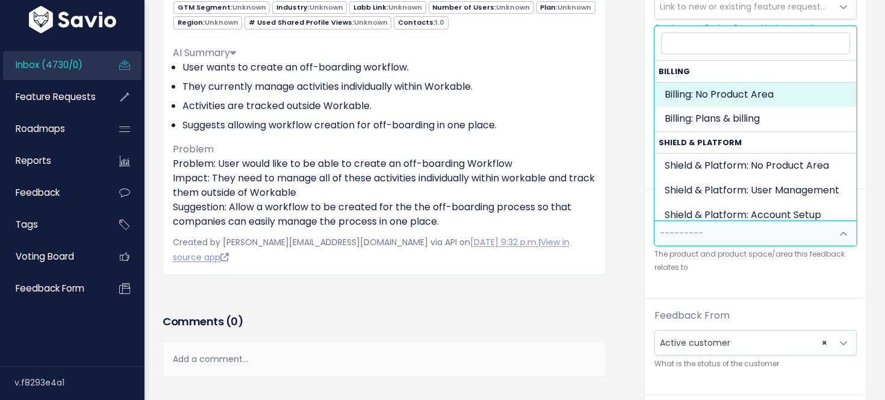
click at [718, 225] on span "---------" at bounding box center [743, 233] width 177 height 24
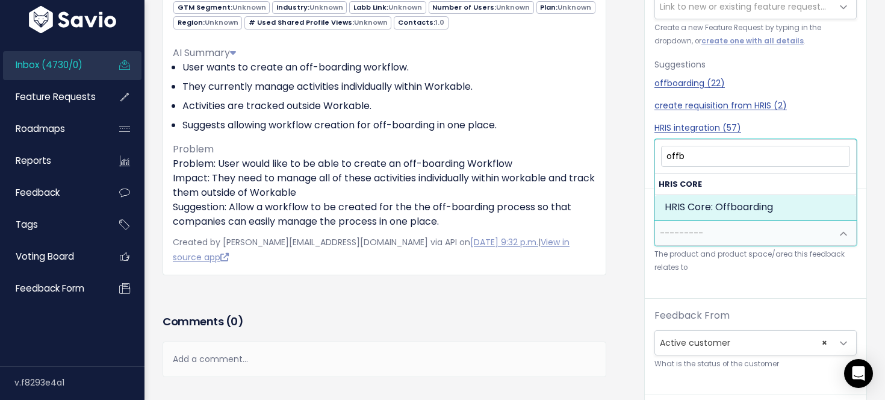
type input "offb"
select select "HRIS_CORE:OFFBOARDING"
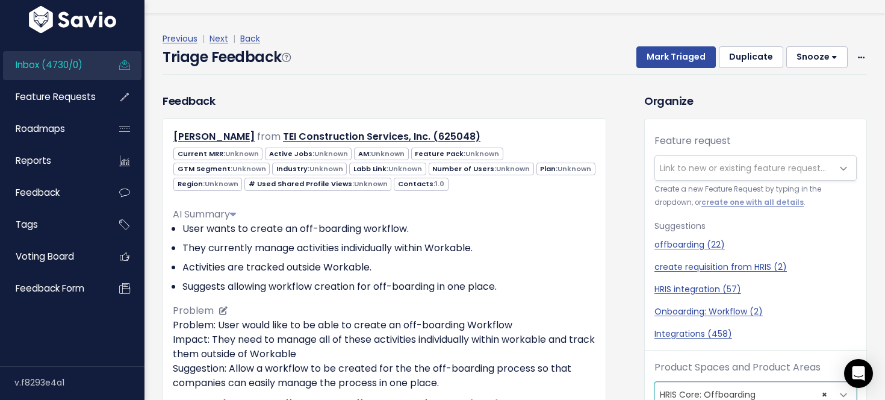
scroll to position [0, 0]
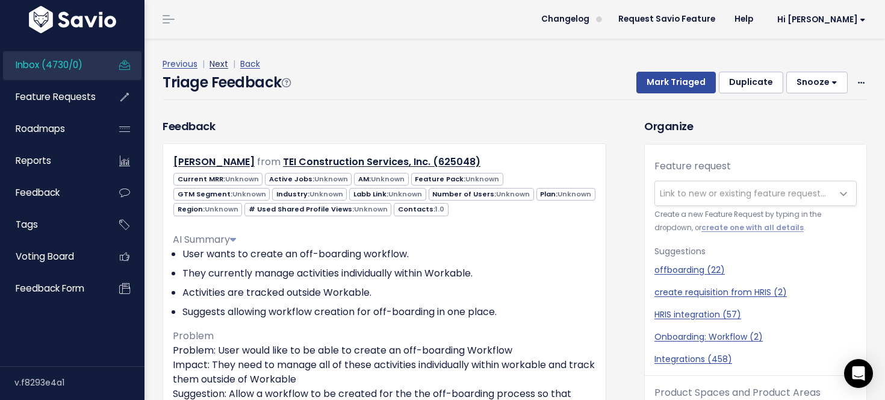
click at [226, 63] on link "Next" at bounding box center [218, 64] width 19 height 12
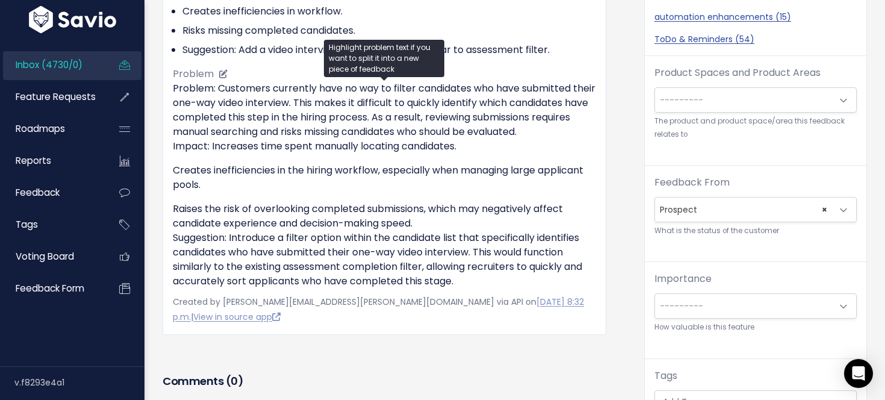
scroll to position [285, 0]
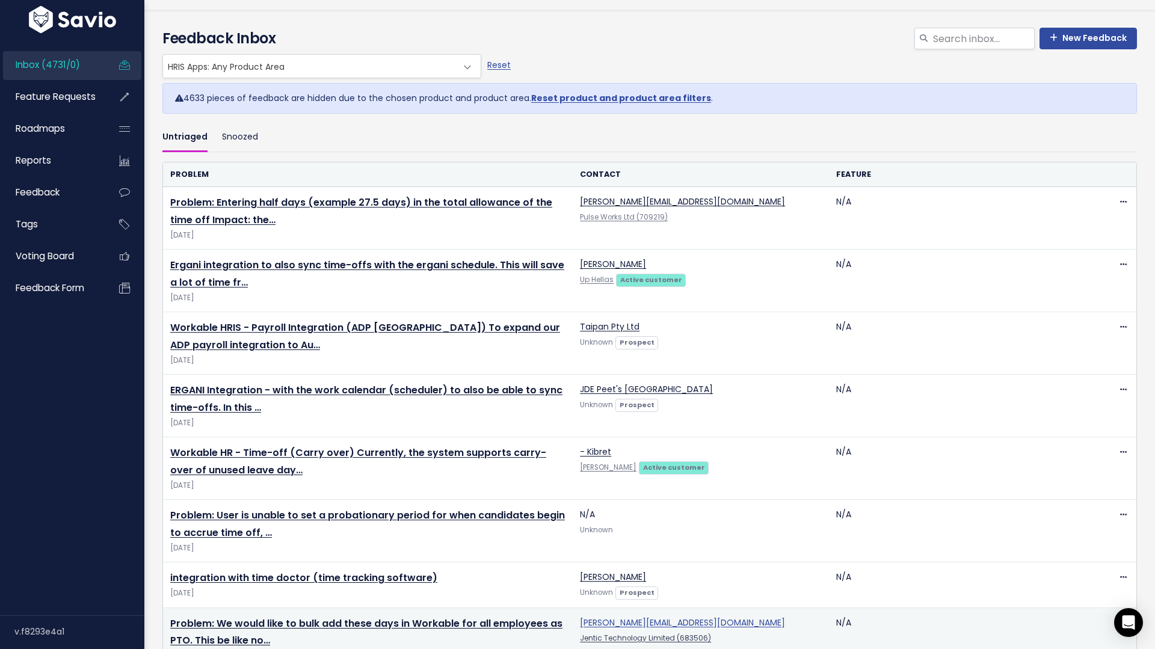
scroll to position [26, 0]
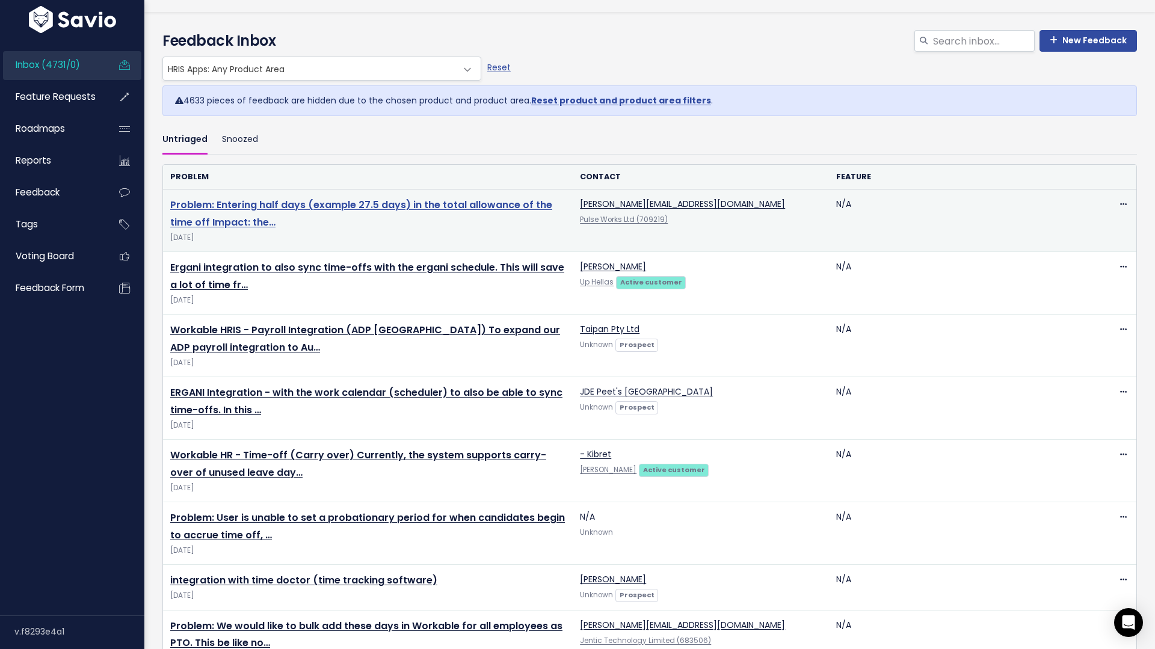
click at [442, 200] on link "Problem: Entering half days (example 27.5 days) in the total allowance of the t…" at bounding box center [361, 213] width 382 height 31
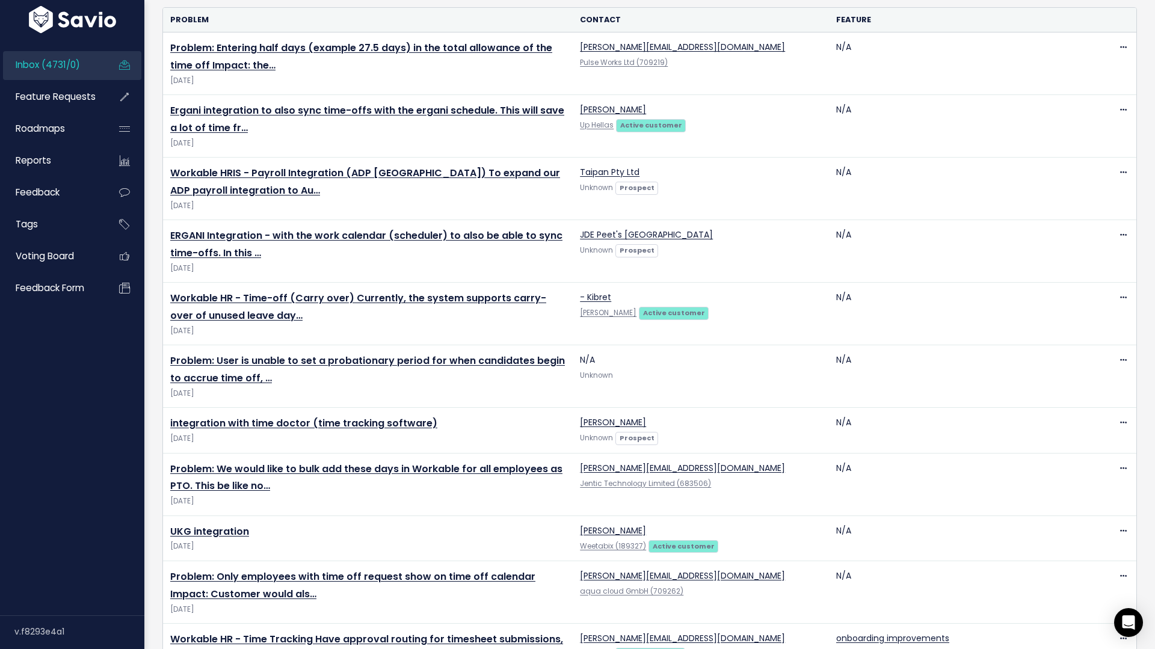
scroll to position [0, 0]
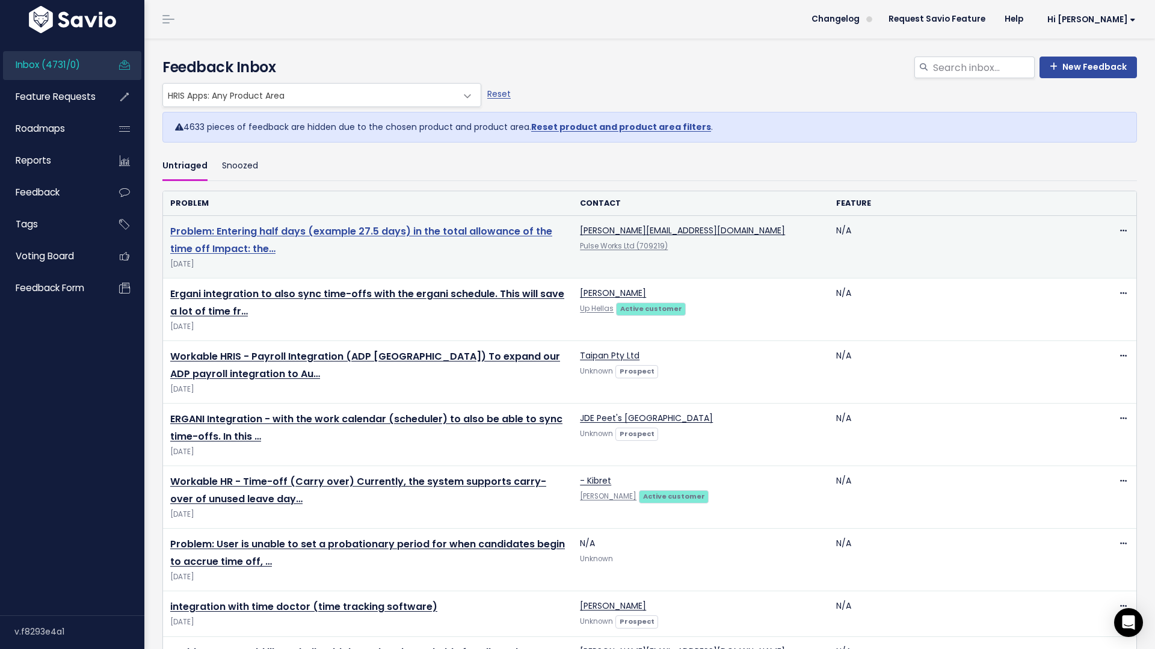
click at [436, 236] on link "Problem: Entering half days (example 27.5 days) in the total allowance of the t…" at bounding box center [361, 239] width 382 height 31
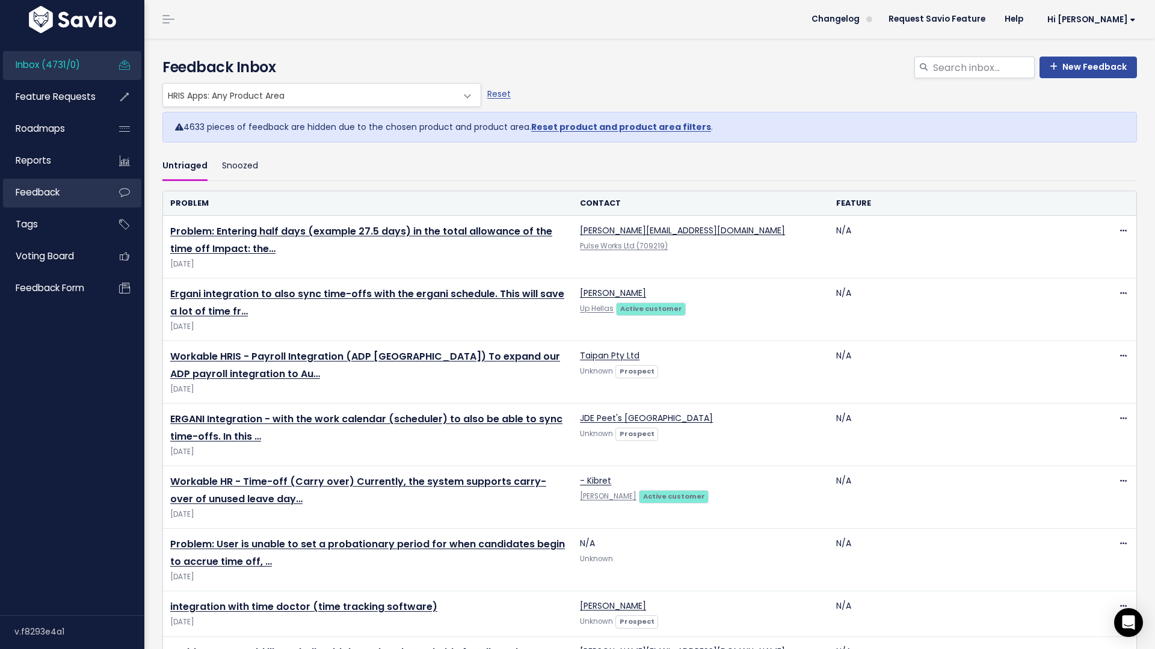
click at [60, 188] on span "Feedback" at bounding box center [38, 192] width 44 height 13
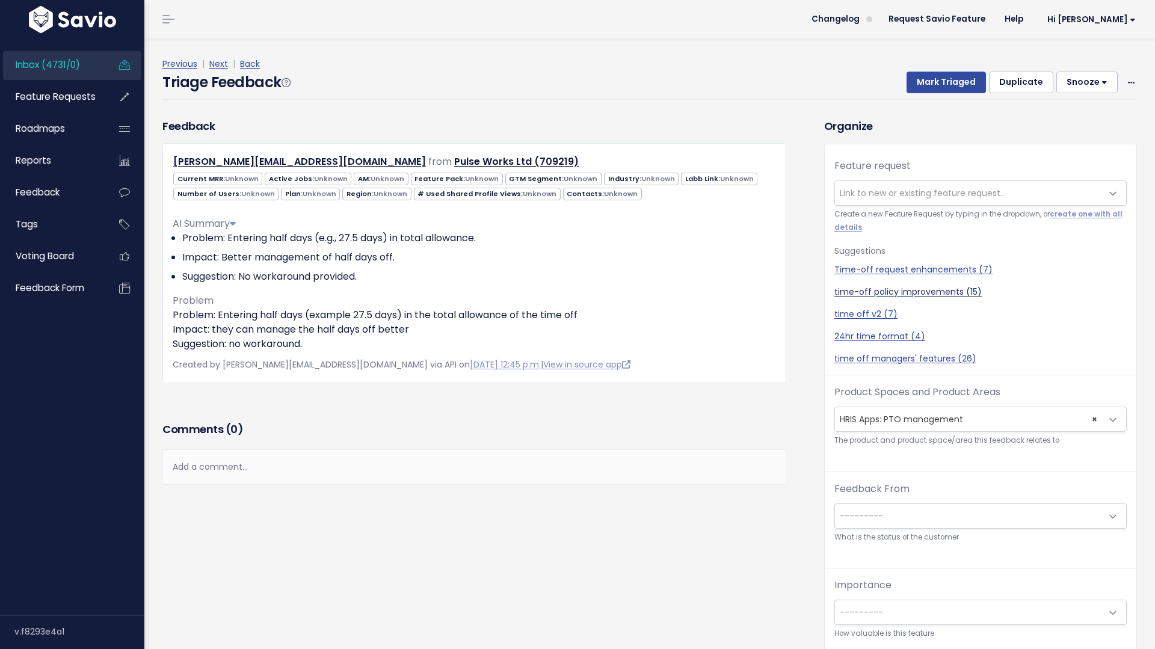
click at [942, 291] on link "time-off policy improvements (15)" at bounding box center [981, 292] width 292 height 13
select select "57325"
click at [726, 70] on div "Previous | Next | Back" at bounding box center [649, 64] width 975 height 15
click at [950, 86] on button "Mark Triaged" at bounding box center [946, 83] width 79 height 22
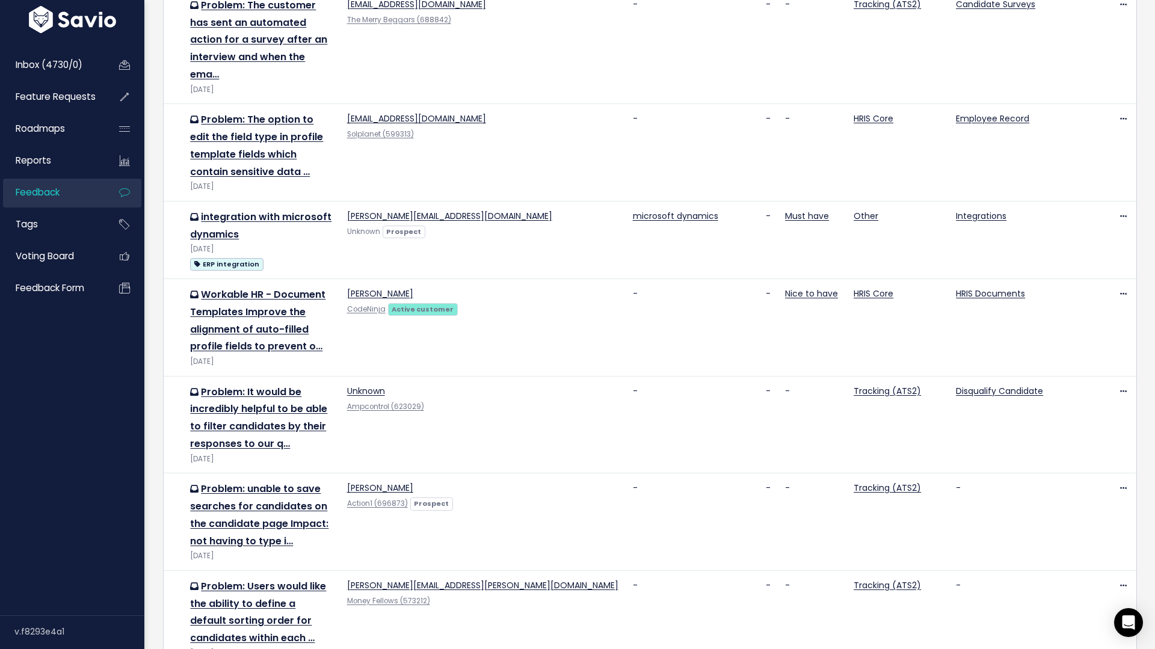
scroll to position [831, 0]
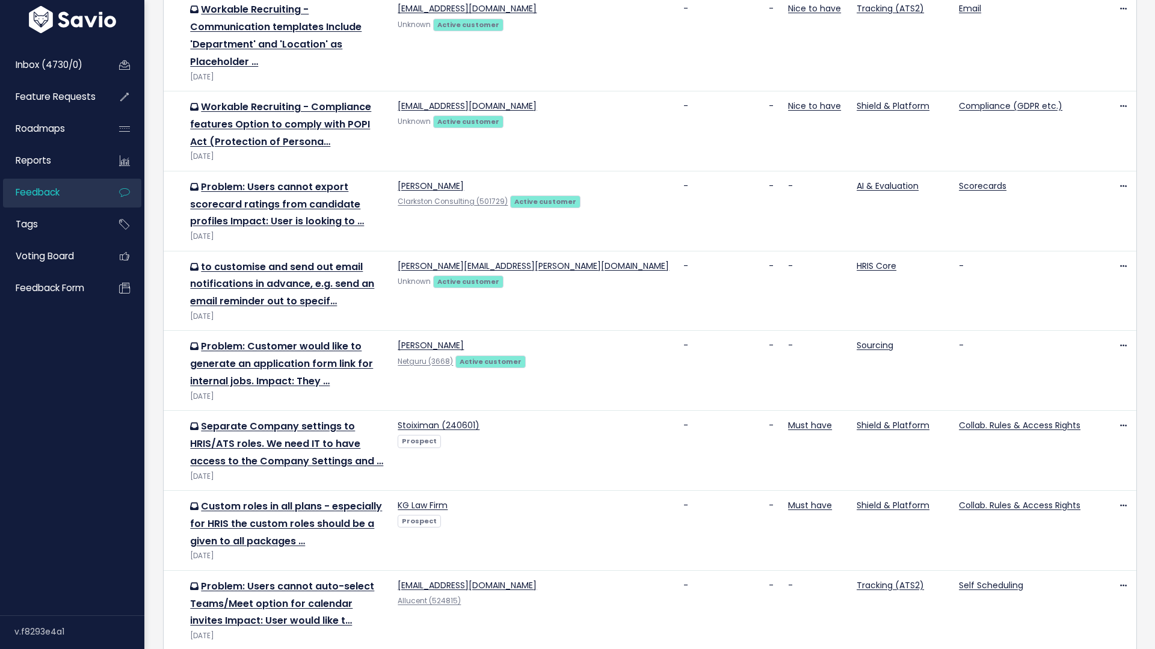
scroll to position [833, 0]
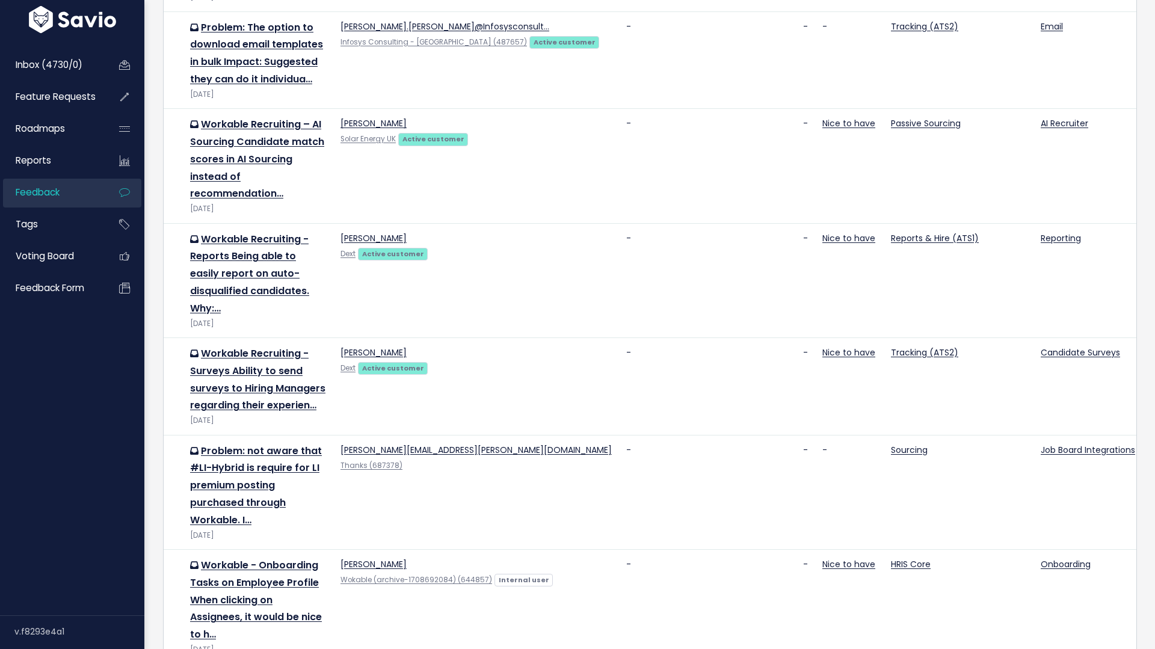
scroll to position [1509, 0]
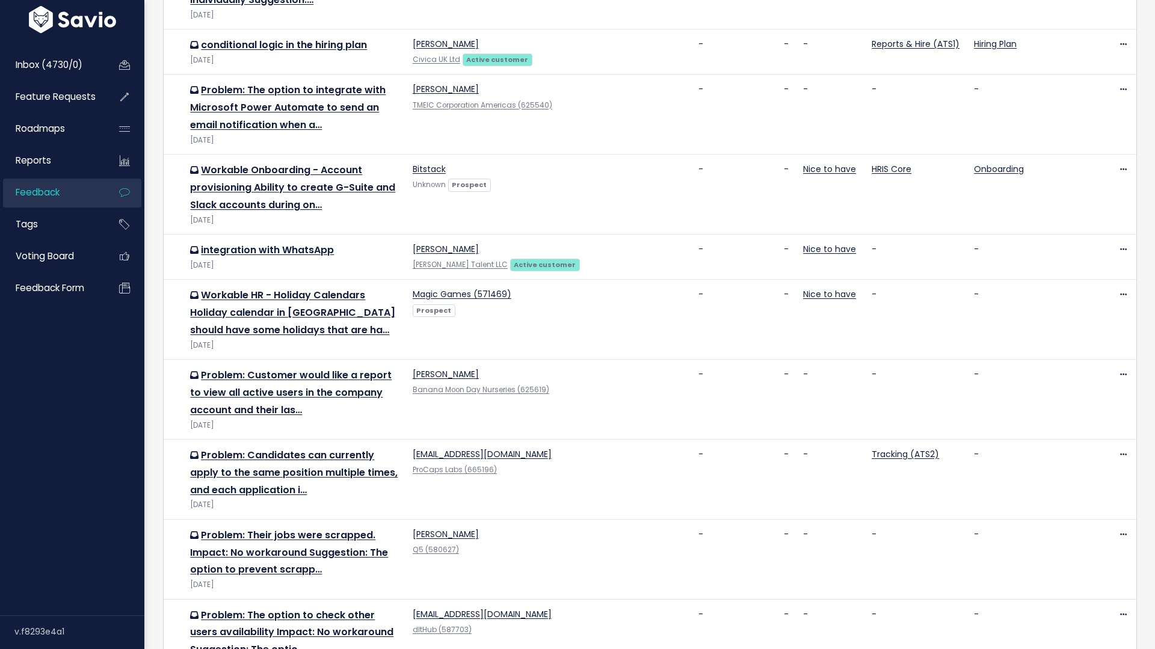
scroll to position [782, 0]
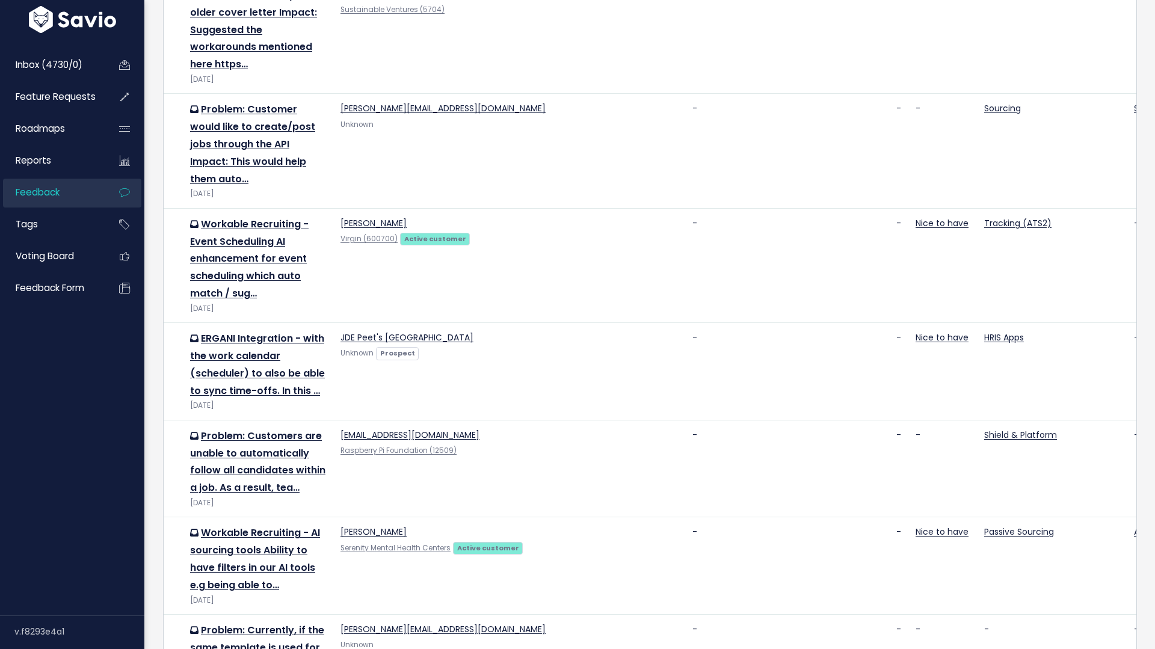
scroll to position [1700, 0]
